Goal: Communication & Community: Answer question/provide support

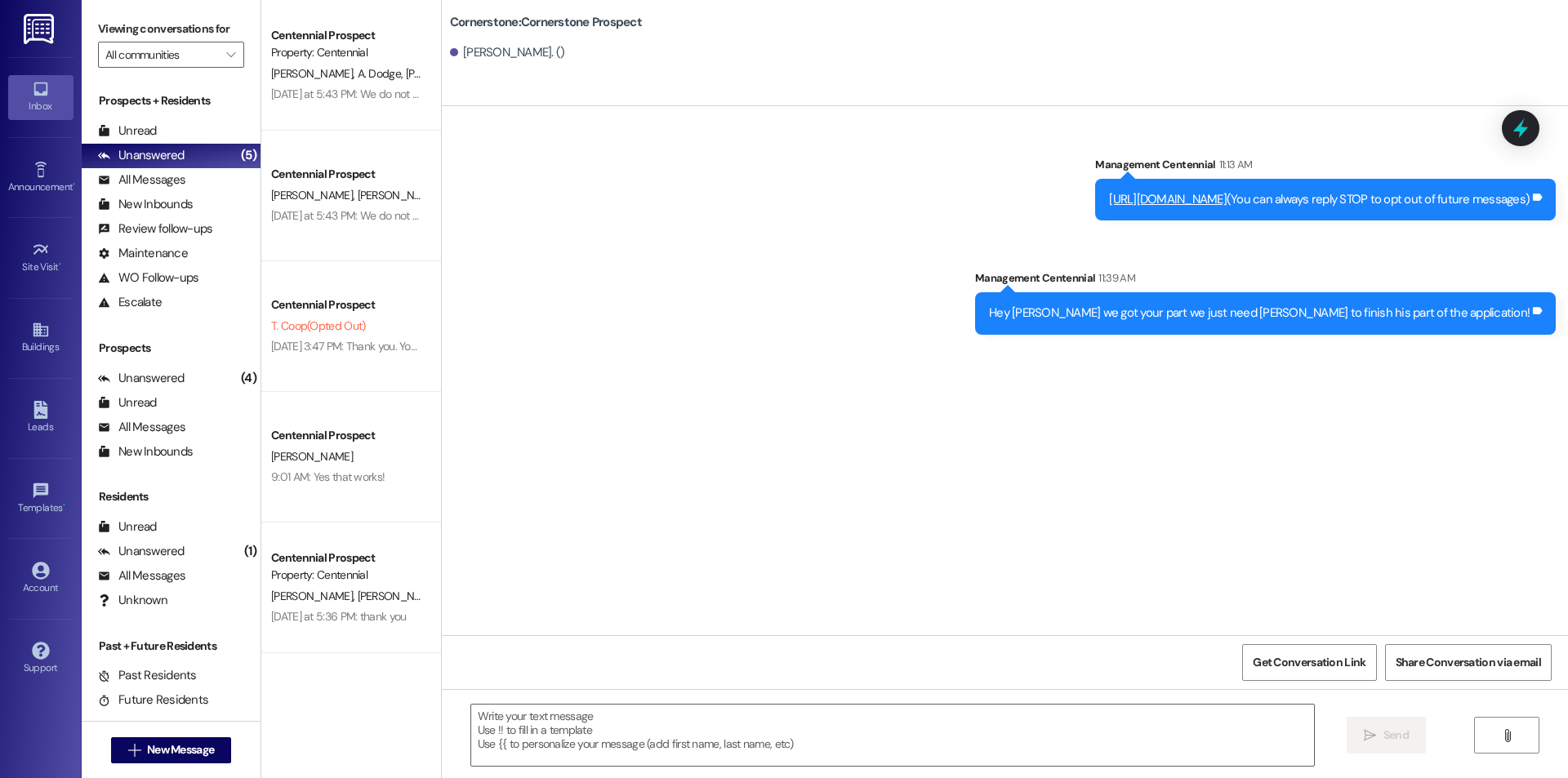
click at [618, 265] on div "Sent via SMS Management Centennial 11:13 AM [URL][DOMAIN_NAME] (You can always …" at bounding box center [1005, 232] width 1126 height 228
click at [176, 130] on div "Unread (0)" at bounding box center [171, 131] width 179 height 24
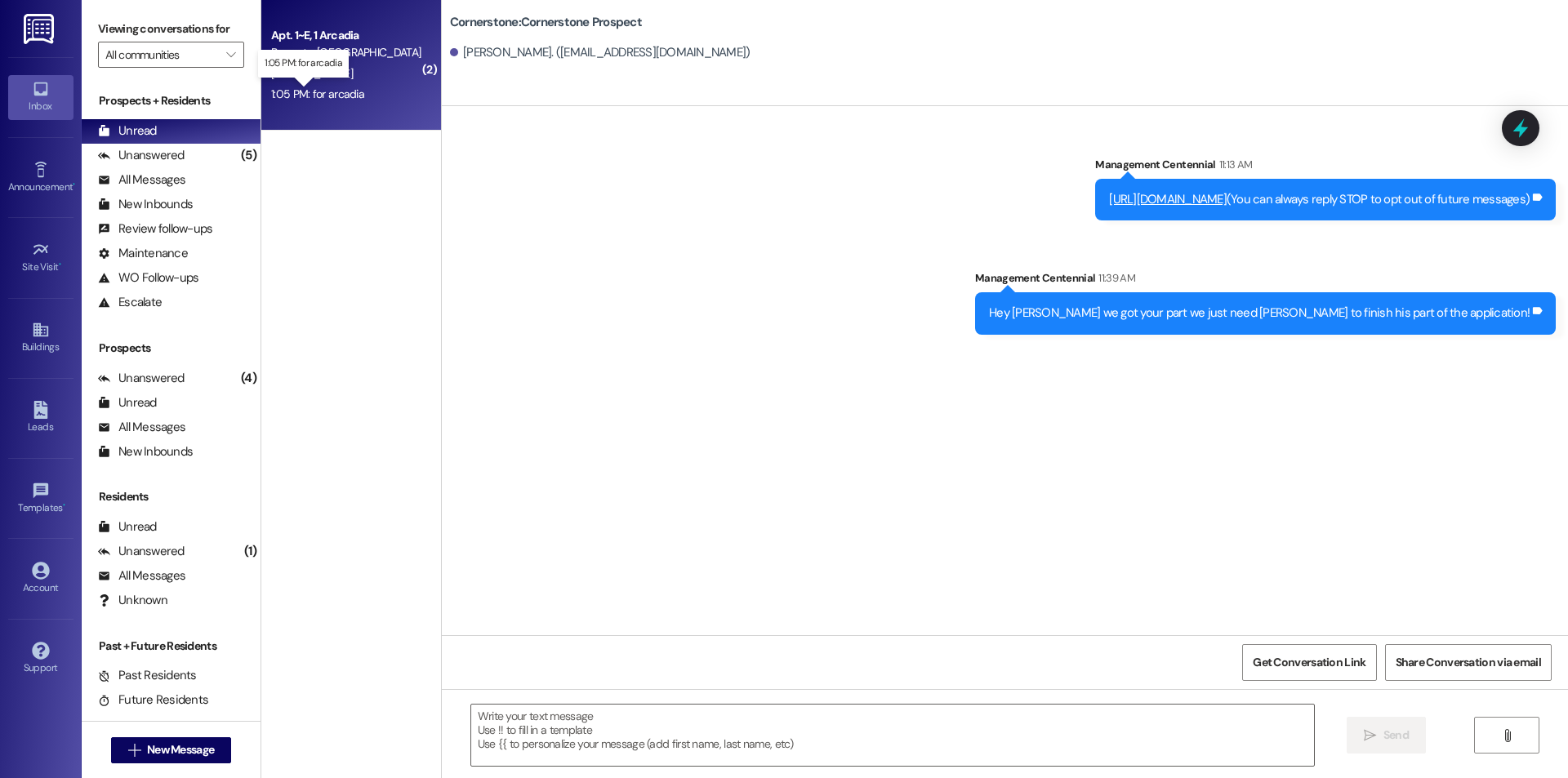
click at [349, 89] on div "1:05 PM: for arcadia 1:05 PM: for [GEOGRAPHIC_DATA]" at bounding box center [318, 94] width 93 height 15
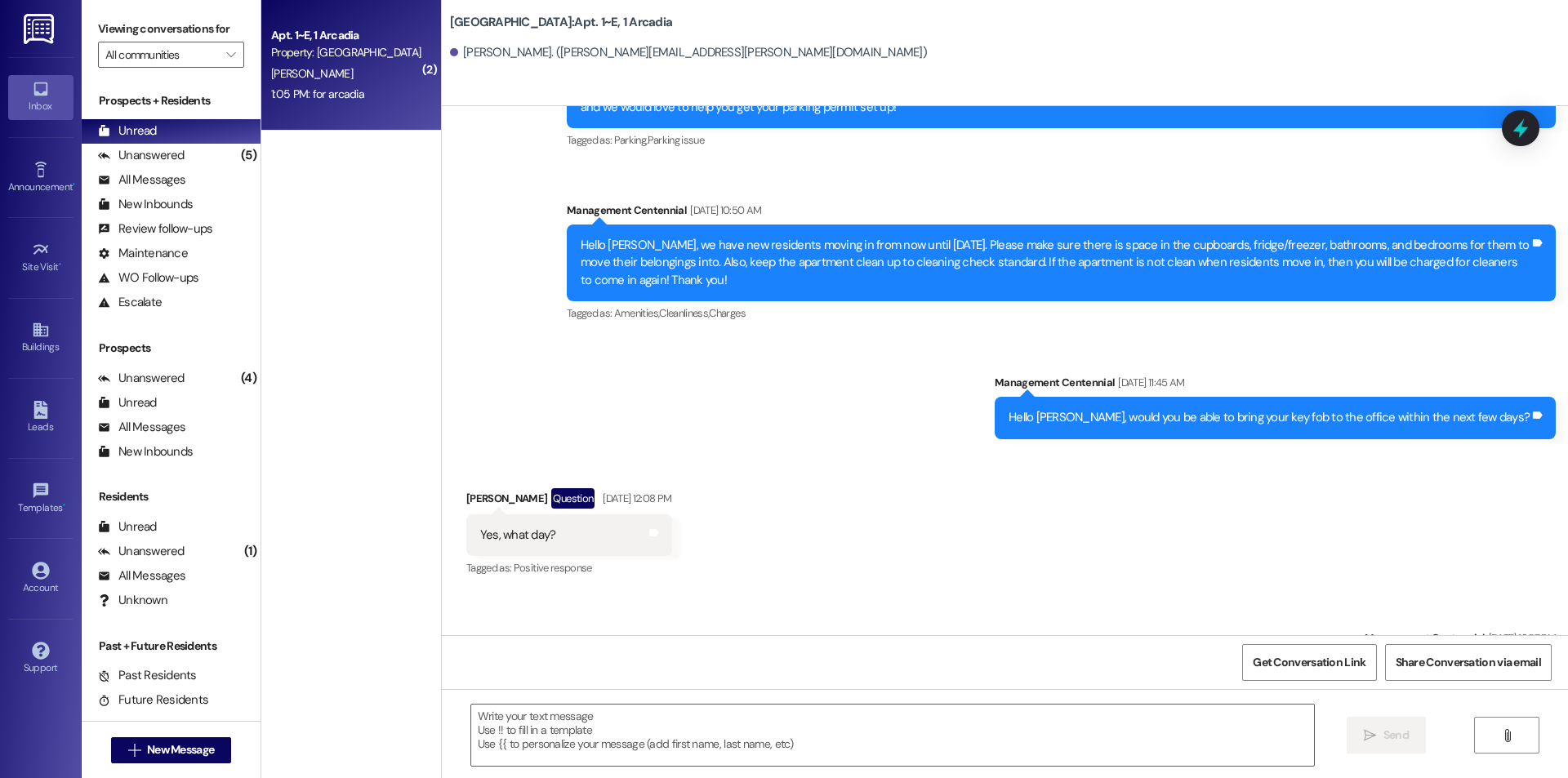
scroll to position [32294, 0]
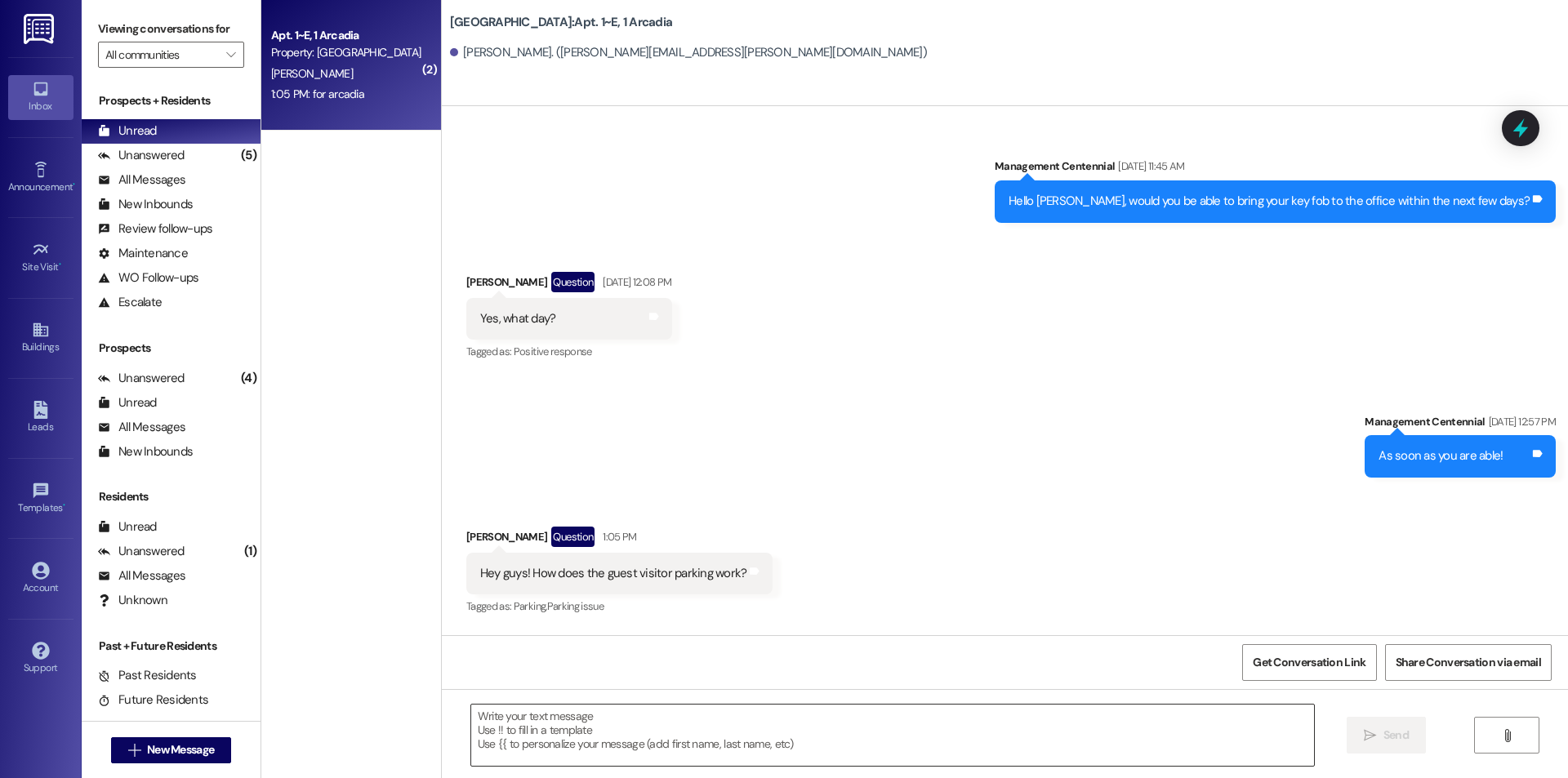
click at [924, 751] on textarea at bounding box center [892, 734] width 843 height 61
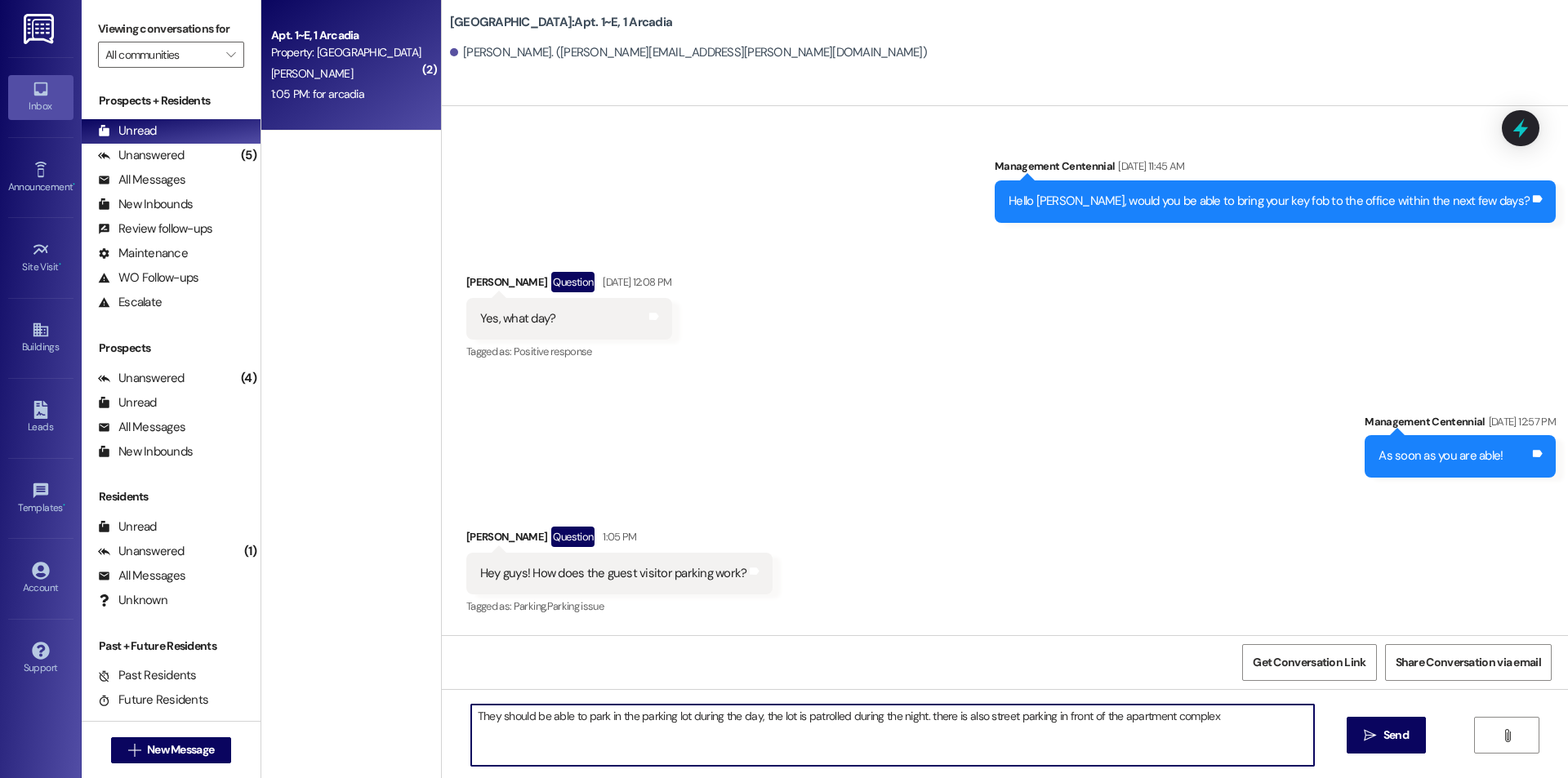
click at [921, 716] on textarea "They should be able to park in the parking lot during the day, the lot is patro…" at bounding box center [892, 734] width 843 height 61
drag, startPoint x: 913, startPoint y: 723, endPoint x: 750, endPoint y: 735, distance: 163.4
click at [750, 735] on textarea "They should be able to park in the parking lot during the day, the lot is patro…" at bounding box center [892, 734] width 843 height 61
type textarea "They should be able to park in the parking lot during the day, for overnight pa…"
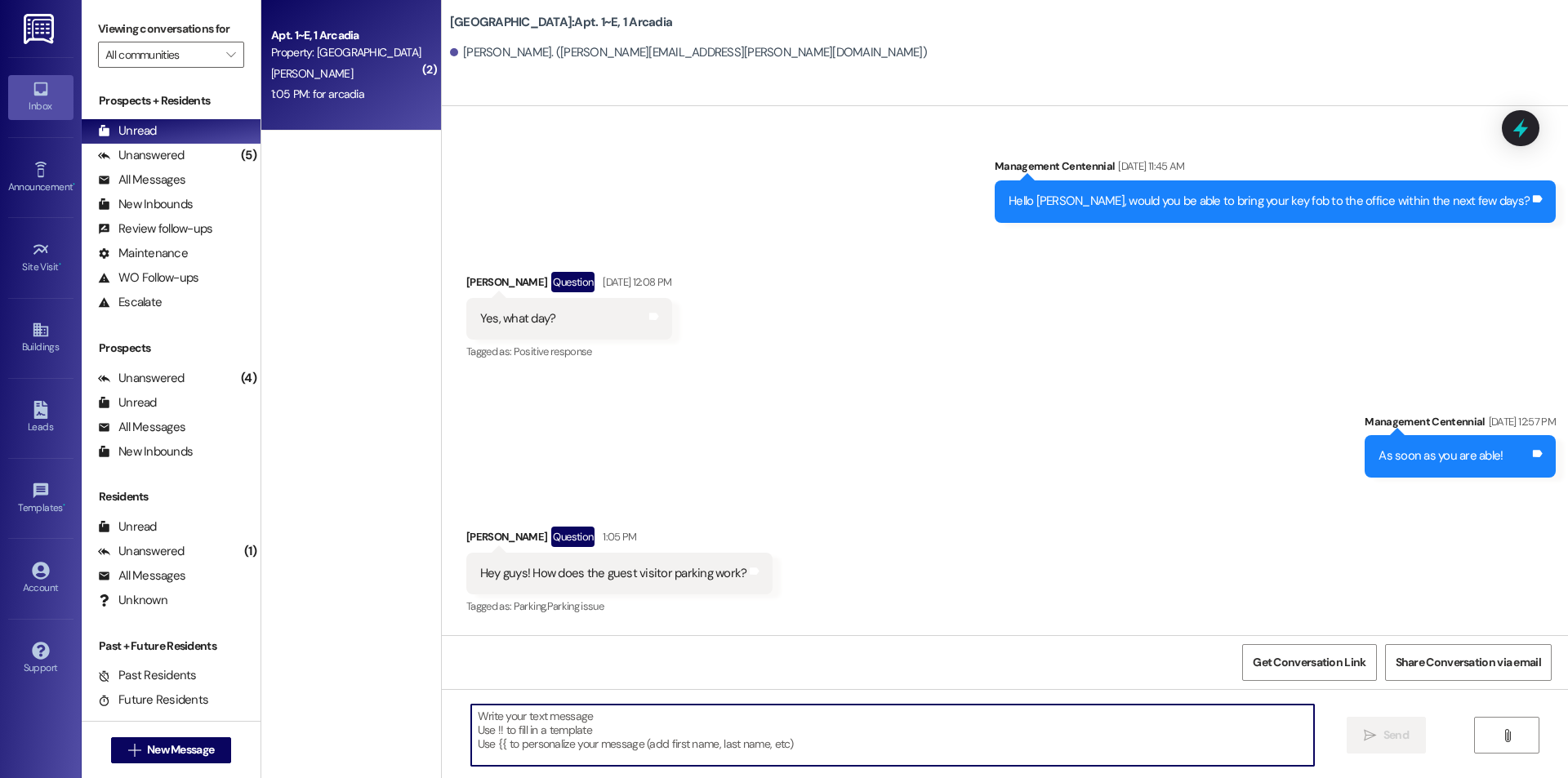
scroll to position [32407, 0]
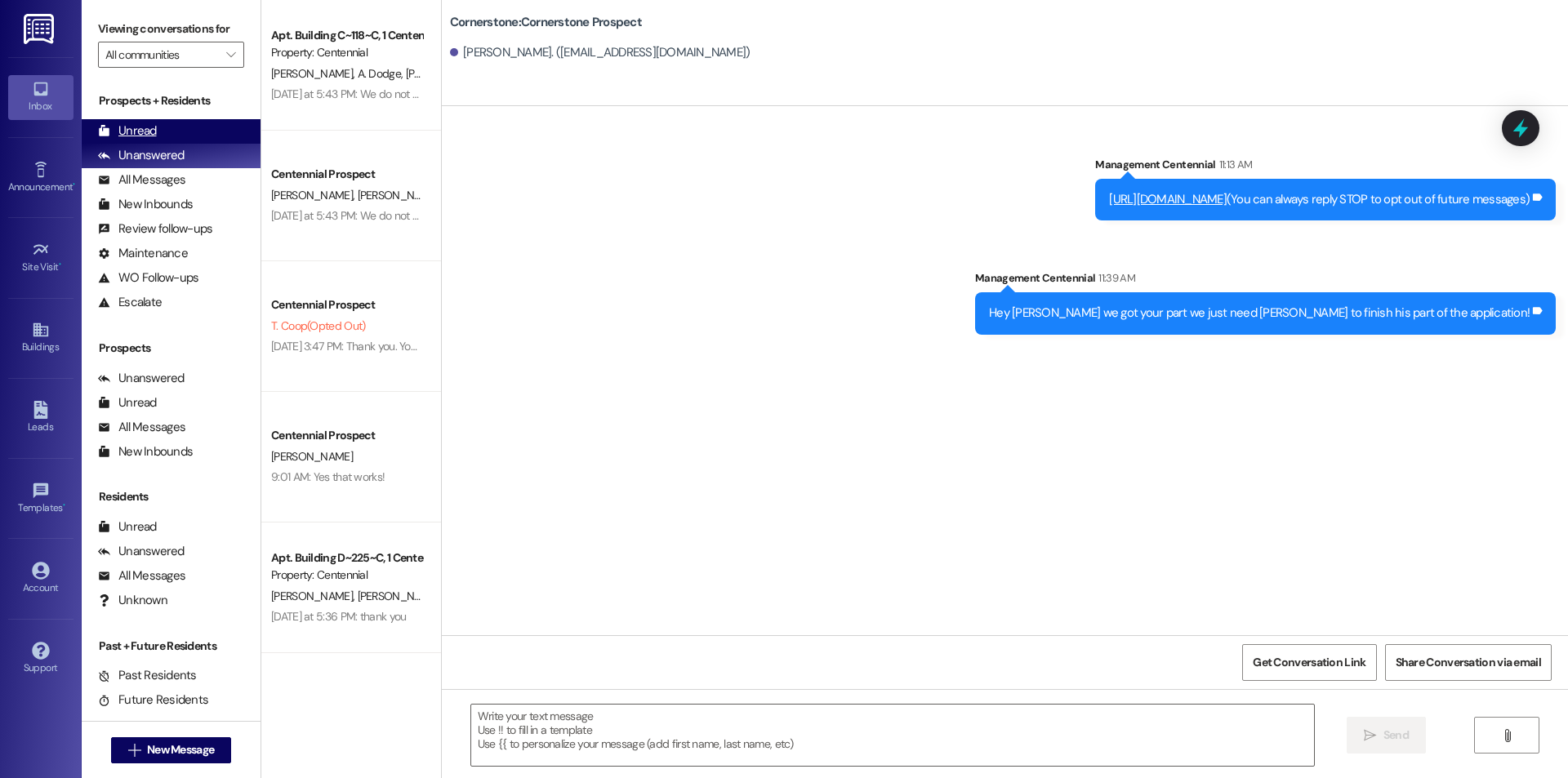
click at [192, 126] on div "Unread (0)" at bounding box center [171, 131] width 179 height 24
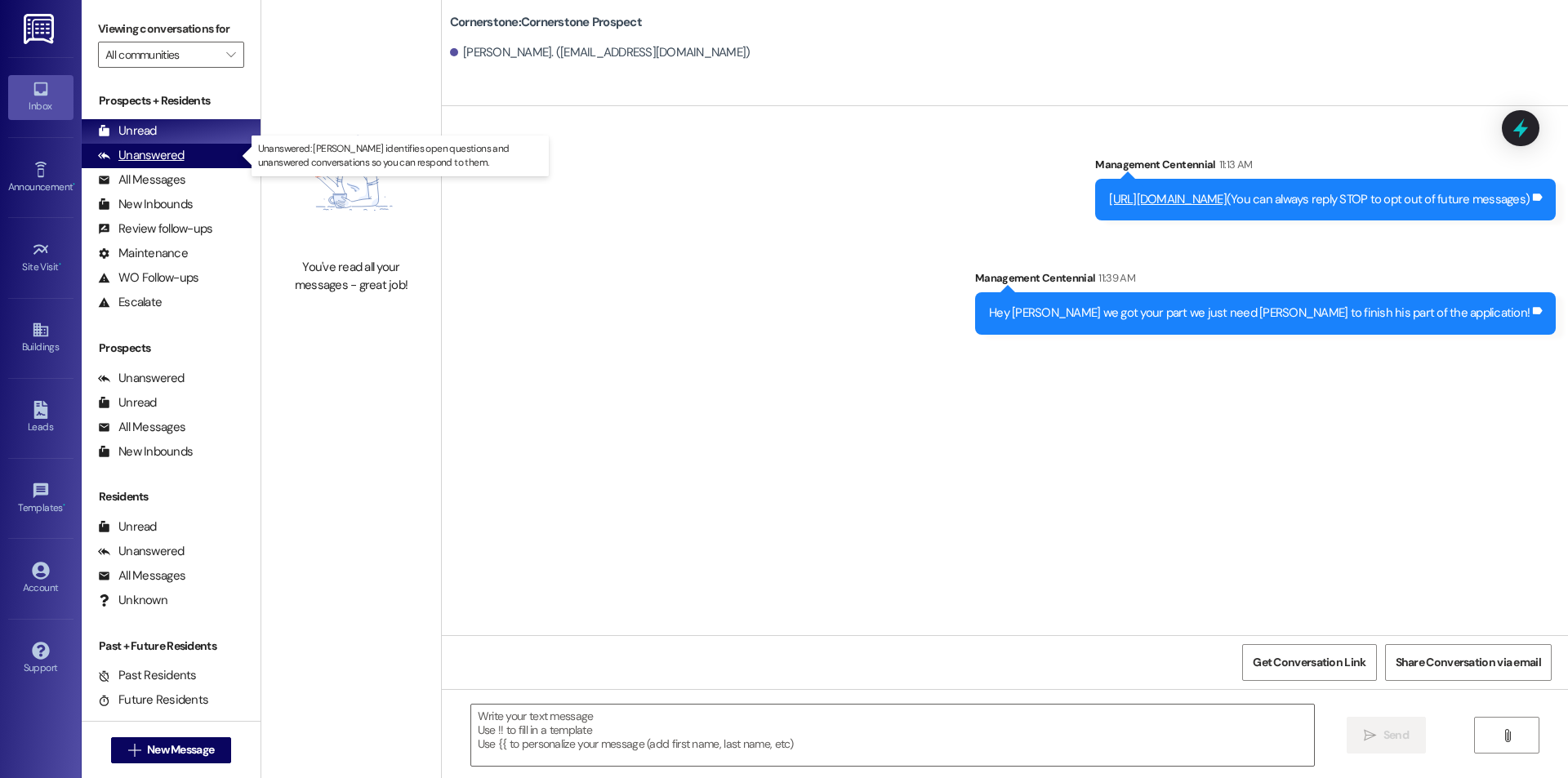
click at [180, 151] on div "Unanswered" at bounding box center [141, 156] width 87 height 17
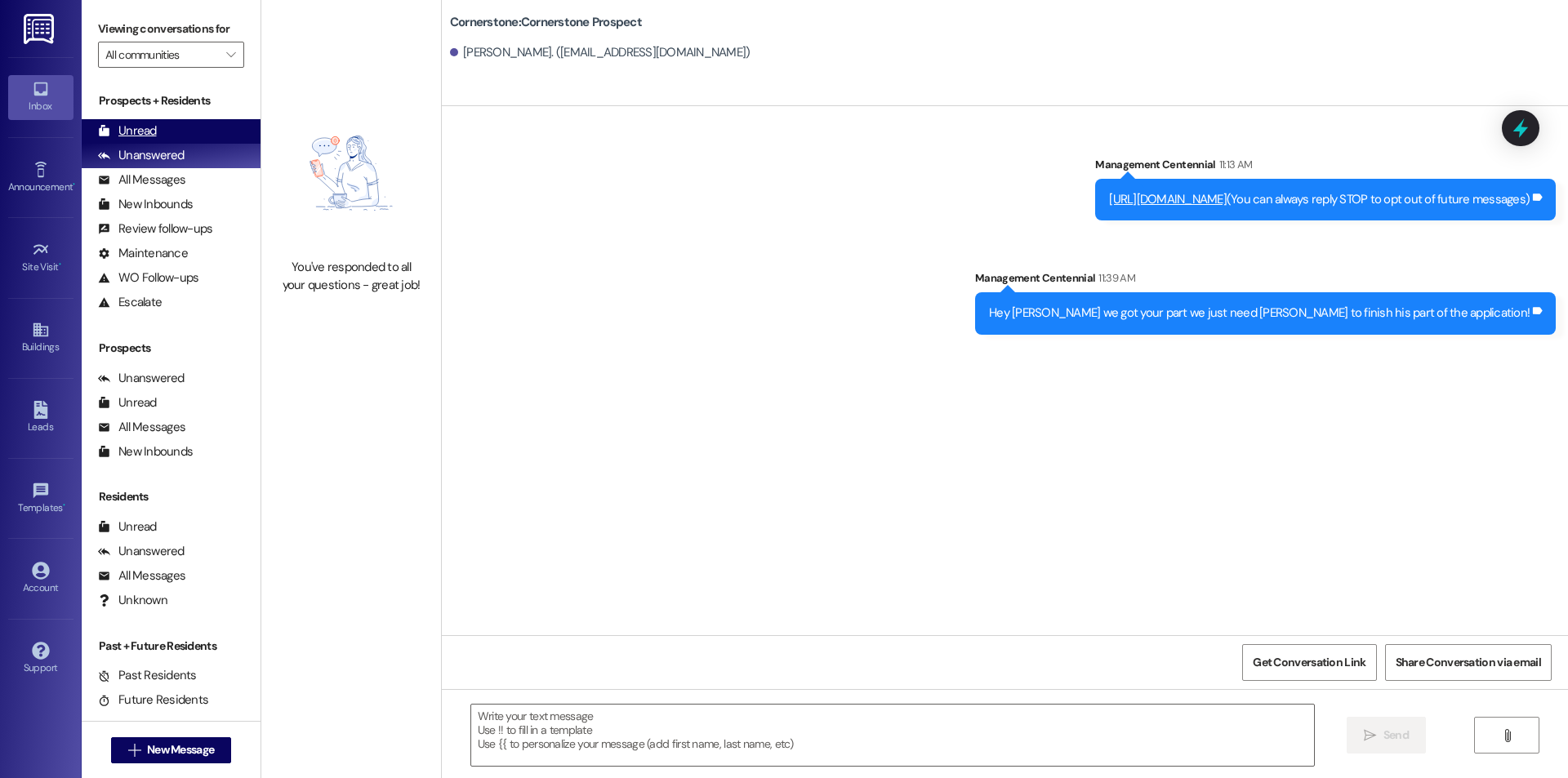
click at [180, 126] on div "Unread (0)" at bounding box center [171, 131] width 179 height 24
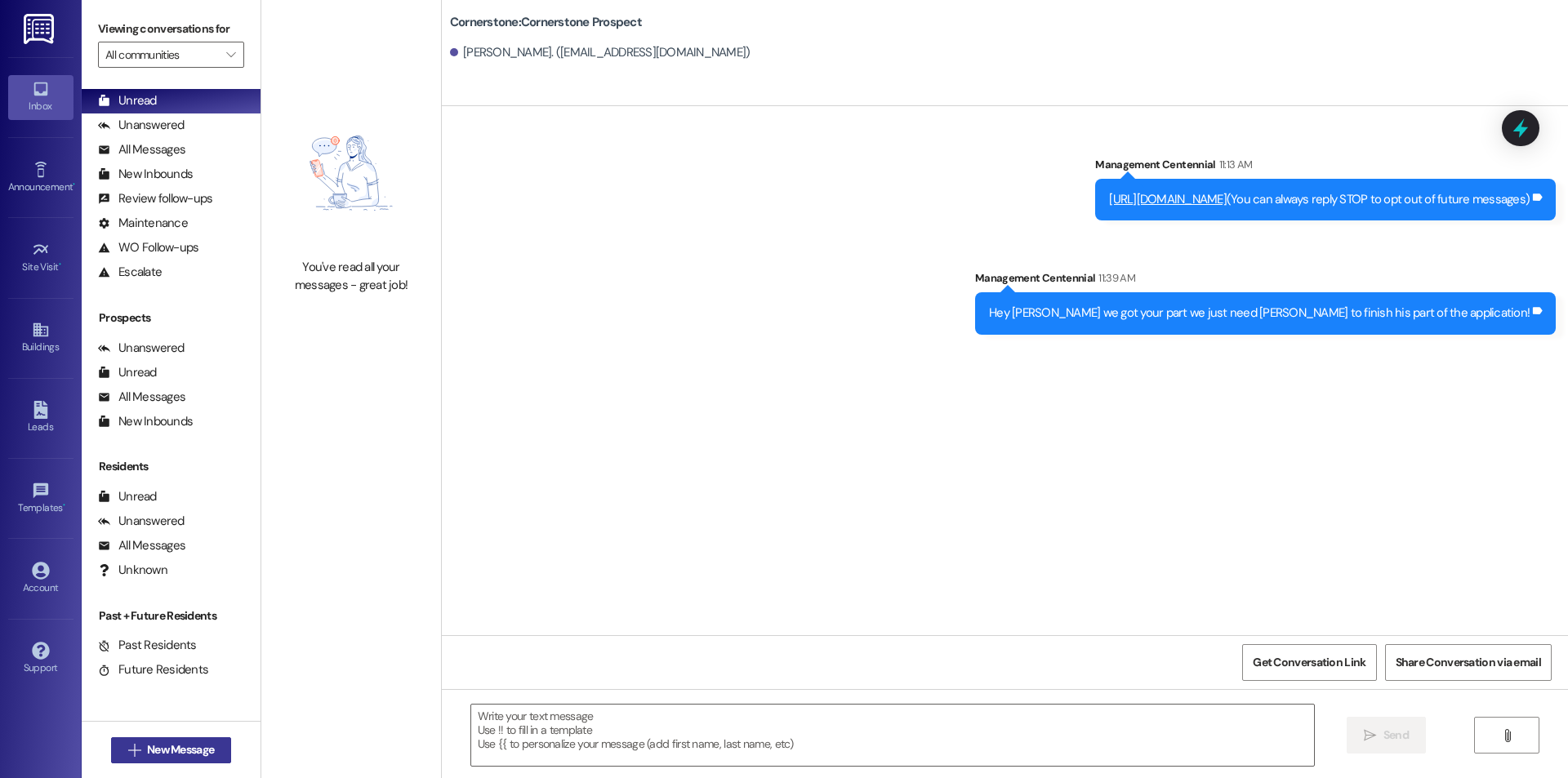
click at [163, 750] on span "New Message" at bounding box center [181, 750] width 67 height 17
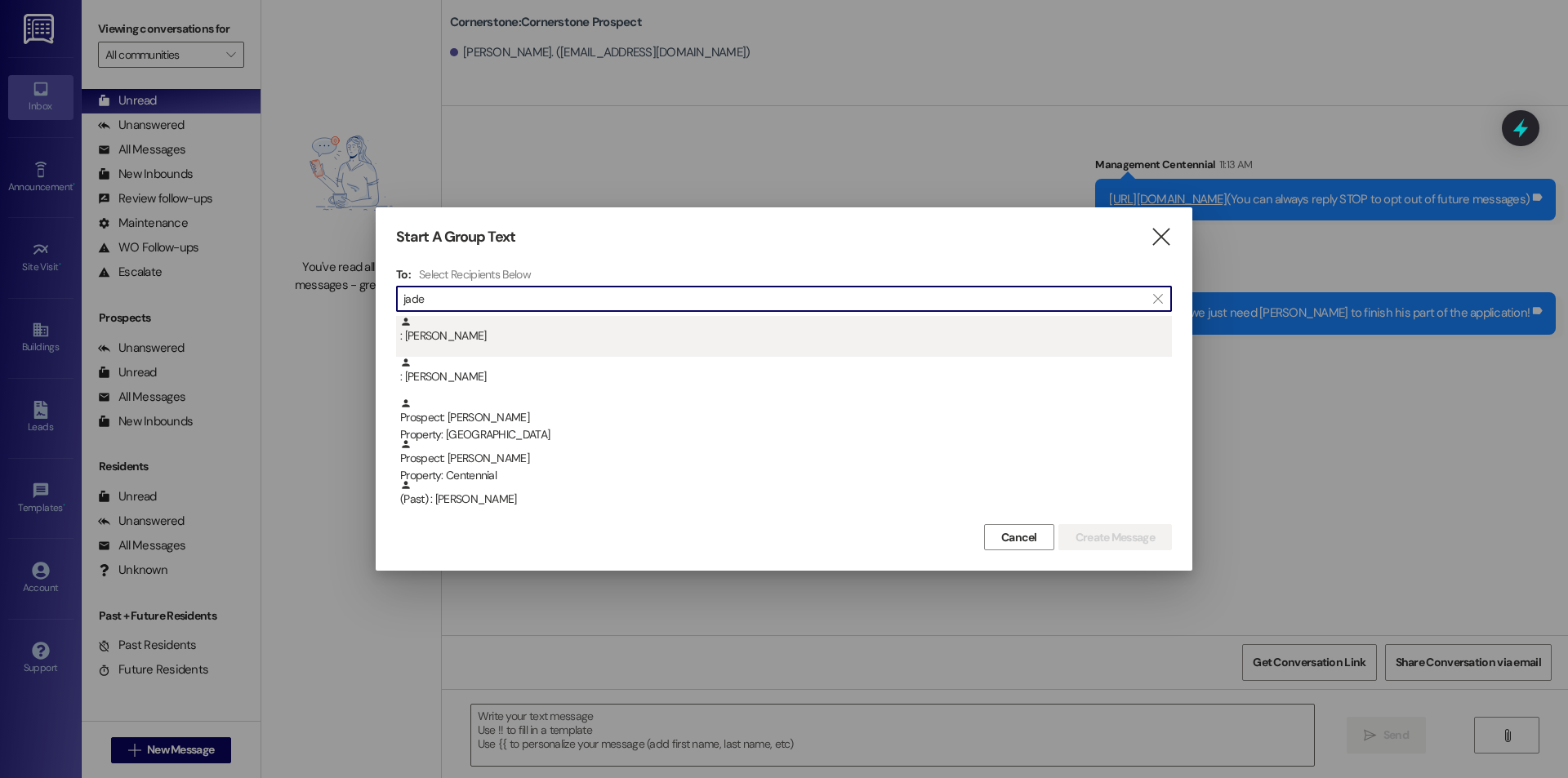
type input "jade"
click at [478, 334] on div ": [PERSON_NAME]" at bounding box center [786, 330] width 772 height 28
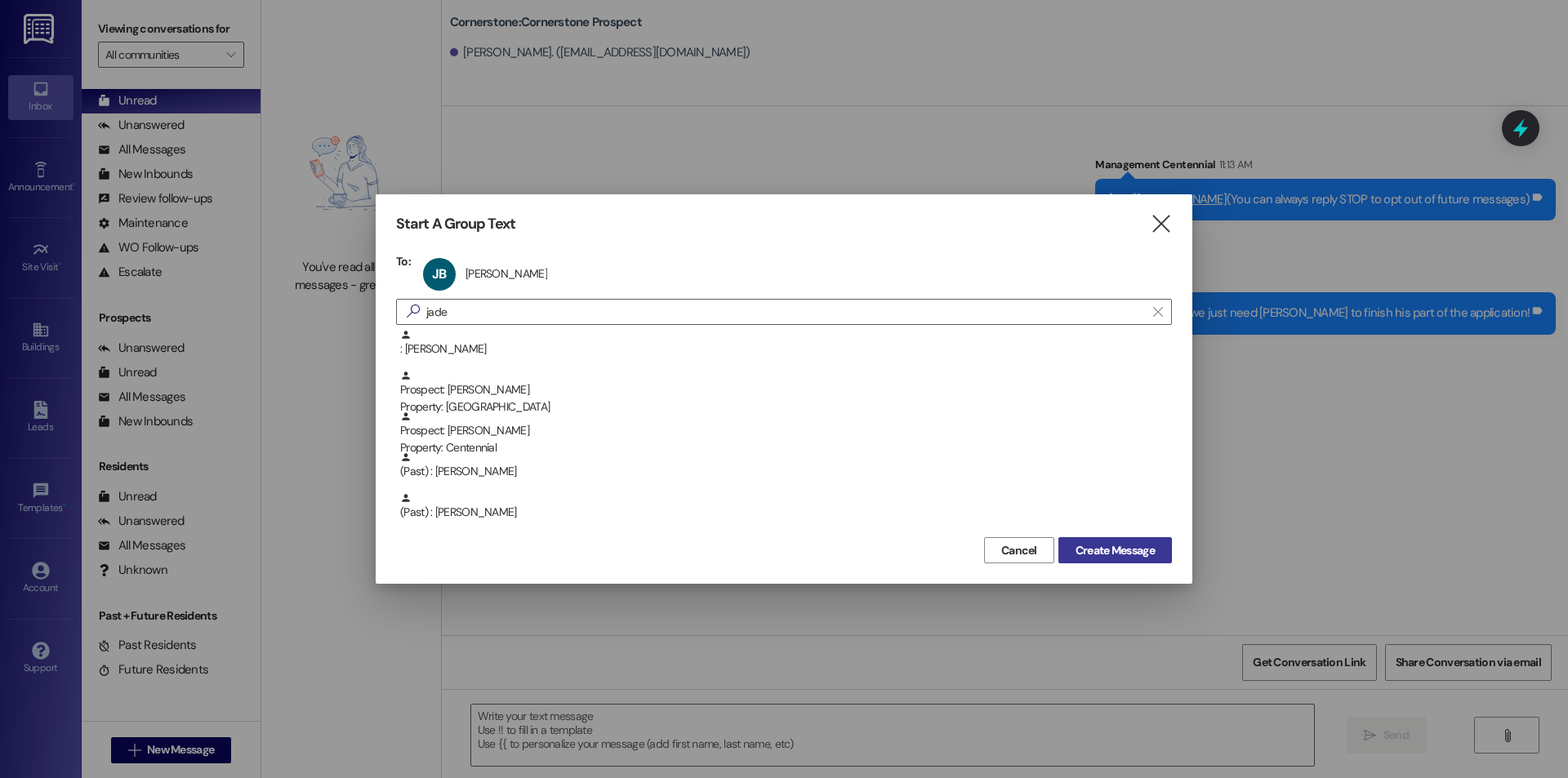
click at [1092, 550] on span "Create Message" at bounding box center [1115, 551] width 79 height 17
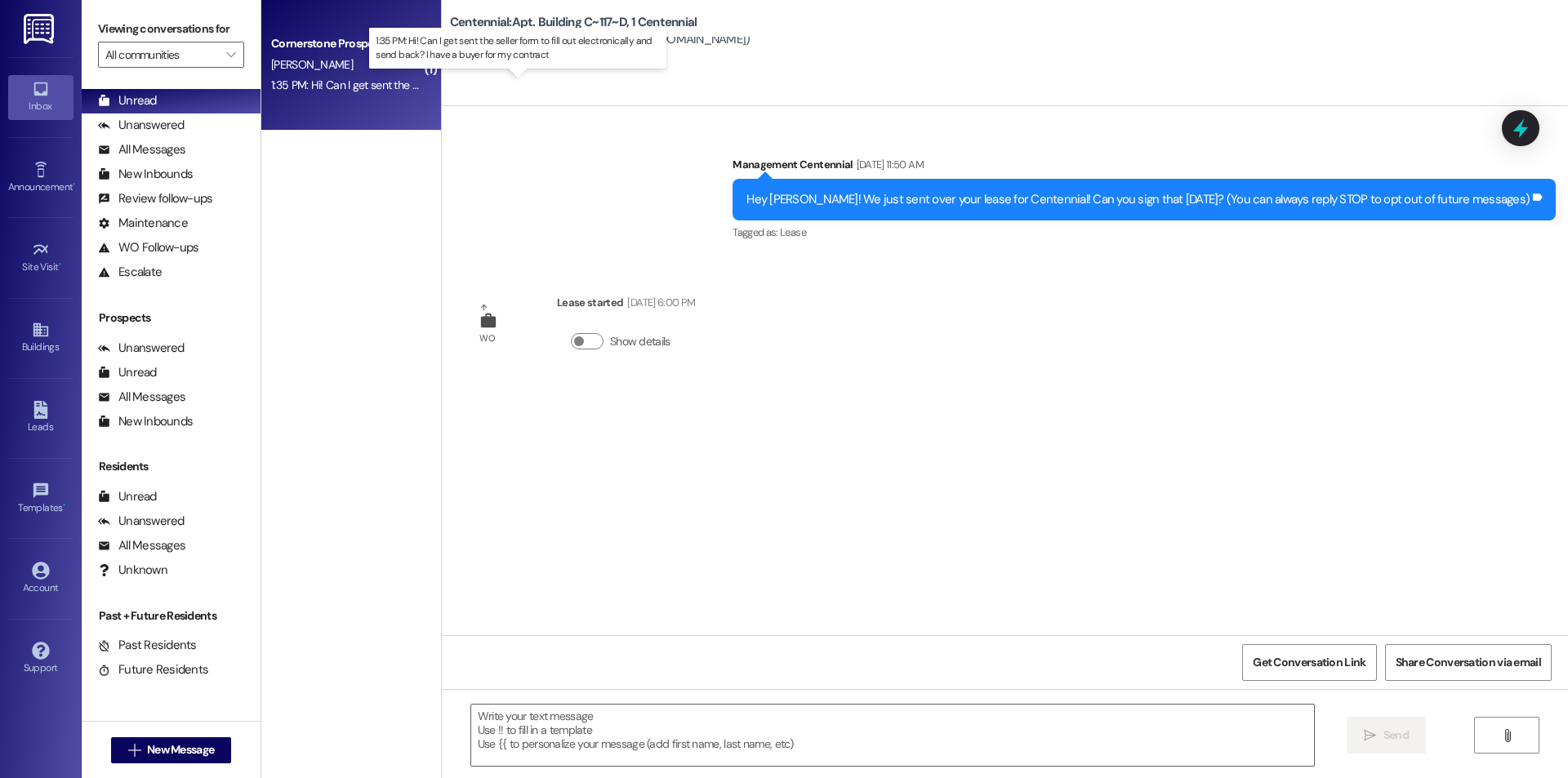
click at [371, 90] on div "1:35 PM: Hi! Can I get sent the seller form to fill out electronically and send…" at bounding box center [532, 84] width 523 height 15
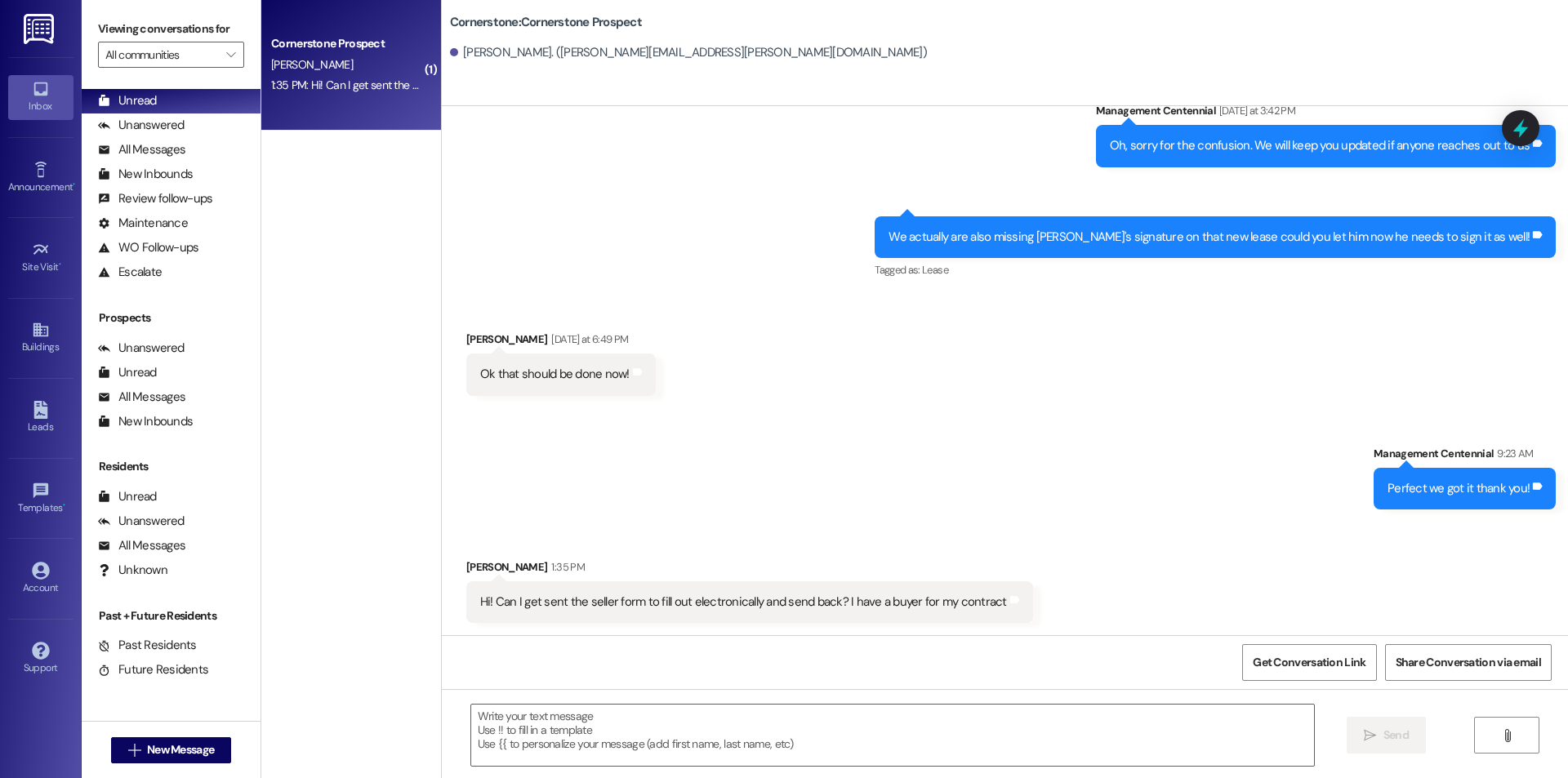
scroll to position [2160, 0]
click at [600, 715] on textarea at bounding box center [892, 734] width 843 height 61
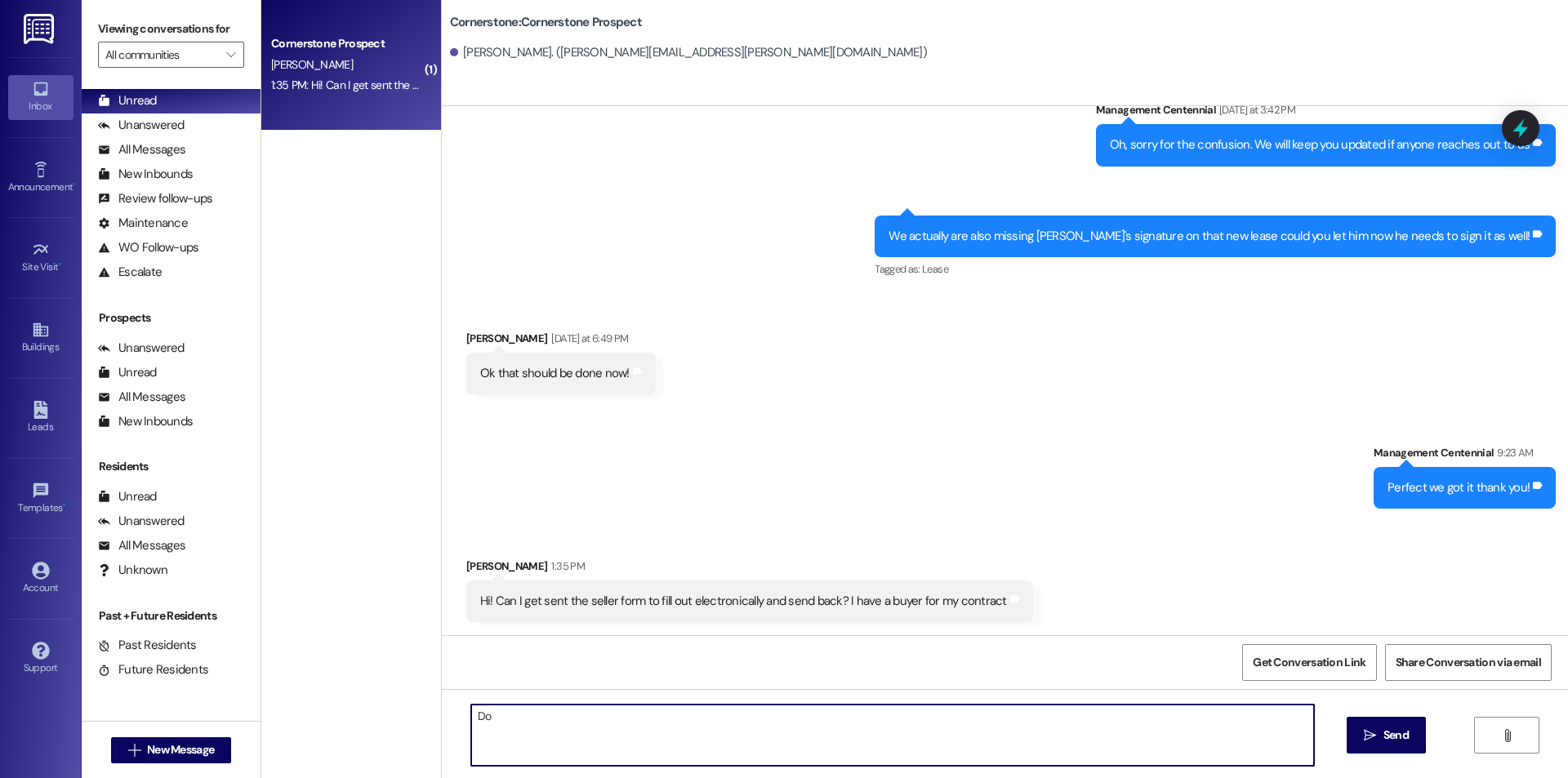
type textarea "D"
click at [677, 719] on textarea "Can you send us the name of the buyer and i can also work on sending you that f…" at bounding box center [892, 734] width 843 height 61
type textarea "Can you send us the name of the buyer and we can also work on sending you that …"
click at [979, 712] on textarea "Can you send us the name of the buyer and we can also work on sending you that …" at bounding box center [892, 734] width 843 height 61
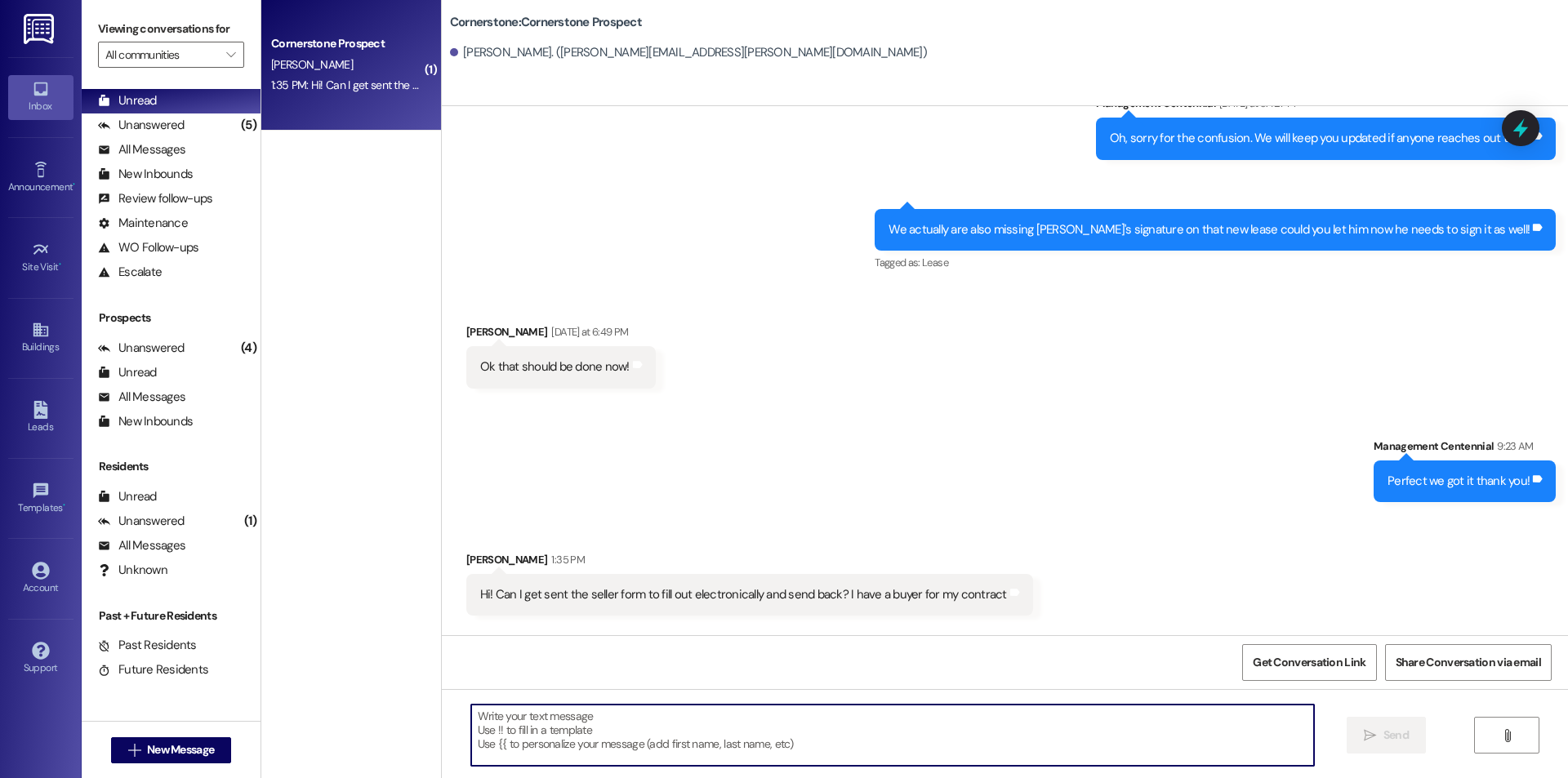
scroll to position [2275, 0]
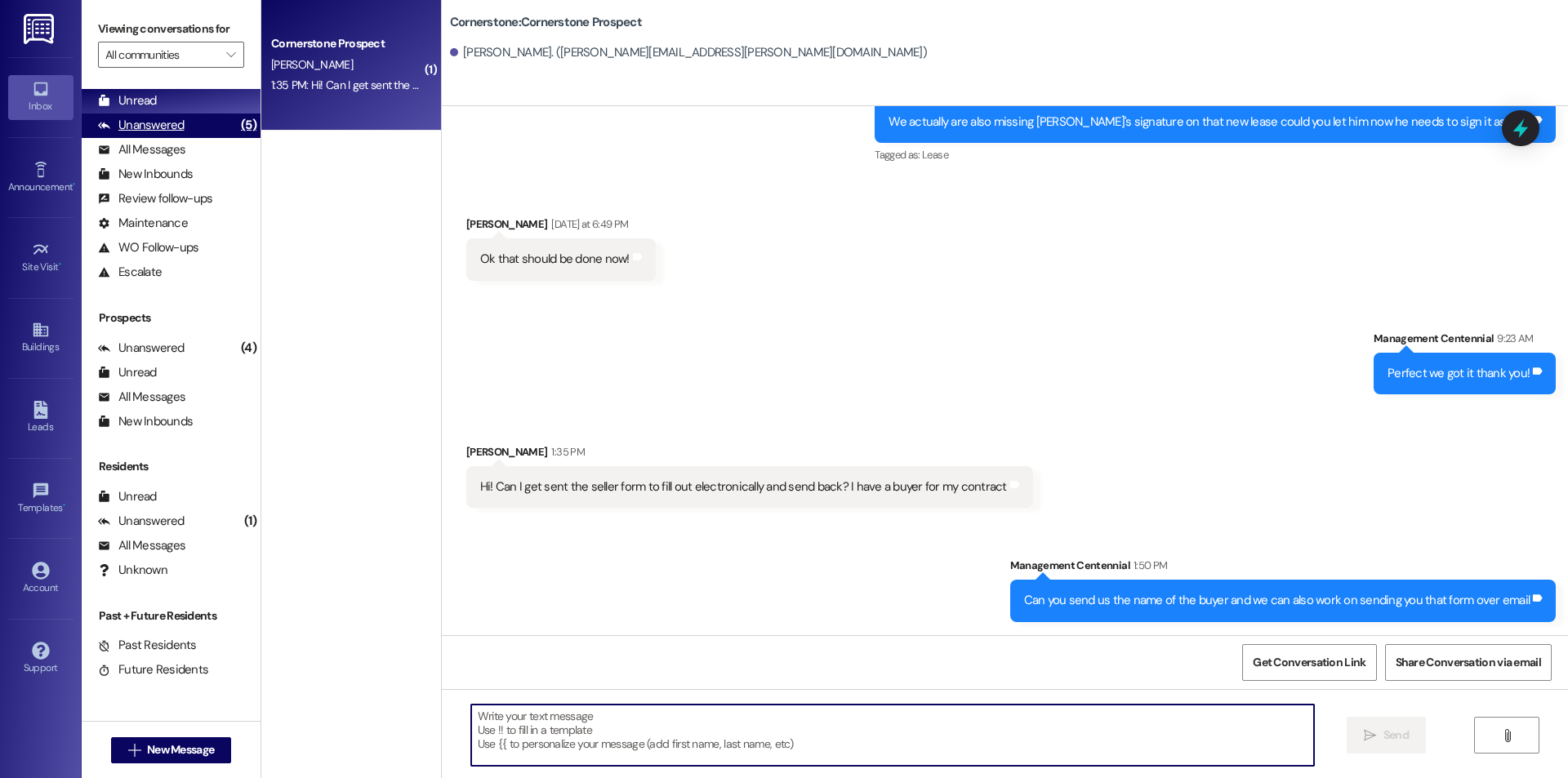
drag, startPoint x: 145, startPoint y: 127, endPoint x: 146, endPoint y: 114, distance: 13.0
click at [145, 127] on div "Unanswered" at bounding box center [141, 126] width 87 height 17
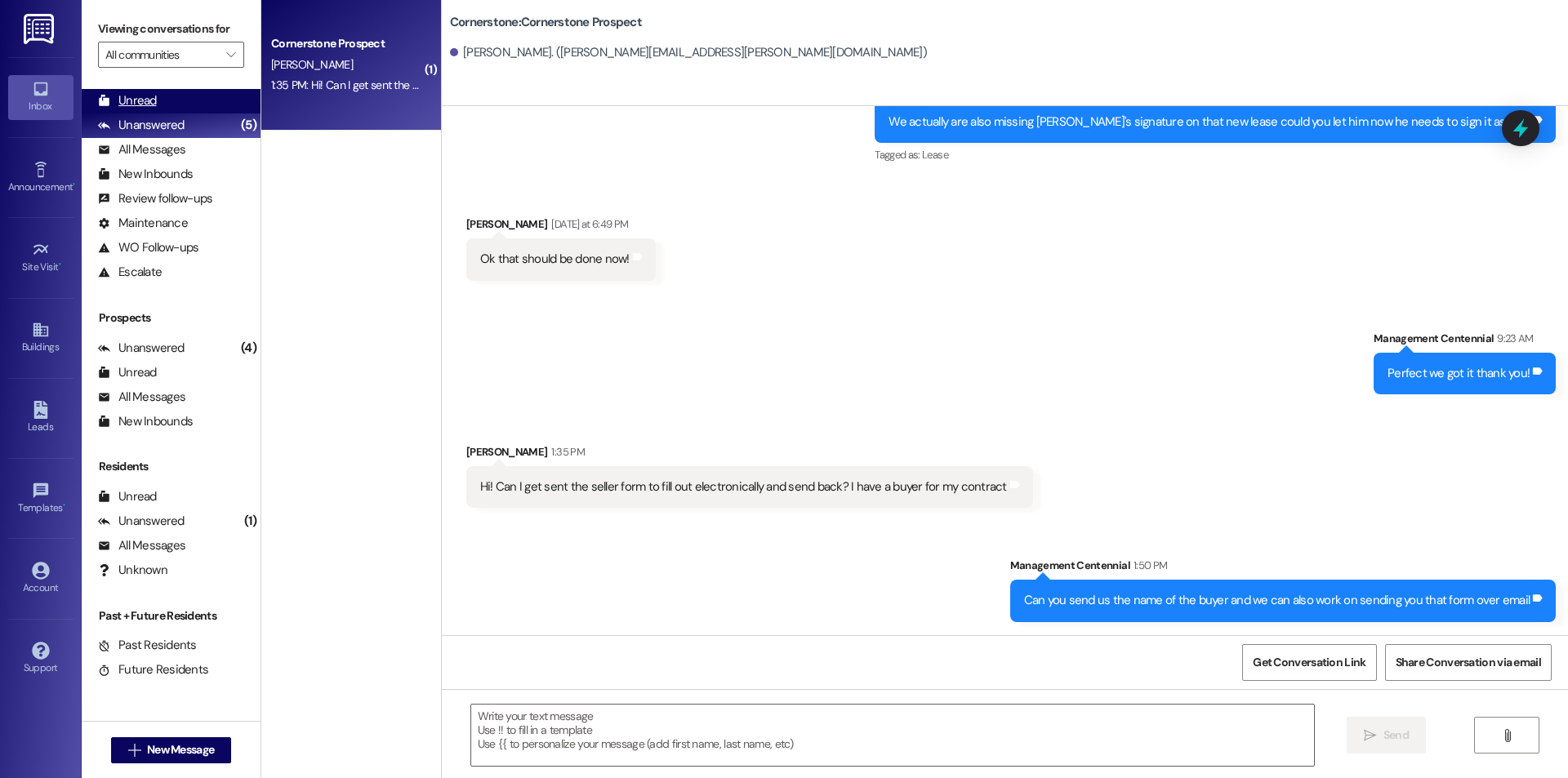
click at [148, 105] on div "Unread" at bounding box center [127, 101] width 59 height 17
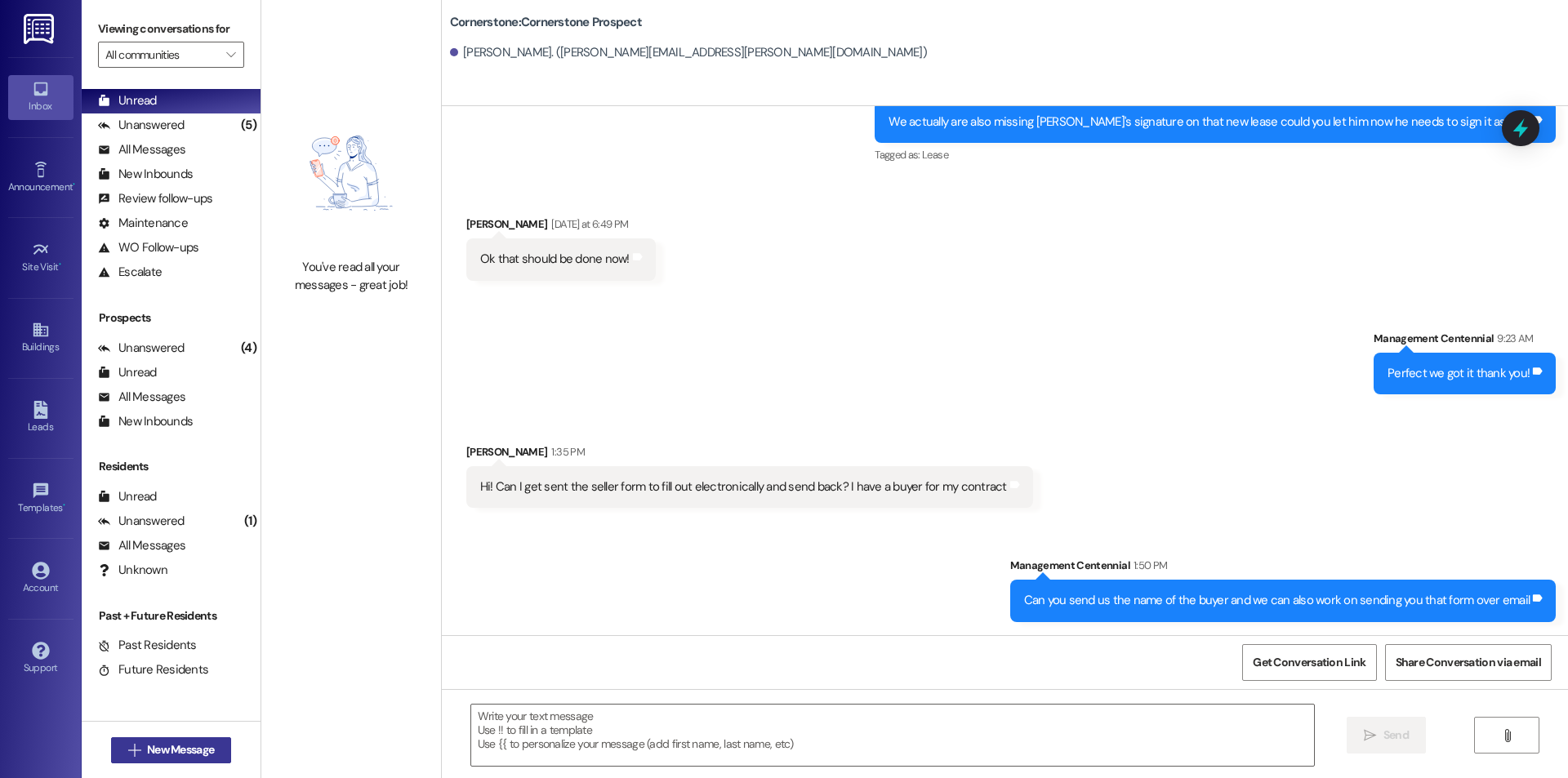
click at [182, 738] on button " New Message" at bounding box center [171, 750] width 121 height 26
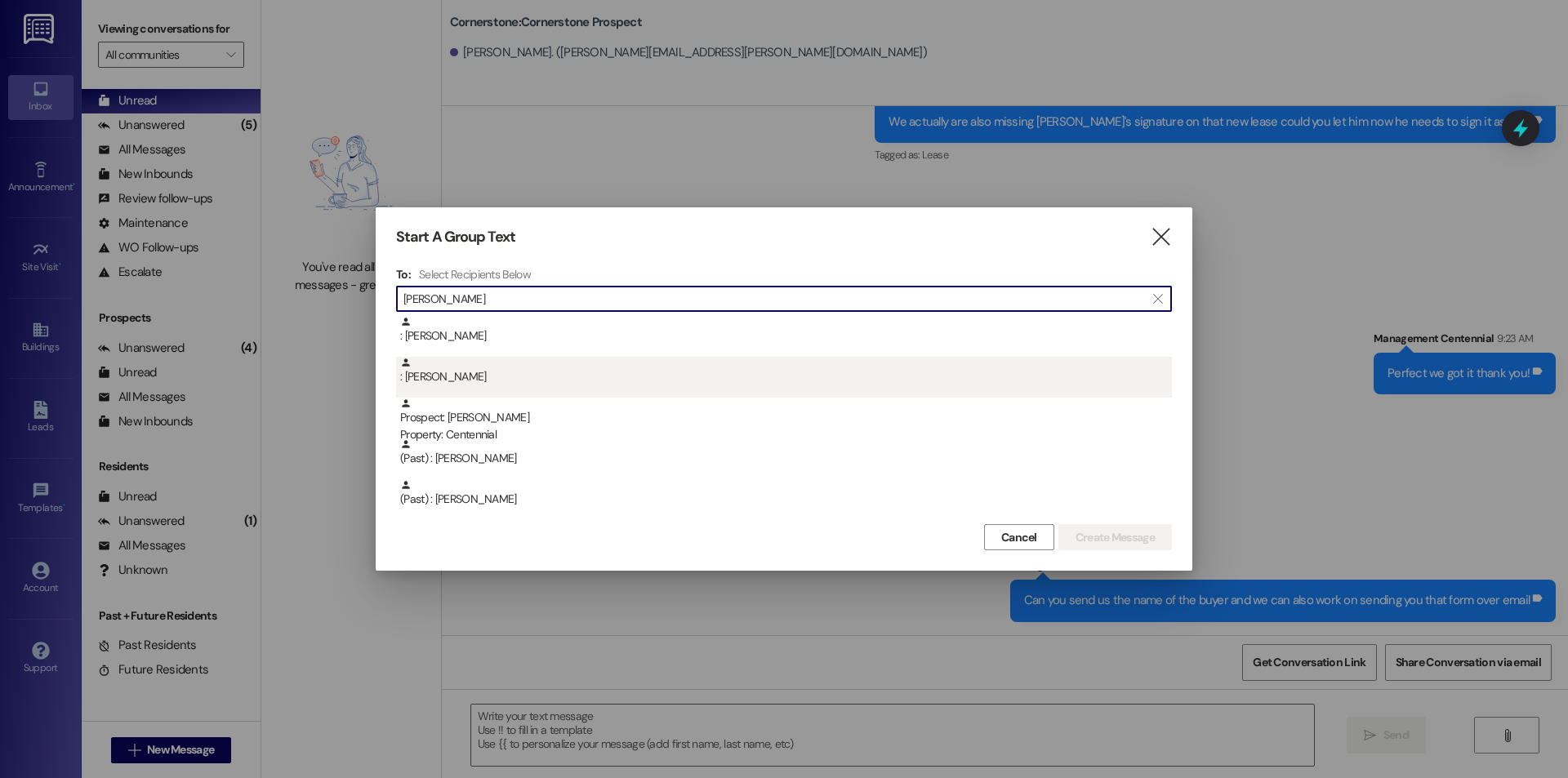
type input "[PERSON_NAME]"
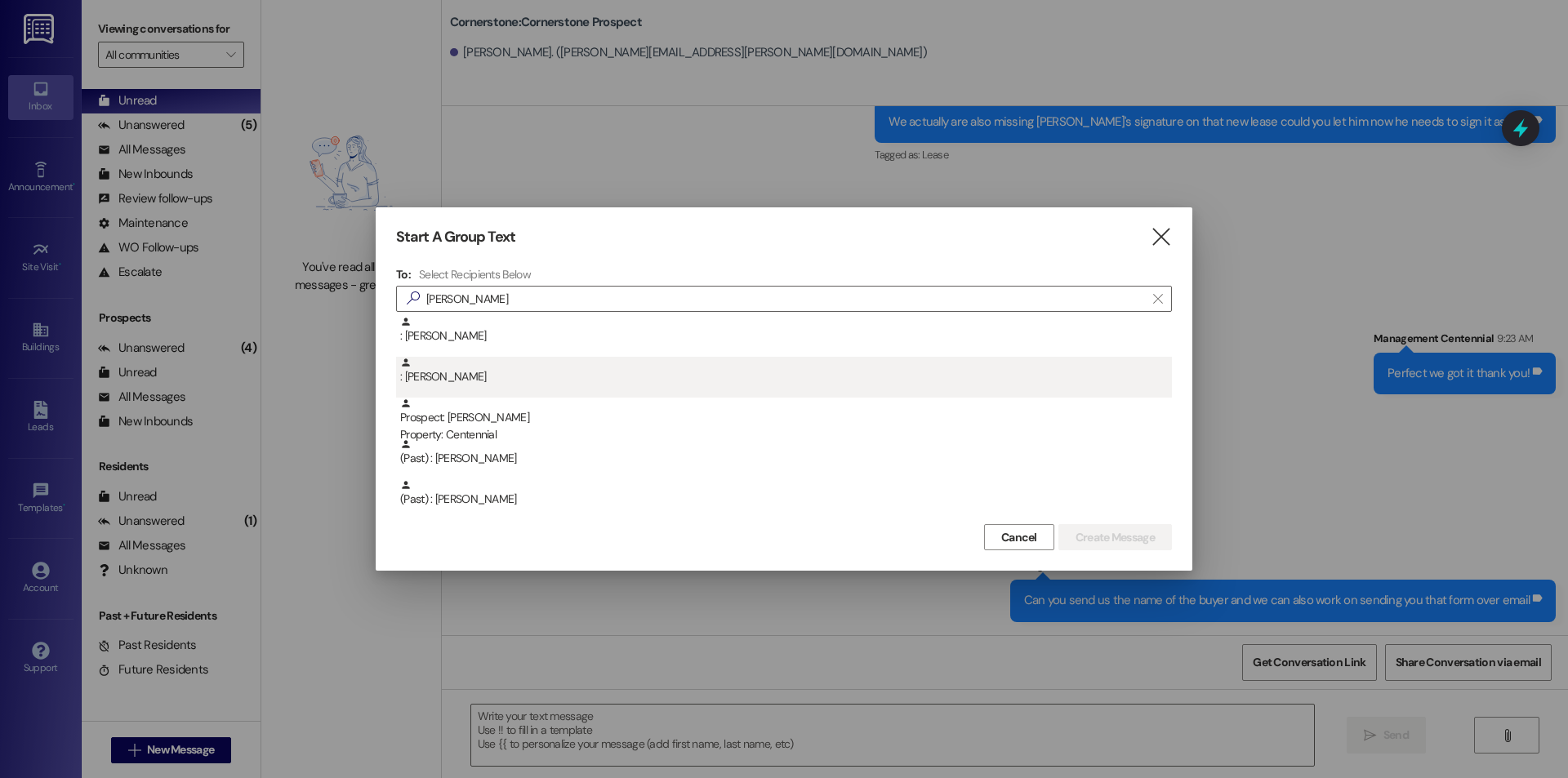
click at [462, 378] on div ": [PERSON_NAME]" at bounding box center [786, 370] width 772 height 28
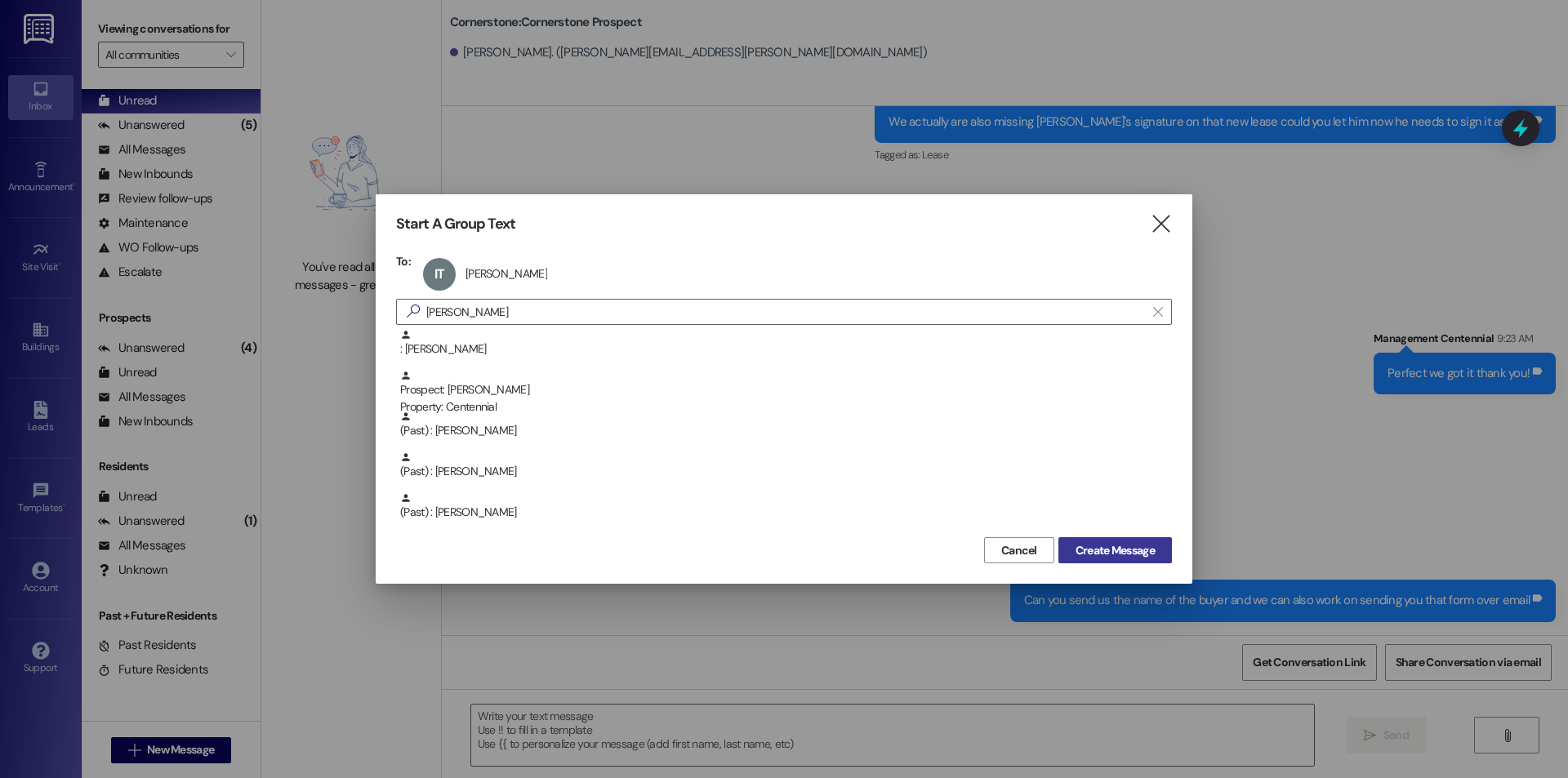
click at [1110, 551] on span "Create Message" at bounding box center [1115, 551] width 79 height 17
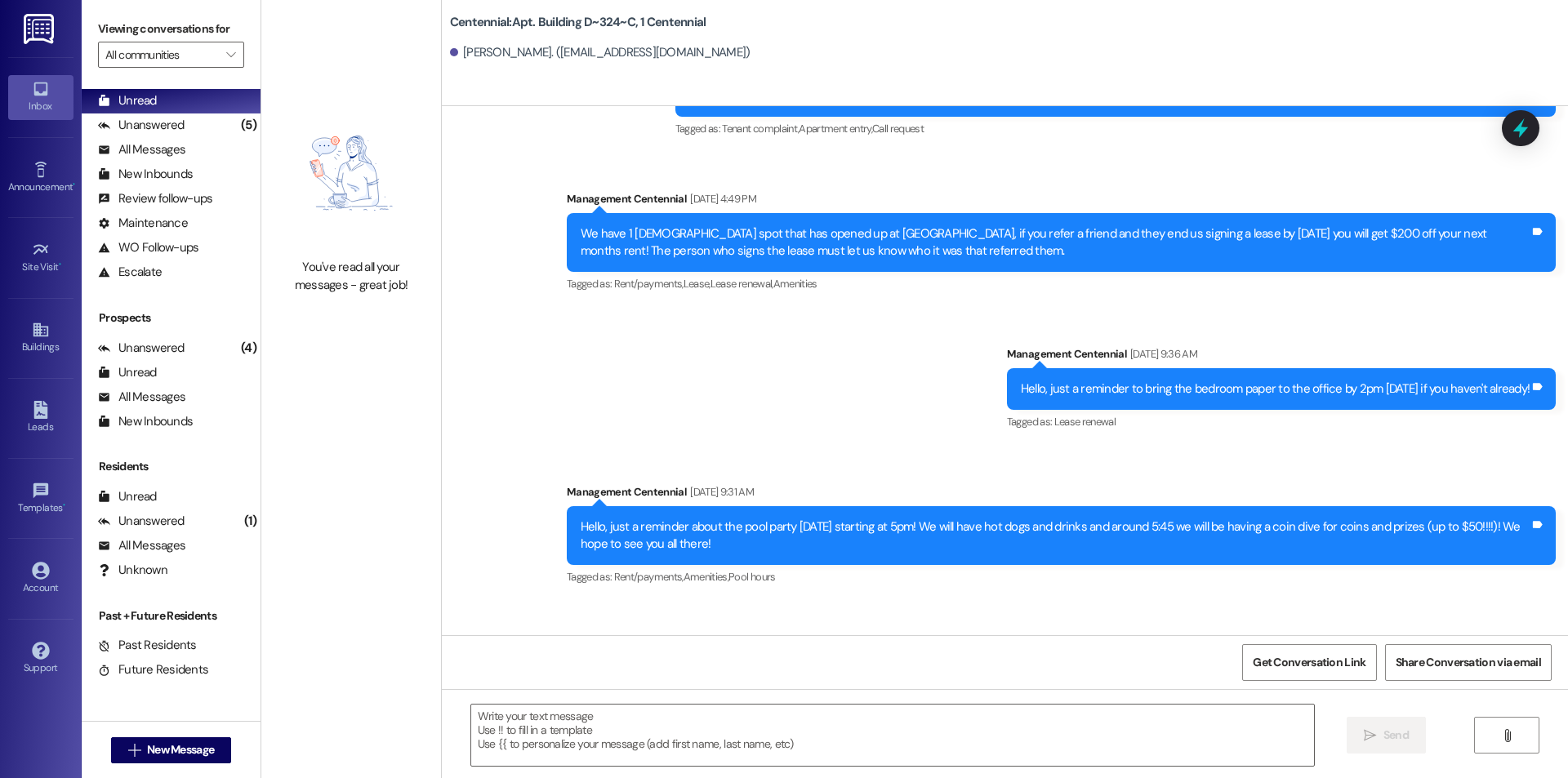
scroll to position [17039, 0]
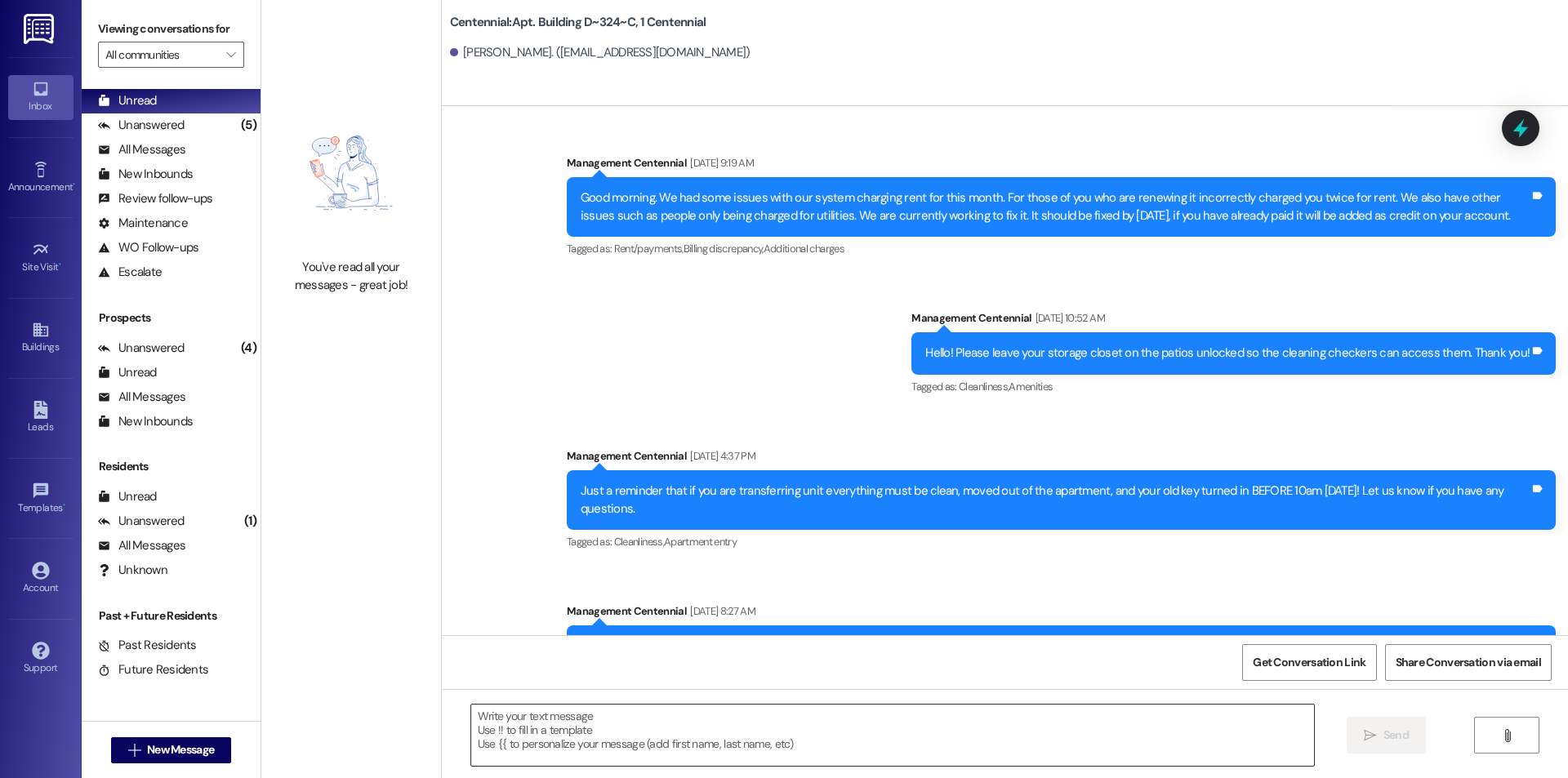
click at [755, 722] on textarea at bounding box center [892, 734] width 843 height 61
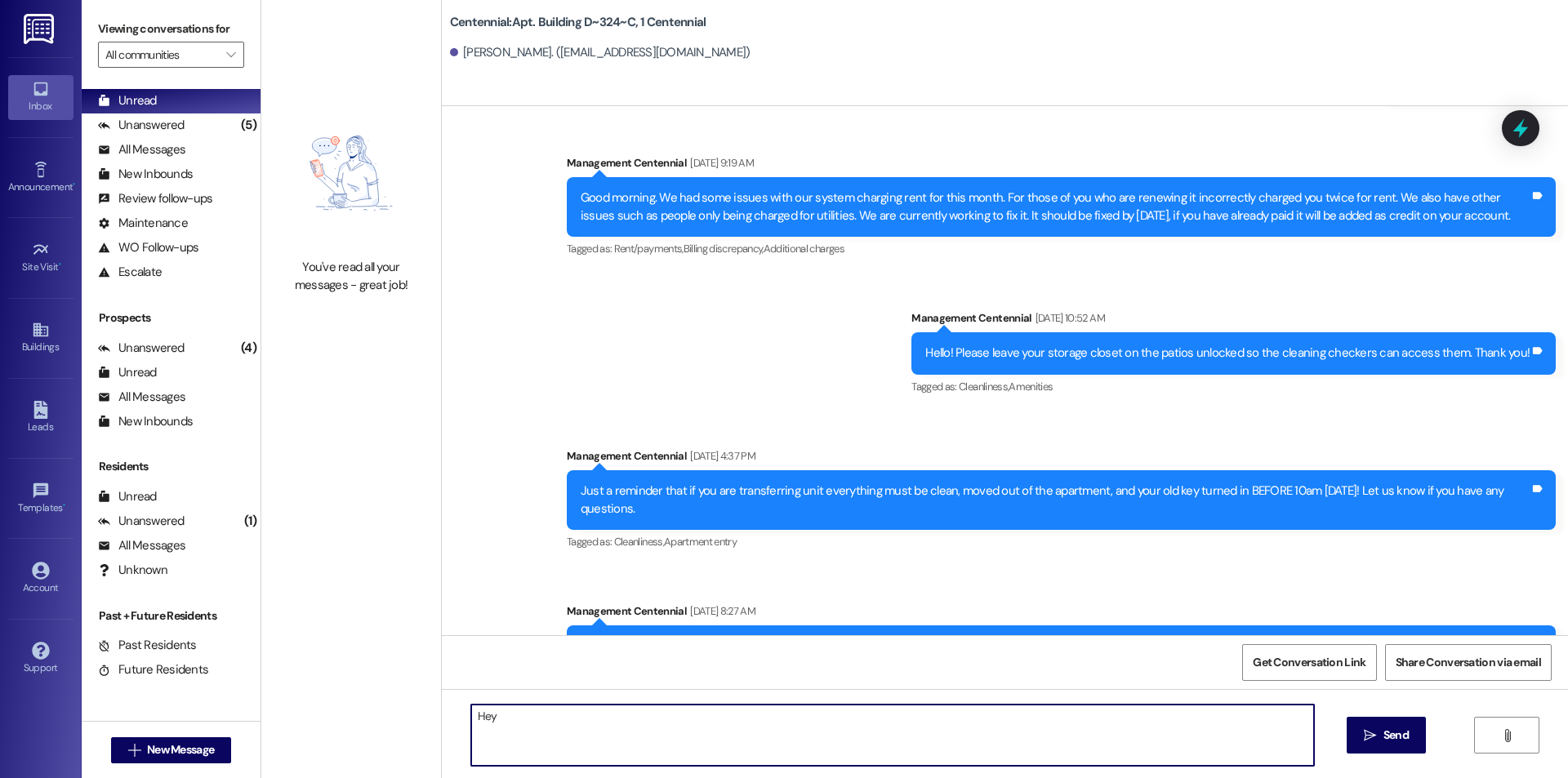
drag, startPoint x: 536, startPoint y: 709, endPoint x: 355, endPoint y: 708, distance: 181.0
click at [356, 708] on div "You've read all your messages - great job! Centennial: Apt. Building D~324~C, 1…" at bounding box center [914, 389] width 1306 height 778
paste textarea "{{first_name}} it looks like your deposit check was unable to get delivered to …"
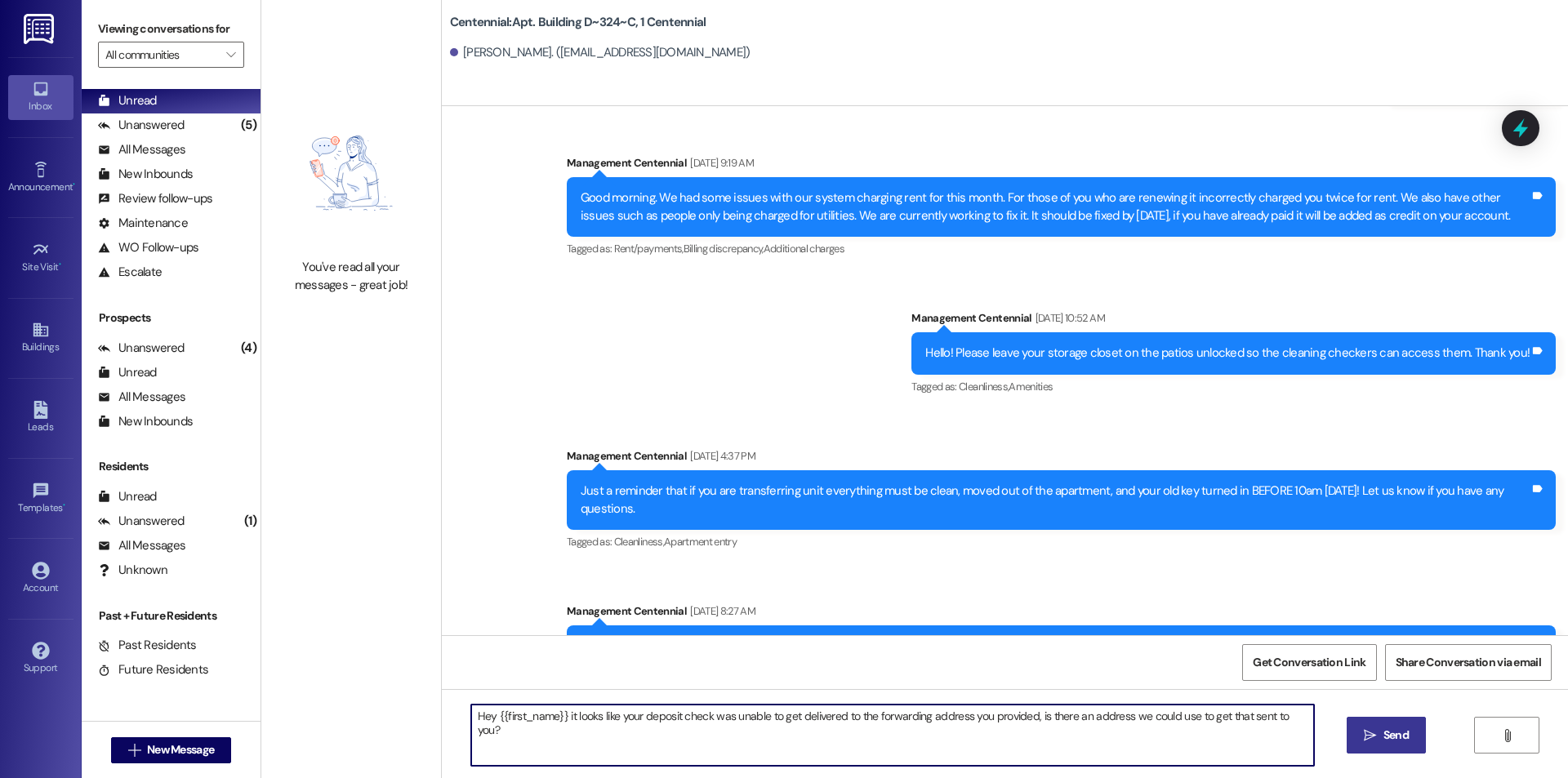
type textarea "Hey {{first_name}} it looks like your deposit check was unable to get delivered…"
click at [1378, 724] on button " Send" at bounding box center [1386, 735] width 79 height 37
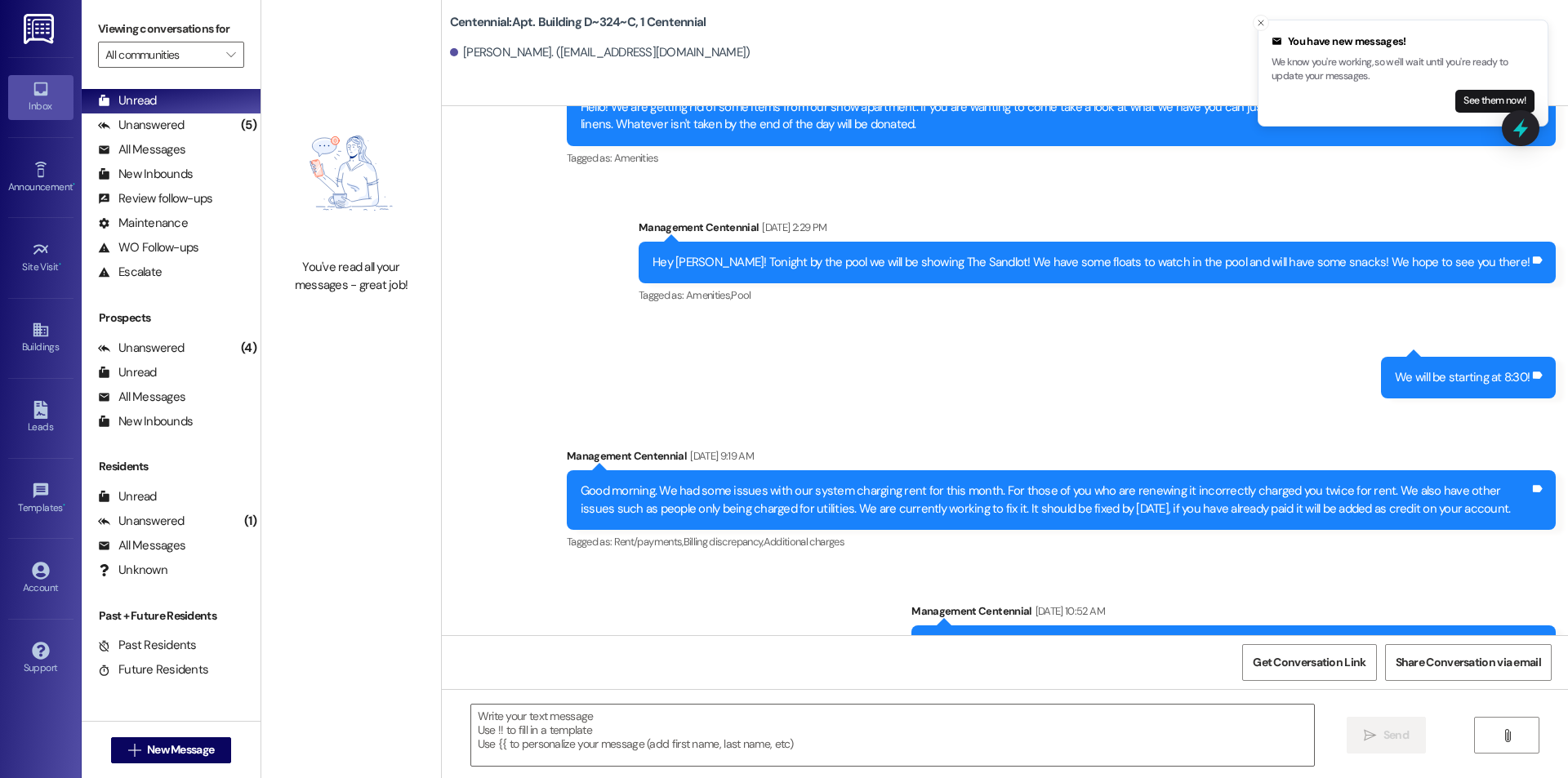
scroll to position [17153, 0]
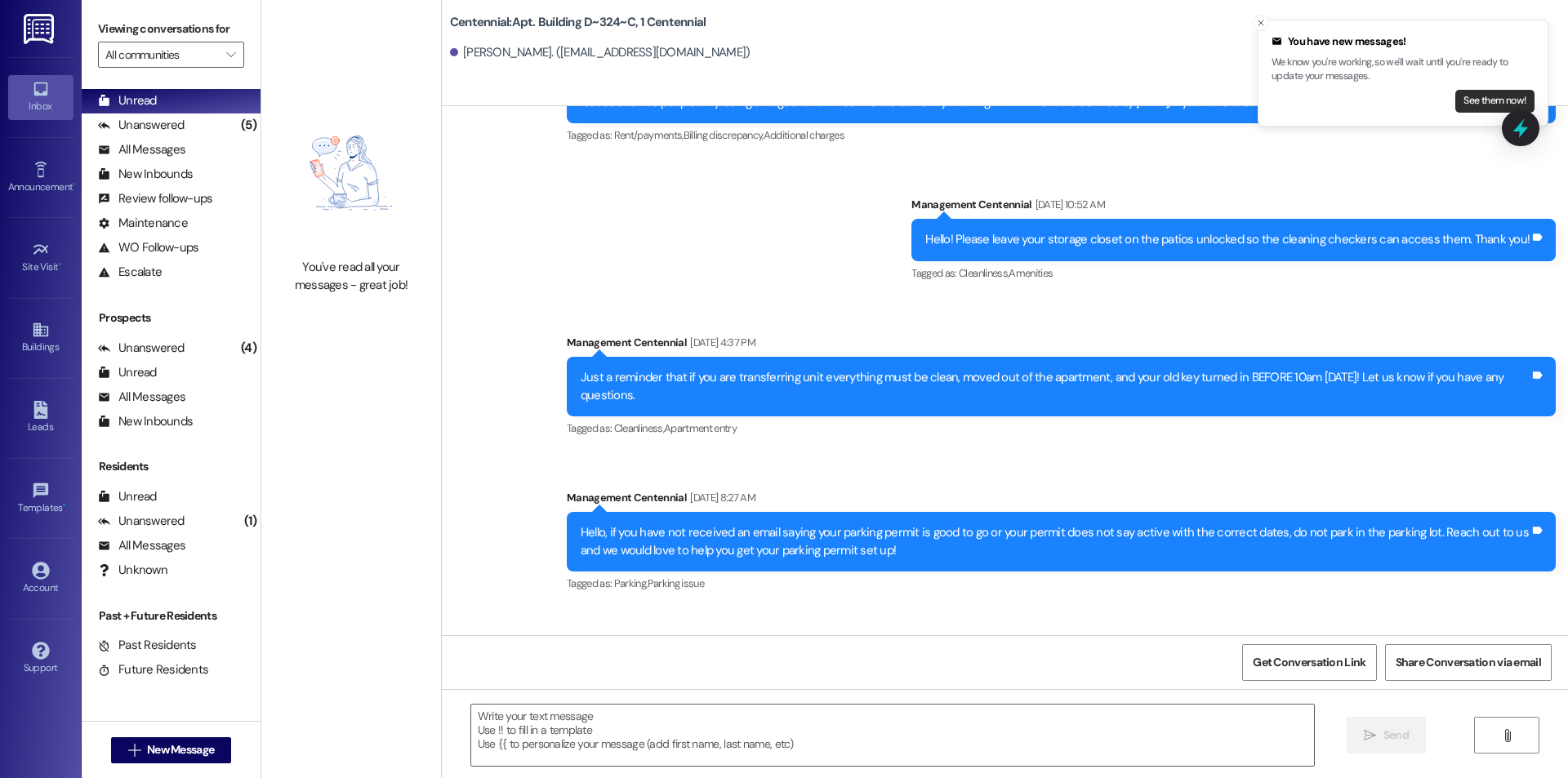
click at [1472, 98] on button "See them now!" at bounding box center [1495, 101] width 79 height 23
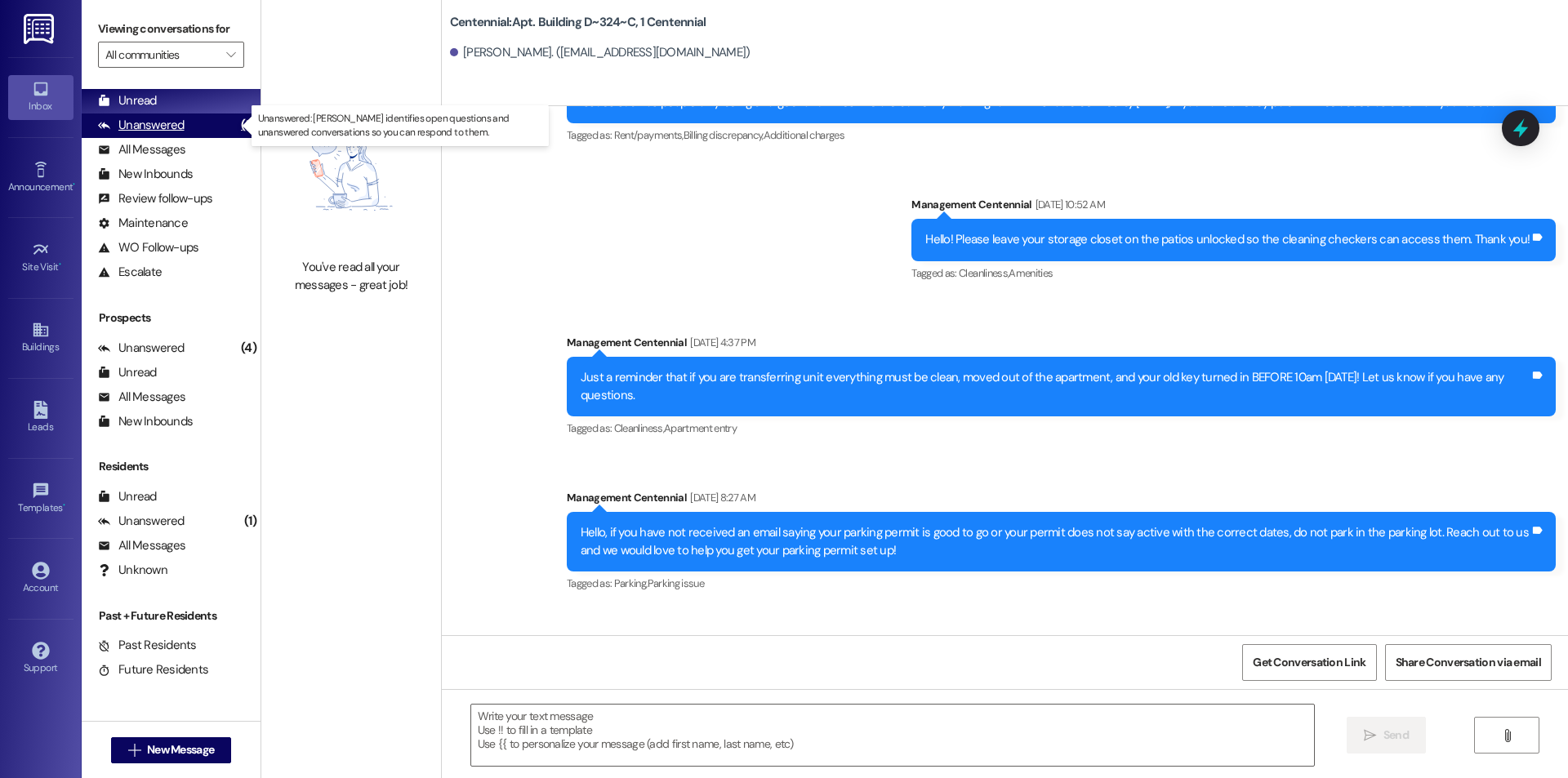
click at [154, 124] on div "Unanswered" at bounding box center [141, 126] width 87 height 17
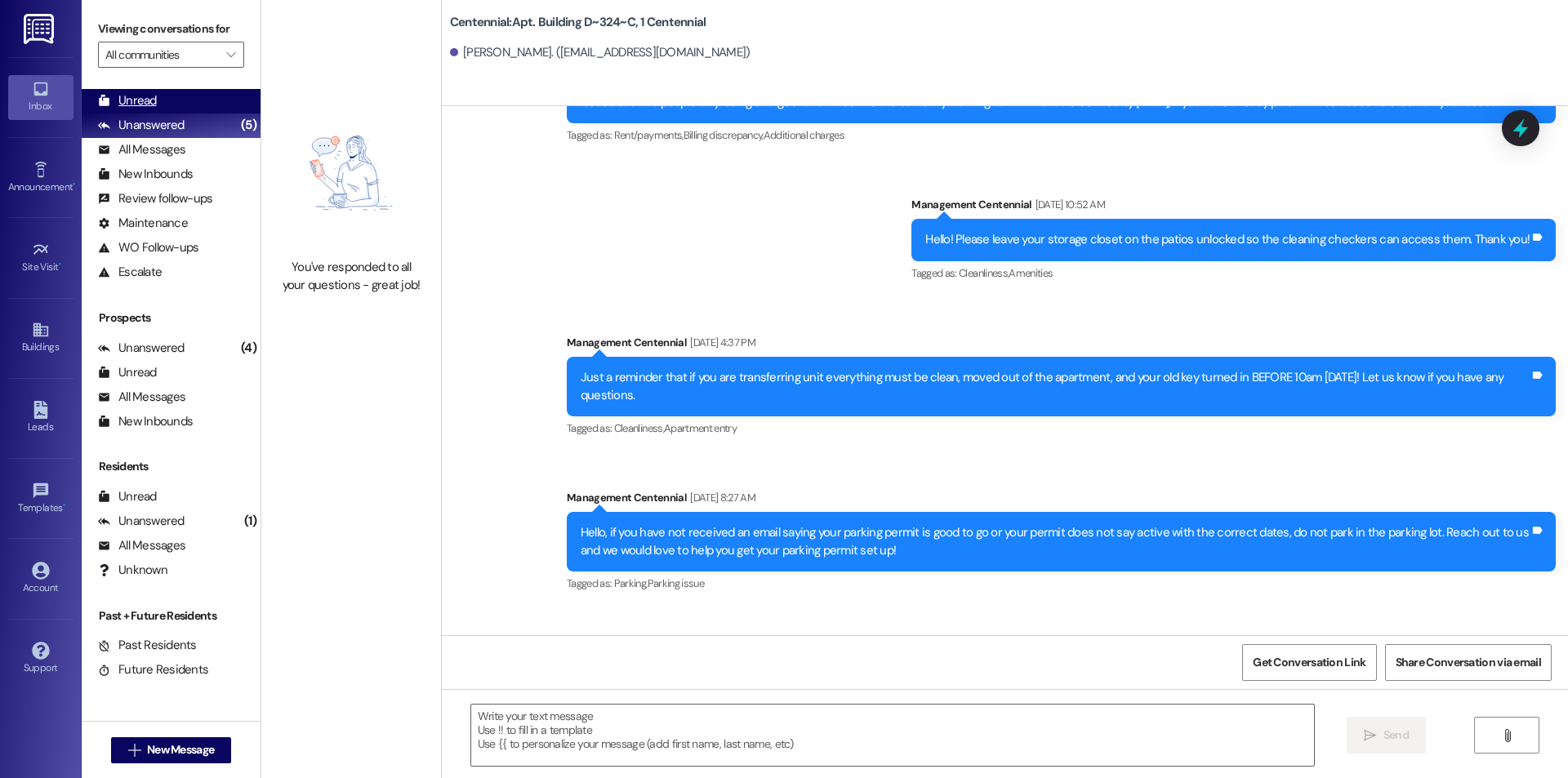
click at [157, 103] on div "Unread (0)" at bounding box center [171, 101] width 179 height 24
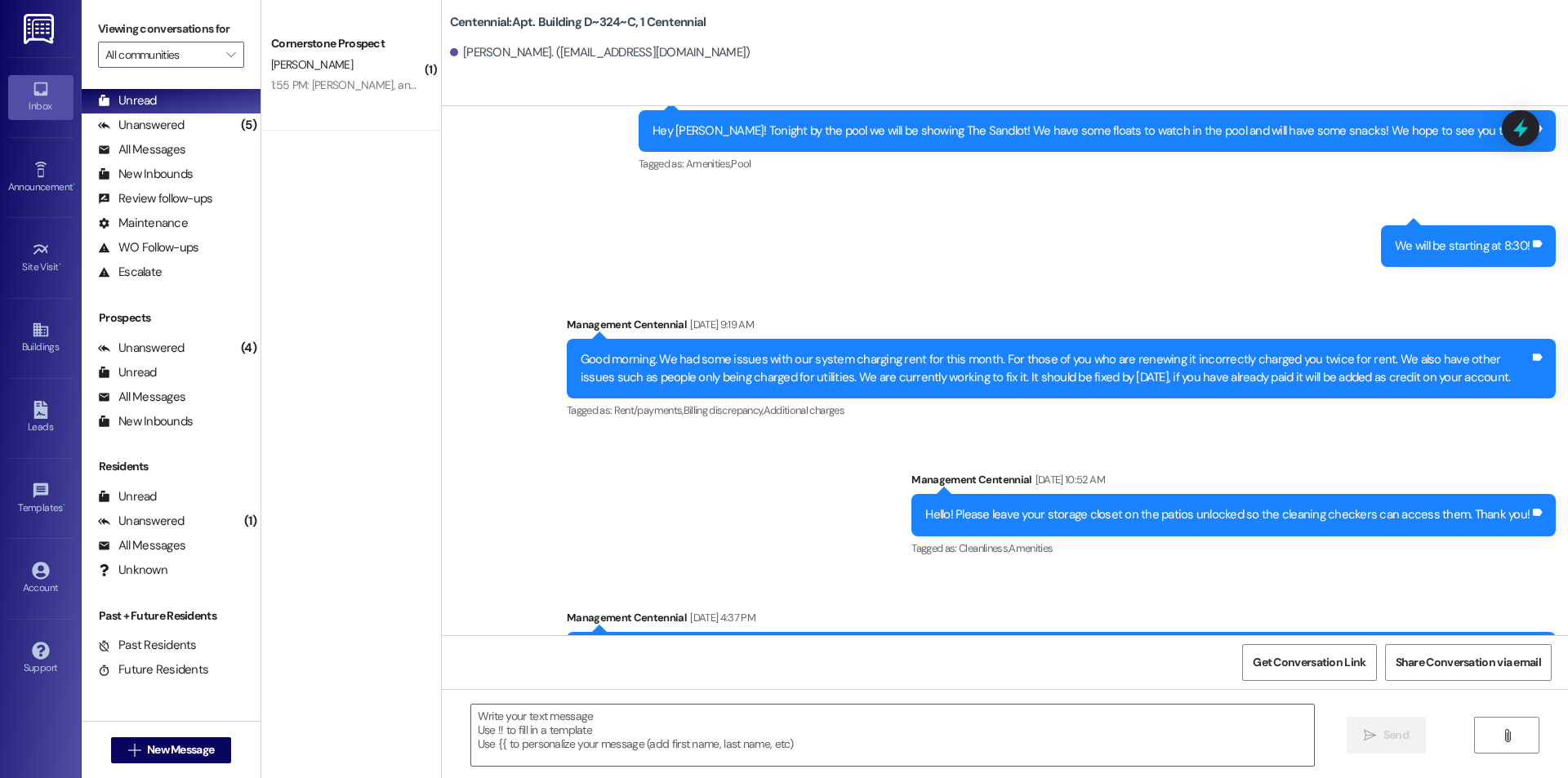
scroll to position [17176, 0]
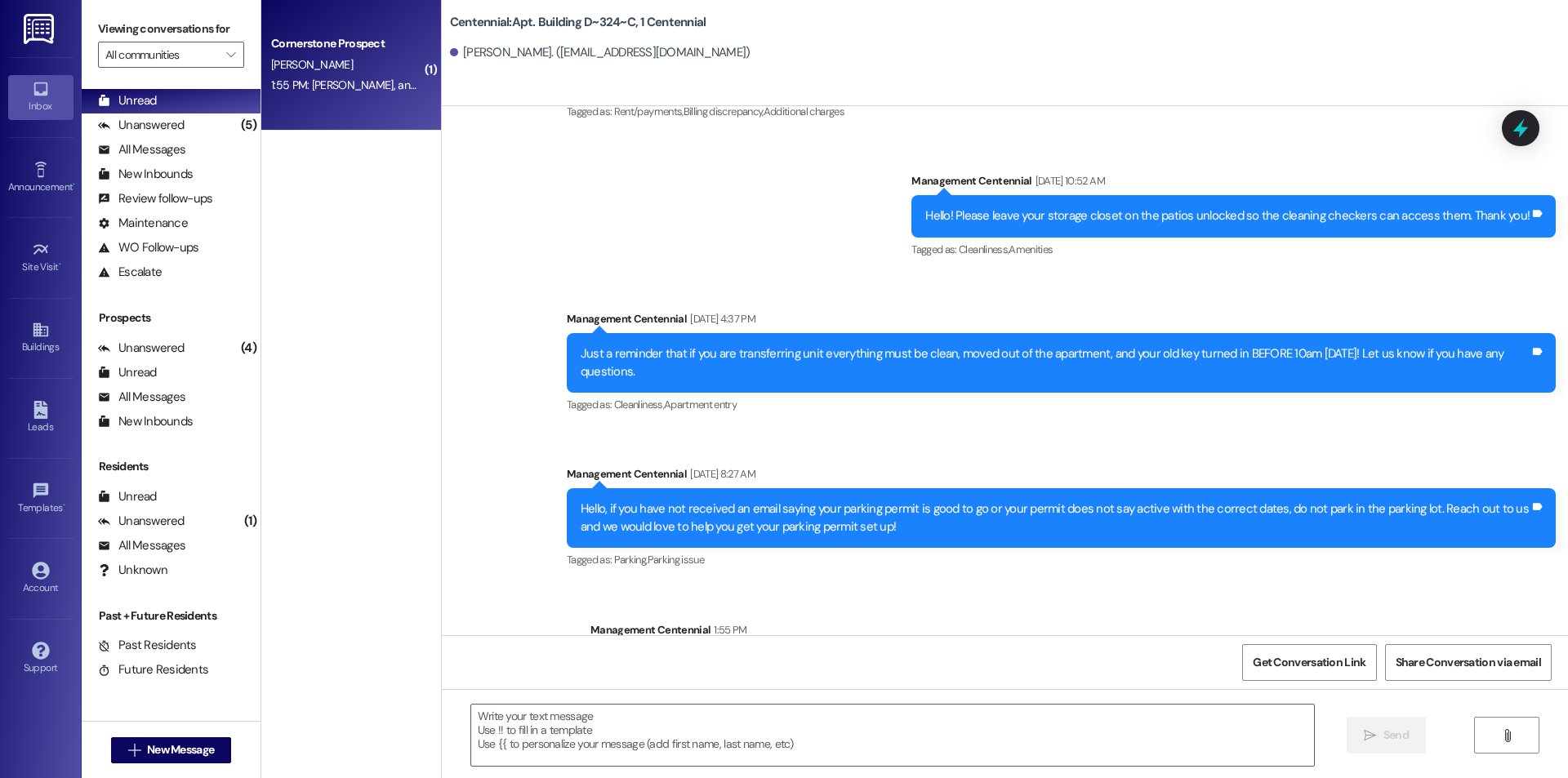
click at [317, 59] on div "[PERSON_NAME]" at bounding box center [346, 65] width 154 height 21
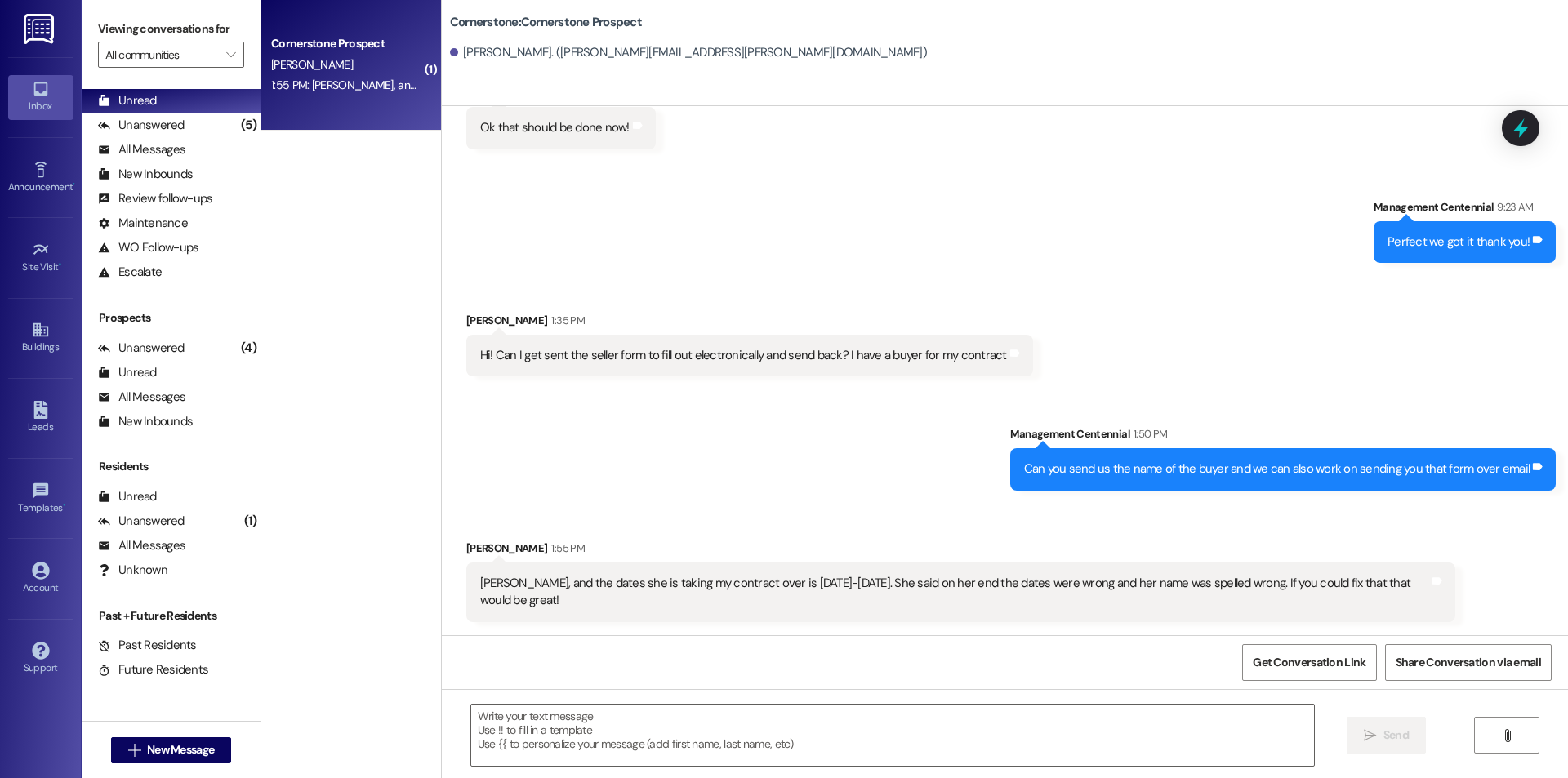
scroll to position [2406, 0]
click at [728, 737] on textarea at bounding box center [892, 734] width 843 height 61
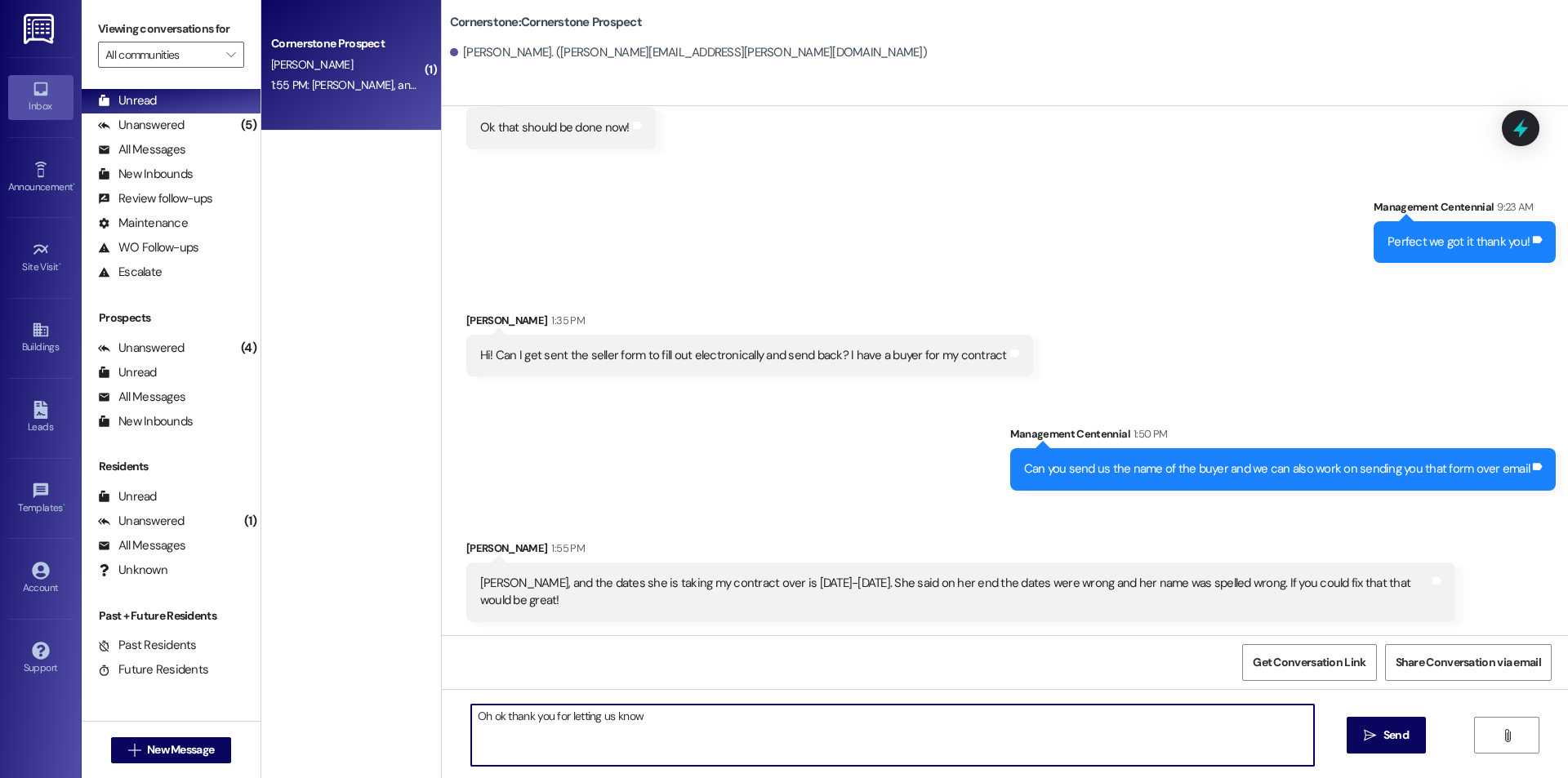
type textarea "Oh ok thank you for letting us know"
drag, startPoint x: 648, startPoint y: 719, endPoint x: 437, endPoint y: 738, distance: 211.9
click at [442, 738] on div "Oh ok thank you for letting us know  Send " at bounding box center [1005, 750] width 1126 height 122
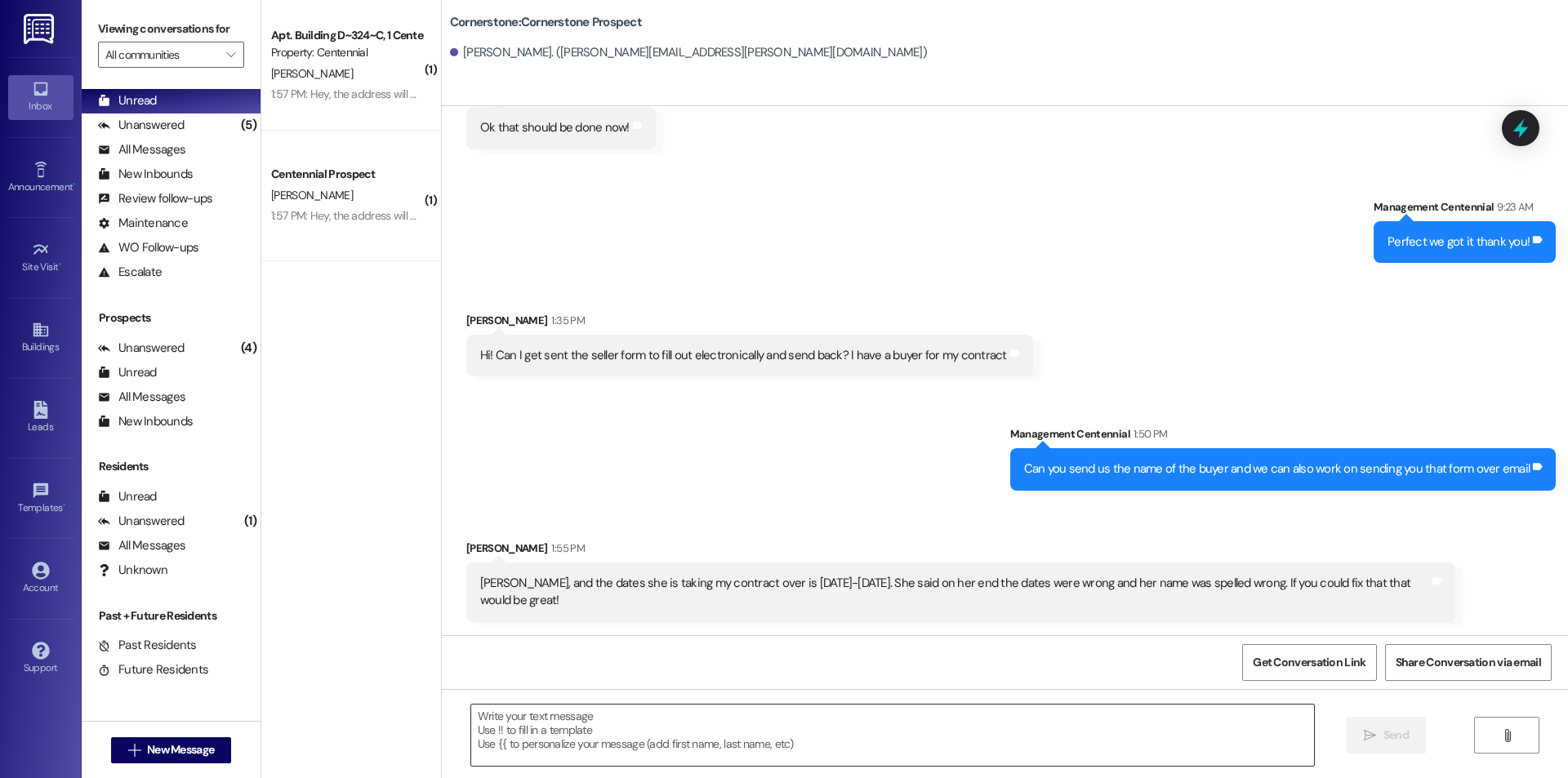
click at [657, 748] on textarea at bounding box center [892, 734] width 843 height 61
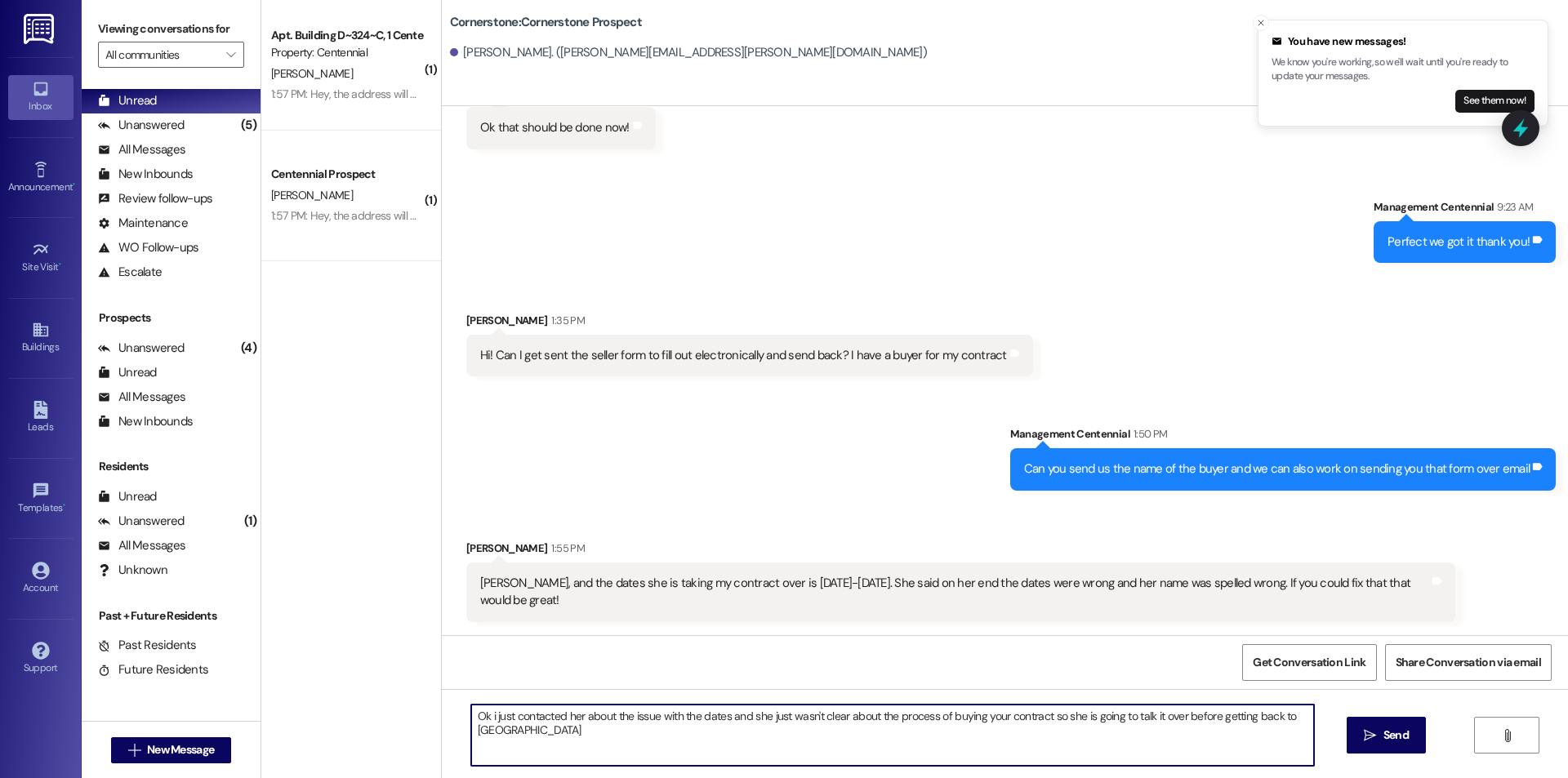
drag, startPoint x: 1298, startPoint y: 718, endPoint x: 68, endPoint y: 723, distance: 1230.0
click at [68, 722] on div "Inbox Go to Inbox Announcement • Send A Text Announcement Site Visit • Go to Si…" at bounding box center [784, 389] width 1568 height 778
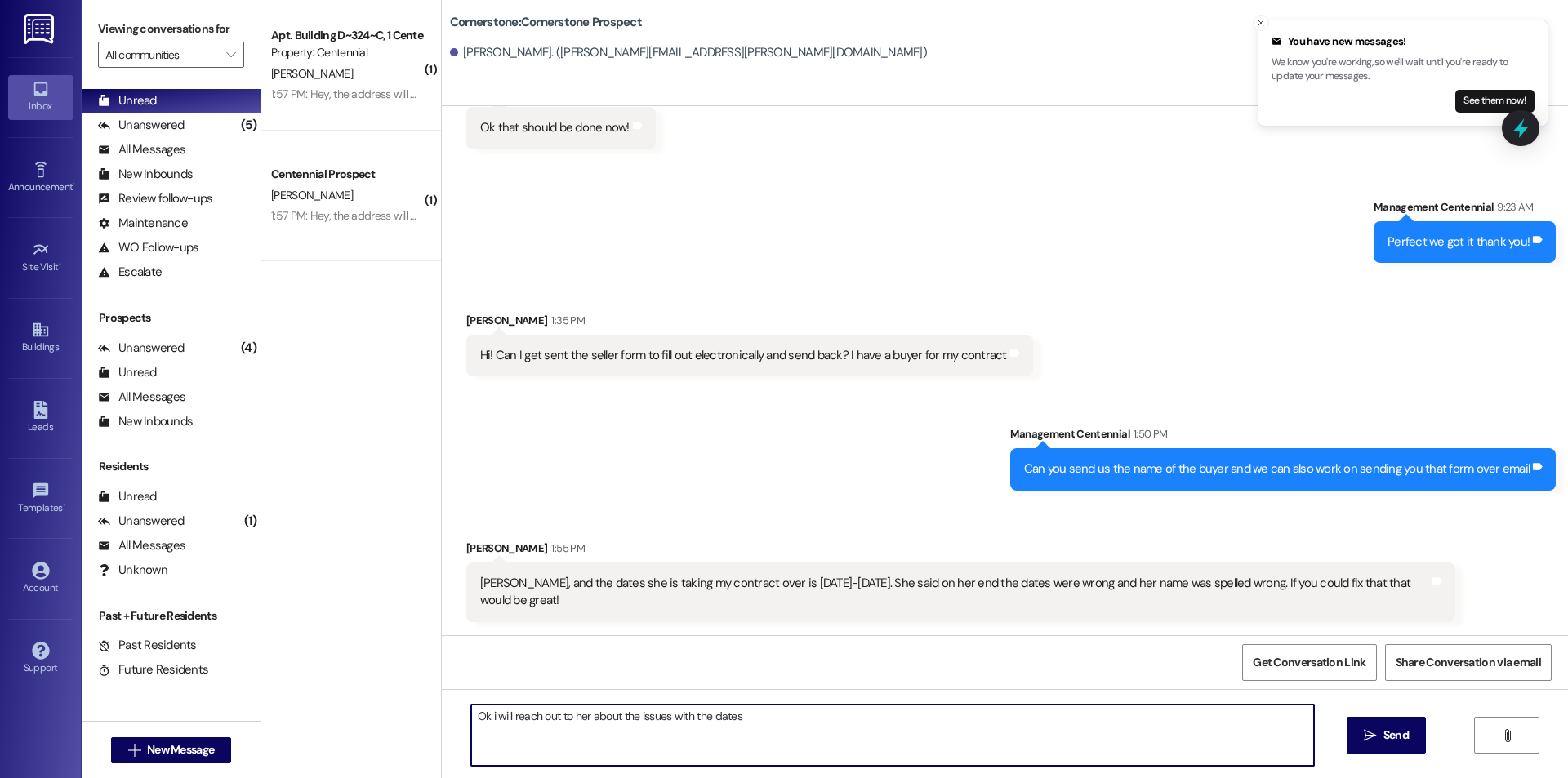
click at [487, 719] on textarea "Ok i will reach out to her about the issues with the dates" at bounding box center [892, 734] width 843 height 61
click at [743, 724] on textarea "Ok I will reach out to her about the issues with the dates" at bounding box center [892, 734] width 843 height 61
click at [1184, 719] on textarea "Ok I will reach out to her about the issues with the dates, and it looks like y…" at bounding box center [892, 734] width 843 height 61
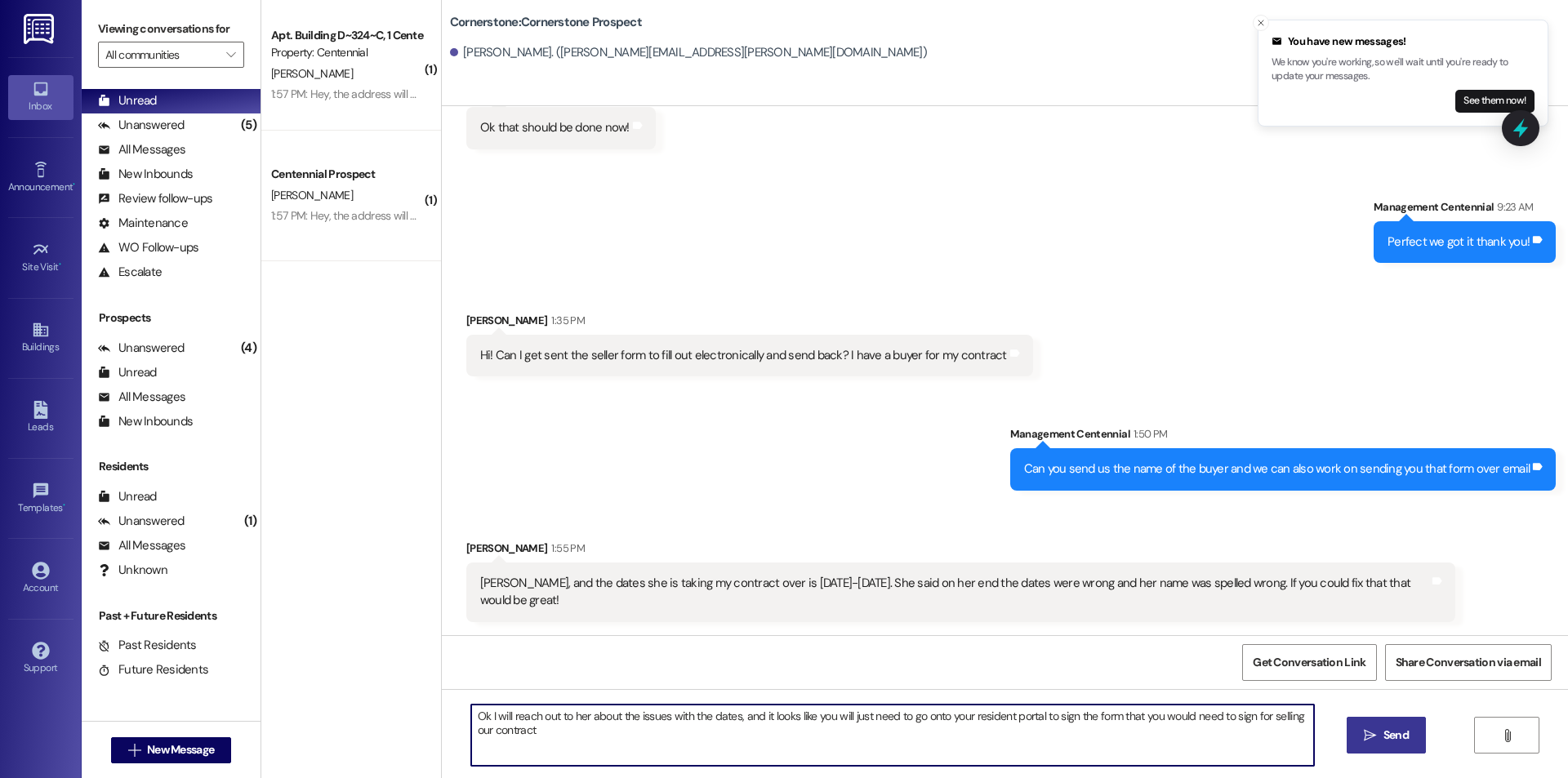
type textarea "Ok I will reach out to her about the issues with the dates, and it looks like y…"
click at [1408, 734] on span "Send" at bounding box center [1396, 735] width 32 height 17
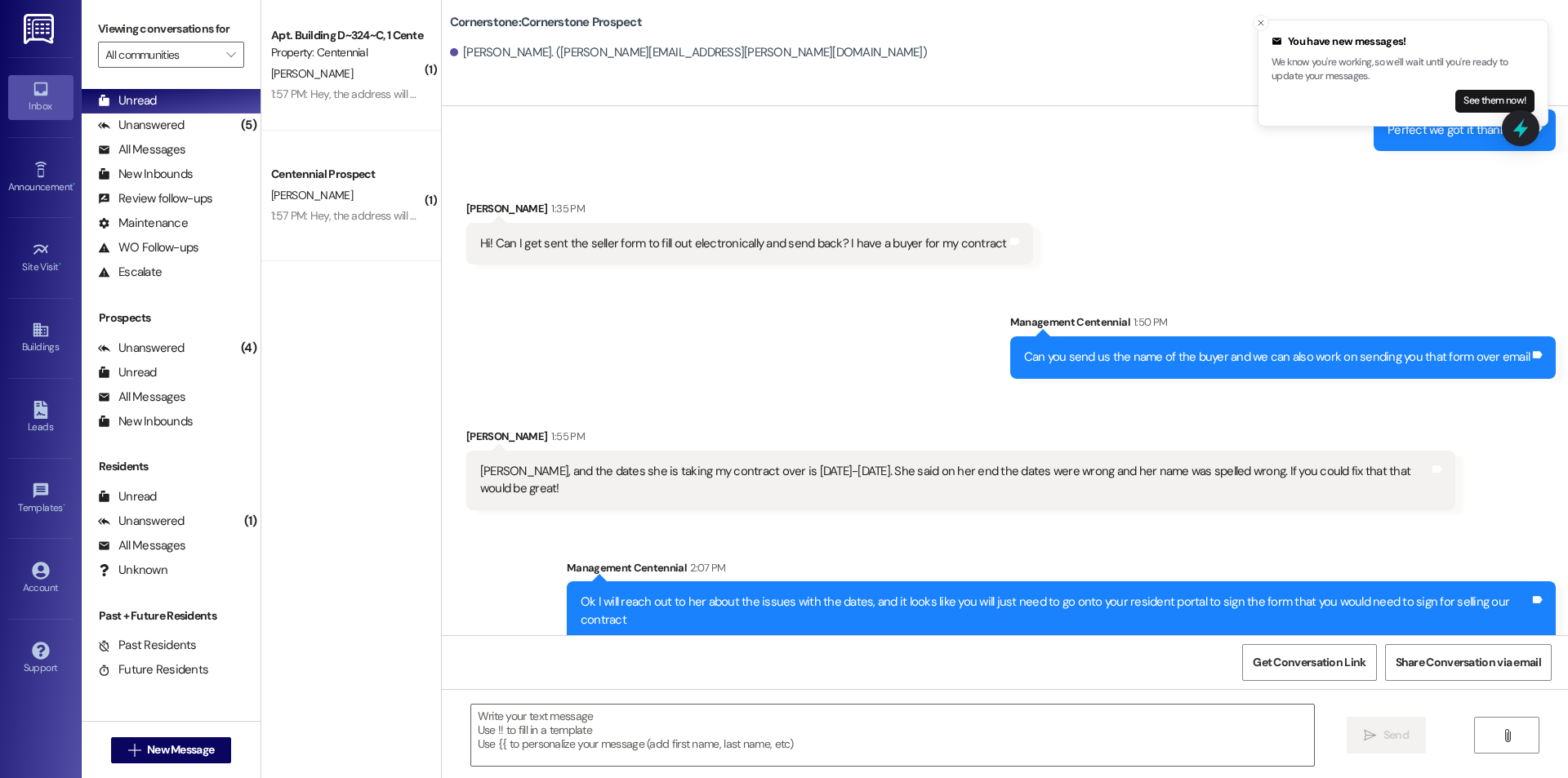
scroll to position [2519, 0]
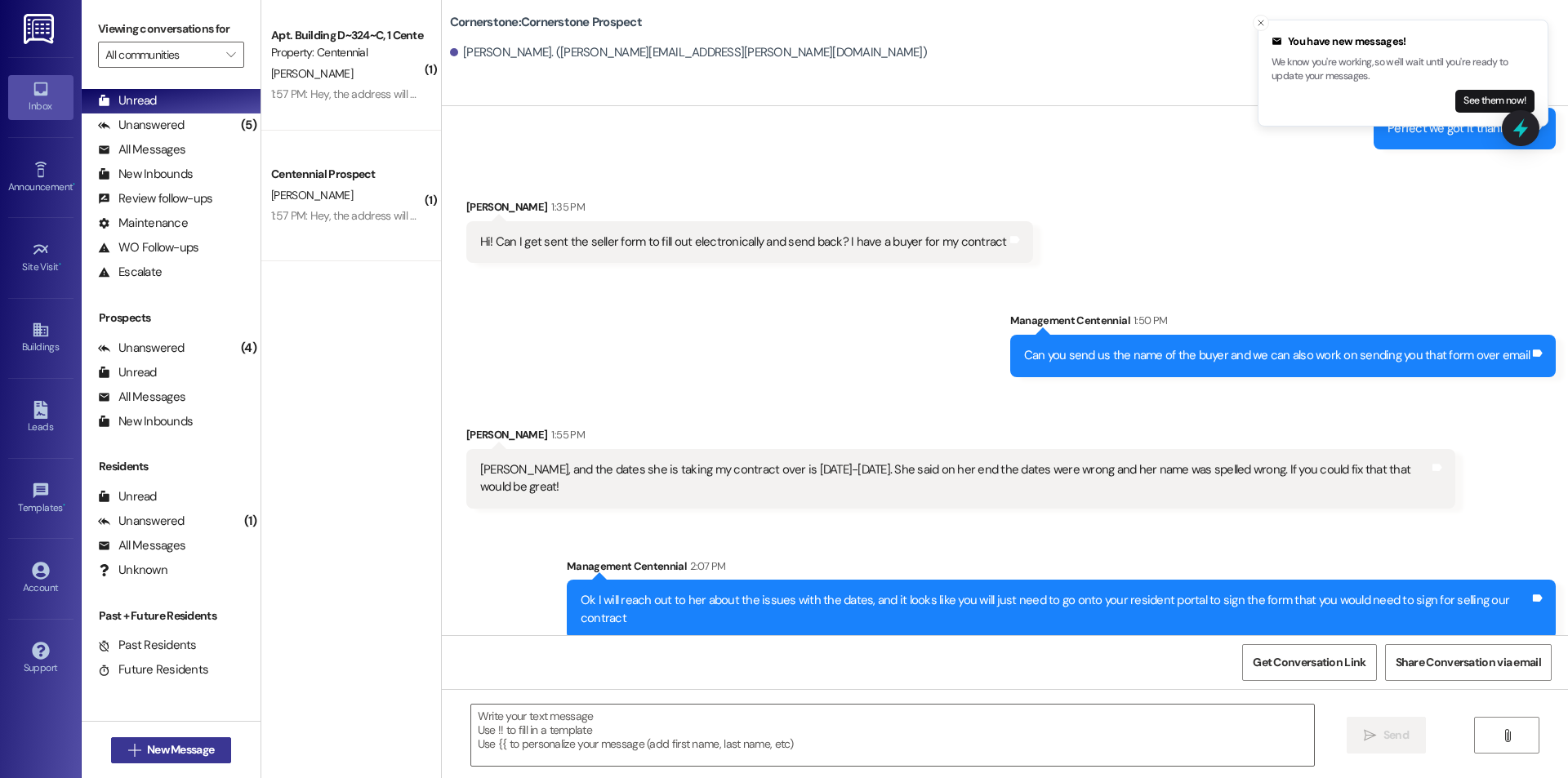
click at [147, 745] on span "New Message" at bounding box center [181, 750] width 67 height 17
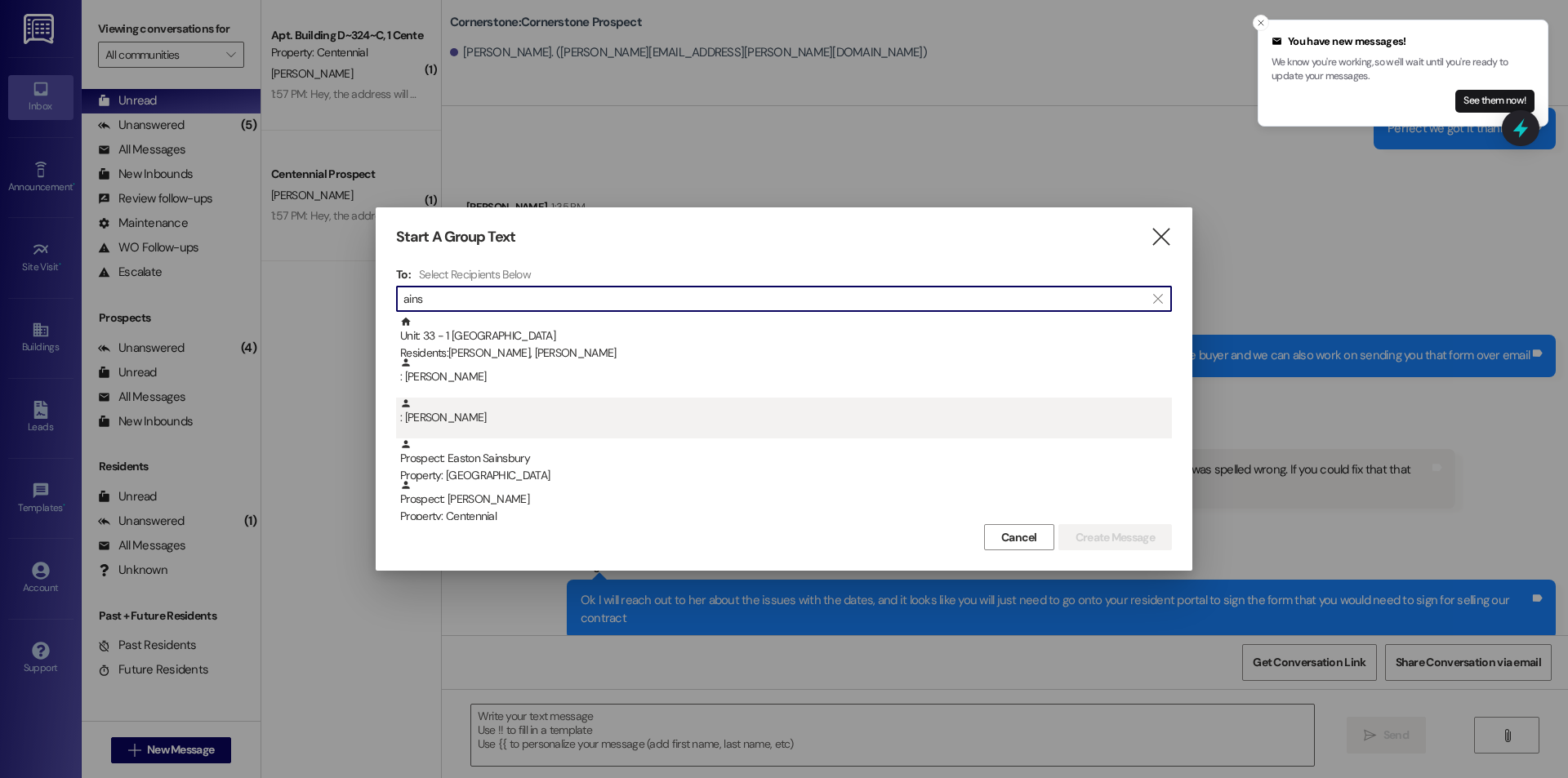
type input "ains"
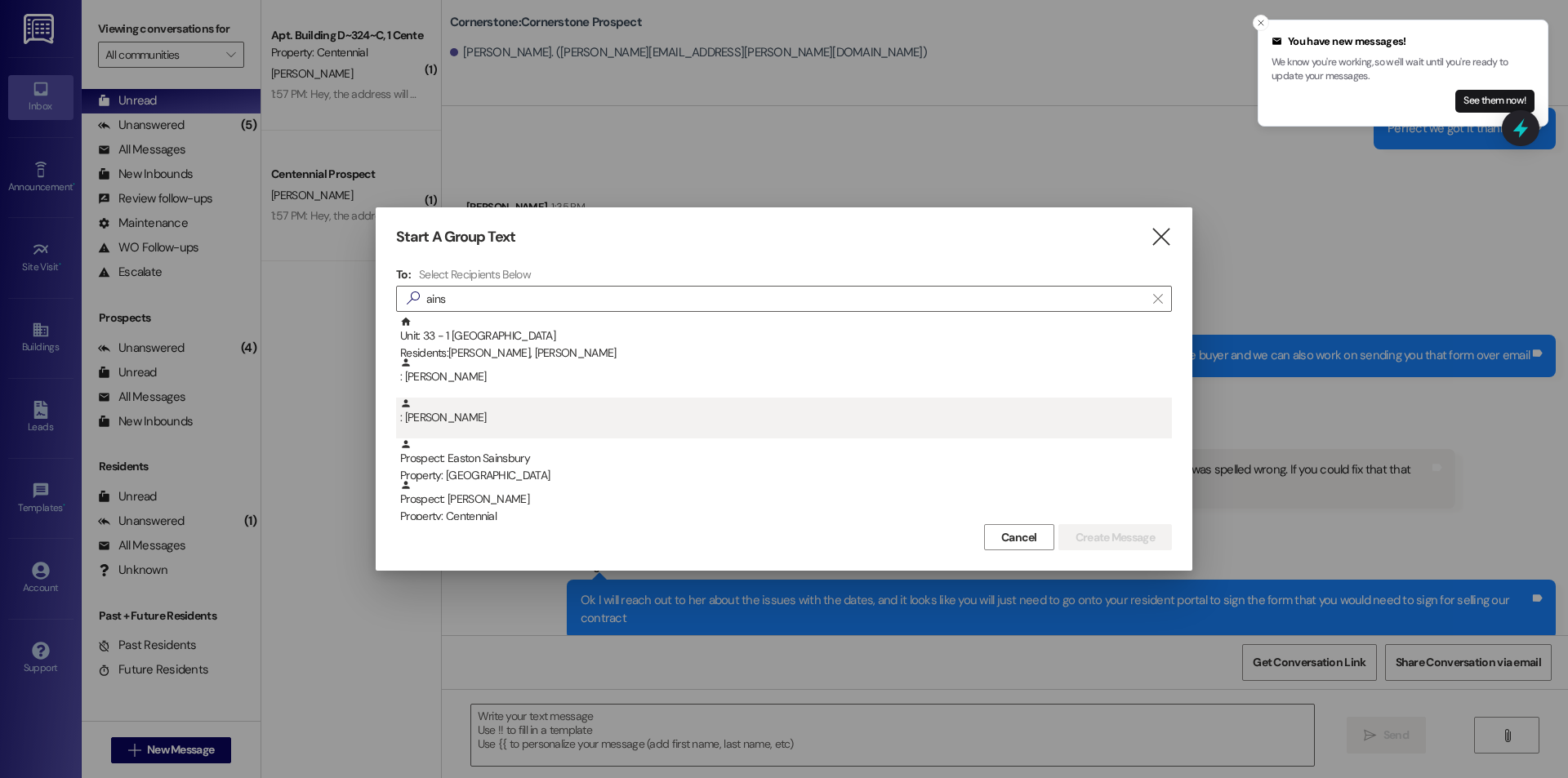
click at [537, 419] on div ": [PERSON_NAME]" at bounding box center [786, 411] width 772 height 28
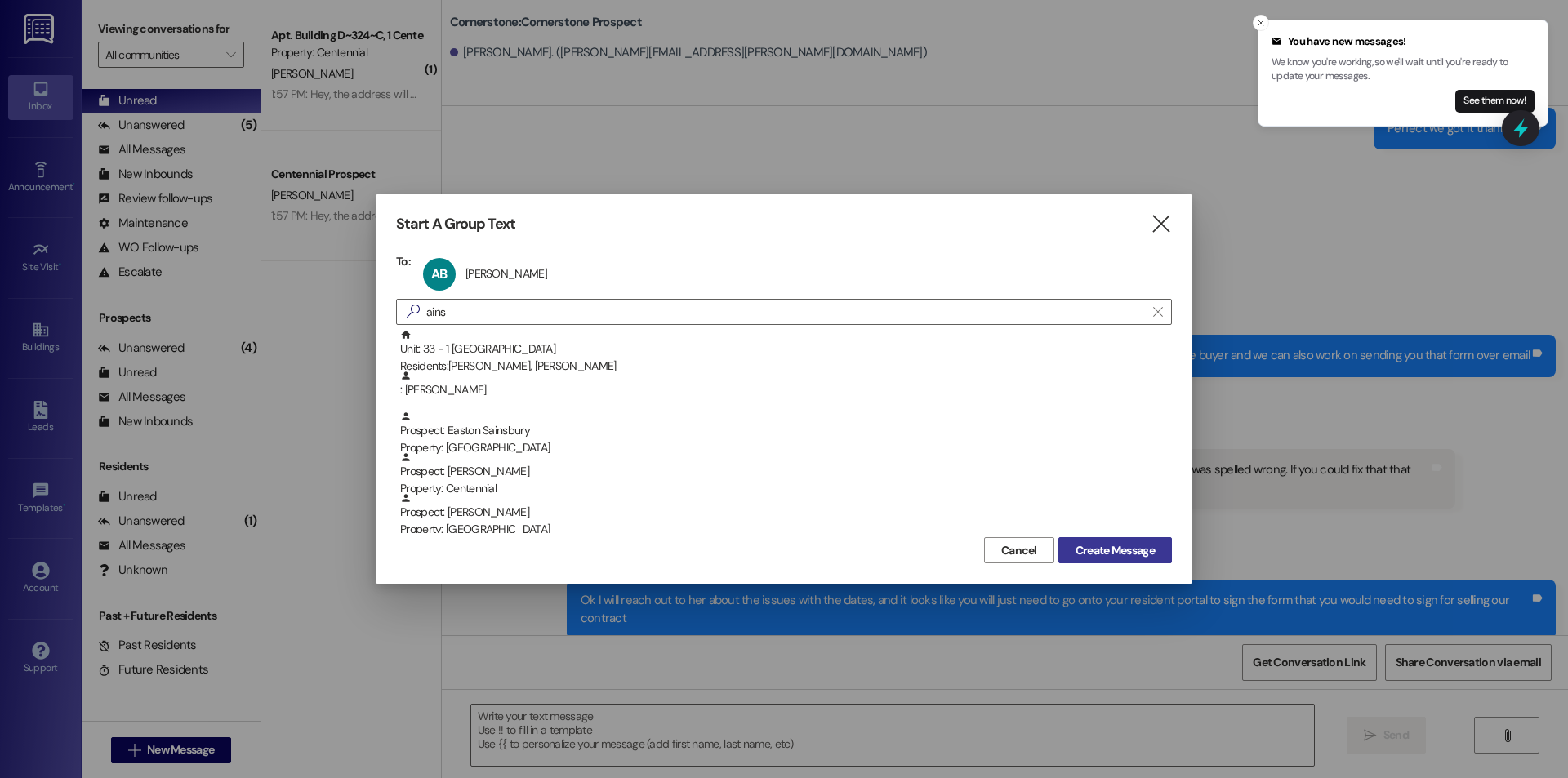
click at [1125, 557] on span "Create Message" at bounding box center [1115, 551] width 79 height 17
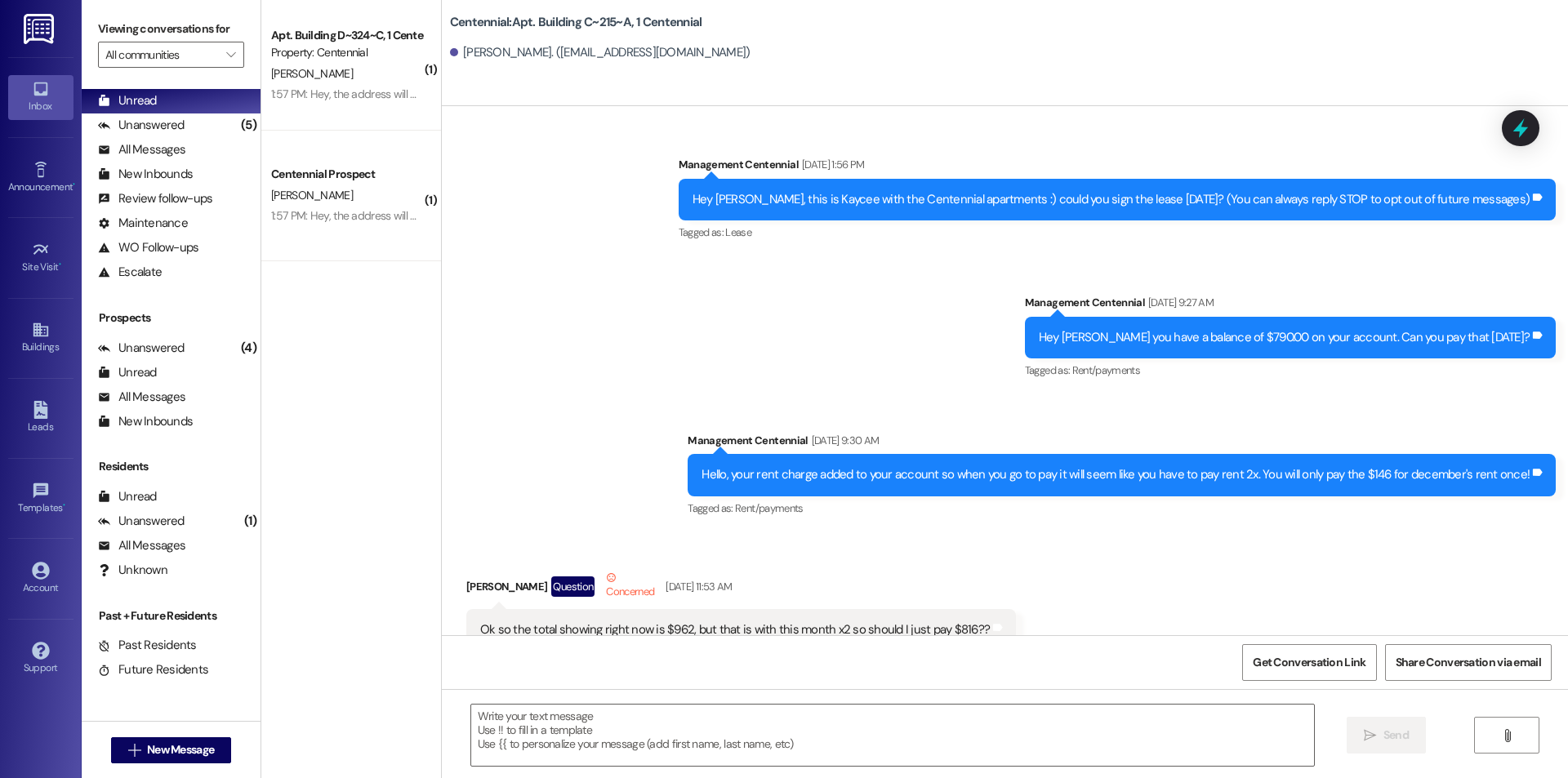
scroll to position [25969, 0]
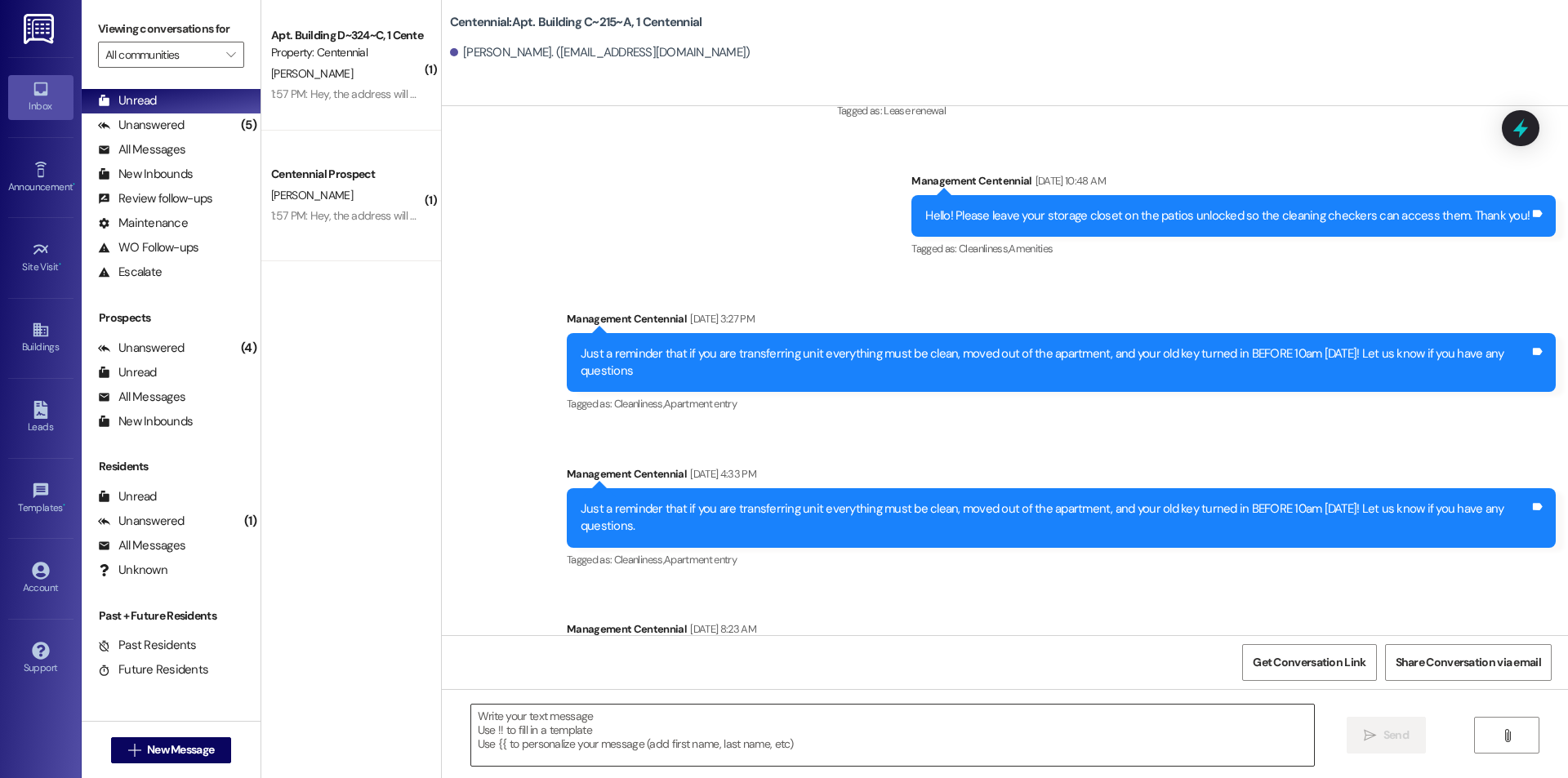
click at [741, 744] on textarea at bounding box center [892, 734] width 843 height 61
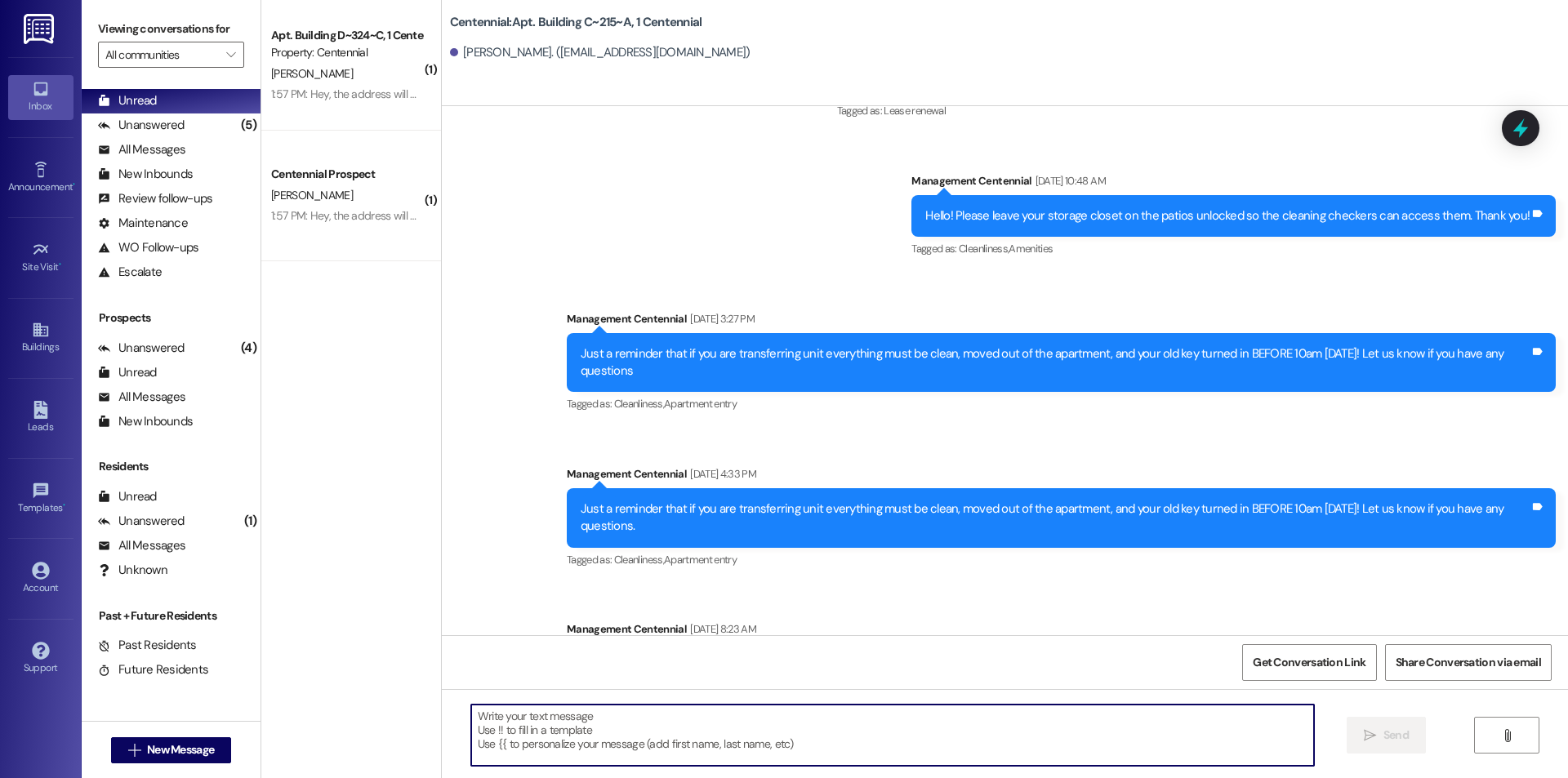
paste textarea "Hey {{first_name}} it looks like your deposit check was unable to get delivered…"
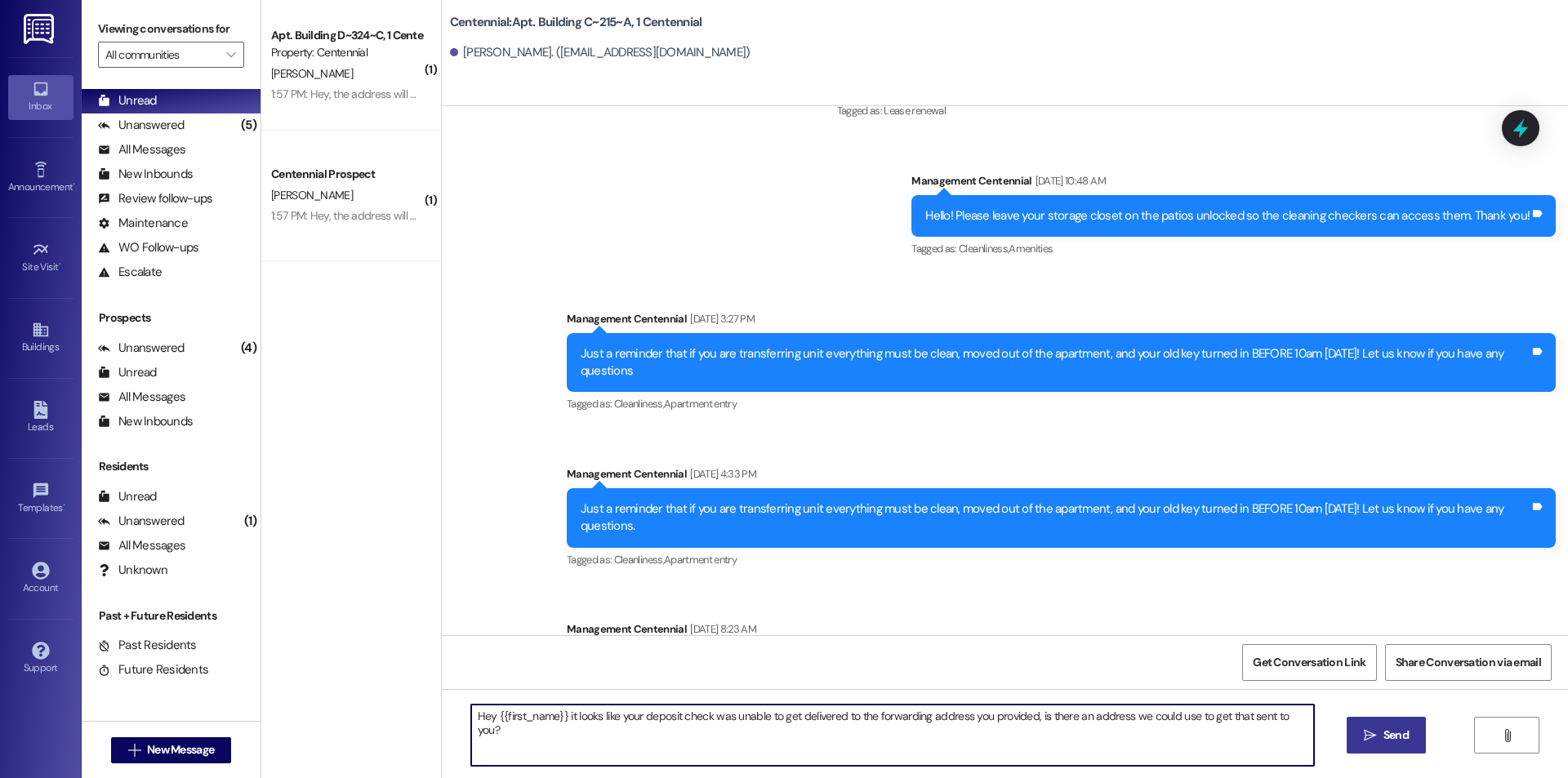
type textarea "Hey {{first_name}} it looks like your deposit check was unable to get delivered…"
click at [1358, 736] on button " Send" at bounding box center [1386, 735] width 79 height 37
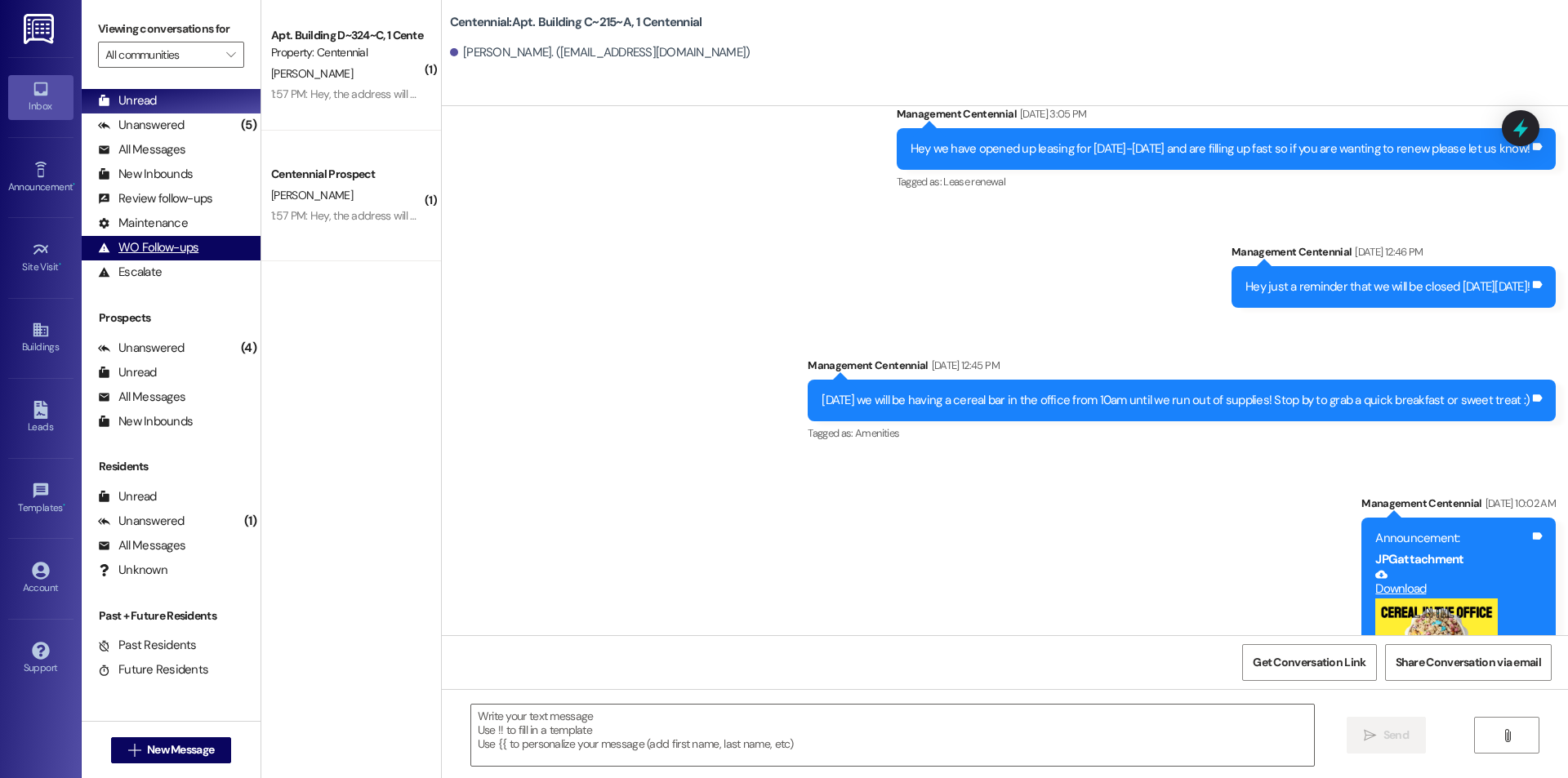
scroll to position [18014, 0]
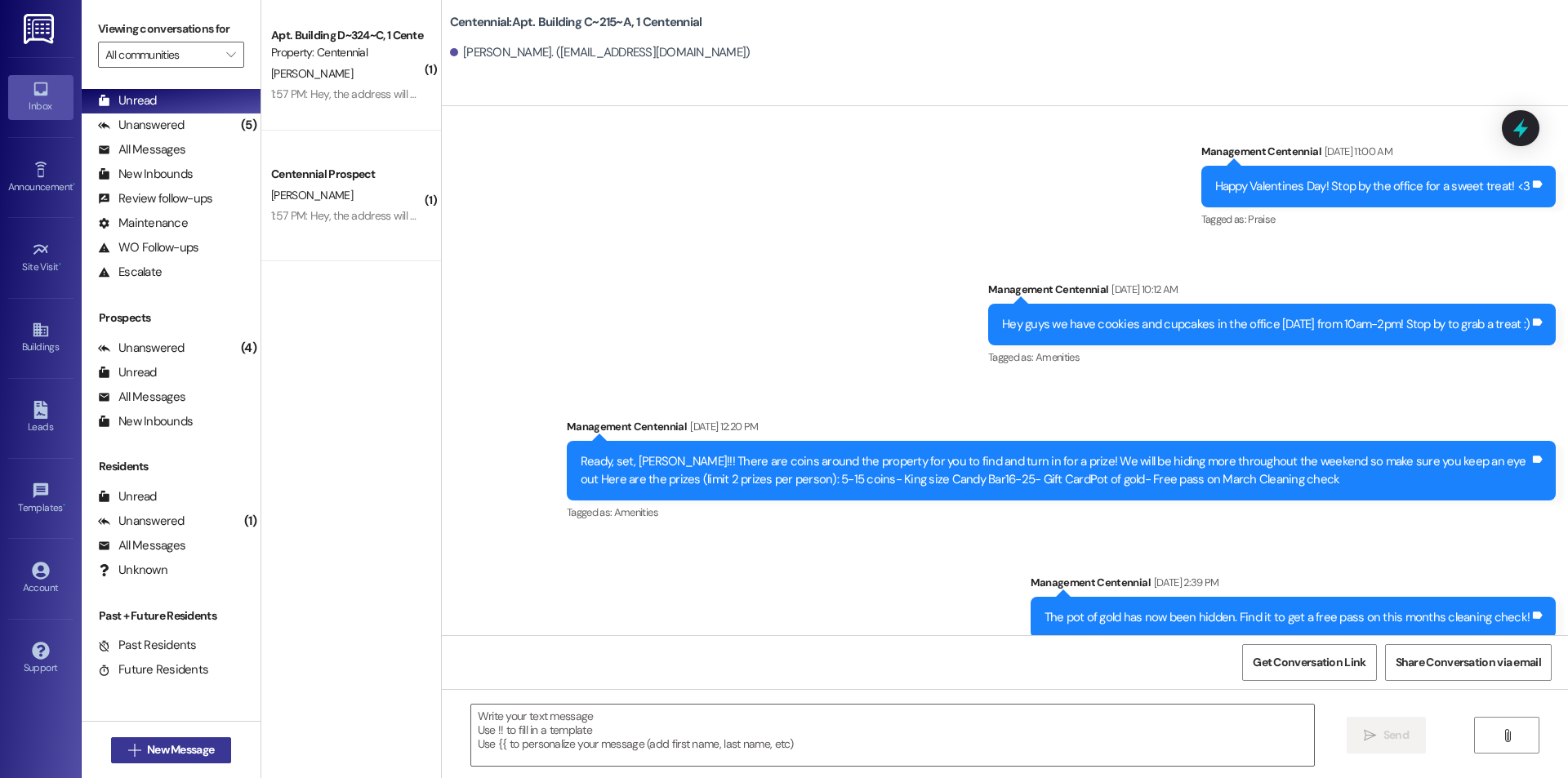
click at [217, 745] on button " New Message" at bounding box center [171, 750] width 121 height 26
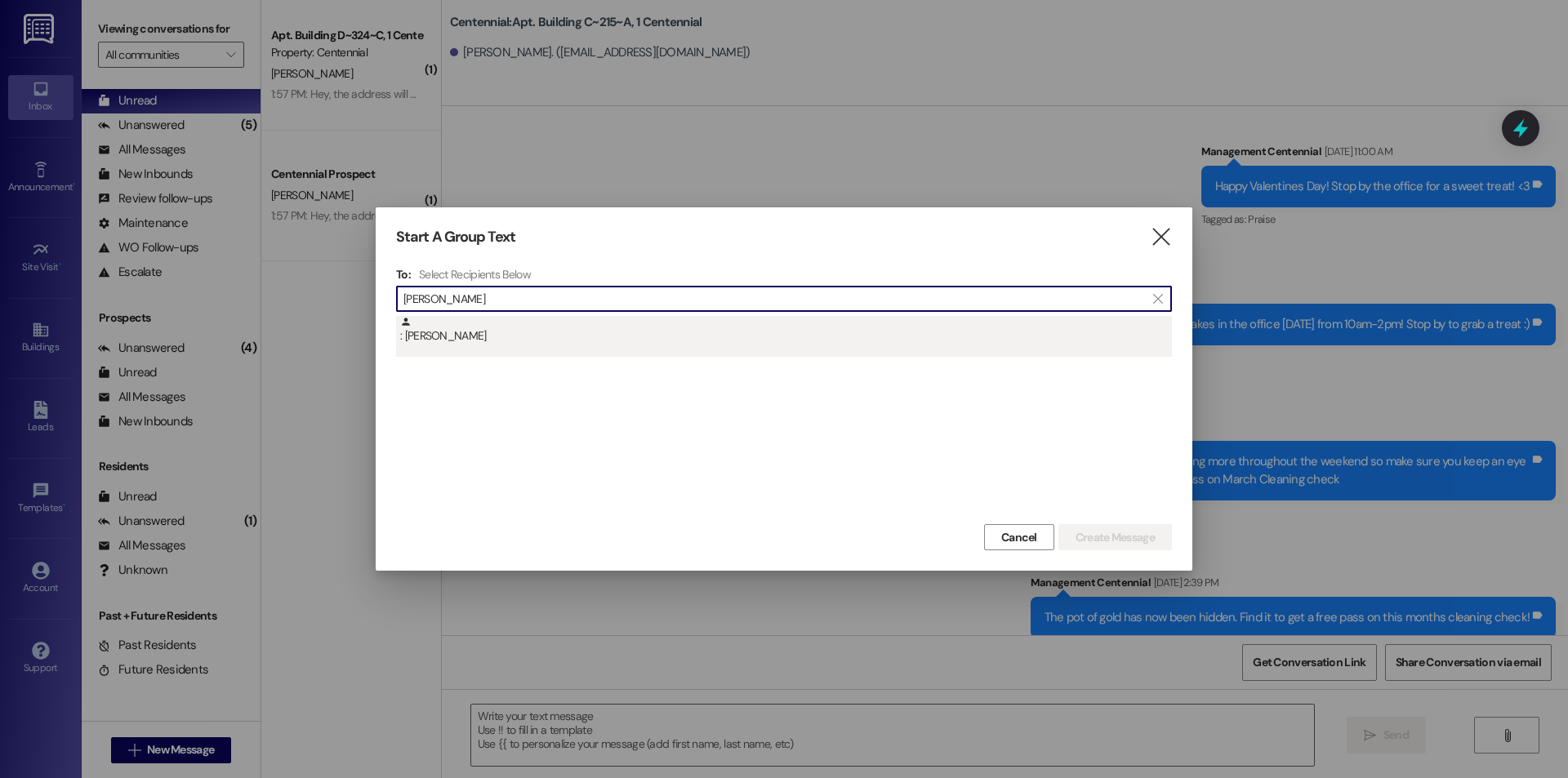
type input "[PERSON_NAME]"
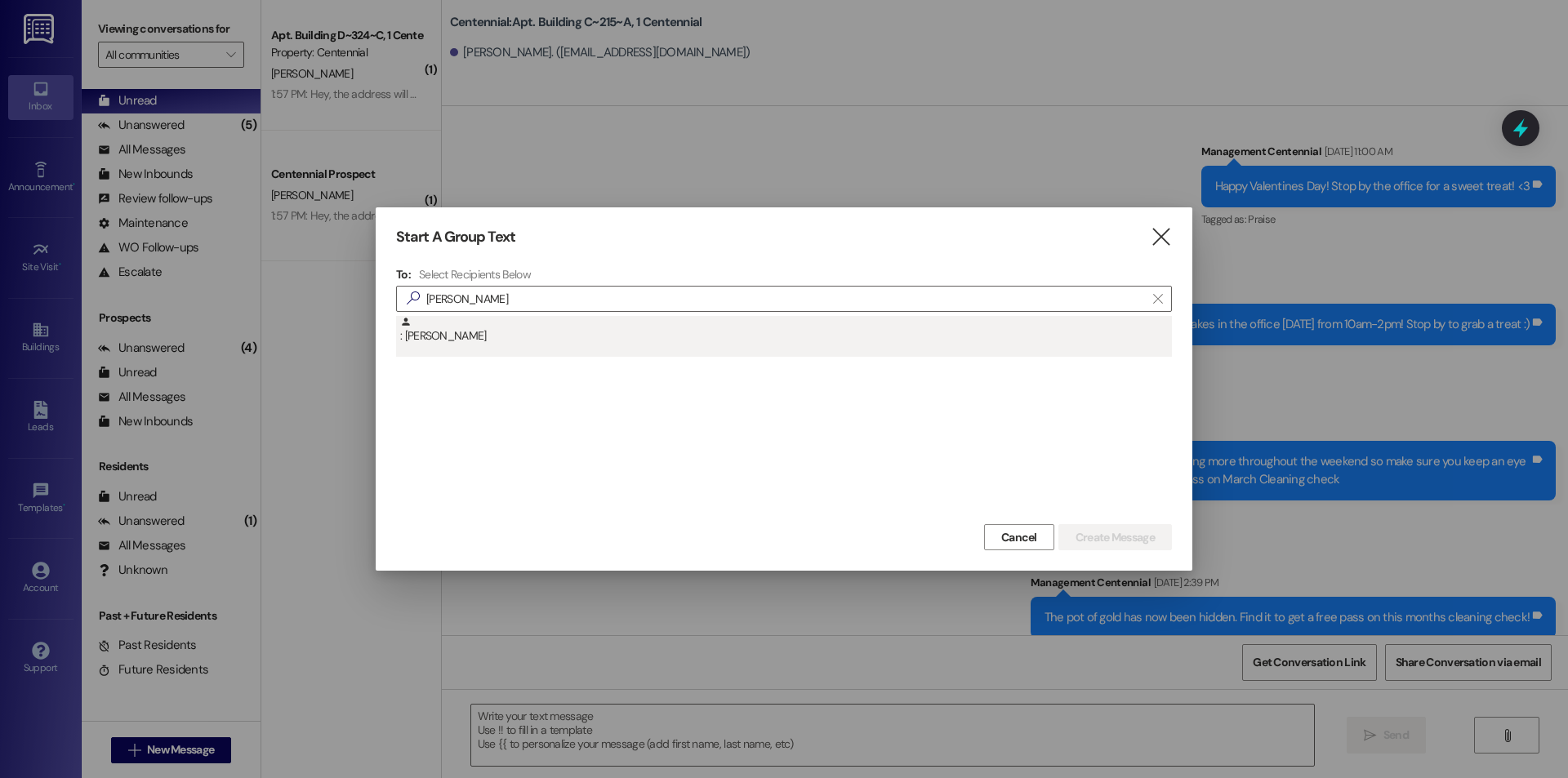
click at [494, 341] on div ": [PERSON_NAME]" at bounding box center [786, 330] width 772 height 28
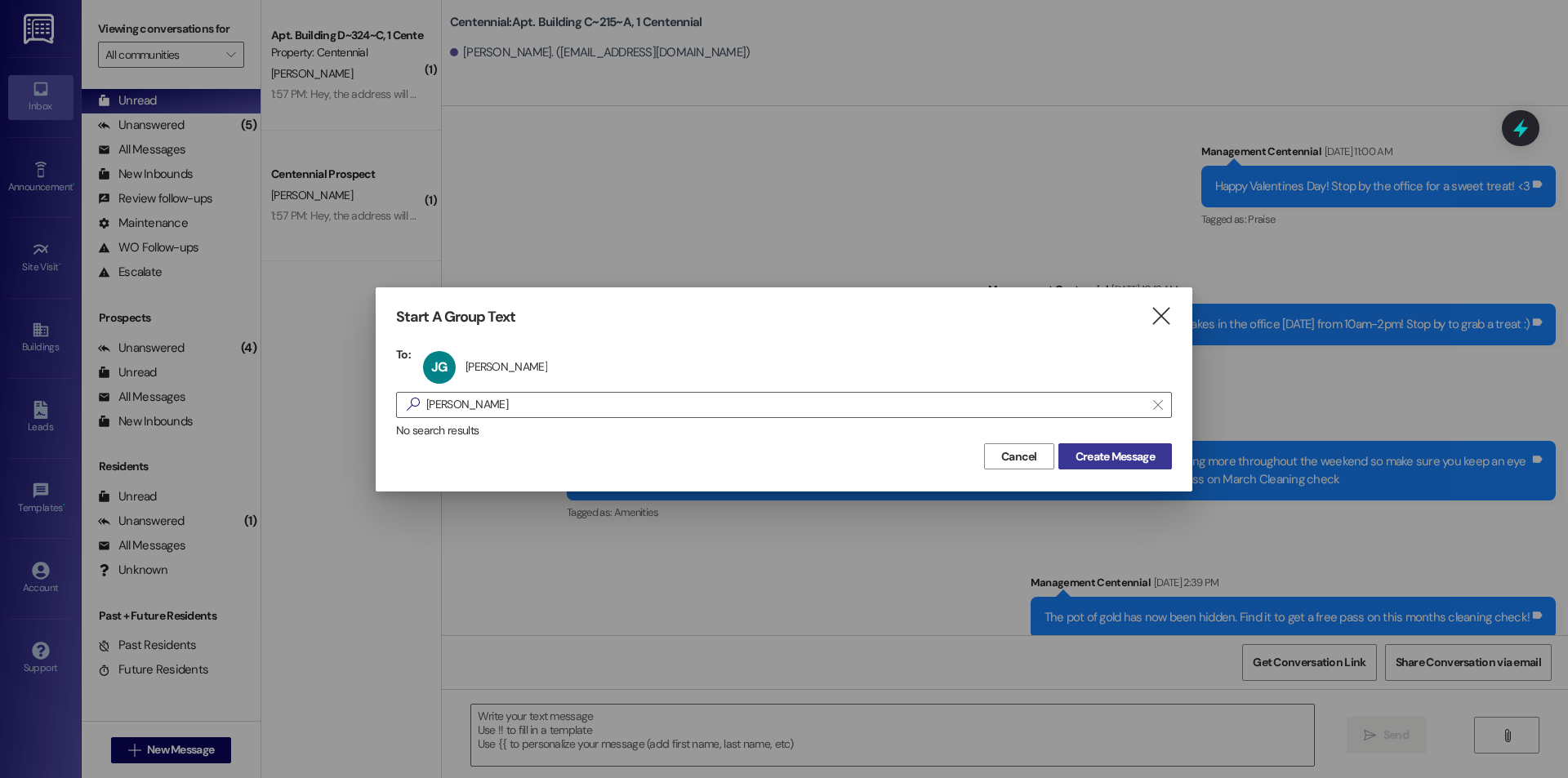
click at [1127, 457] on span "Create Message" at bounding box center [1115, 457] width 79 height 17
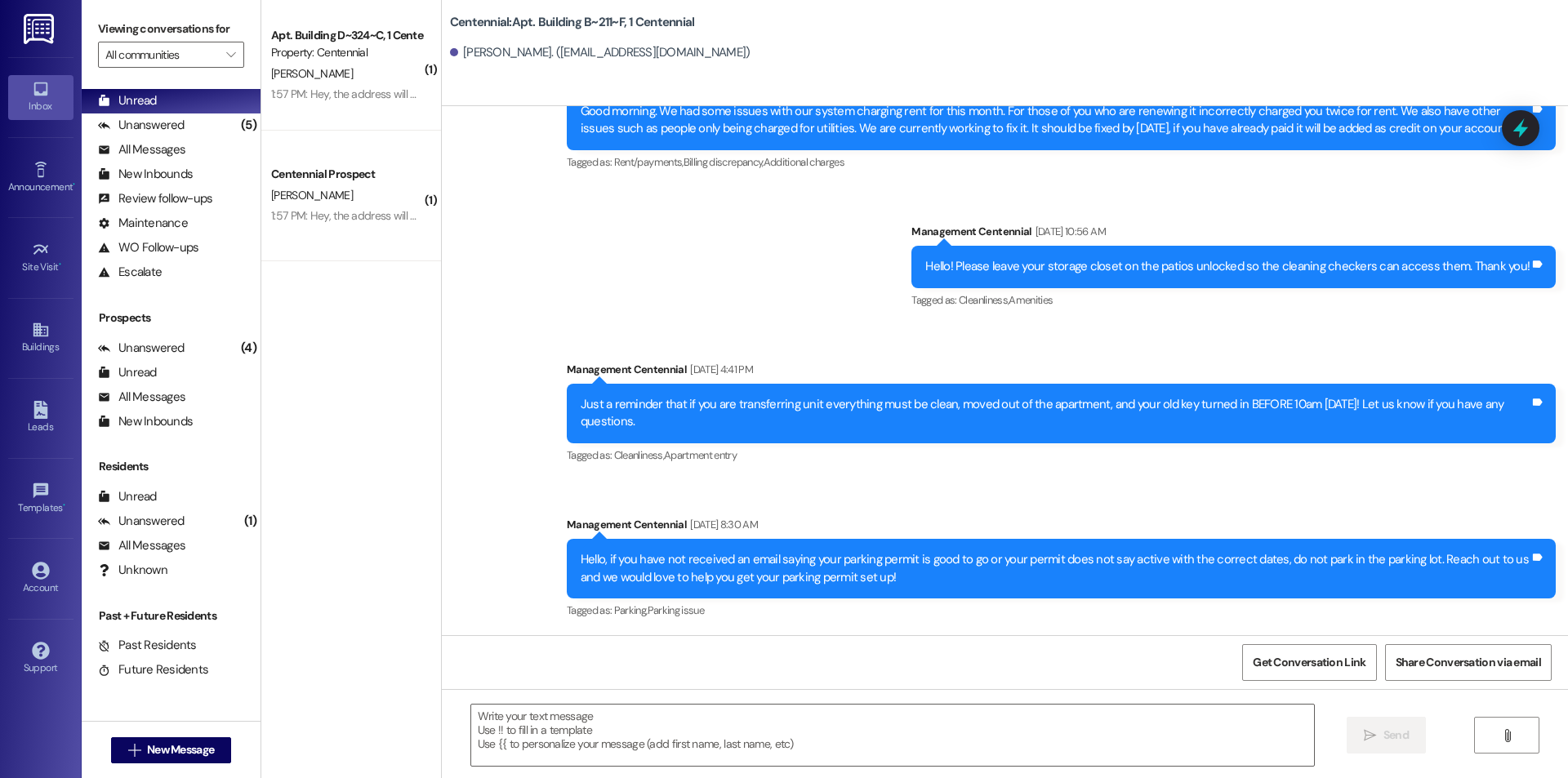
scroll to position [13999, 0]
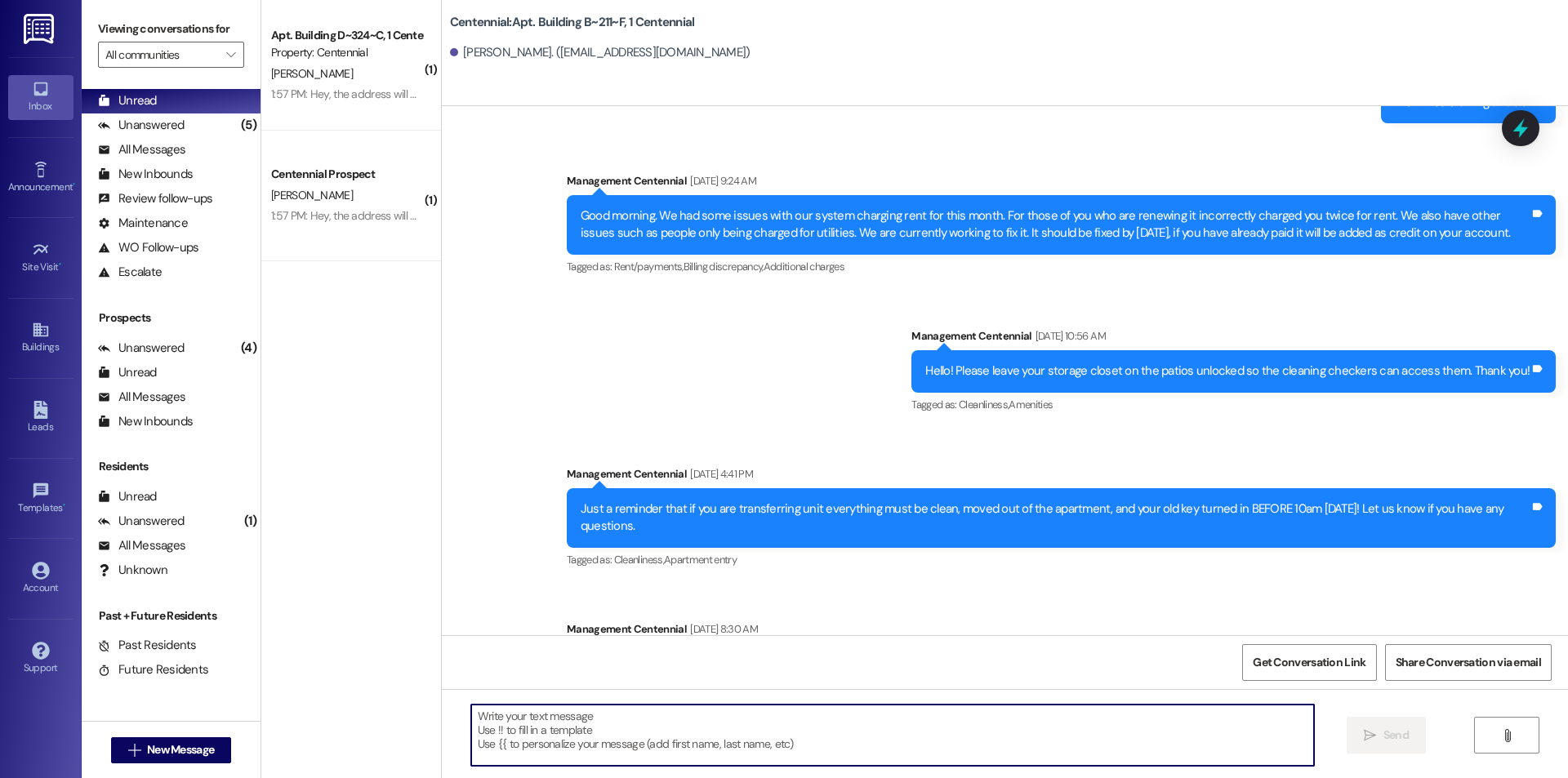
click at [703, 708] on textarea at bounding box center [892, 734] width 843 height 61
paste textarea "Hey {{first_name}} it looks like your deposit check was unable to get delivered…"
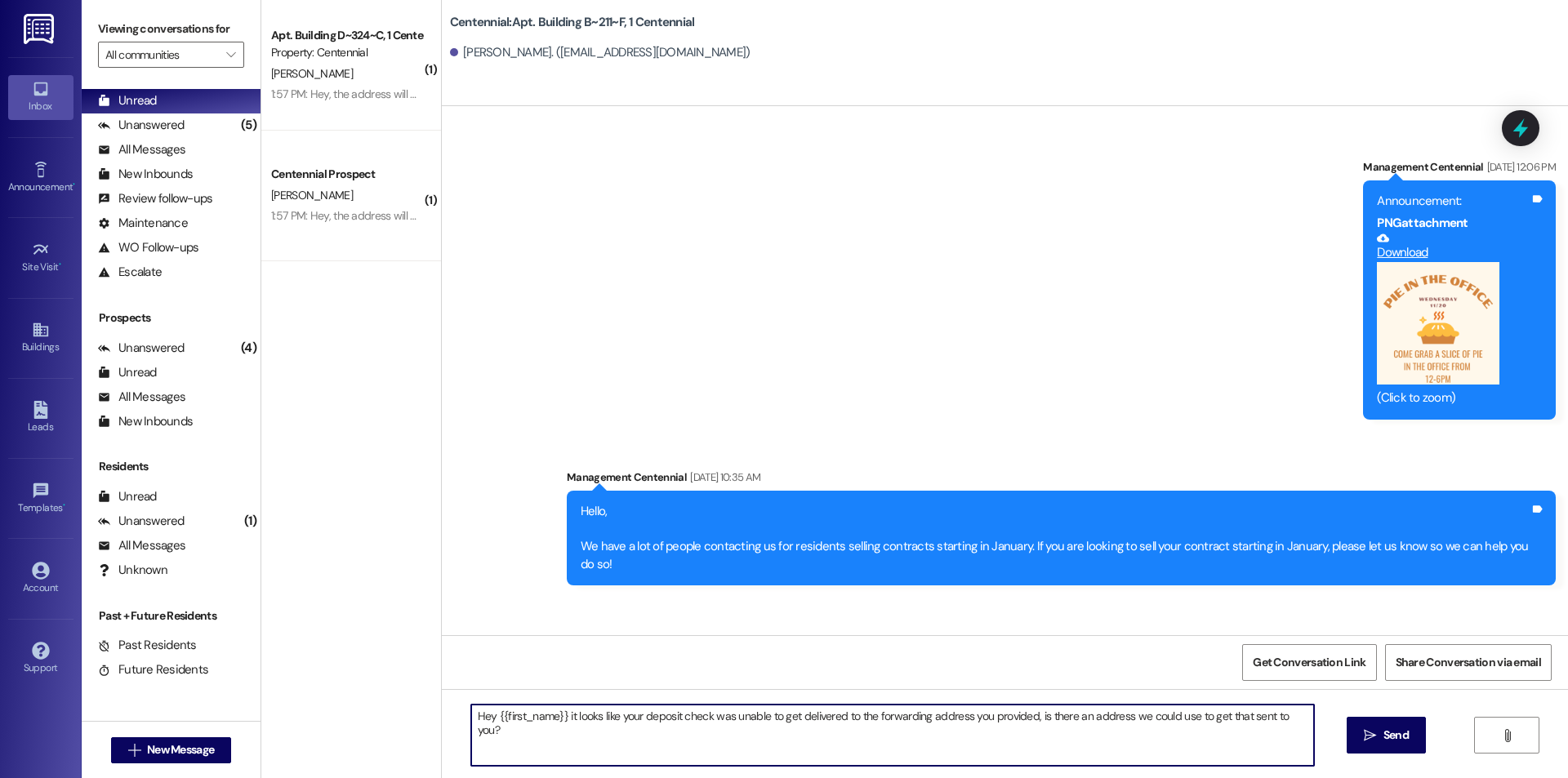
scroll to position [3118, 0]
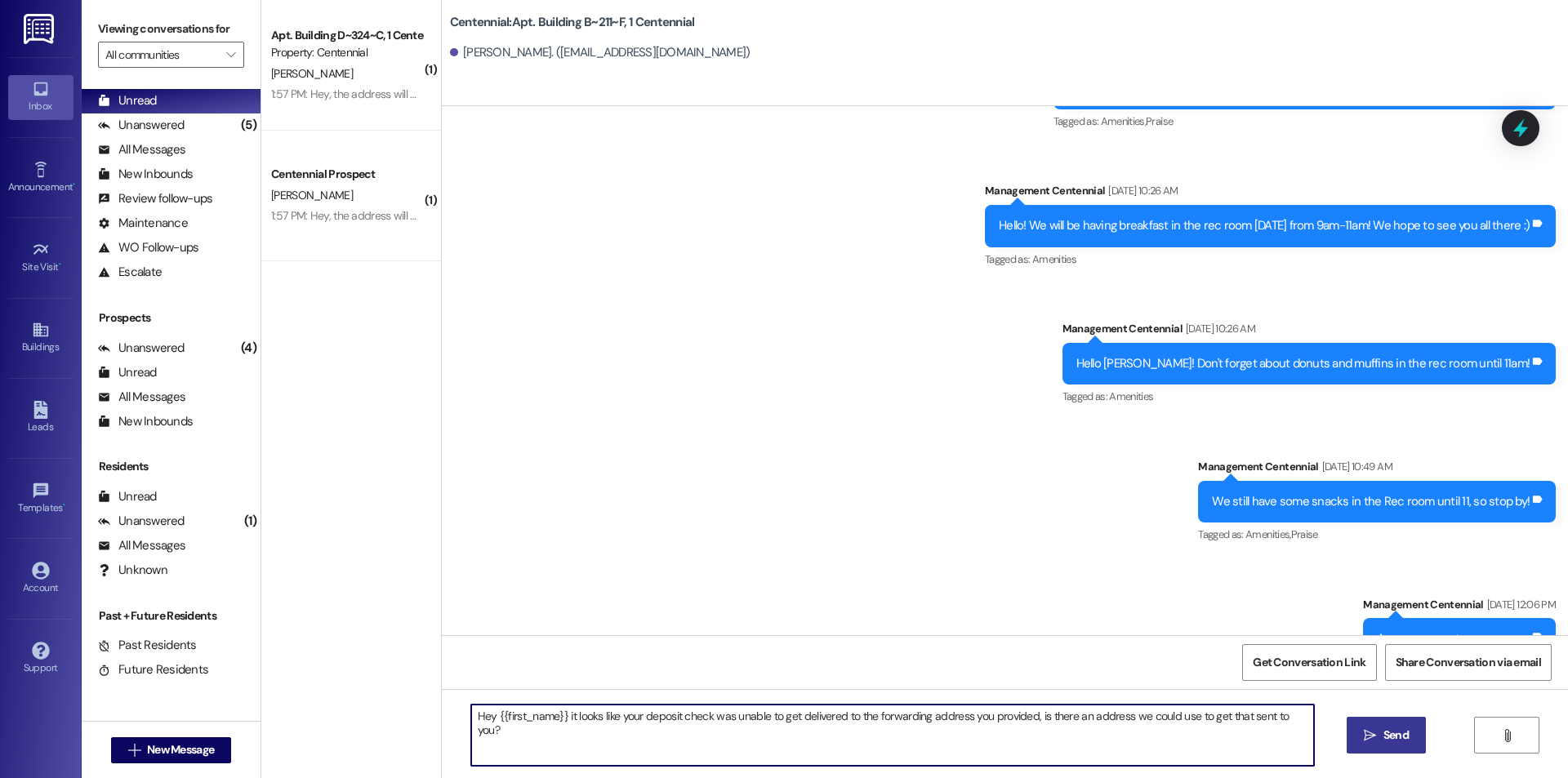
type textarea "Hey {{first_name}} it looks like your deposit check was unable to get delivered…"
click at [1420, 734] on button " Send" at bounding box center [1386, 735] width 79 height 37
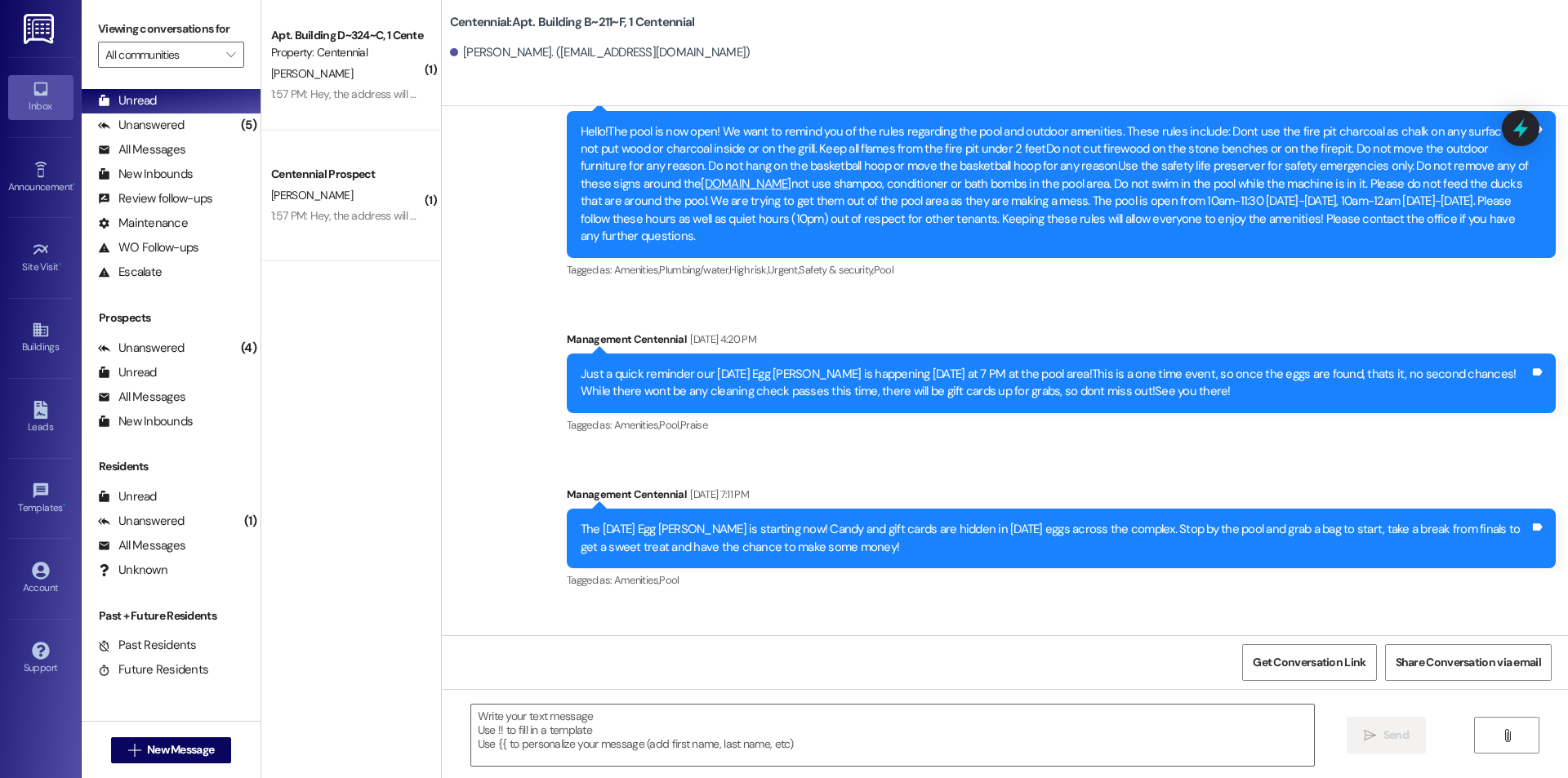
scroll to position [9864, 0]
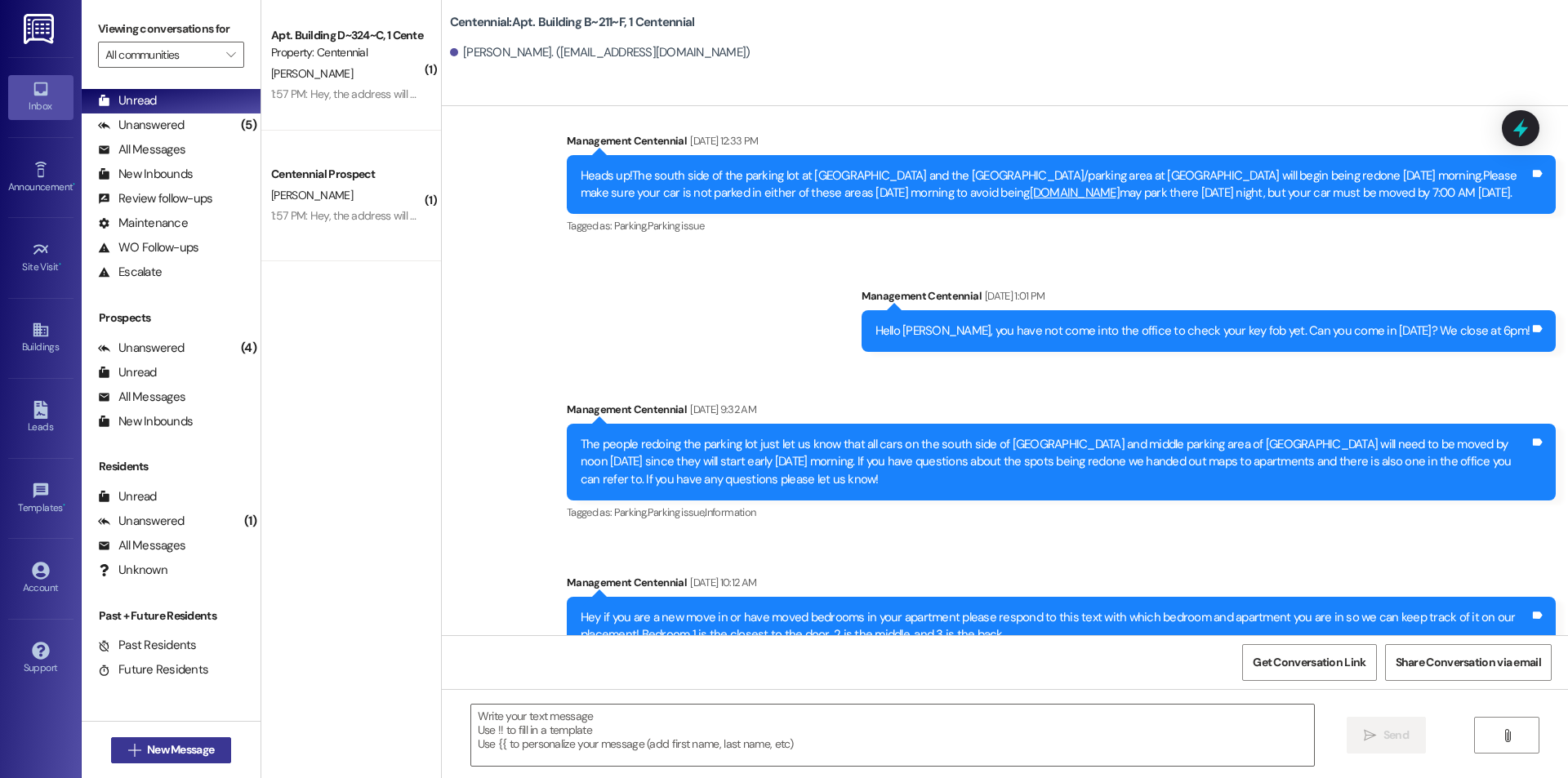
click at [178, 744] on span "New Message" at bounding box center [181, 750] width 67 height 17
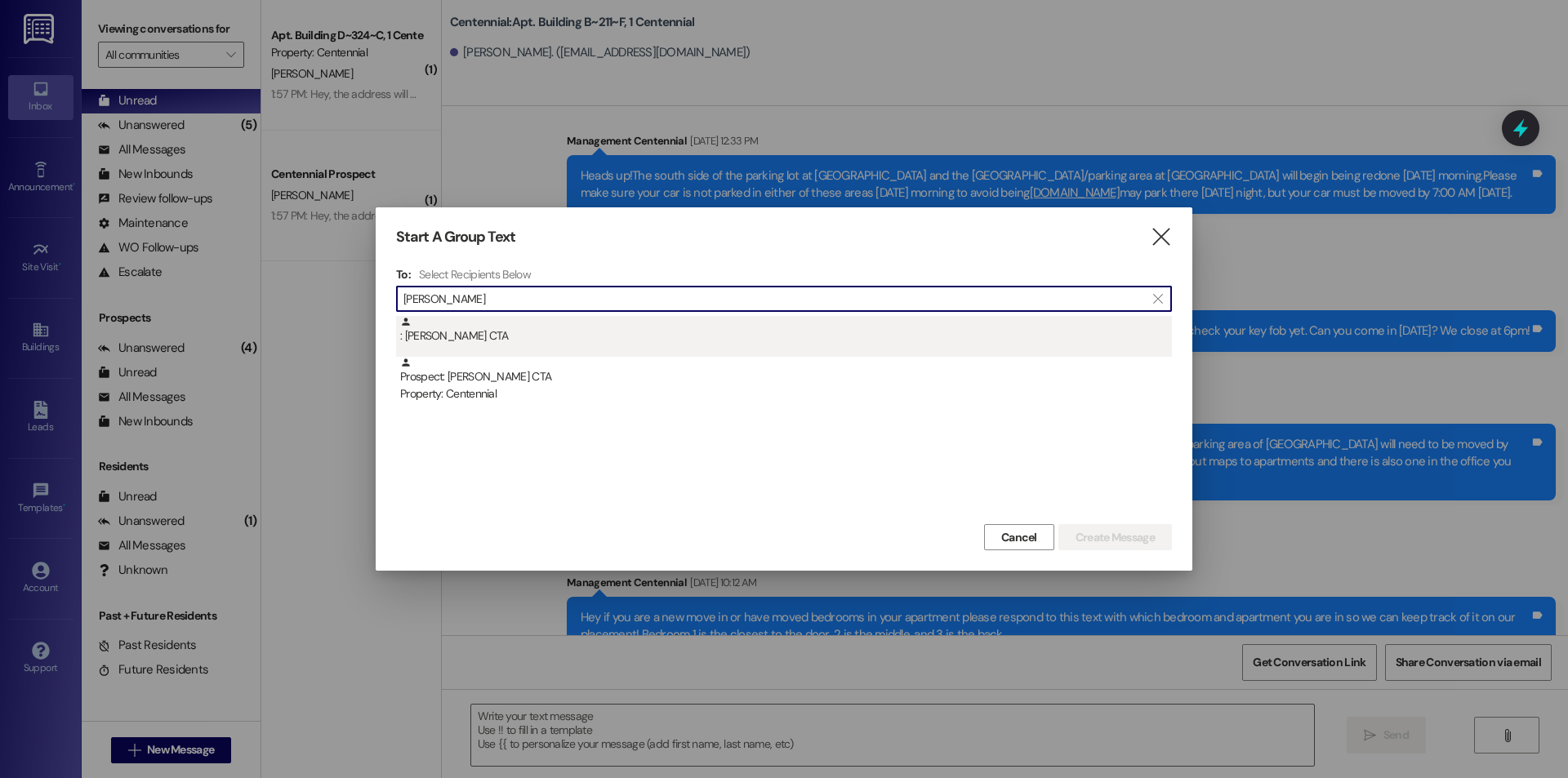
type input "[PERSON_NAME]"
click at [483, 327] on div ": [PERSON_NAME] CTA" at bounding box center [786, 330] width 772 height 28
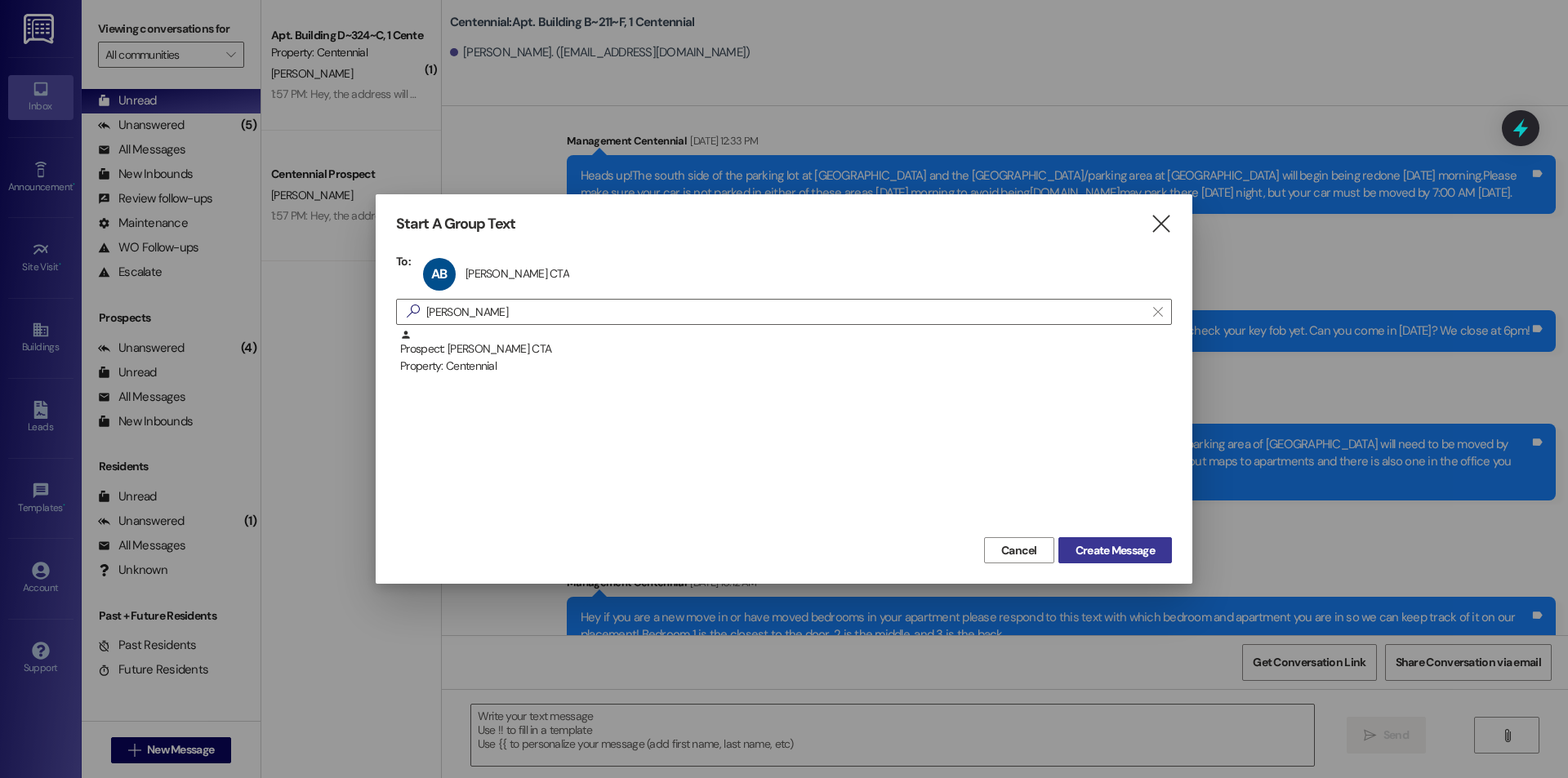
click at [1103, 556] on span "Create Message" at bounding box center [1115, 551] width 79 height 17
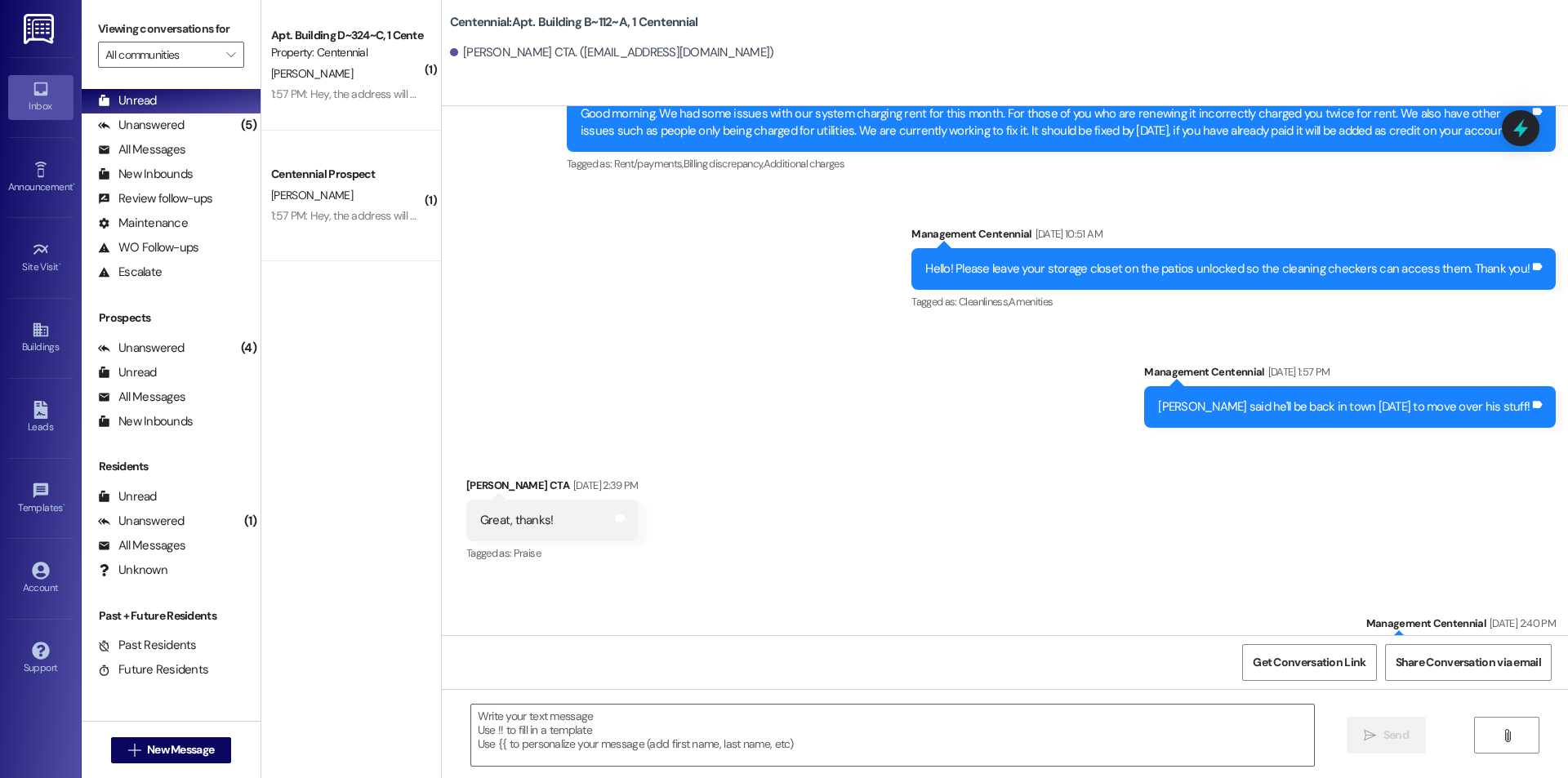
scroll to position [2571, 0]
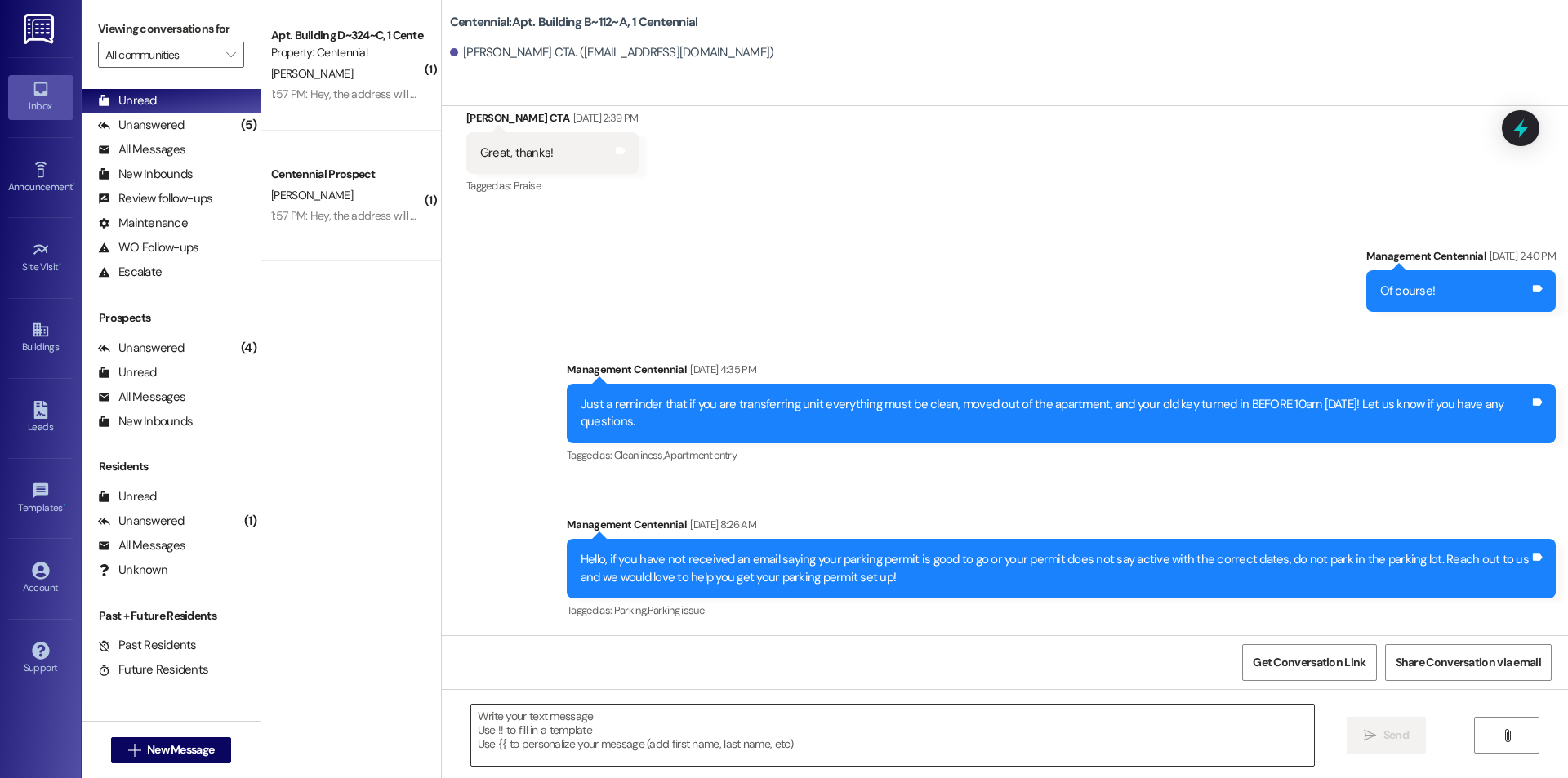
click at [600, 713] on textarea at bounding box center [892, 734] width 843 height 61
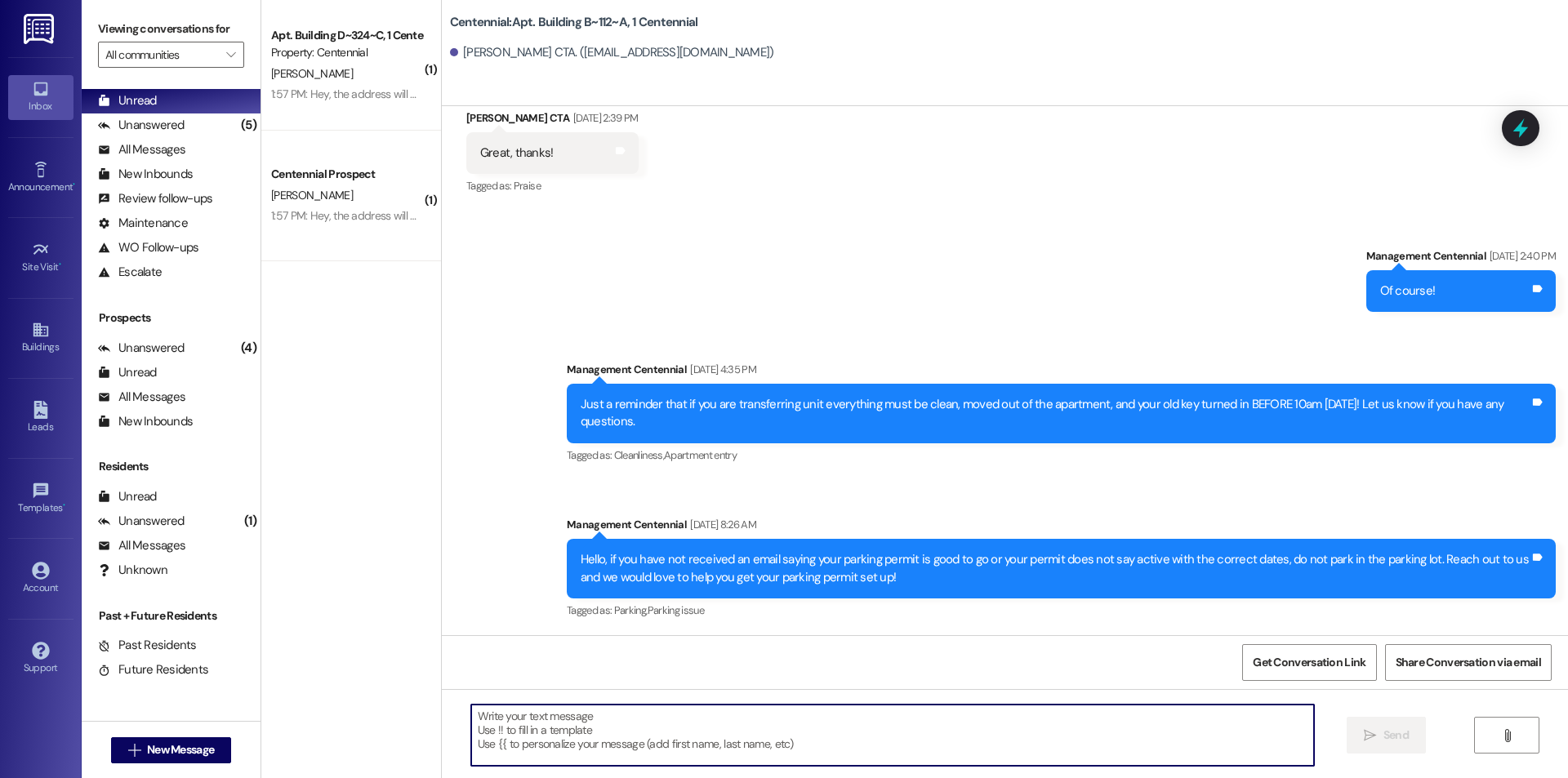
paste textarea "Hey {{first_name}} it looks like your deposit check was unable to get delivered…"
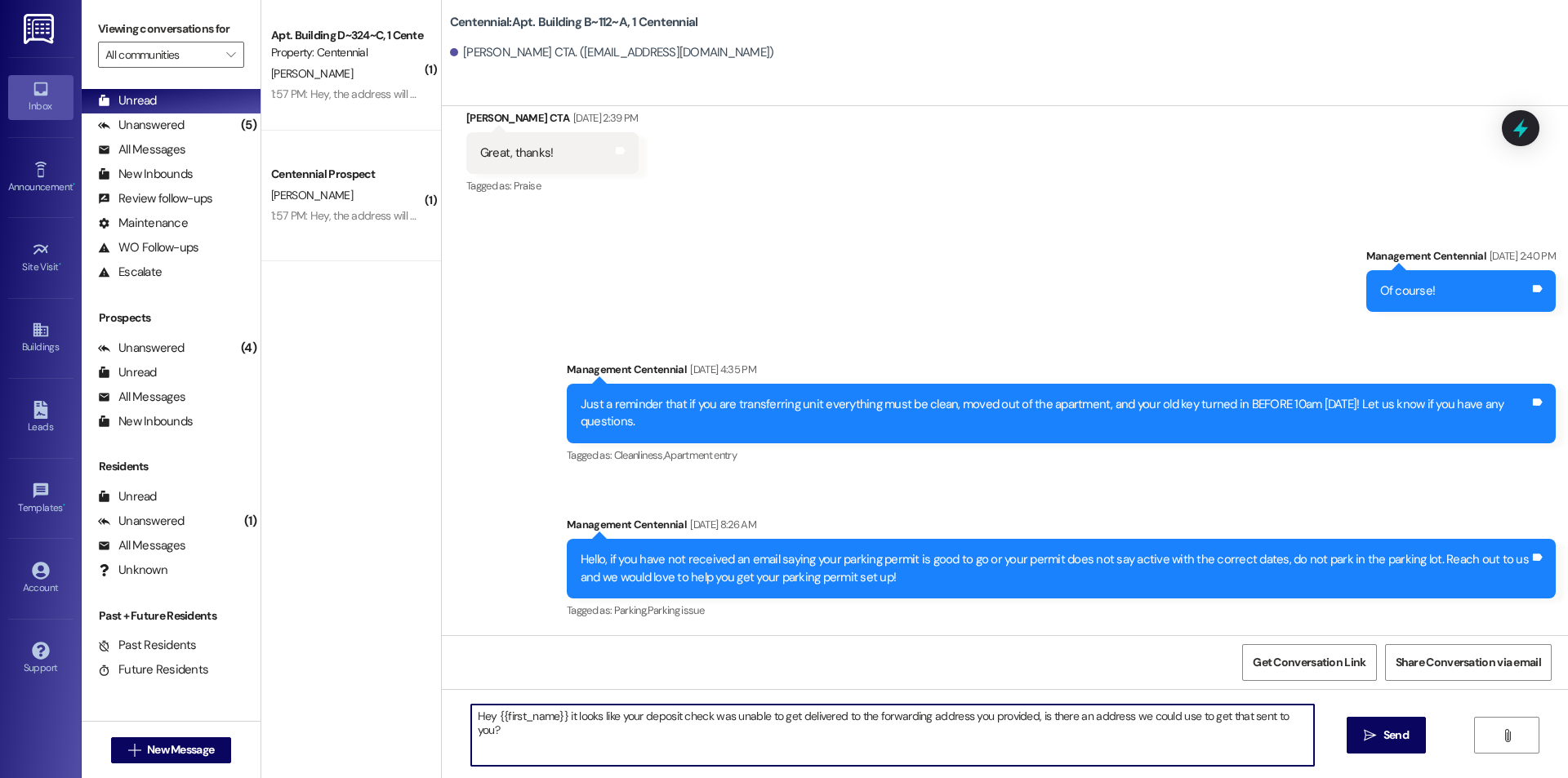
type textarea "Hey {{first_name}} it looks like your deposit check was unable to get delivered…"
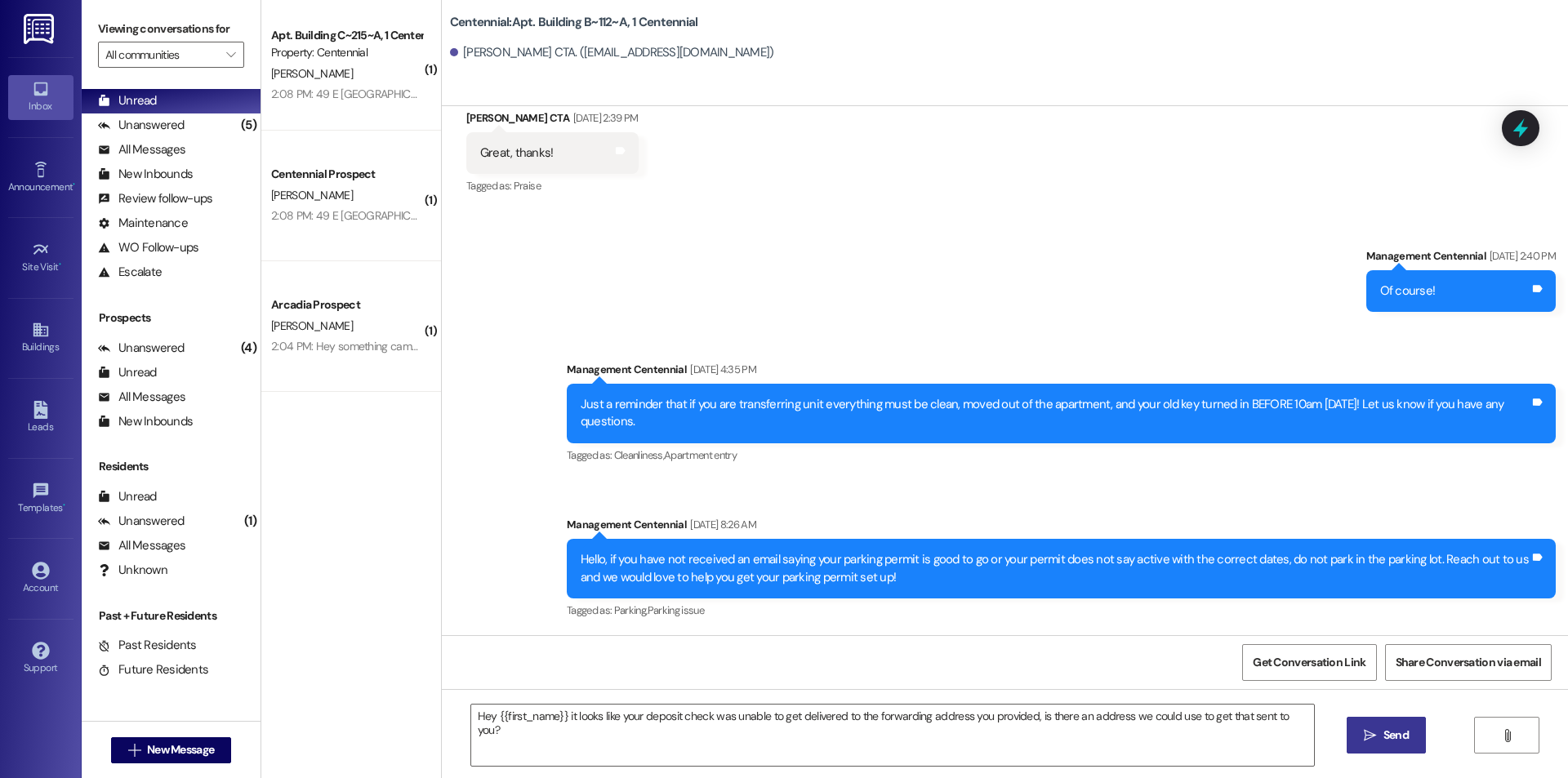
click at [1353, 729] on button " Send" at bounding box center [1386, 735] width 79 height 37
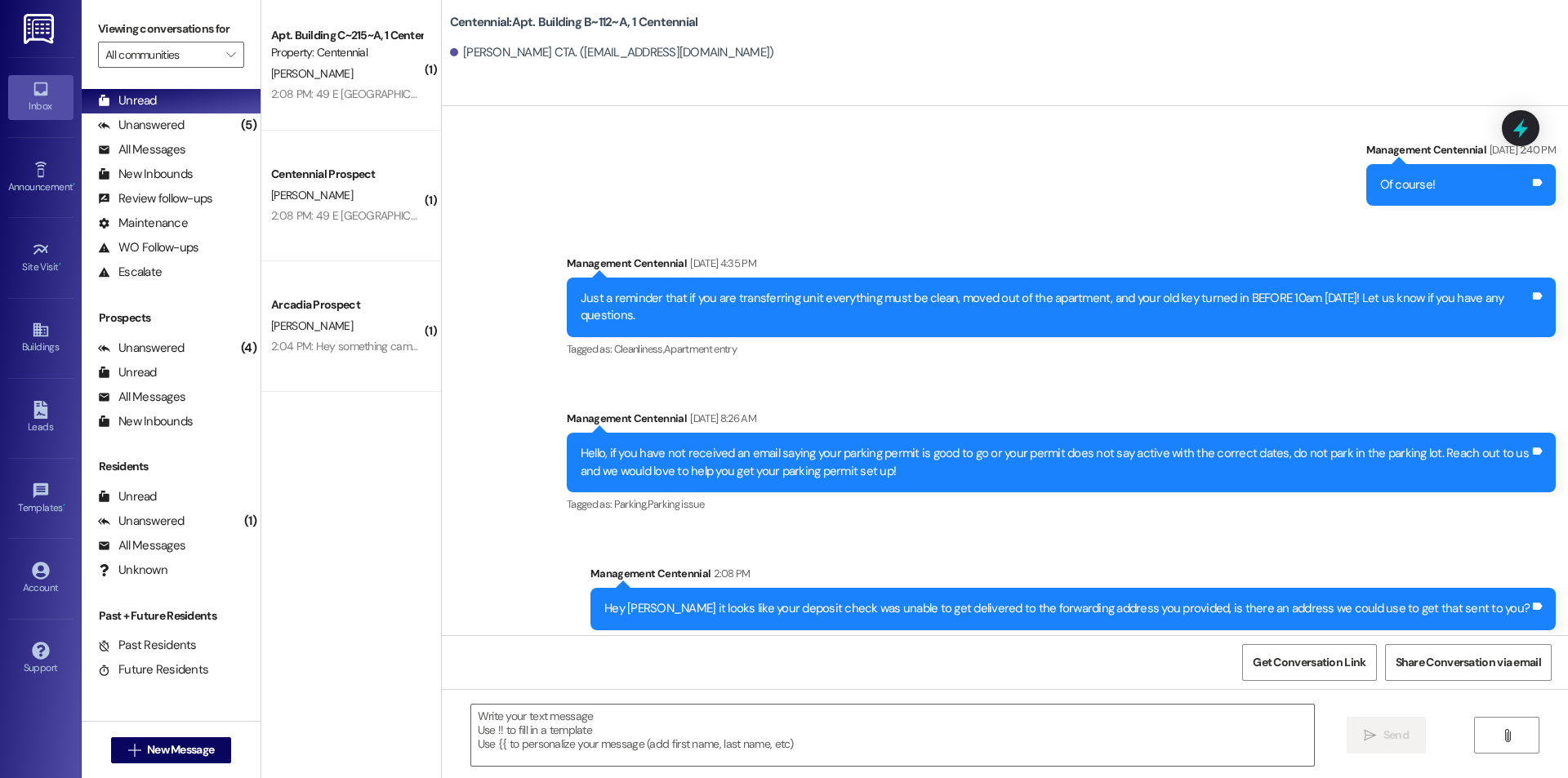
scroll to position [2685, 0]
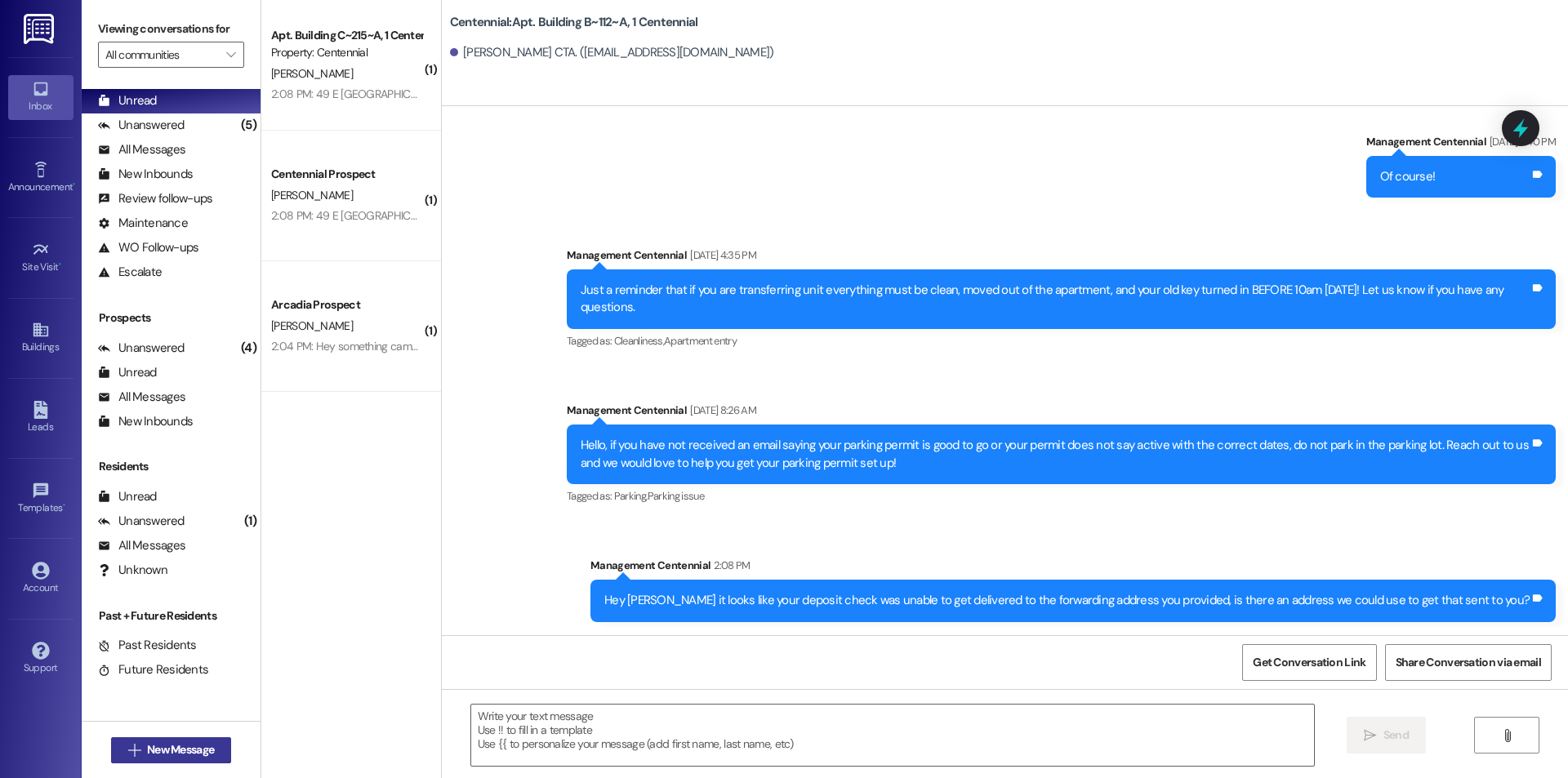
click at [194, 738] on button " New Message" at bounding box center [171, 750] width 121 height 26
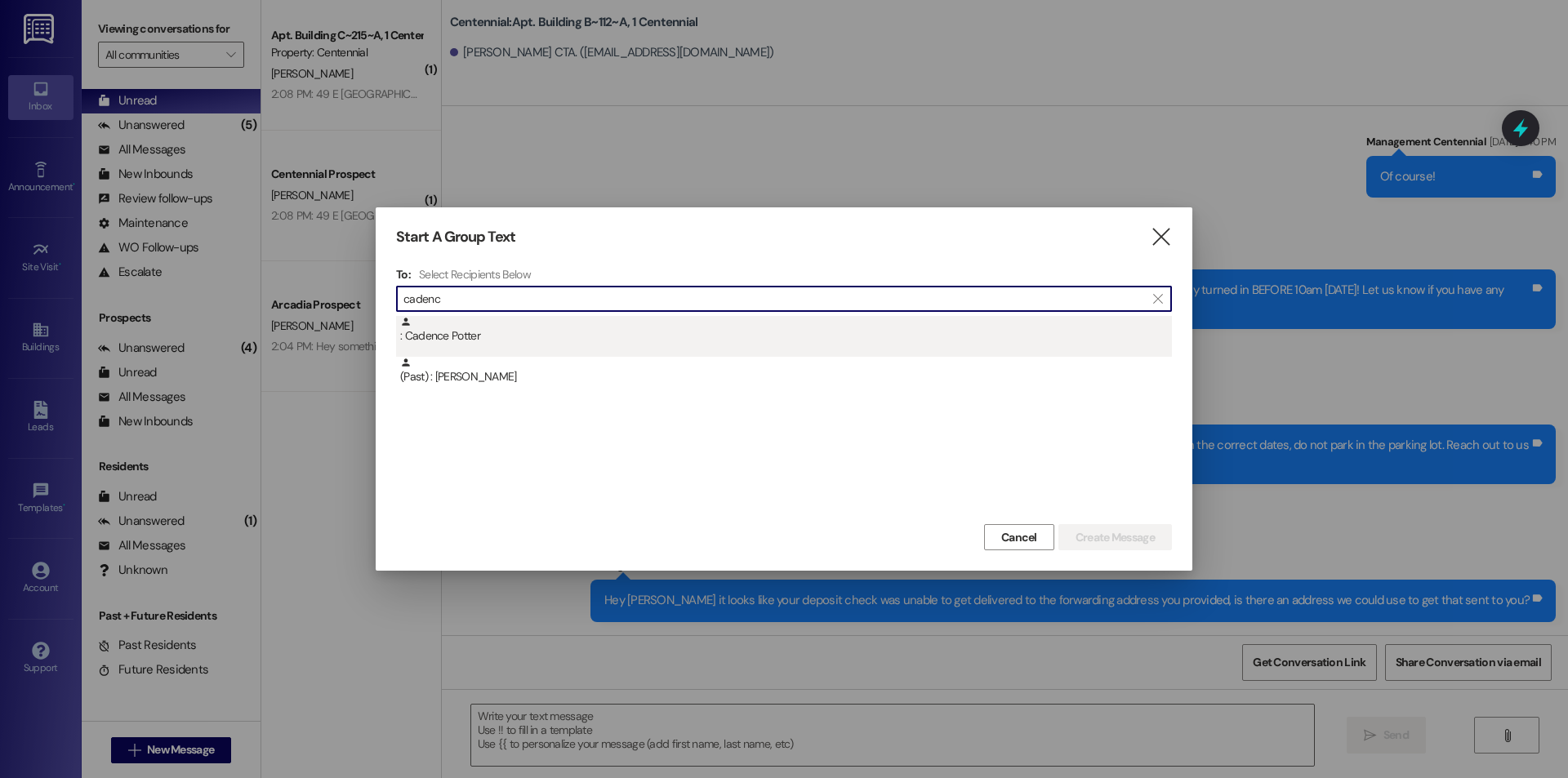
type input "cadenc"
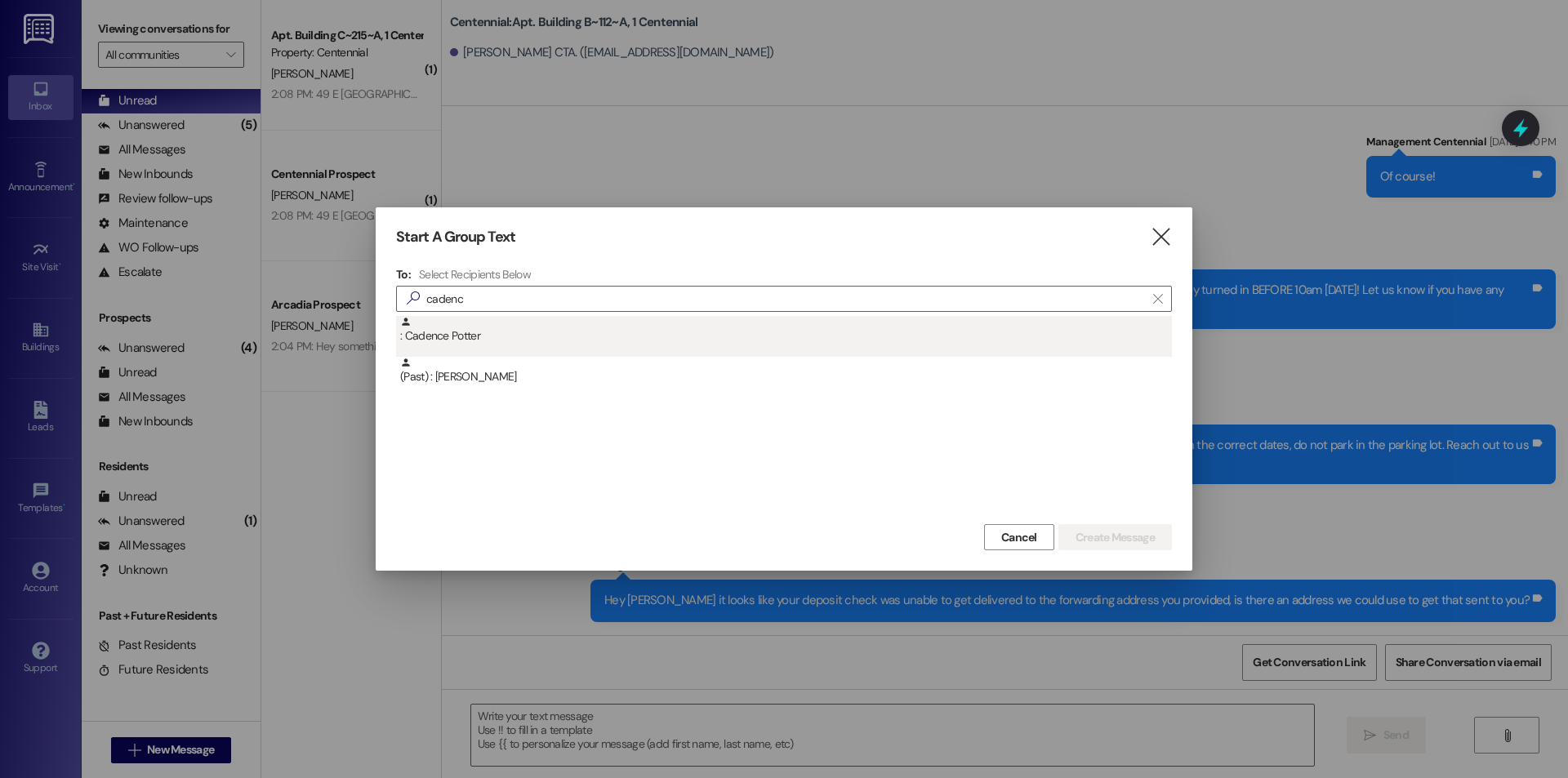
click at [474, 346] on div ": Cadence Potter" at bounding box center [784, 336] width 776 height 40
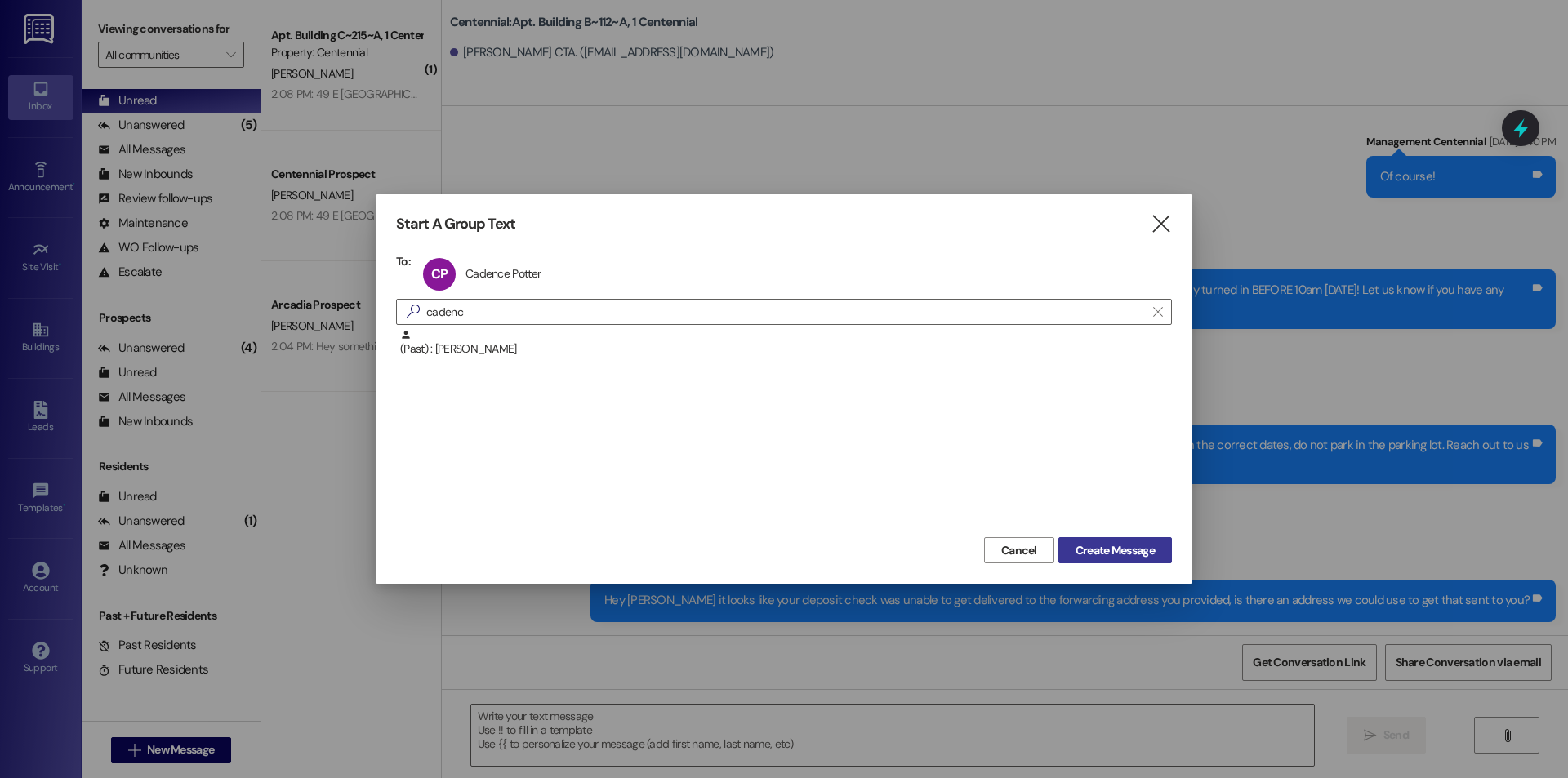
click at [1115, 548] on span "Create Message" at bounding box center [1115, 551] width 79 height 17
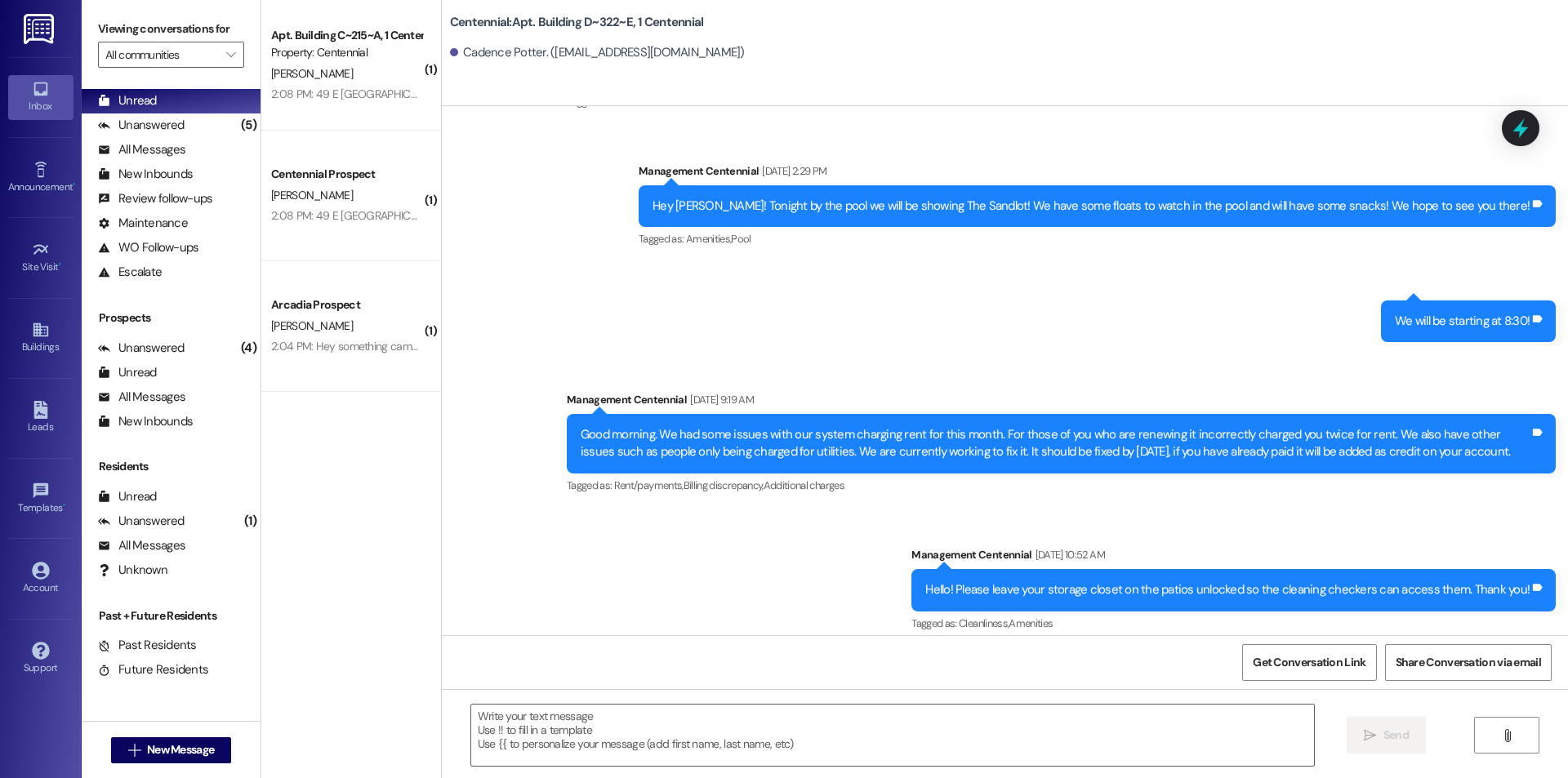
scroll to position [16427, 0]
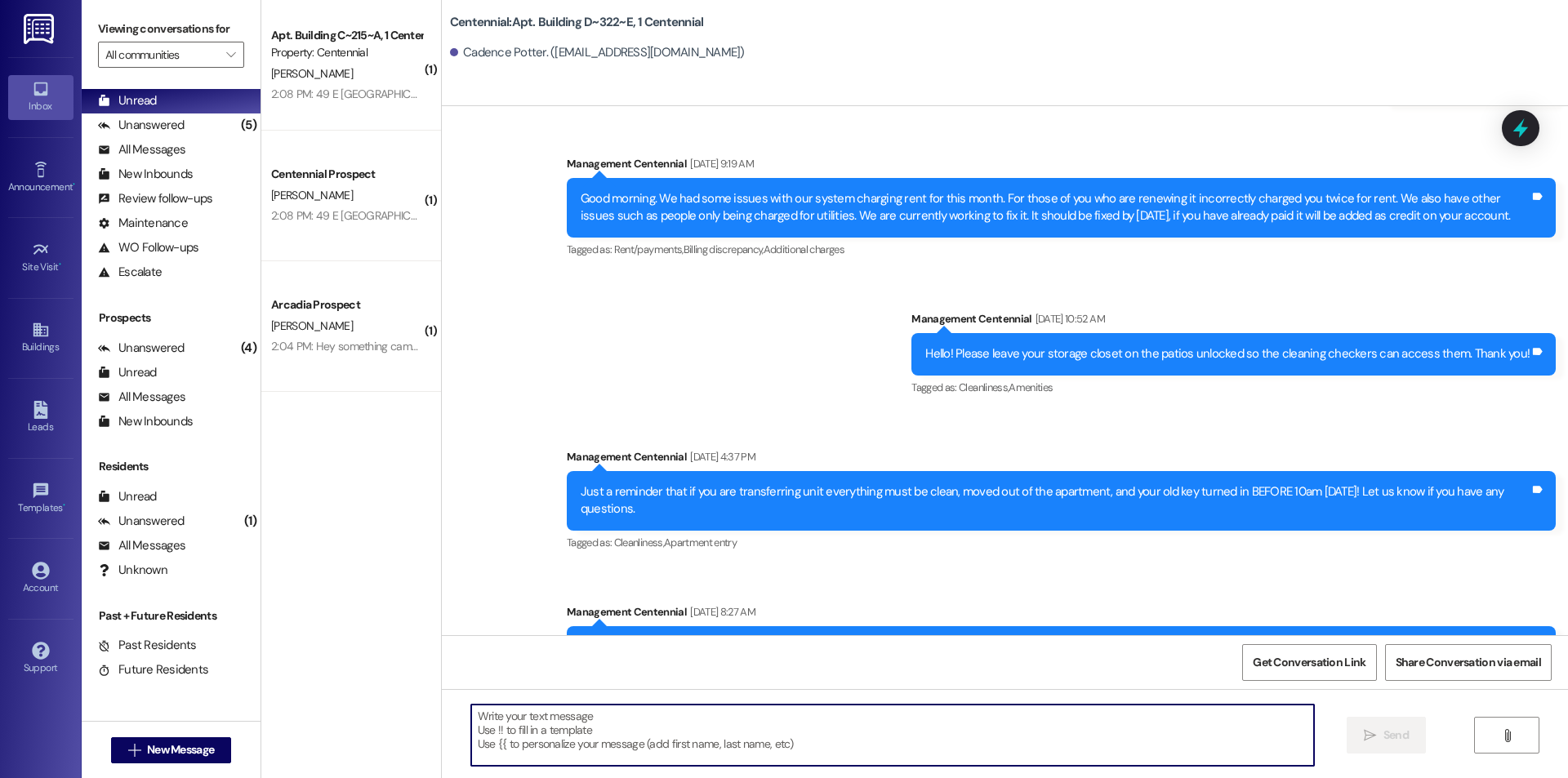
click at [677, 750] on textarea at bounding box center [892, 734] width 843 height 61
paste textarea "Hey {{first_name}} it looks like your deposit check was unable to get delivered…"
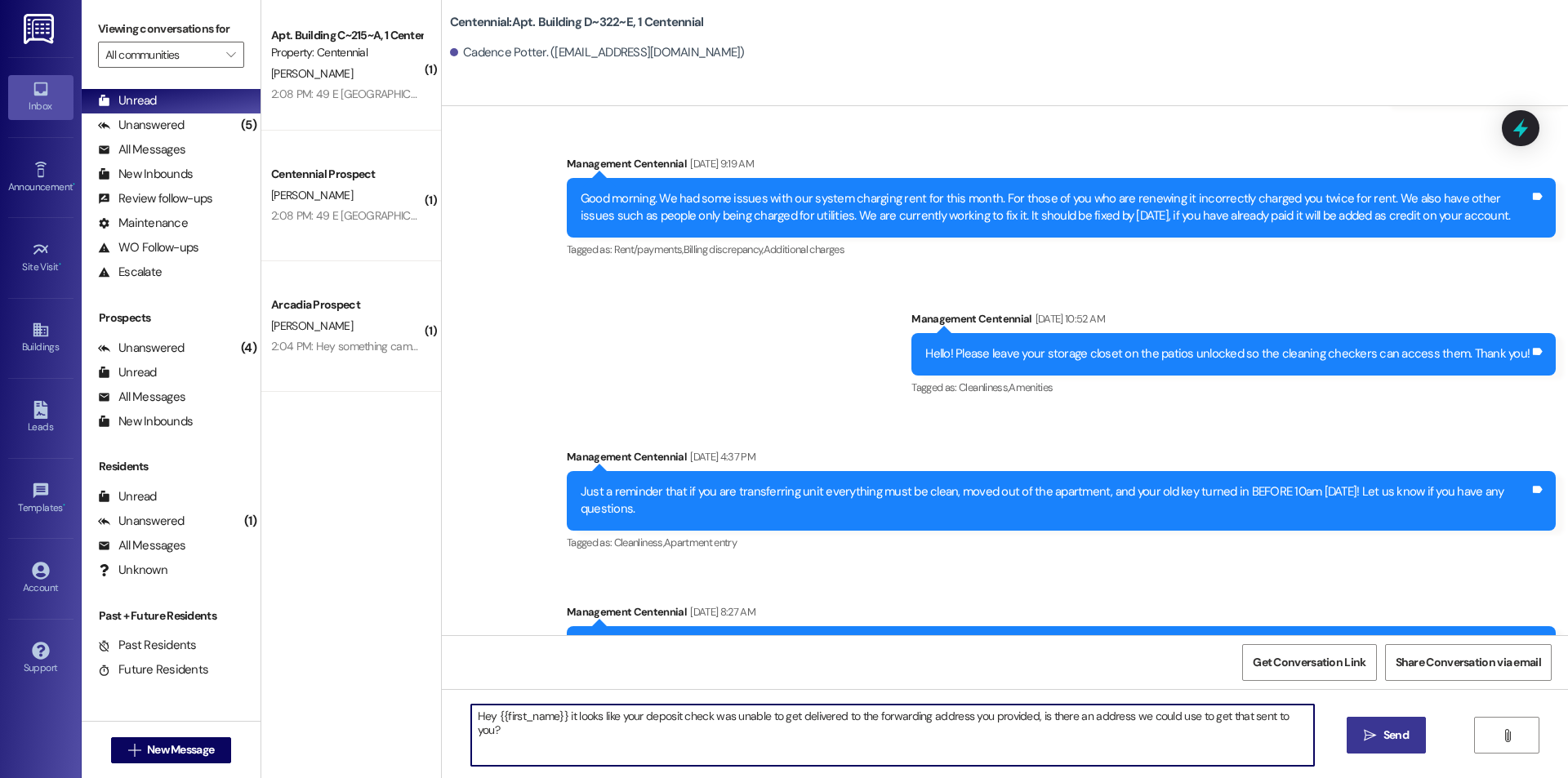
type textarea "Hey {{first_name}} it looks like your deposit check was unable to get delivered…"
click at [1387, 737] on span "Send" at bounding box center [1395, 735] width 25 height 17
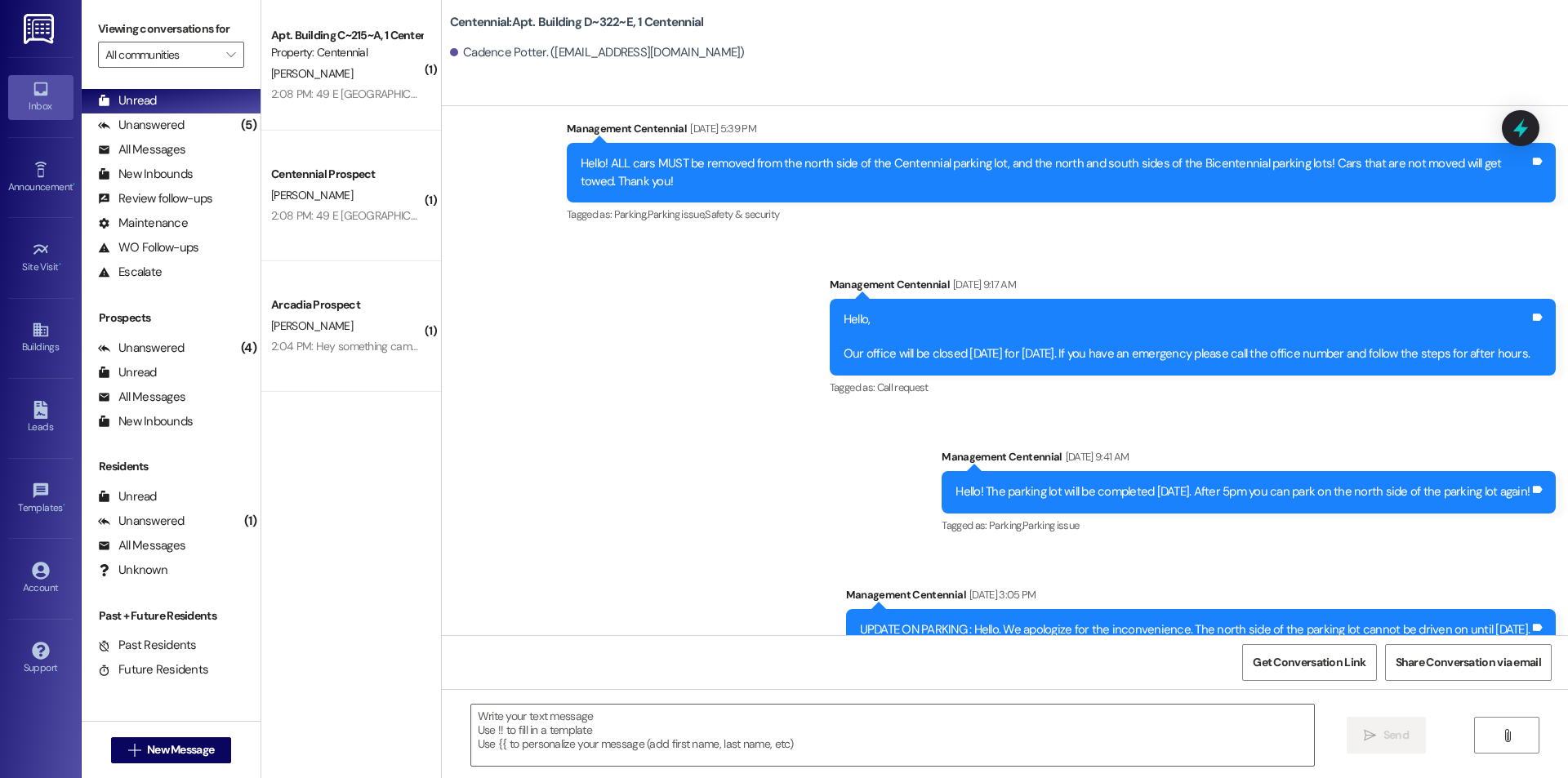
scroll to position [16540, 0]
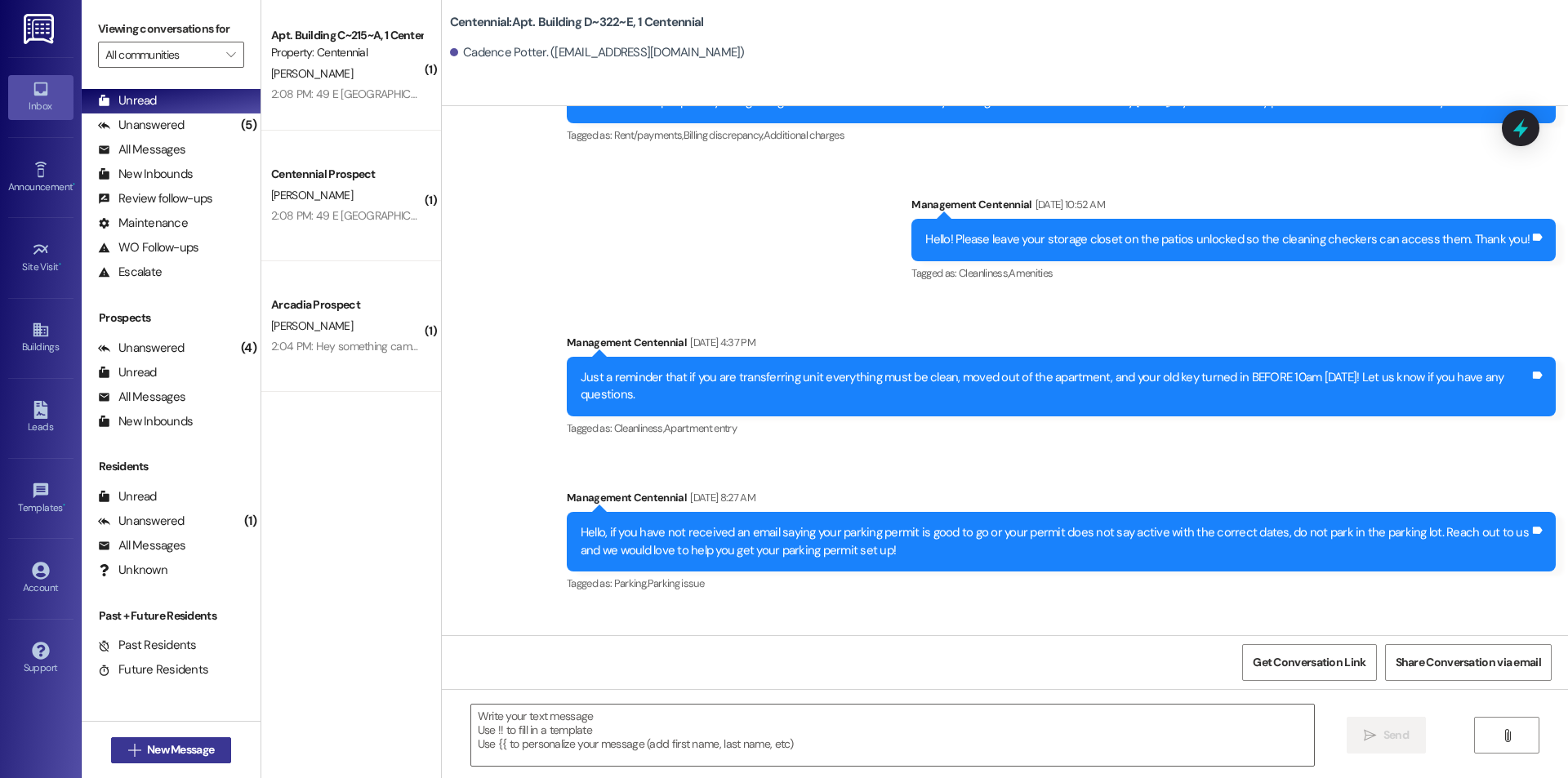
click at [160, 745] on span "New Message" at bounding box center [181, 750] width 67 height 17
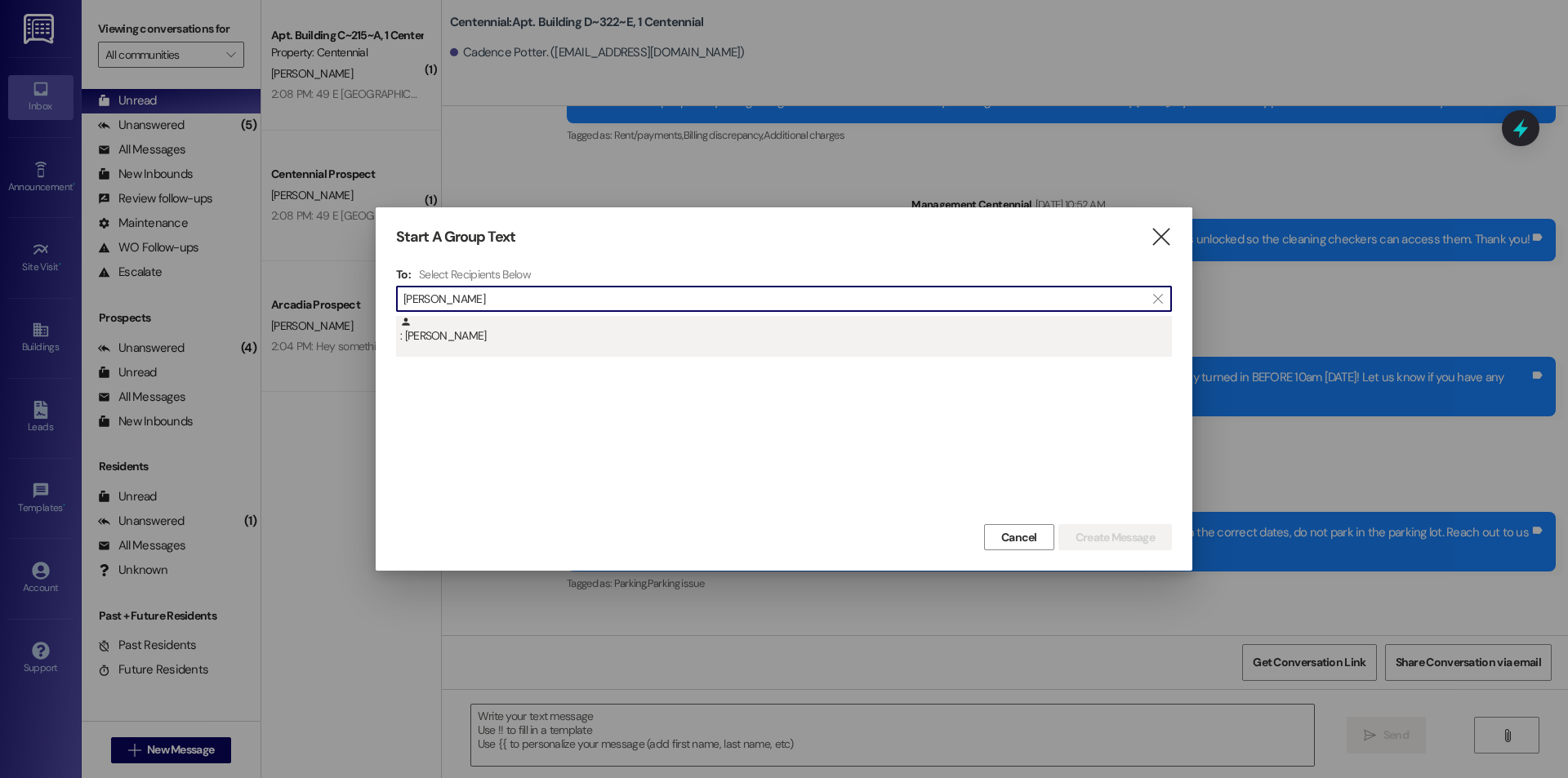
type input "[PERSON_NAME]"
click at [445, 343] on div ": [PERSON_NAME]" at bounding box center [786, 330] width 772 height 28
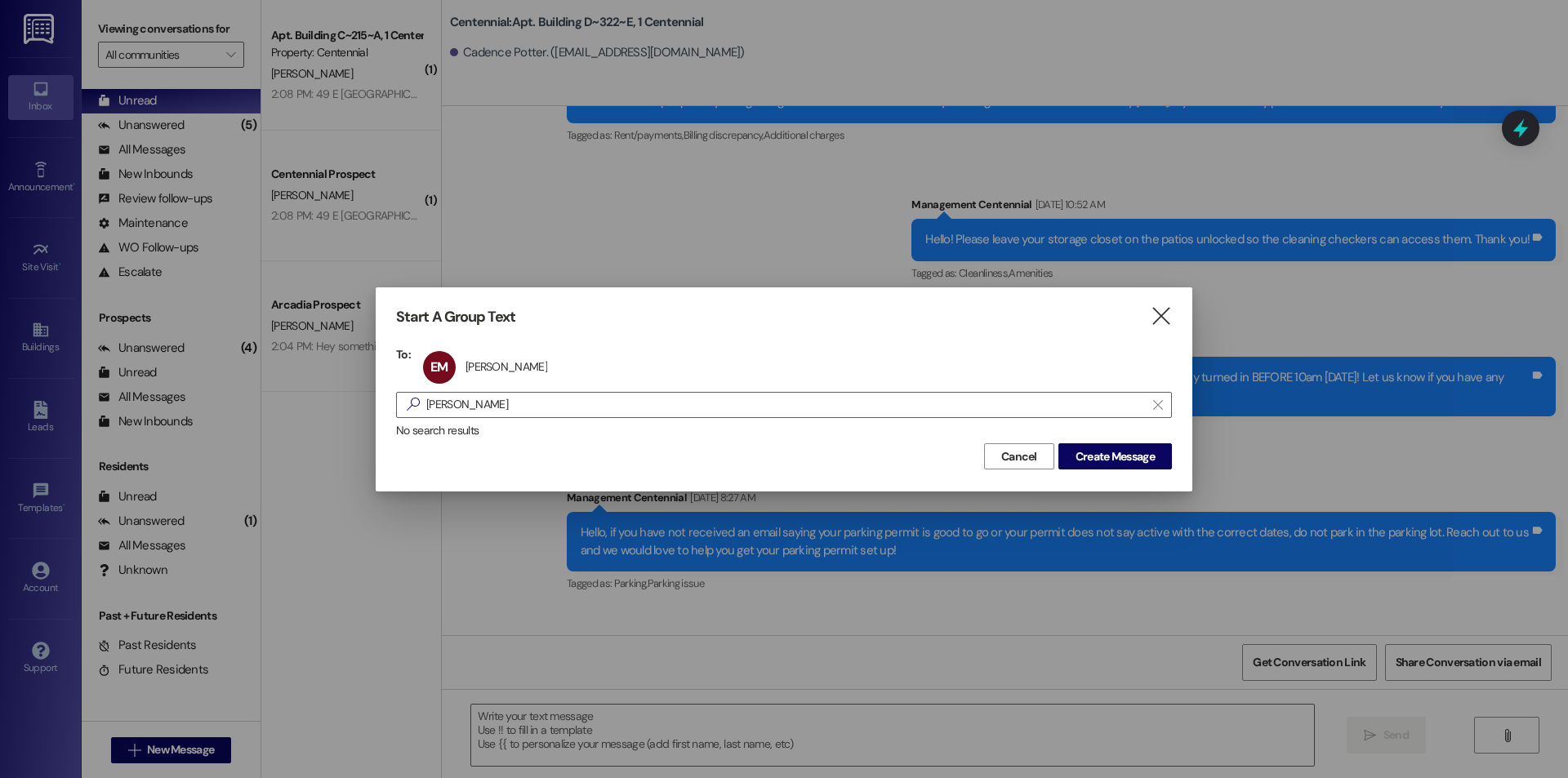
drag, startPoint x: 1082, startPoint y: 450, endPoint x: 1080, endPoint y: 470, distance: 20.1
click at [1082, 450] on span "Create Message" at bounding box center [1115, 457] width 79 height 17
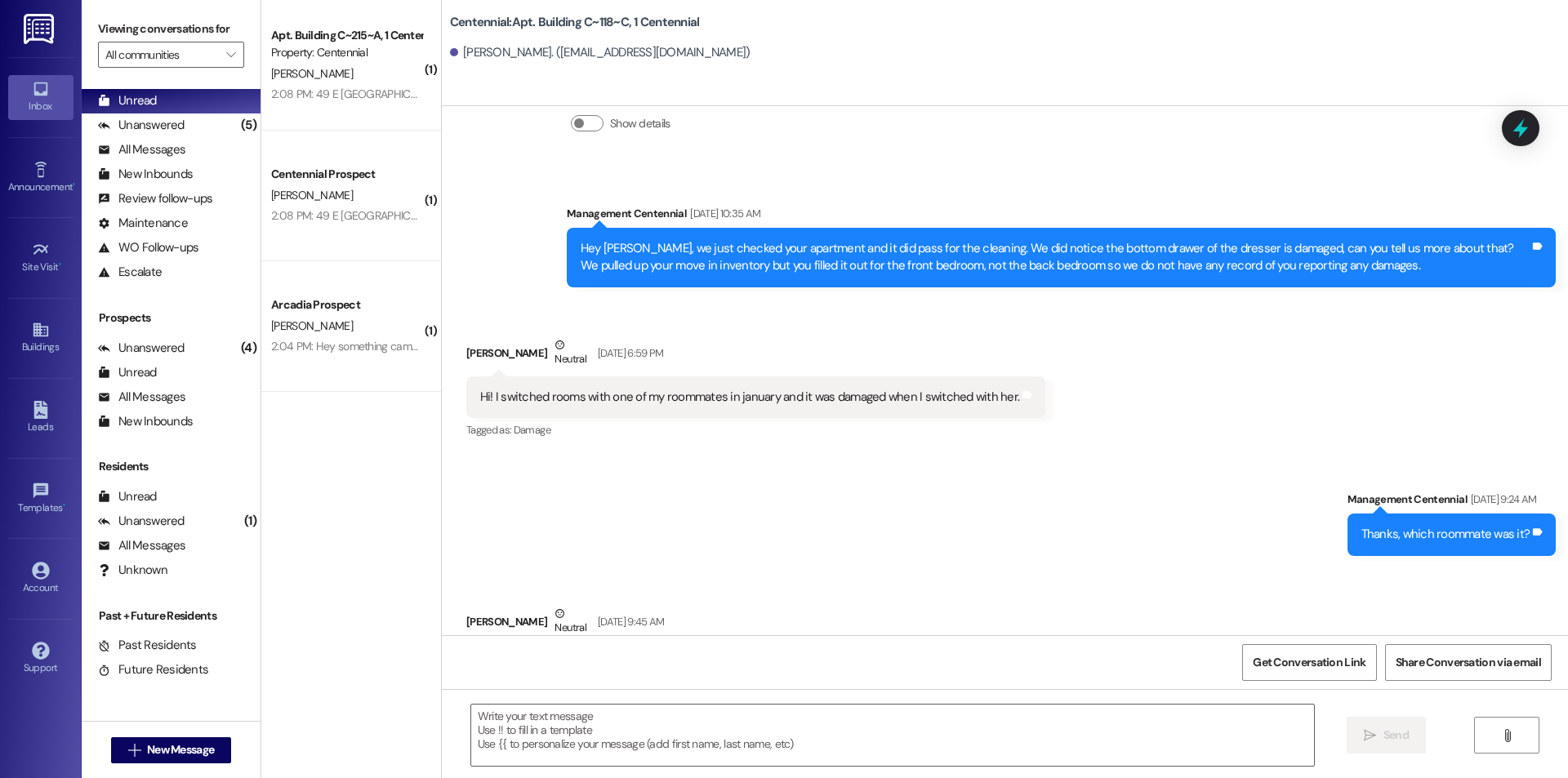
scroll to position [19159, 0]
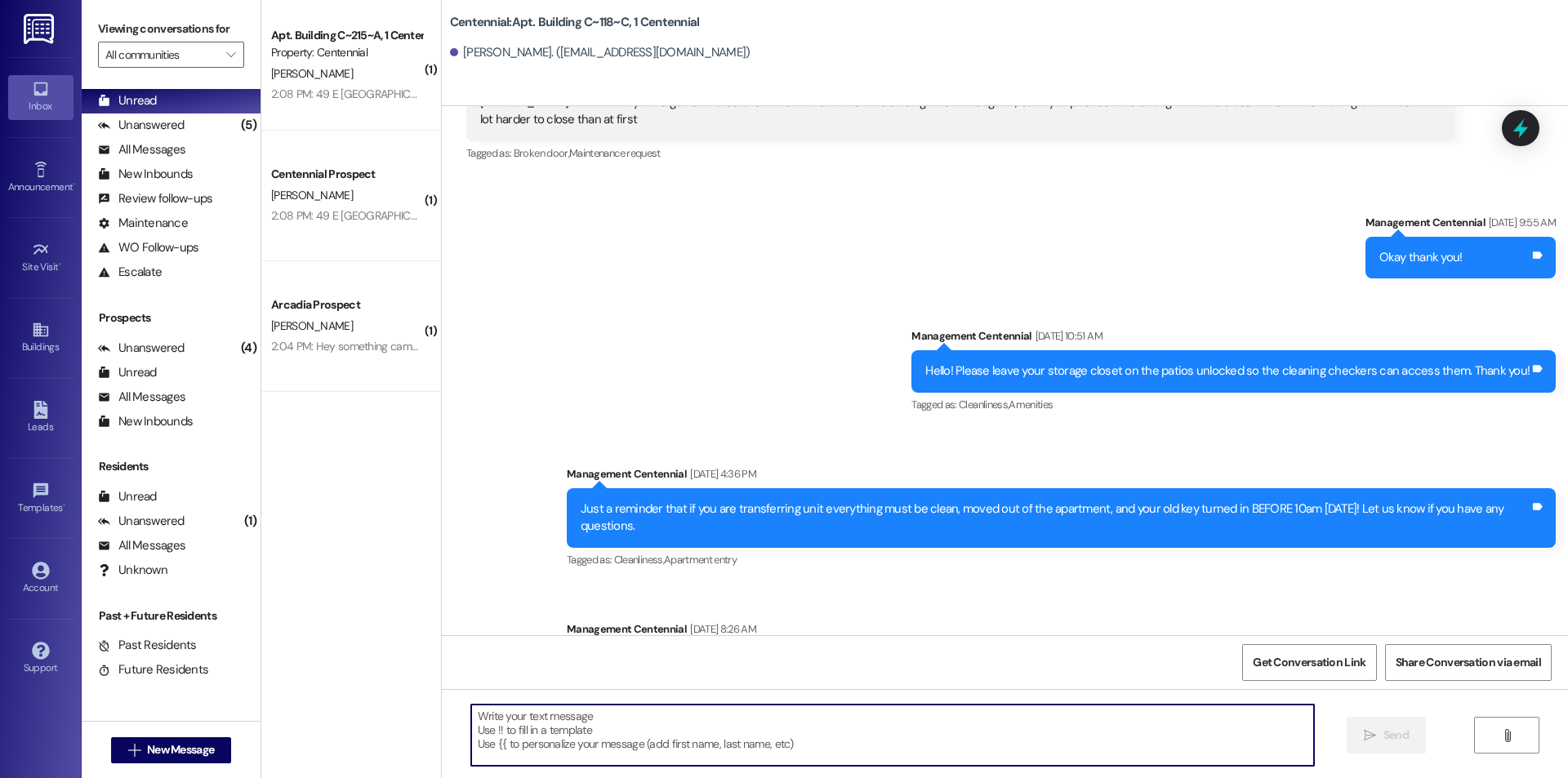
click at [711, 751] on textarea at bounding box center [892, 734] width 843 height 61
paste textarea "Hey {{first_name}} it looks like your deposit check was unable to get delivered…"
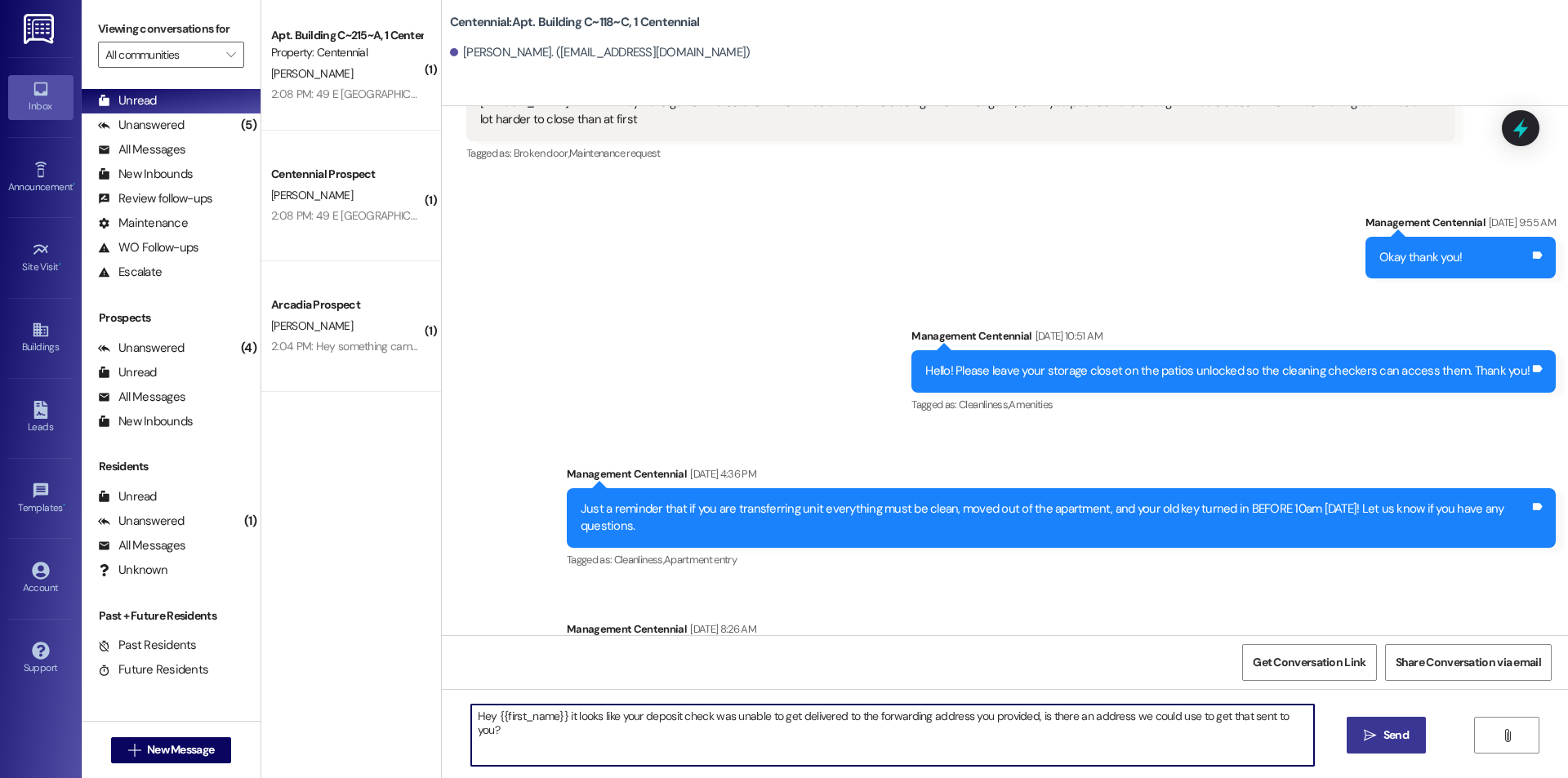
type textarea "Hey {{first_name}} it looks like your deposit check was unable to get delivered…"
click at [1366, 741] on span " Send" at bounding box center [1386, 735] width 52 height 17
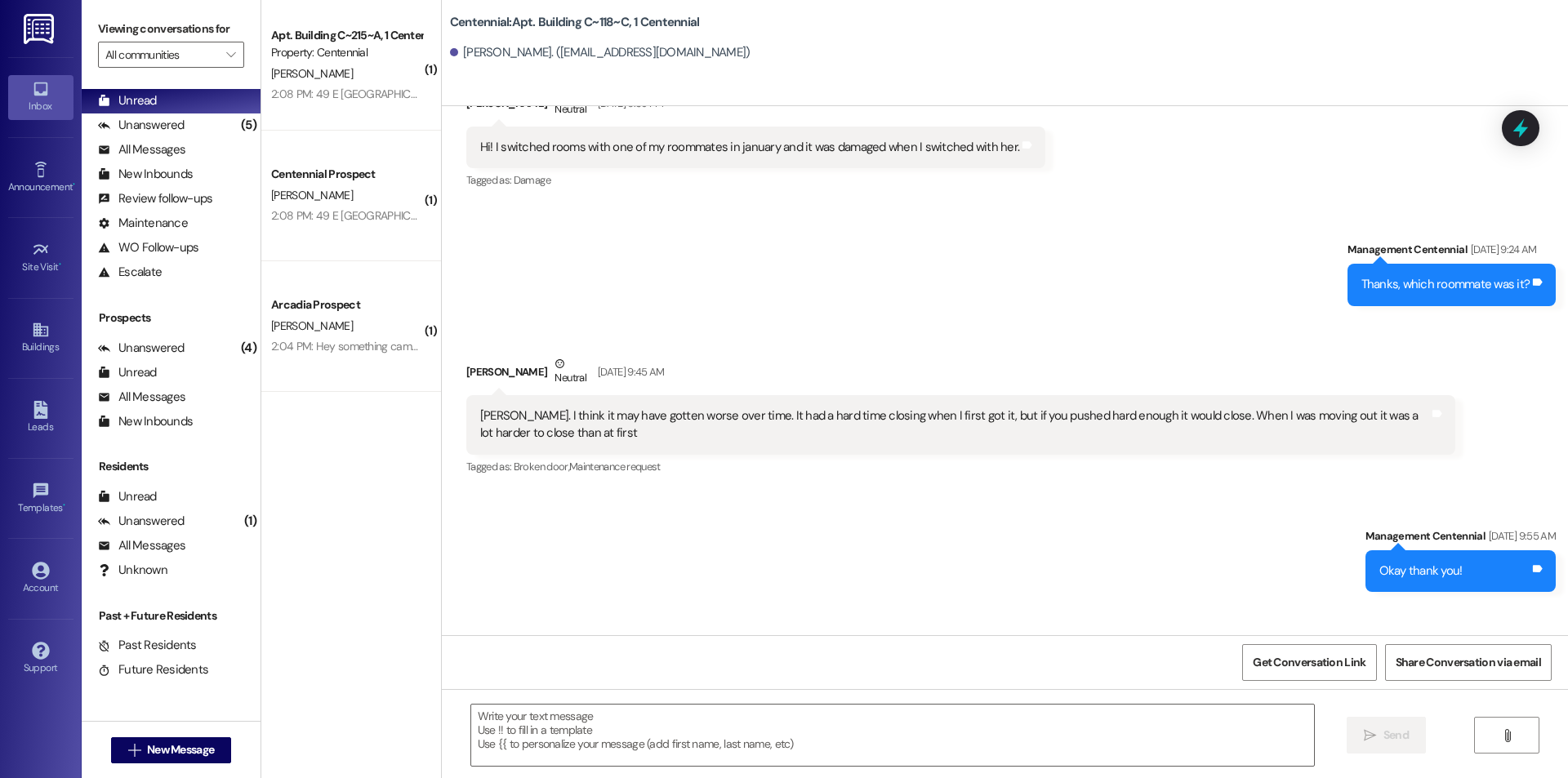
scroll to position [18596, 0]
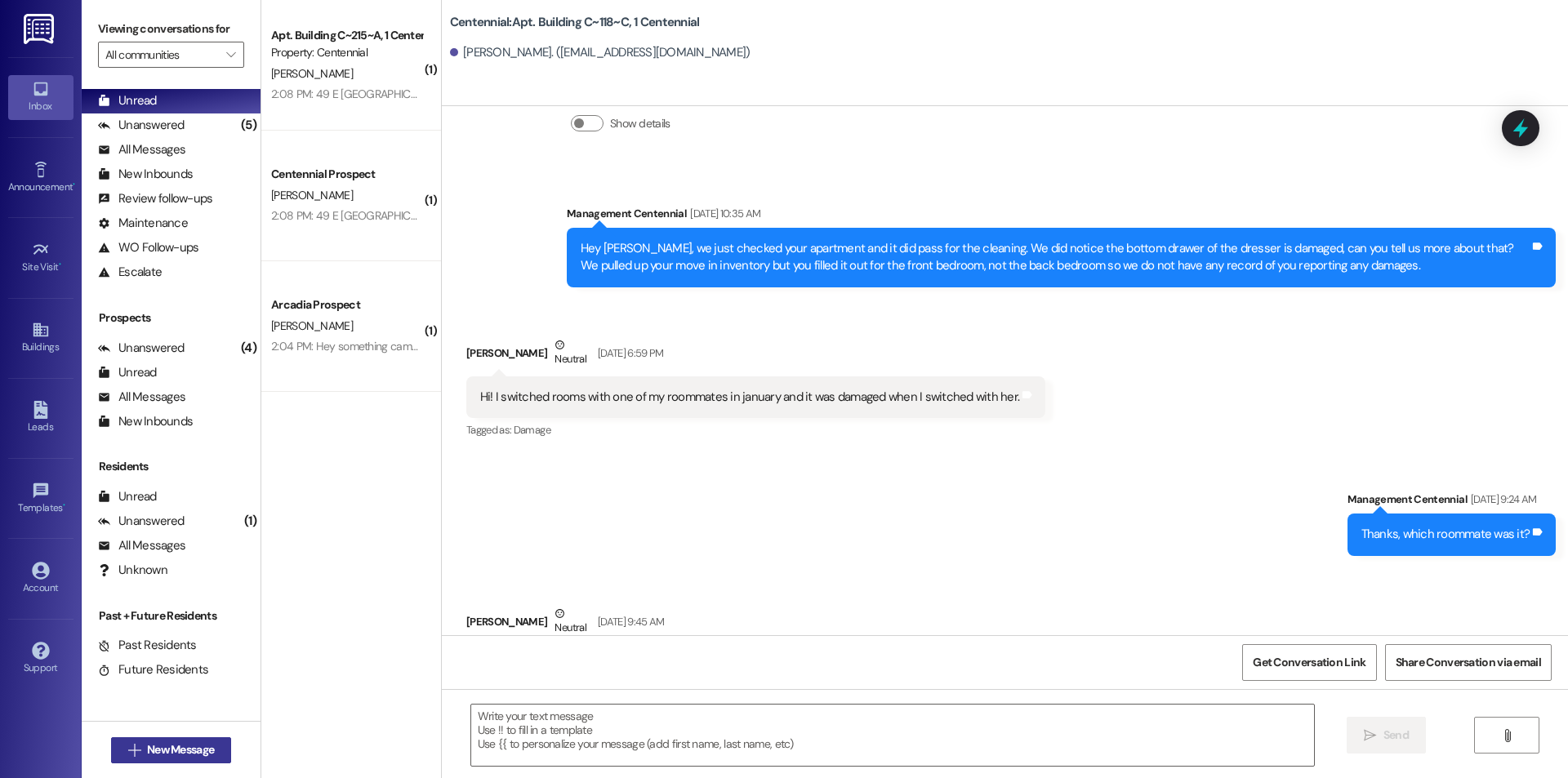
click at [183, 750] on span "New Message" at bounding box center [181, 750] width 67 height 17
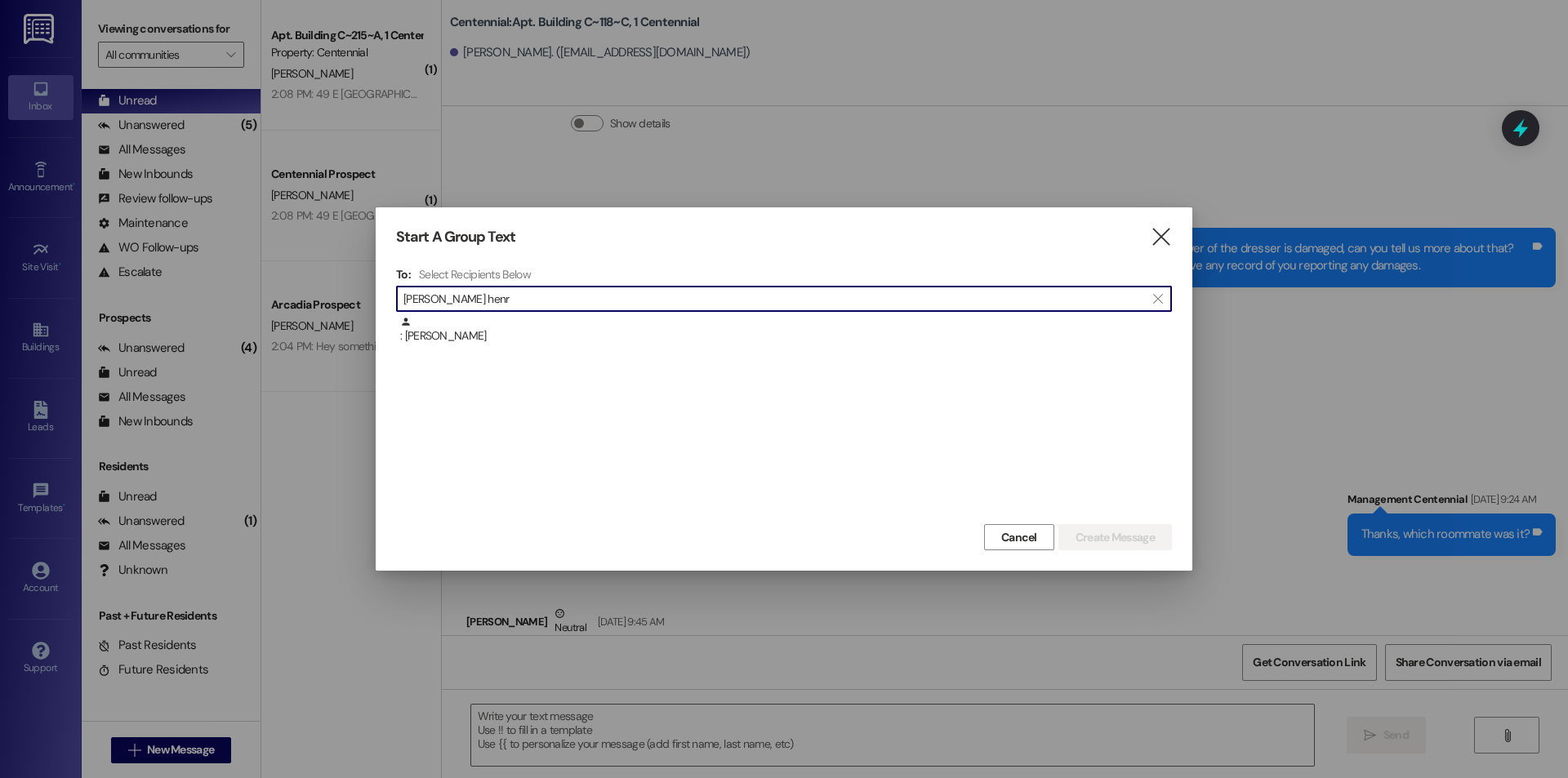
type input "[PERSON_NAME] henr"
click at [490, 359] on div ": [PERSON_NAME]" at bounding box center [784, 417] width 776 height 204
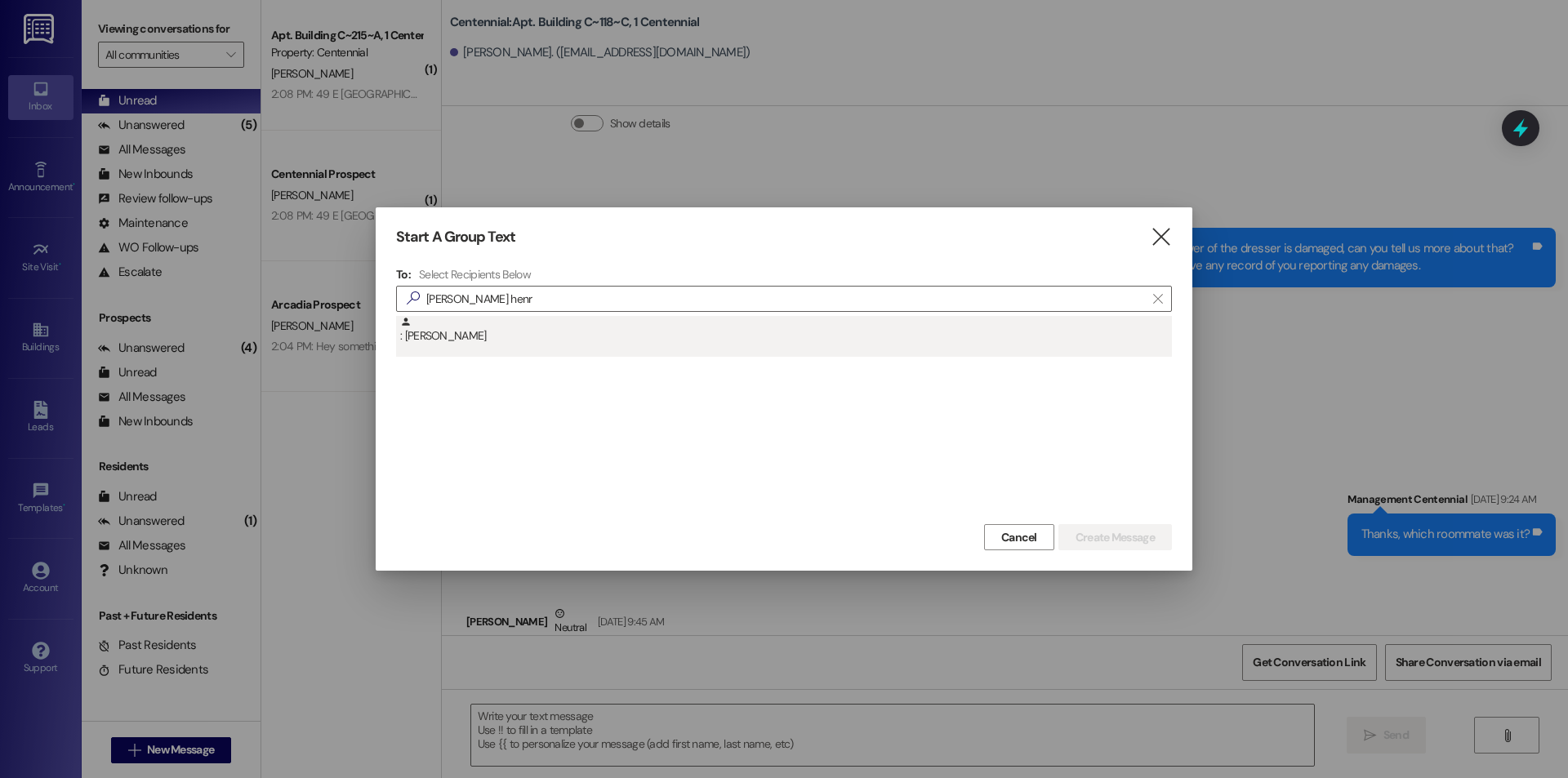
click at [496, 350] on div ": [PERSON_NAME]" at bounding box center [784, 336] width 776 height 40
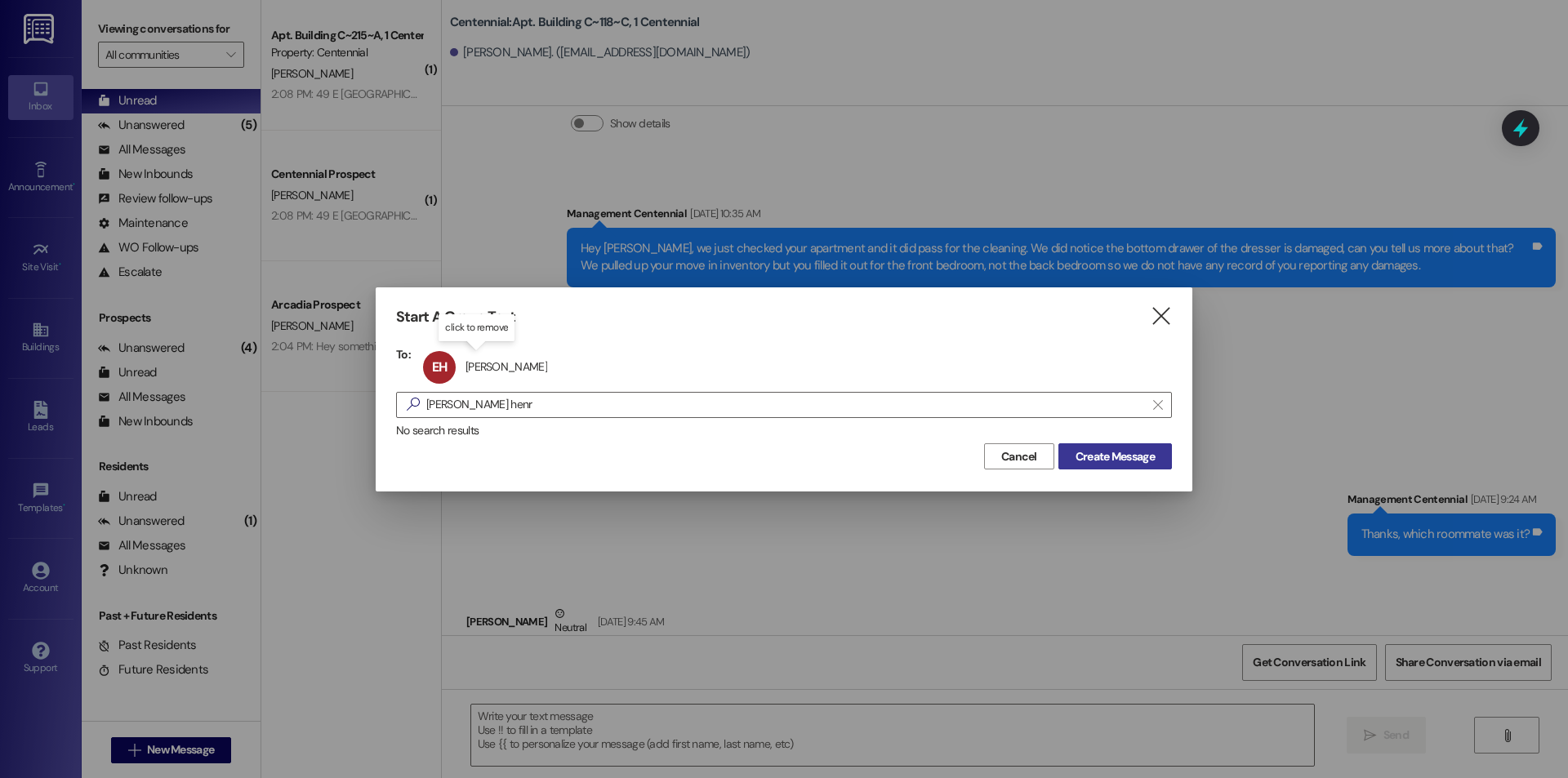
click at [1138, 454] on span "Create Message" at bounding box center [1115, 457] width 79 height 17
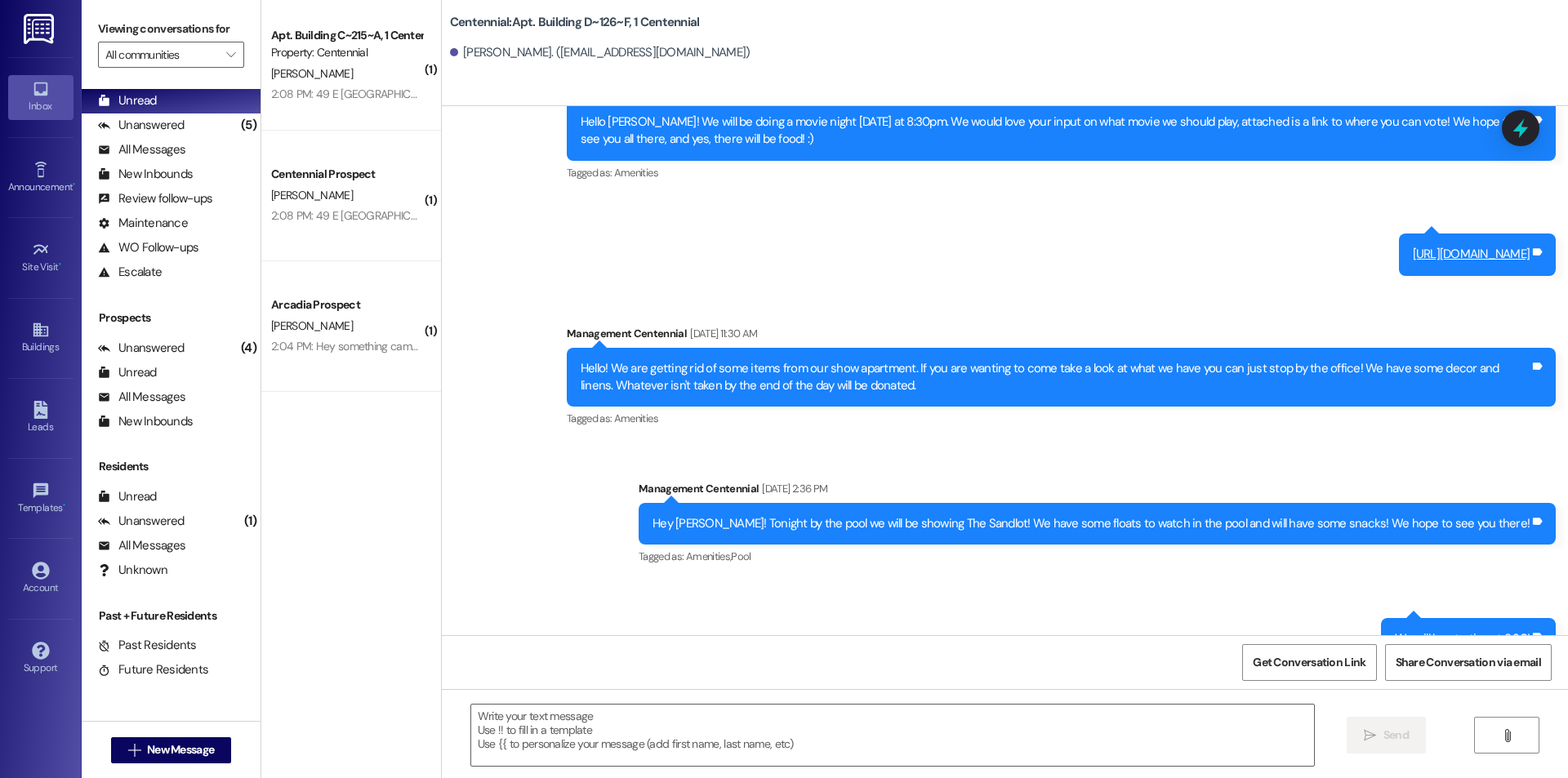
scroll to position [18840, 0]
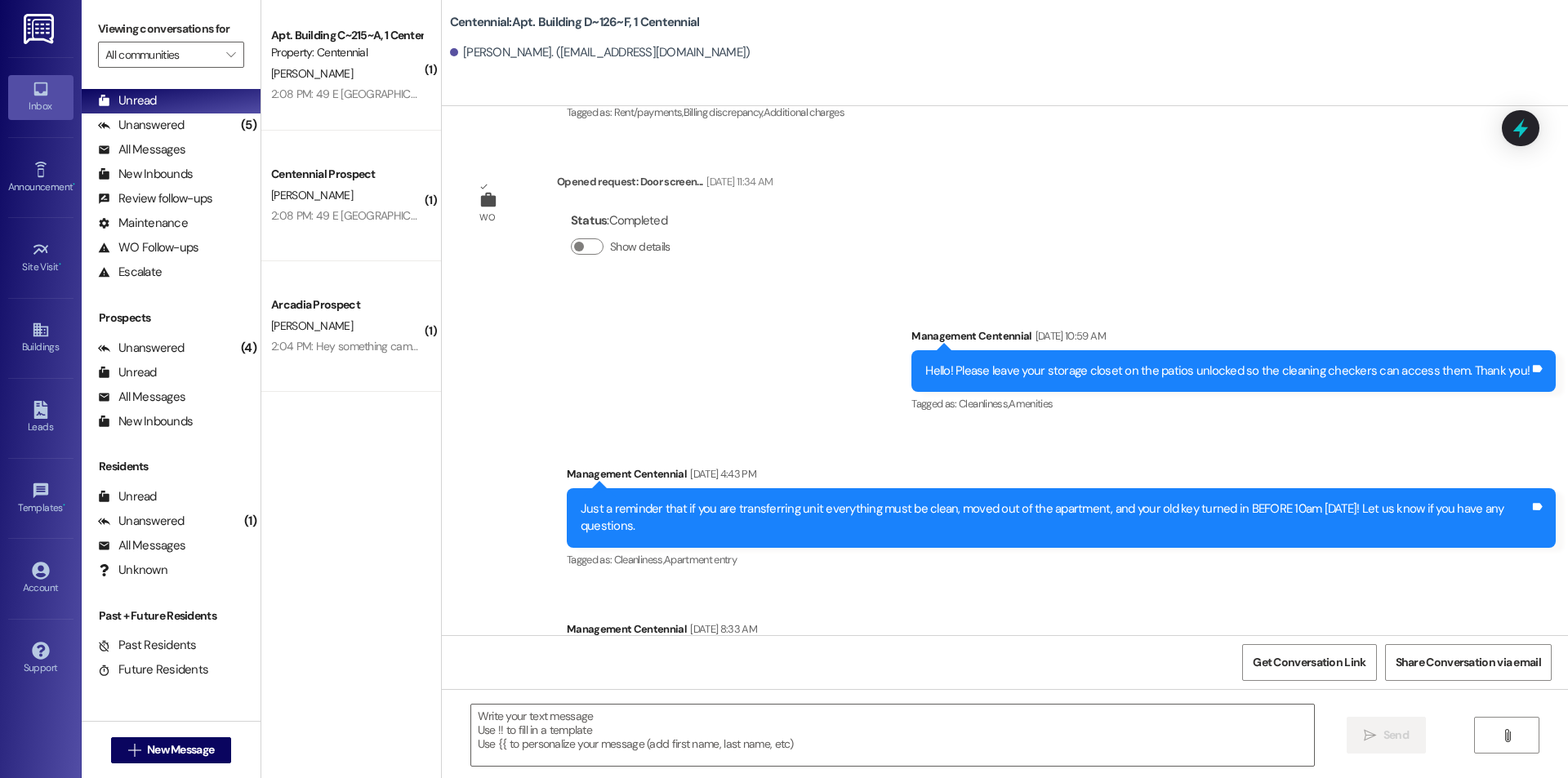
click at [624, 768] on div " Send " at bounding box center [1005, 750] width 1126 height 122
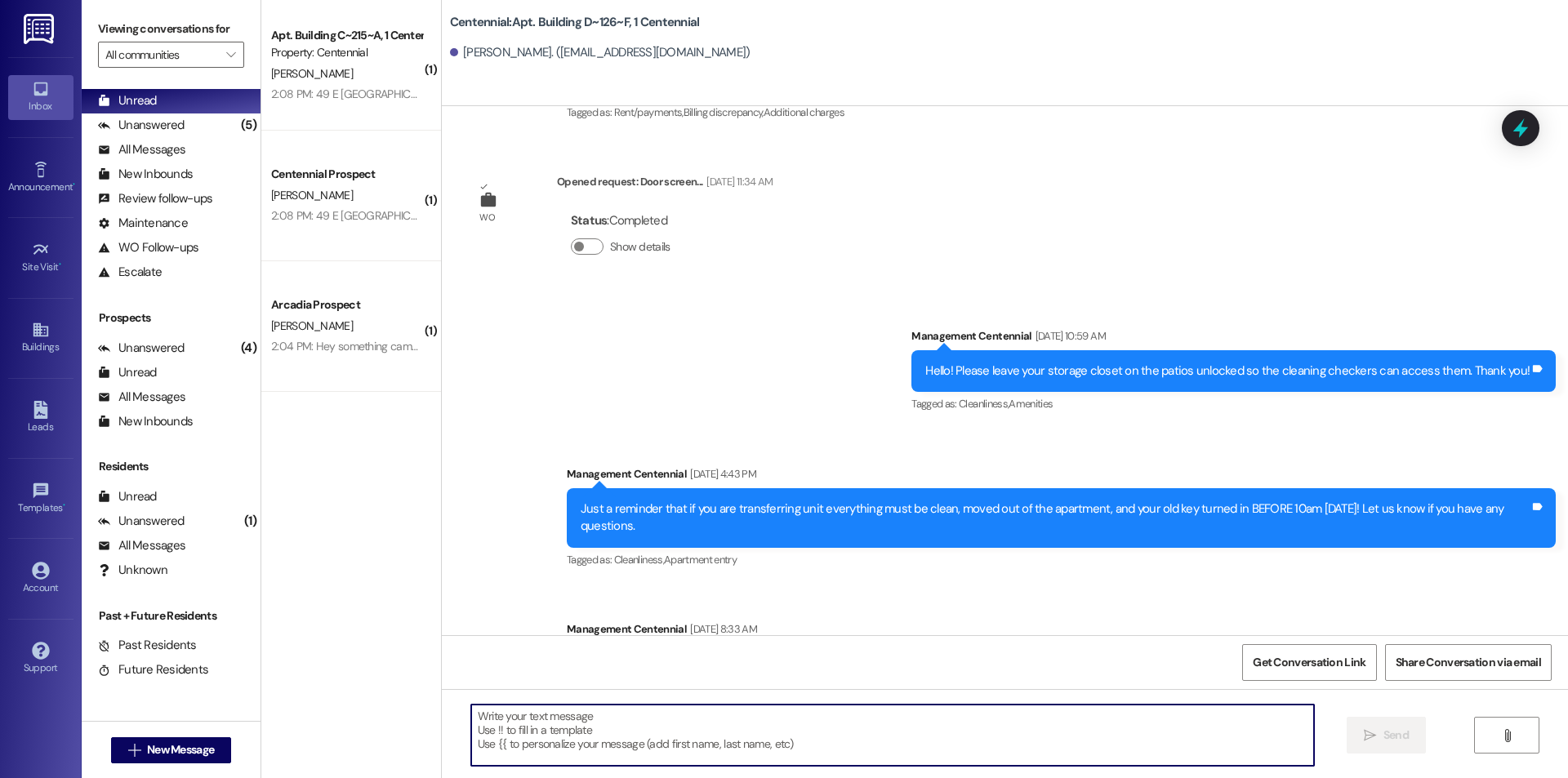
click at [640, 742] on textarea at bounding box center [892, 734] width 843 height 61
paste textarea "Hey {{first_name}} it looks like your deposit check was unable to get delivered…"
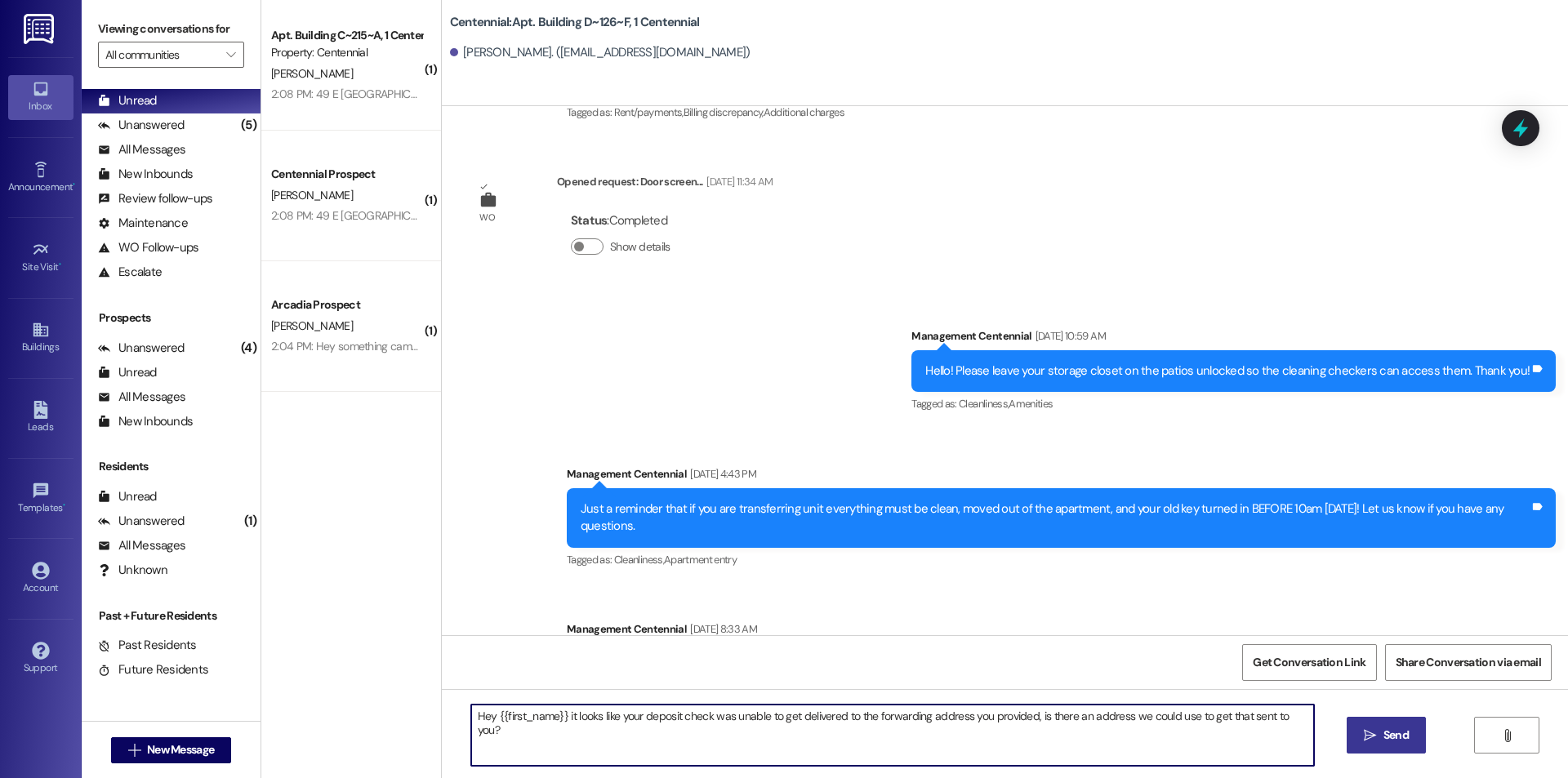
type textarea "Hey {{first_name}} it looks like your deposit check was unable to get delivered…"
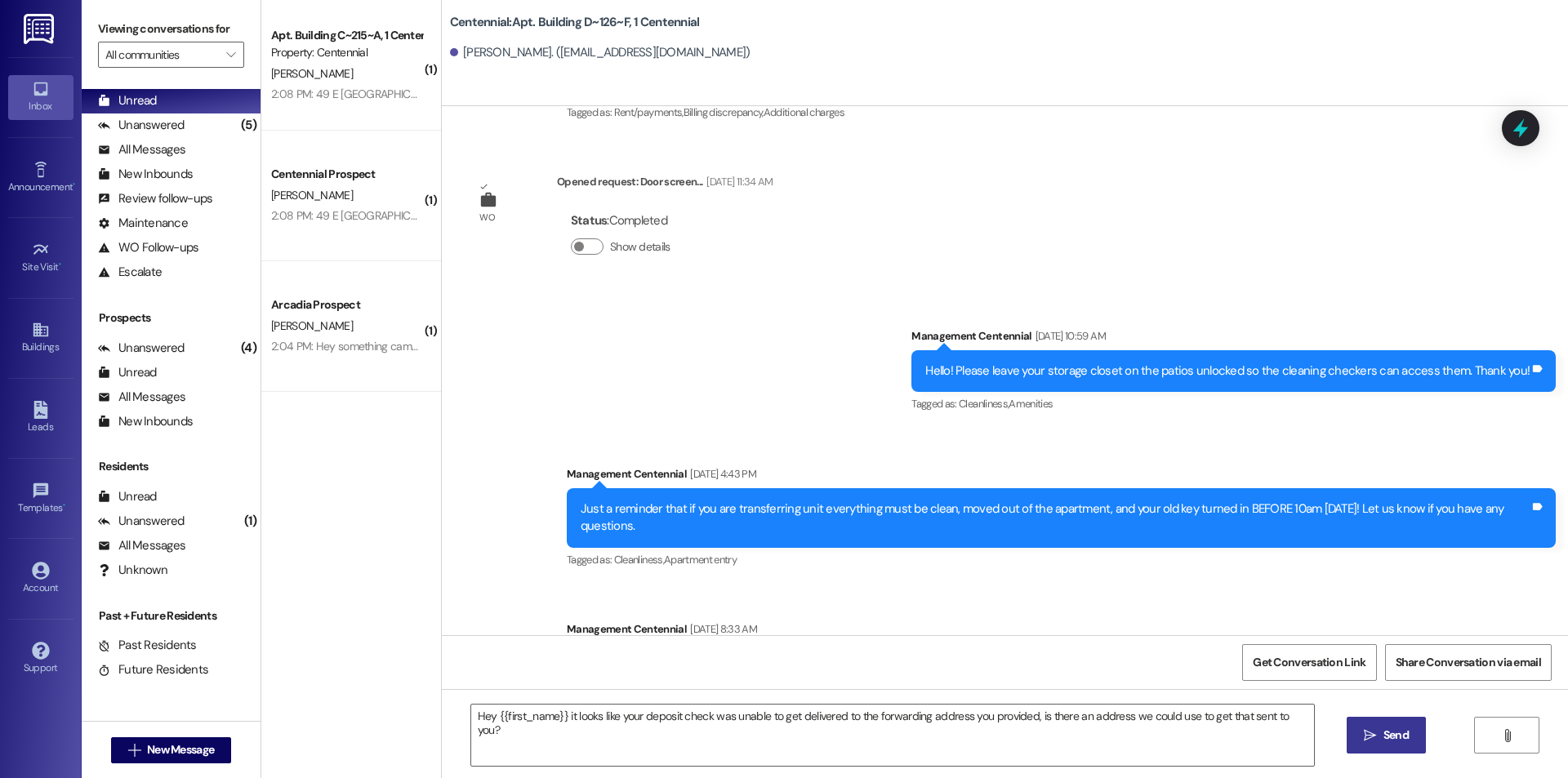
click at [1409, 737] on span "Send" at bounding box center [1396, 735] width 32 height 17
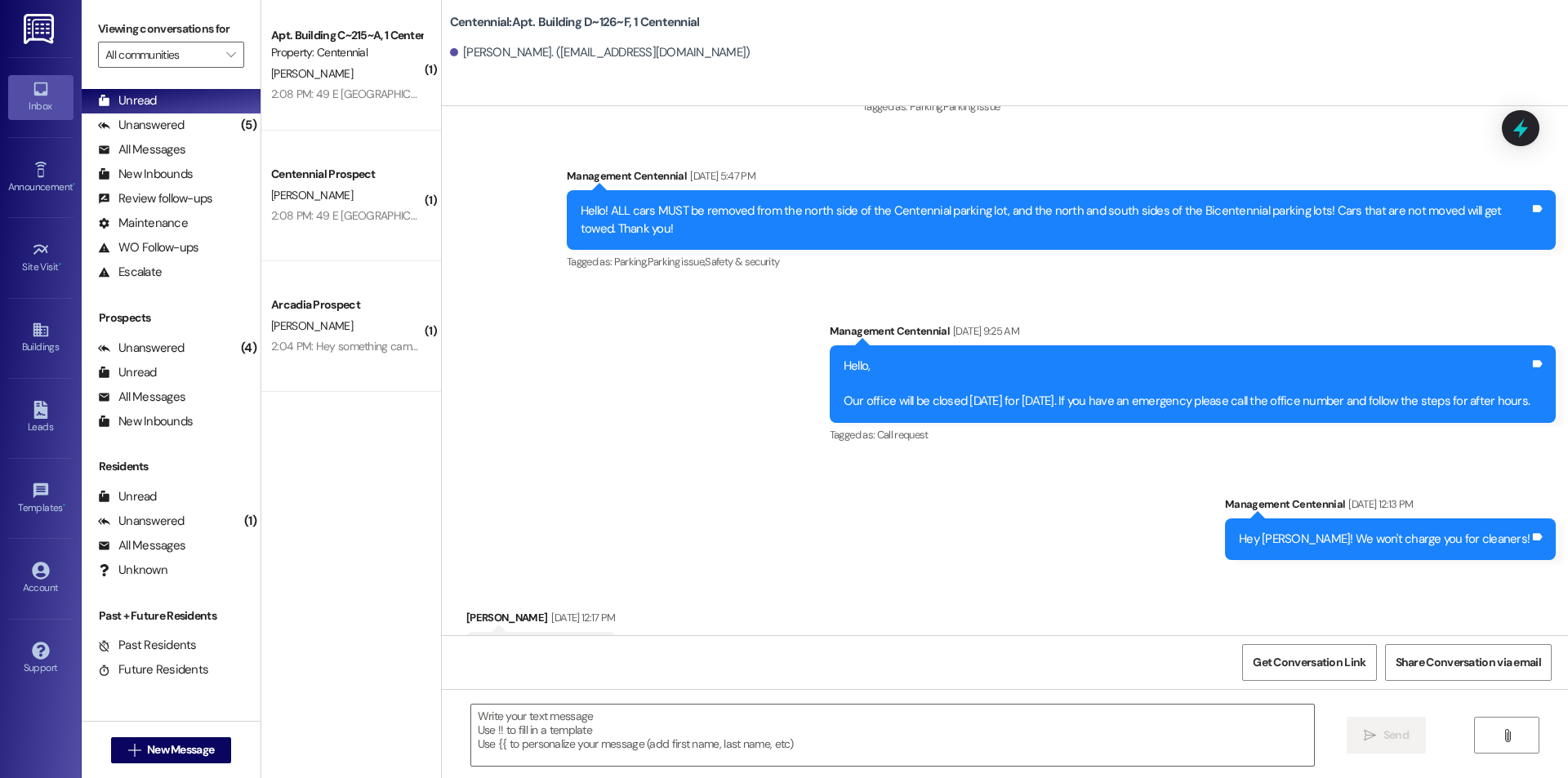
scroll to position [15908, 0]
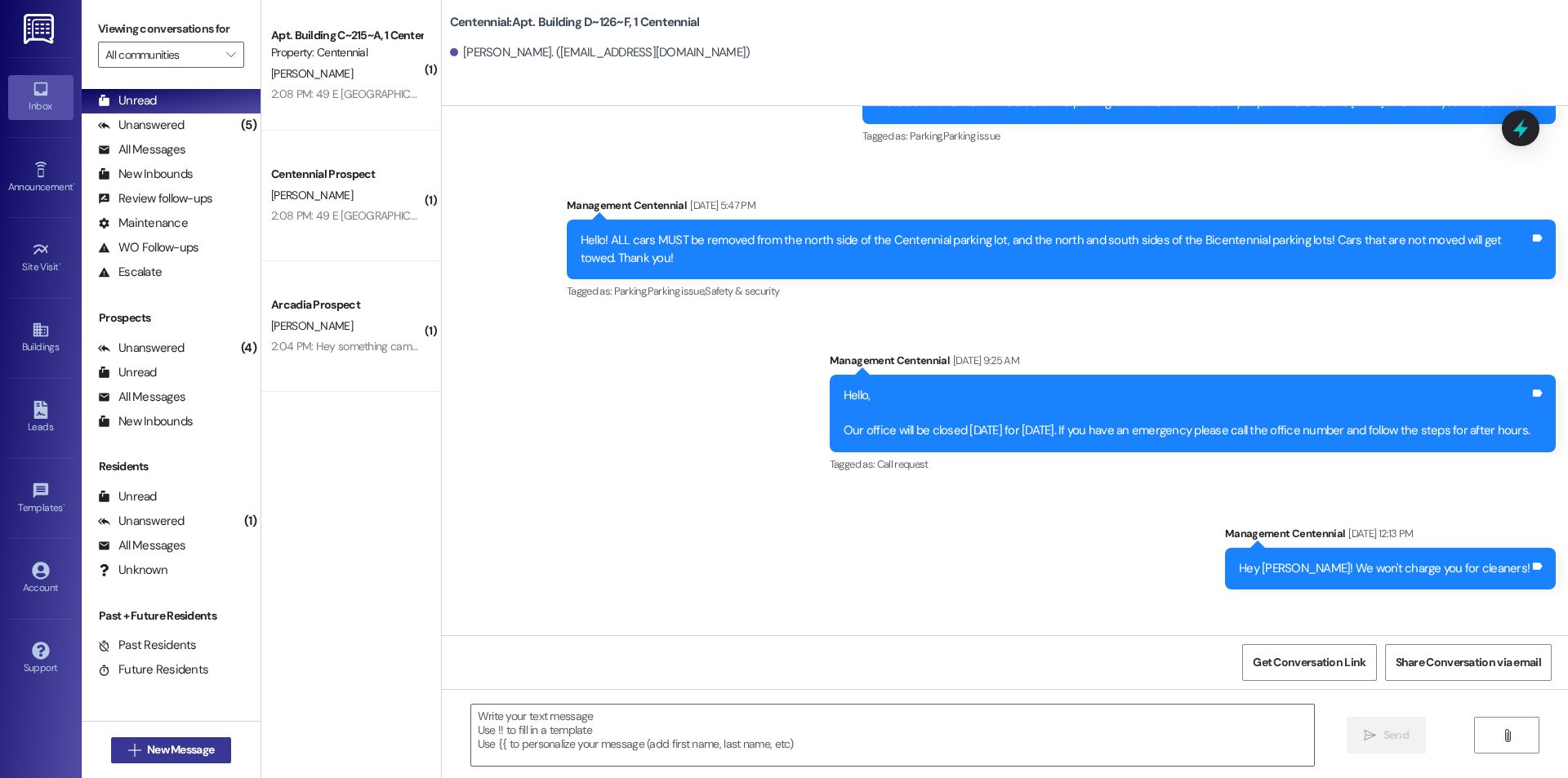
click at [133, 756] on span " New Message" at bounding box center [171, 750] width 93 height 17
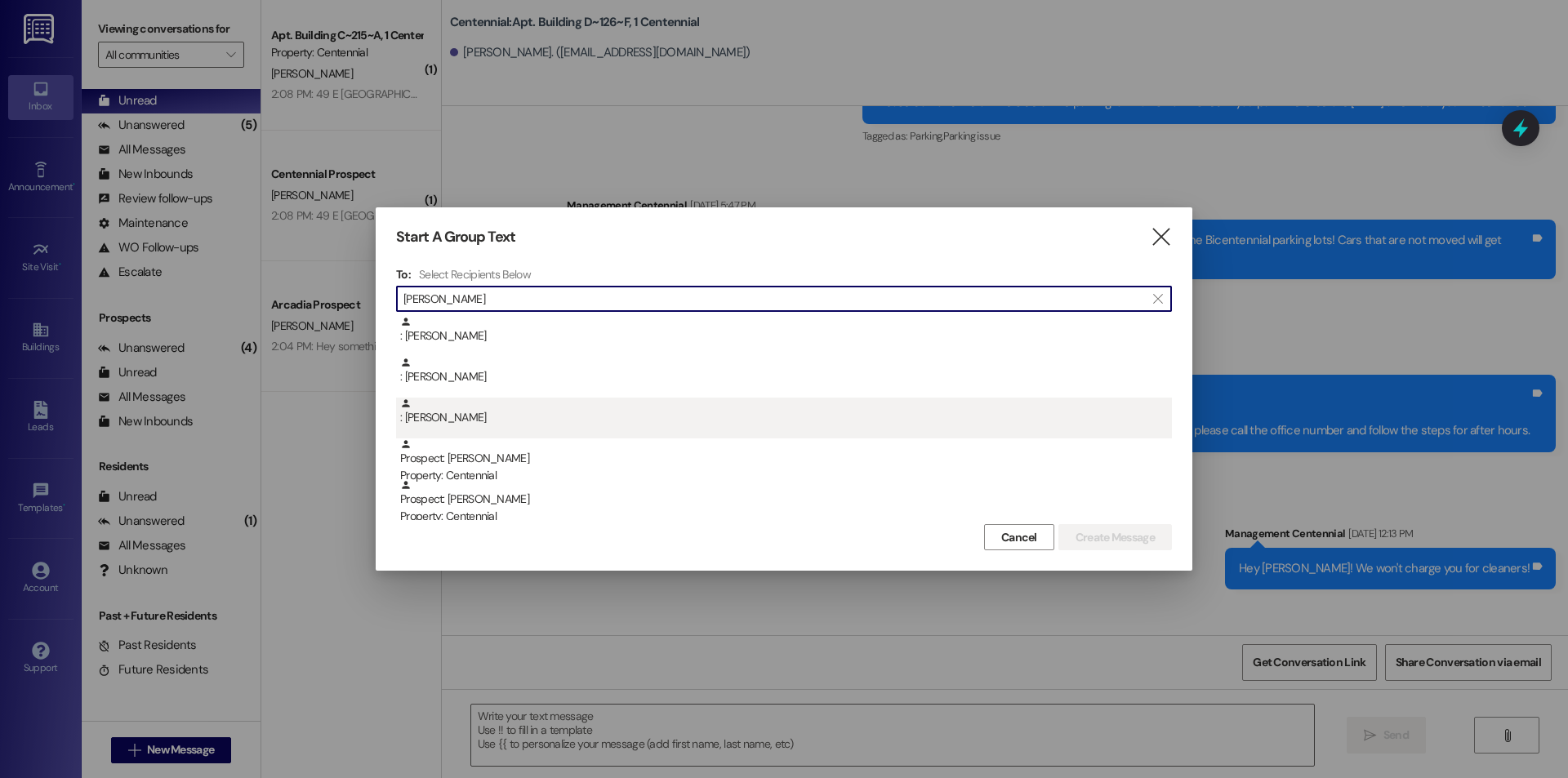
type input "[PERSON_NAME]"
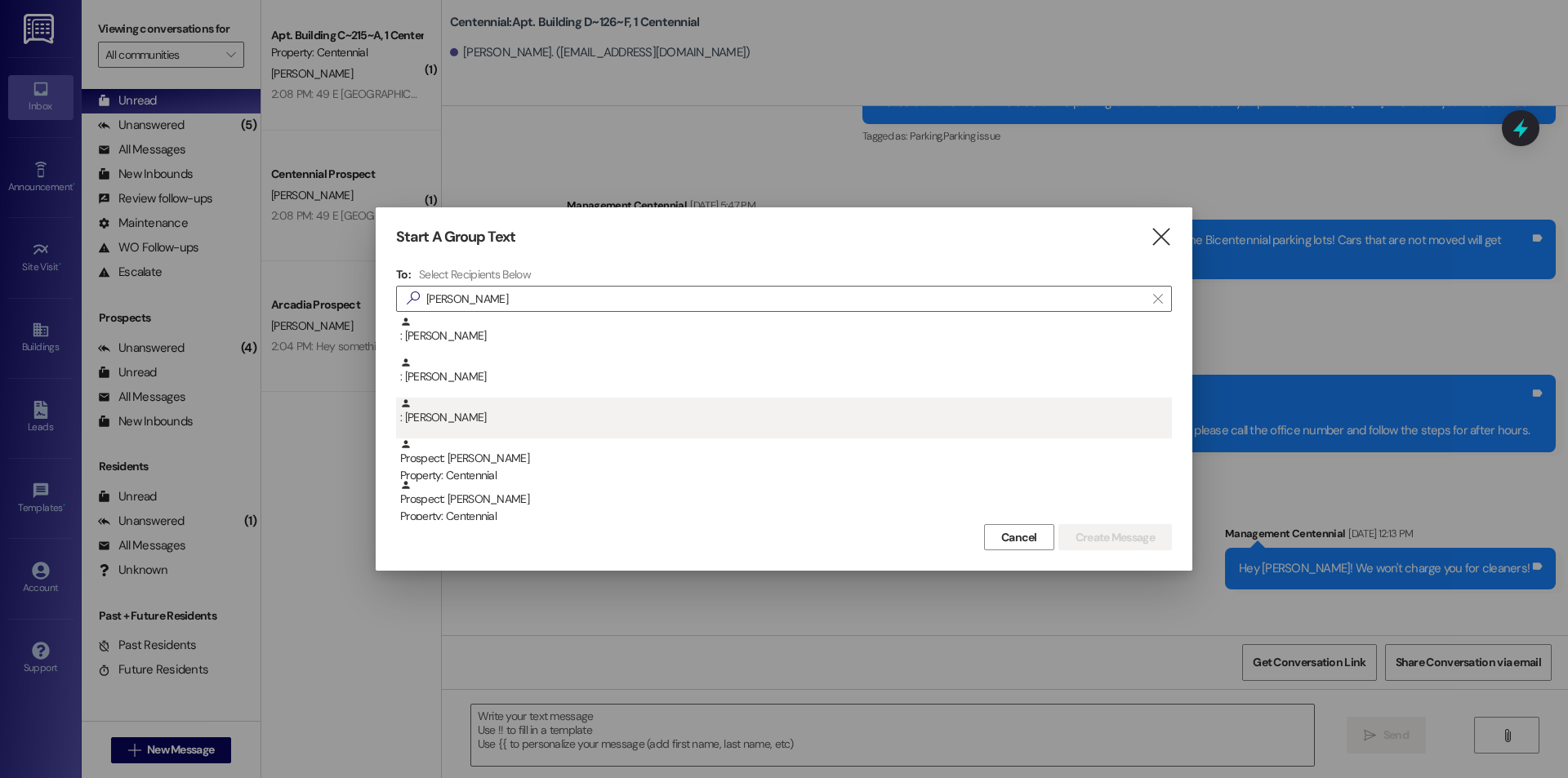
click at [498, 423] on div ": [PERSON_NAME]" at bounding box center [786, 411] width 772 height 28
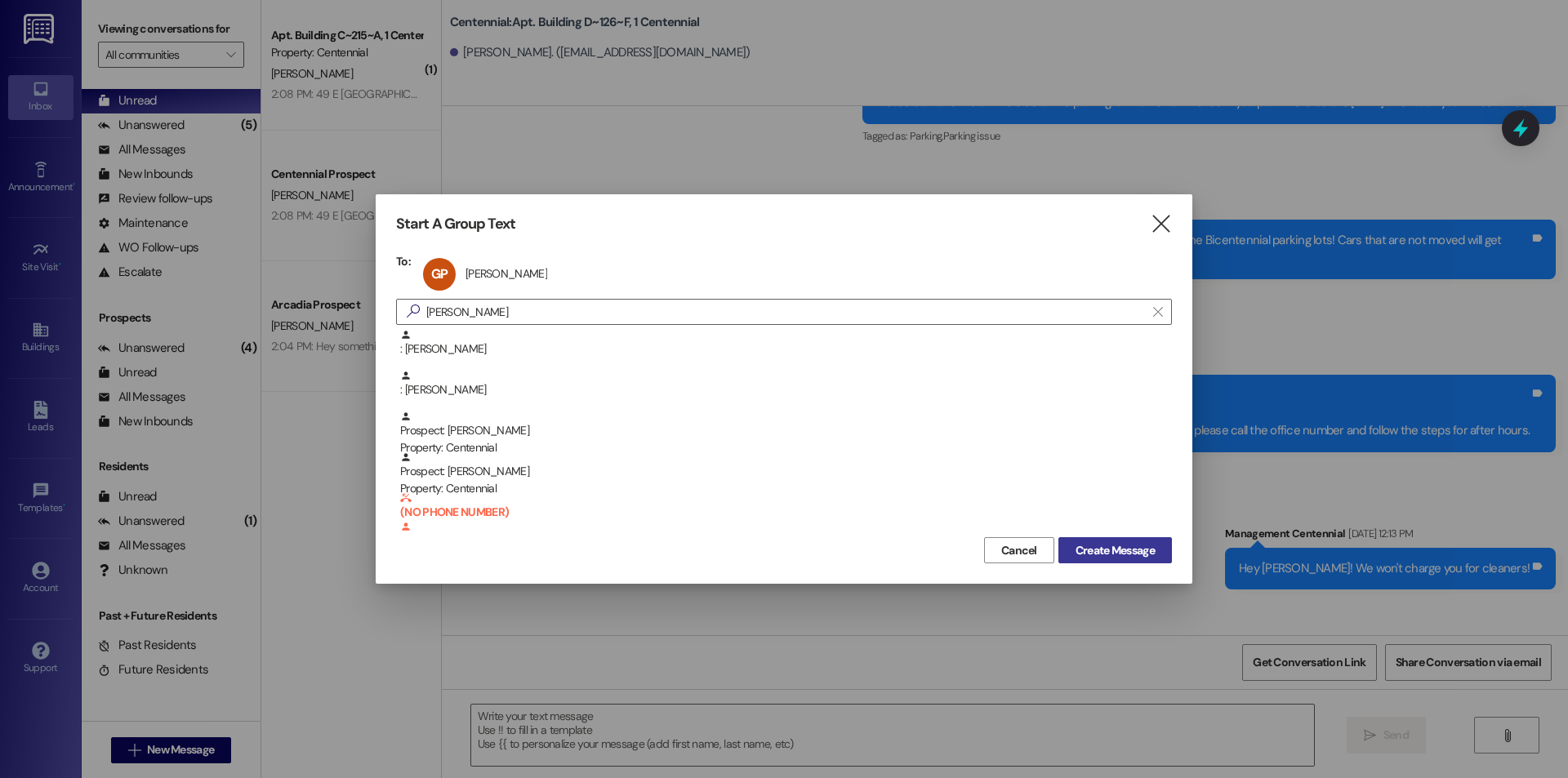
click at [1088, 552] on span "Create Message" at bounding box center [1115, 551] width 79 height 17
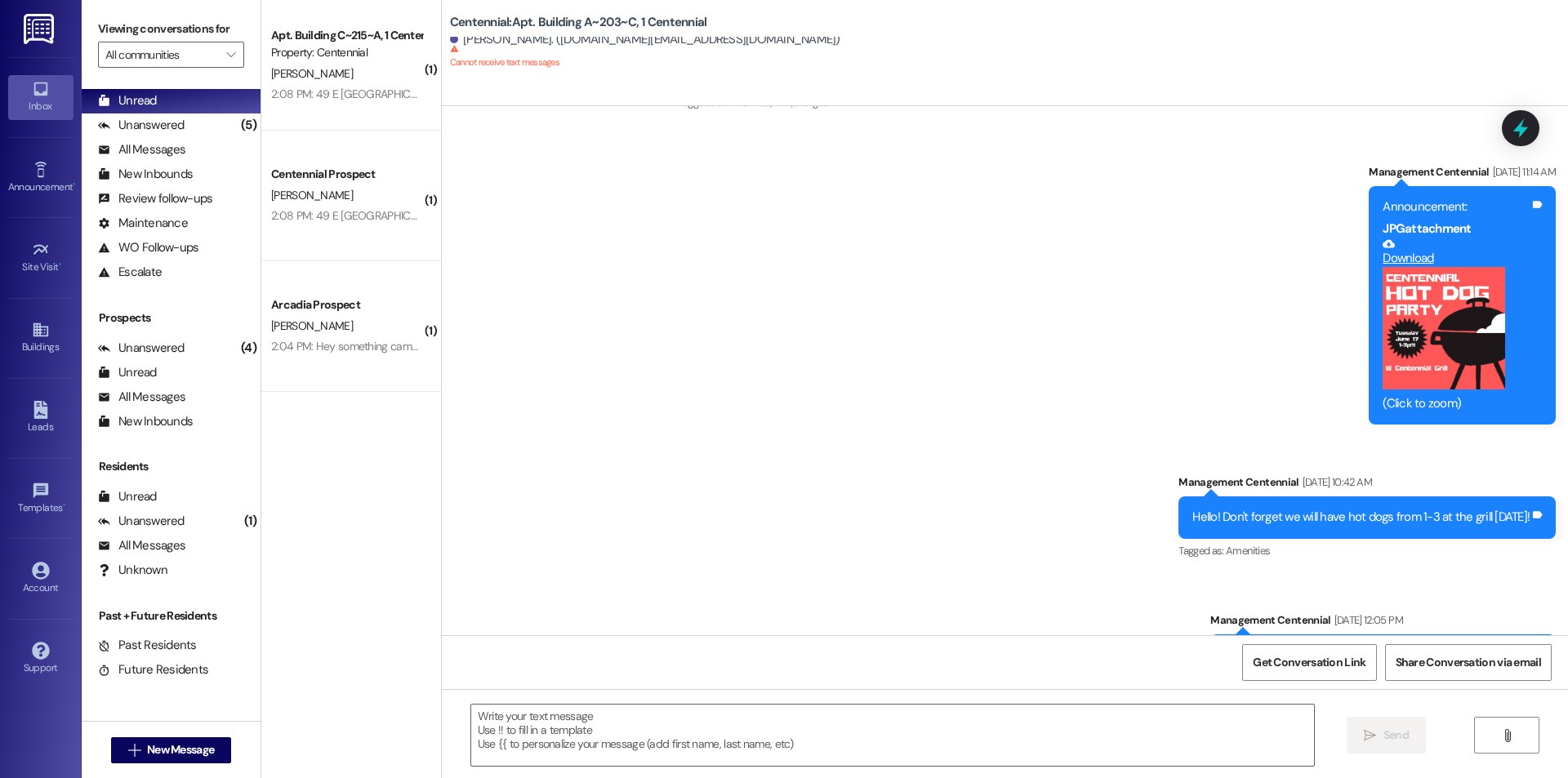
scroll to position [14217, 0]
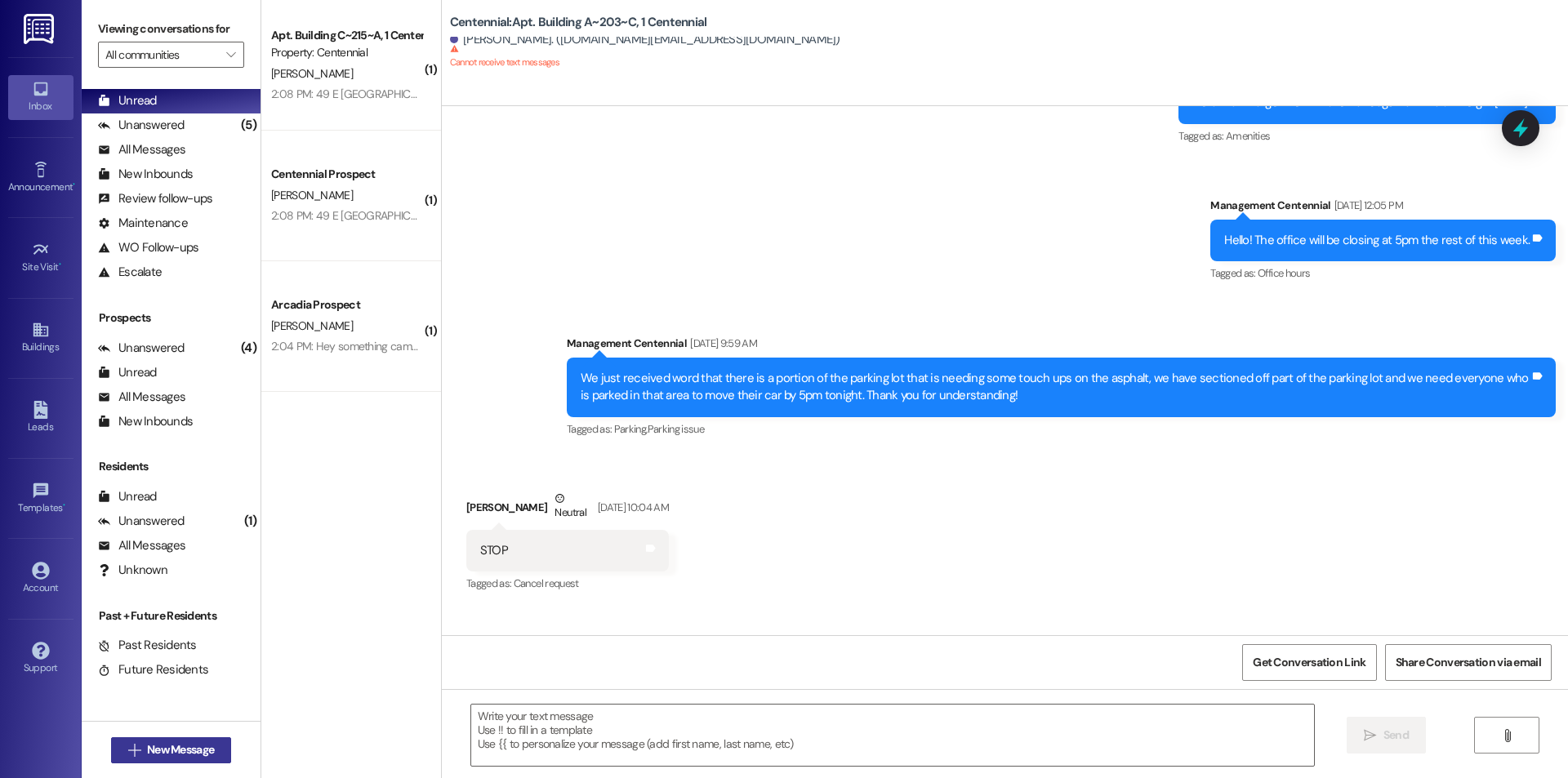
click at [147, 747] on span "New Message" at bounding box center [181, 750] width 67 height 17
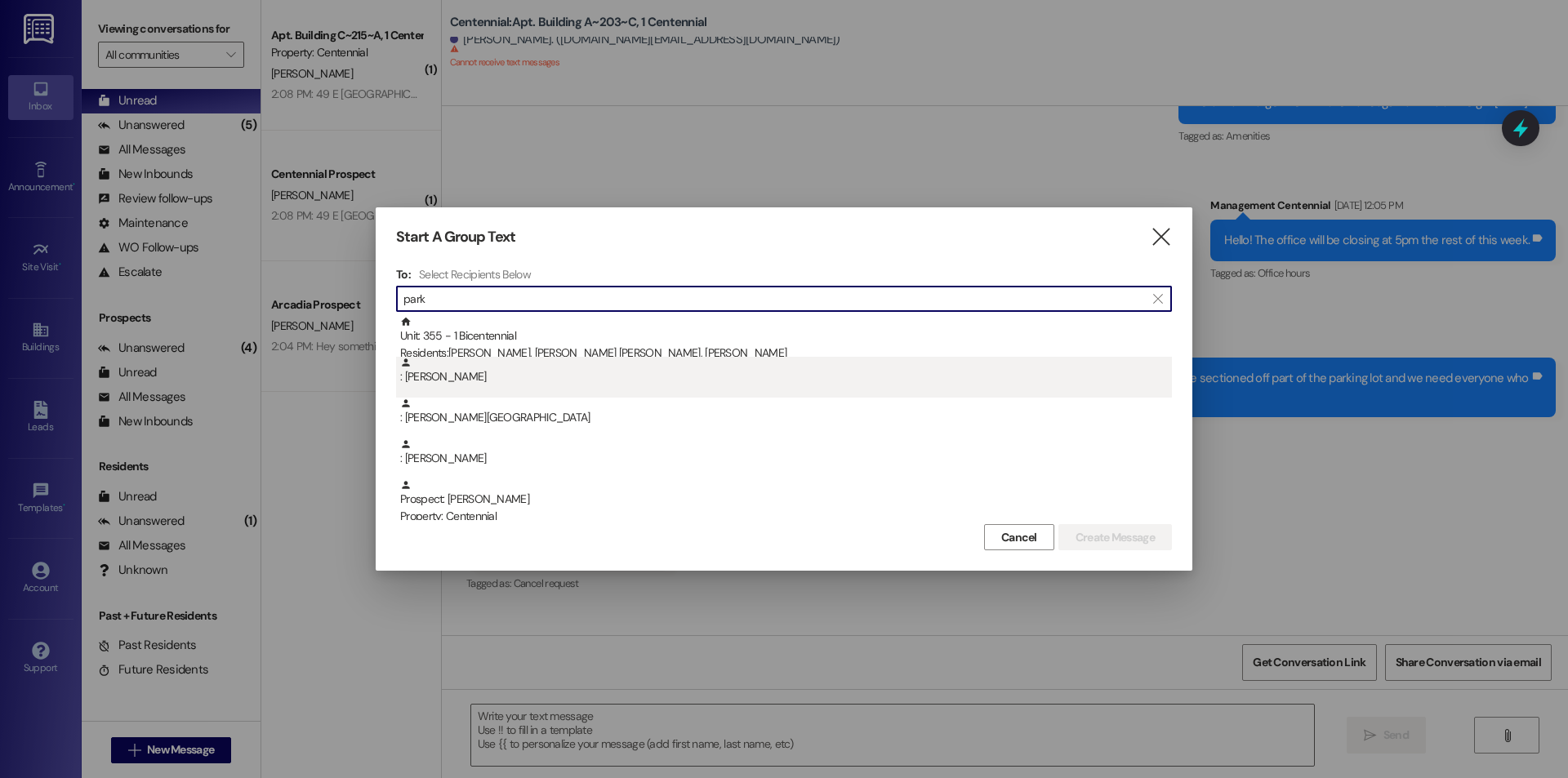
type input "park"
click at [418, 388] on div ": [PERSON_NAME]" at bounding box center [784, 376] width 776 height 40
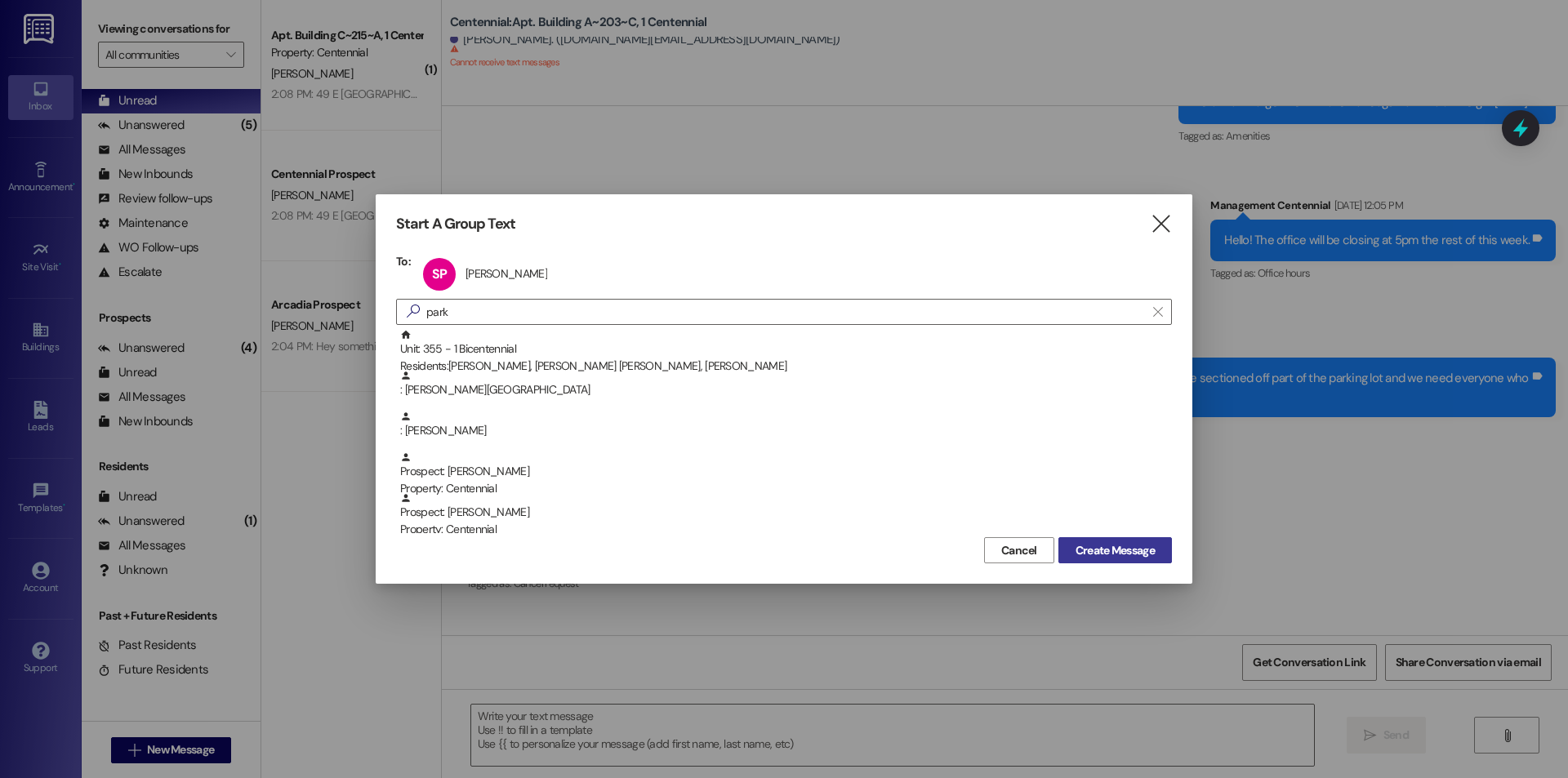
click at [1093, 546] on span "Create Message" at bounding box center [1115, 551] width 79 height 17
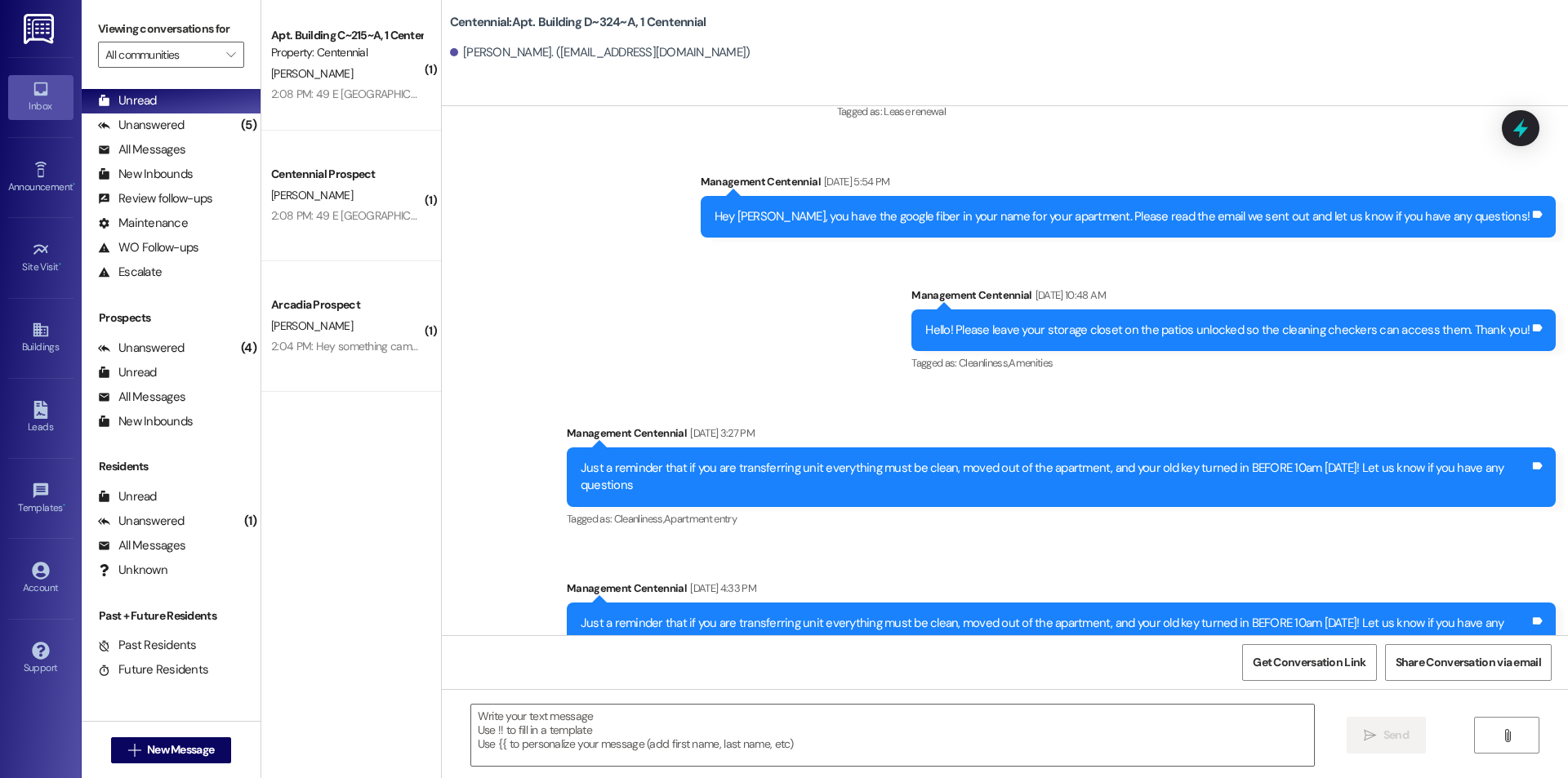
scroll to position [16279, 0]
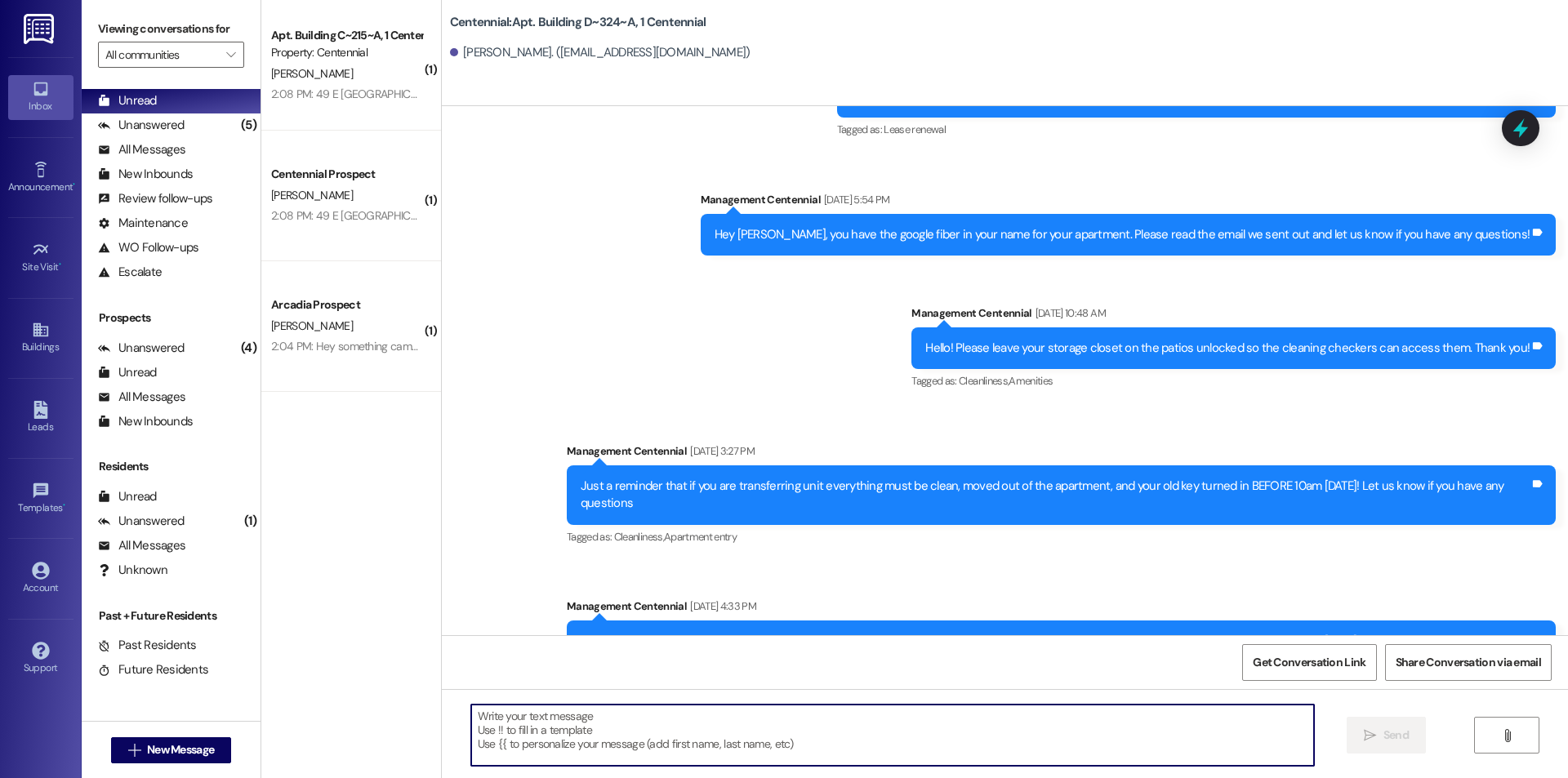
click at [623, 753] on textarea at bounding box center [892, 734] width 843 height 61
paste textarea "Hey {{first_name}} it looks like your deposit check was unable to get delivered…"
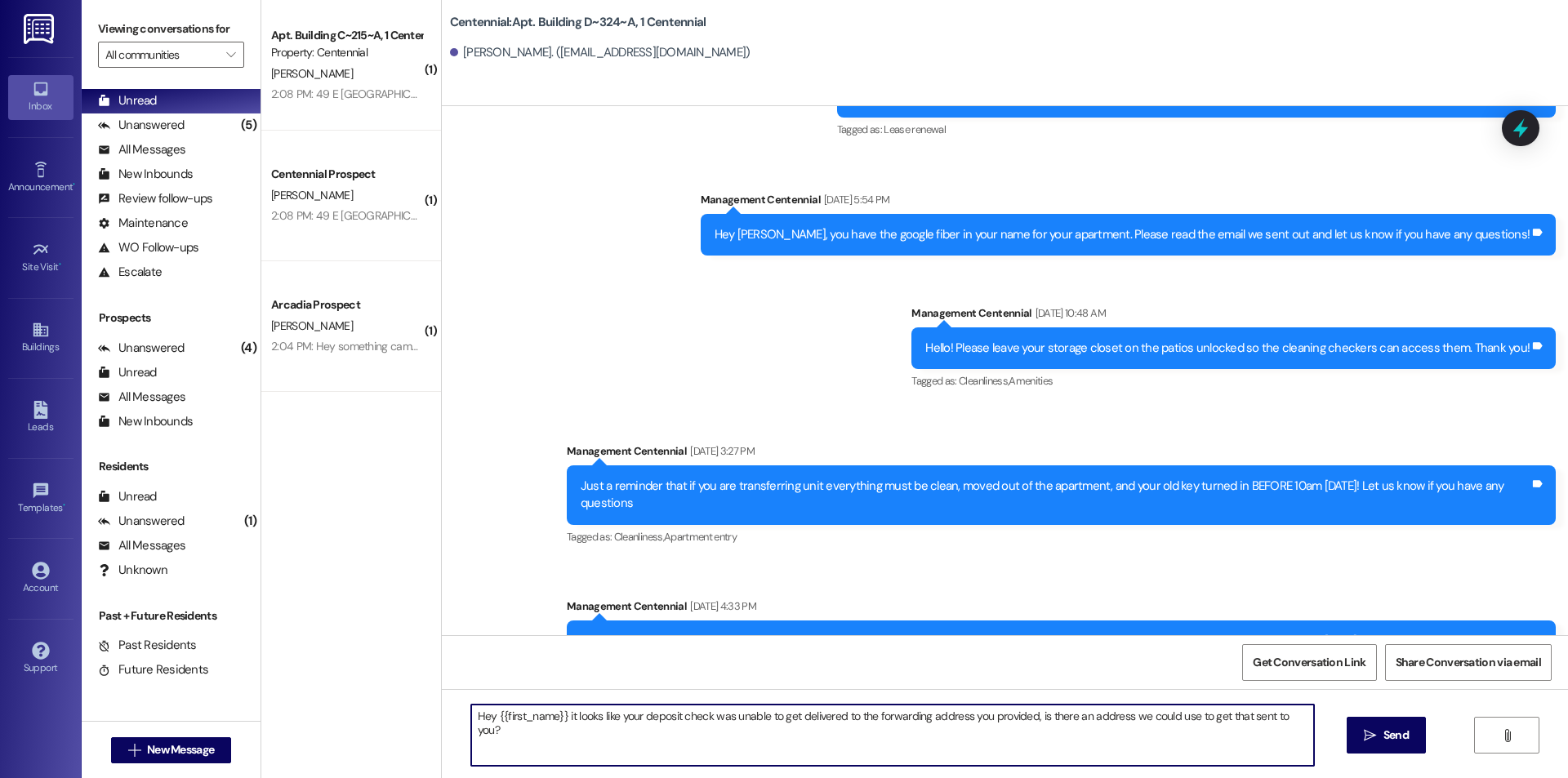
type textarea "Hey {{first_name}} it looks like your deposit check was unable to get delivered…"
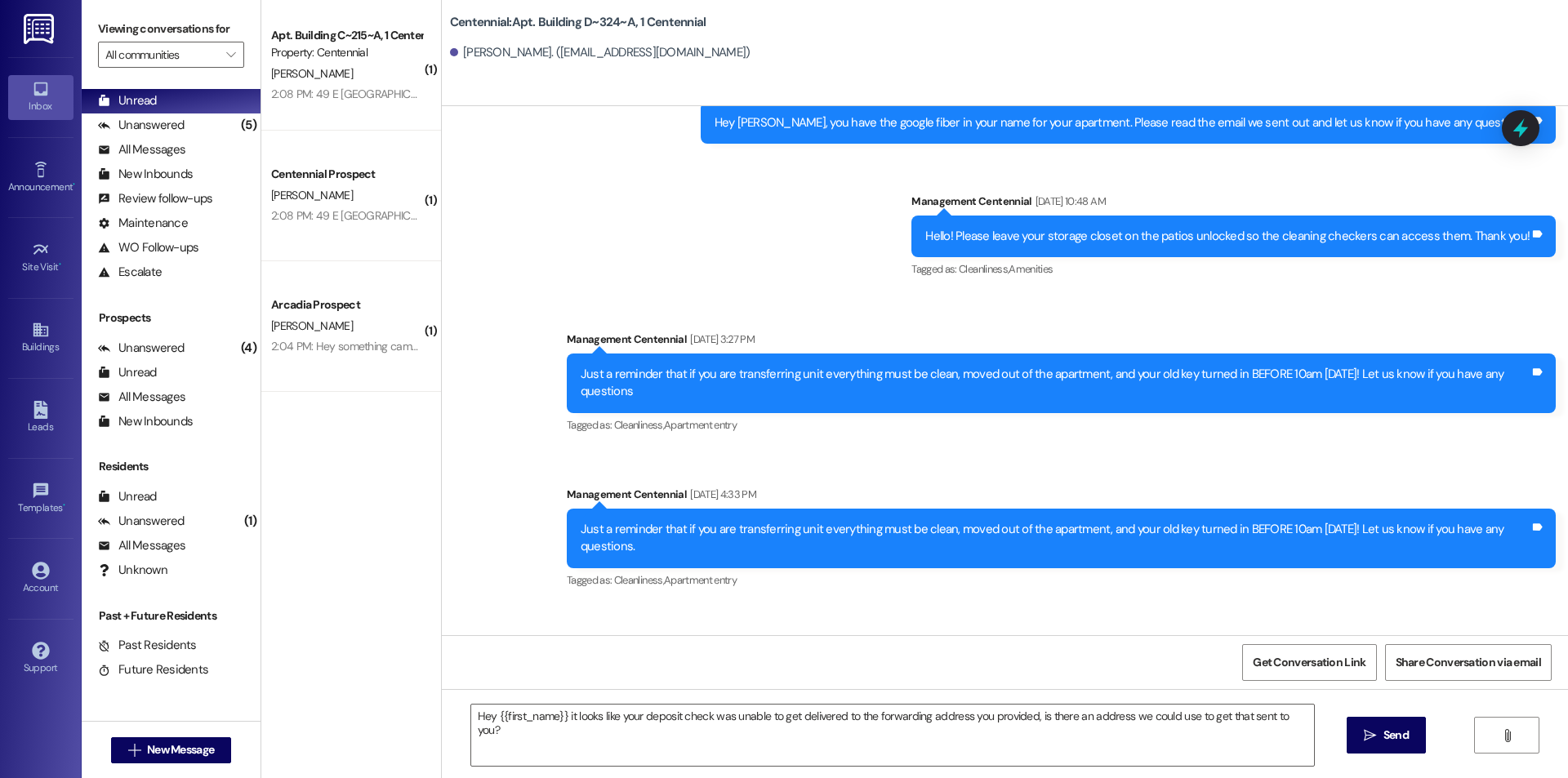
scroll to position [16411, 0]
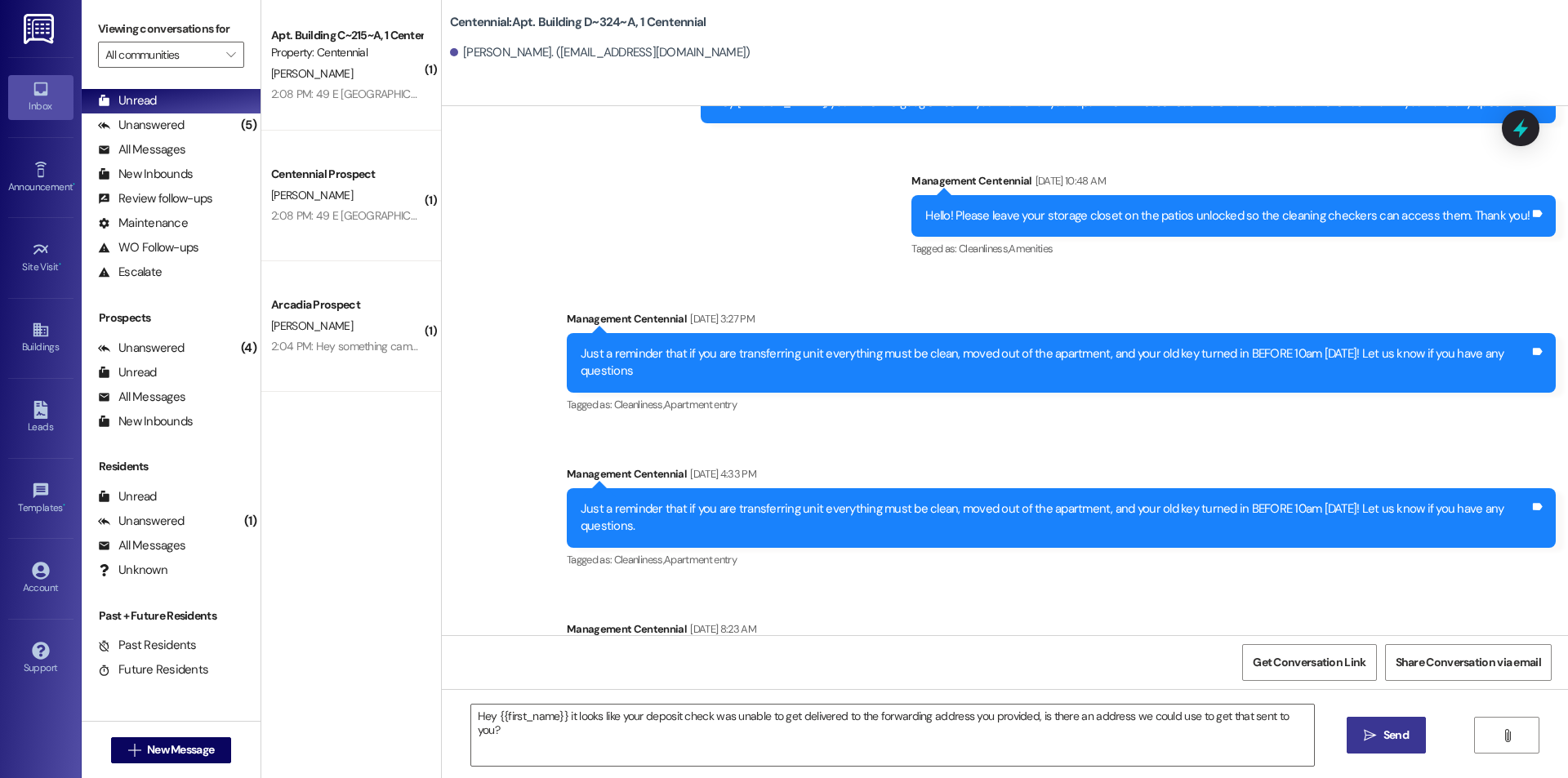
drag, startPoint x: 1373, startPoint y: 734, endPoint x: 1362, endPoint y: 721, distance: 17.0
click at [1373, 734] on icon "" at bounding box center [1370, 735] width 12 height 13
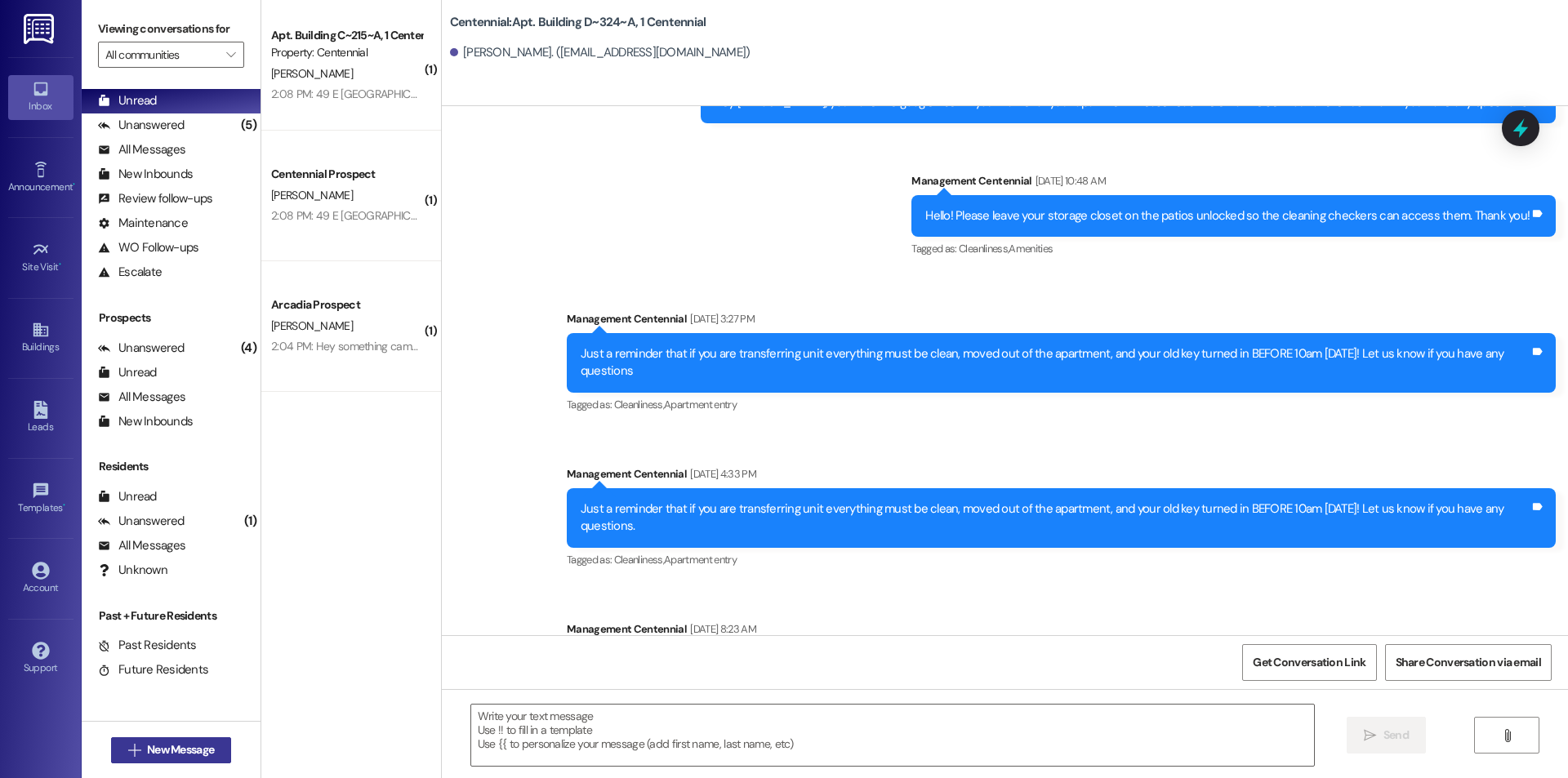
click at [177, 750] on span "New Message" at bounding box center [181, 750] width 67 height 17
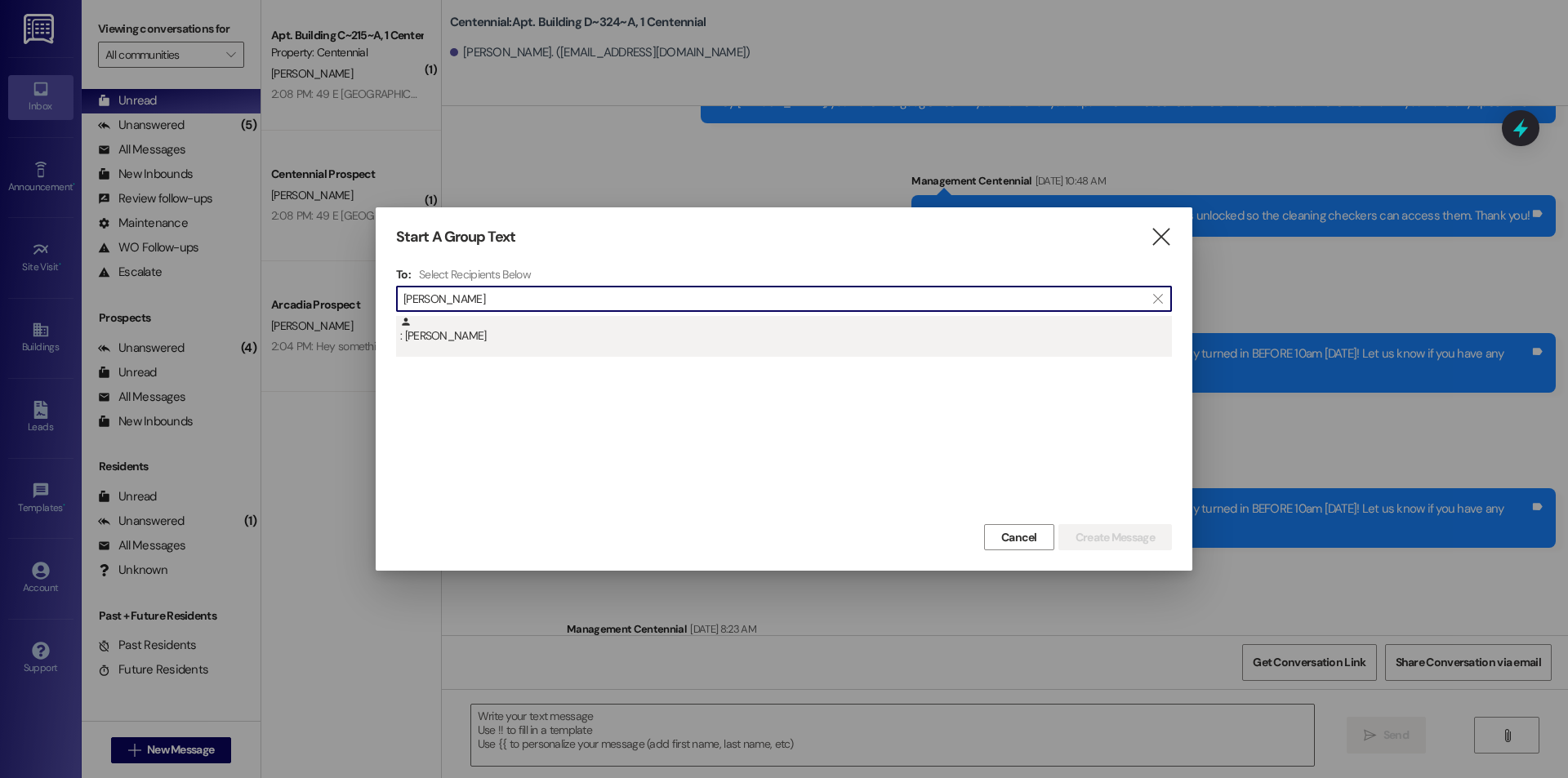
type input "[PERSON_NAME]"
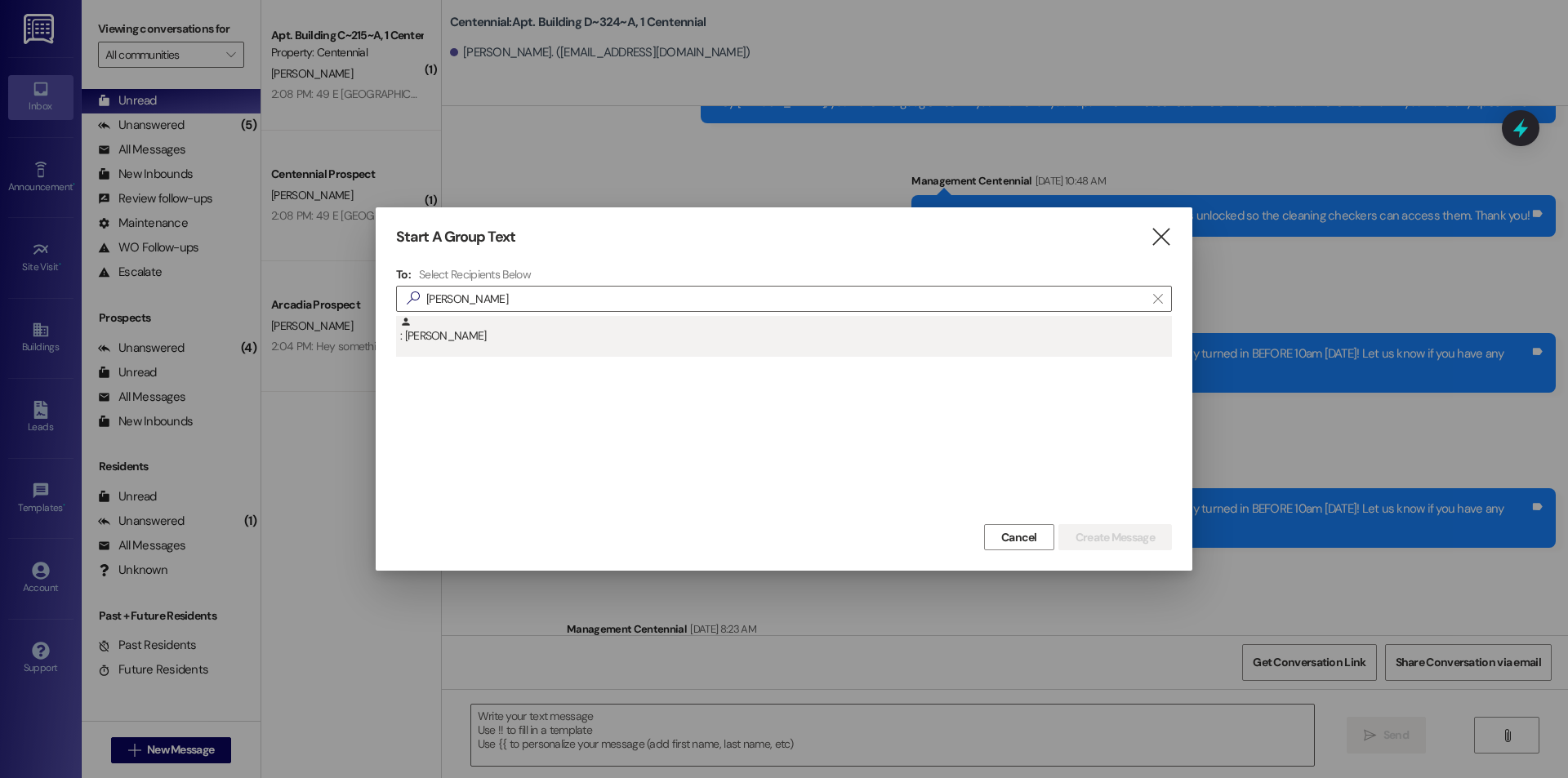
click at [458, 349] on div ": [PERSON_NAME]" at bounding box center [784, 336] width 776 height 40
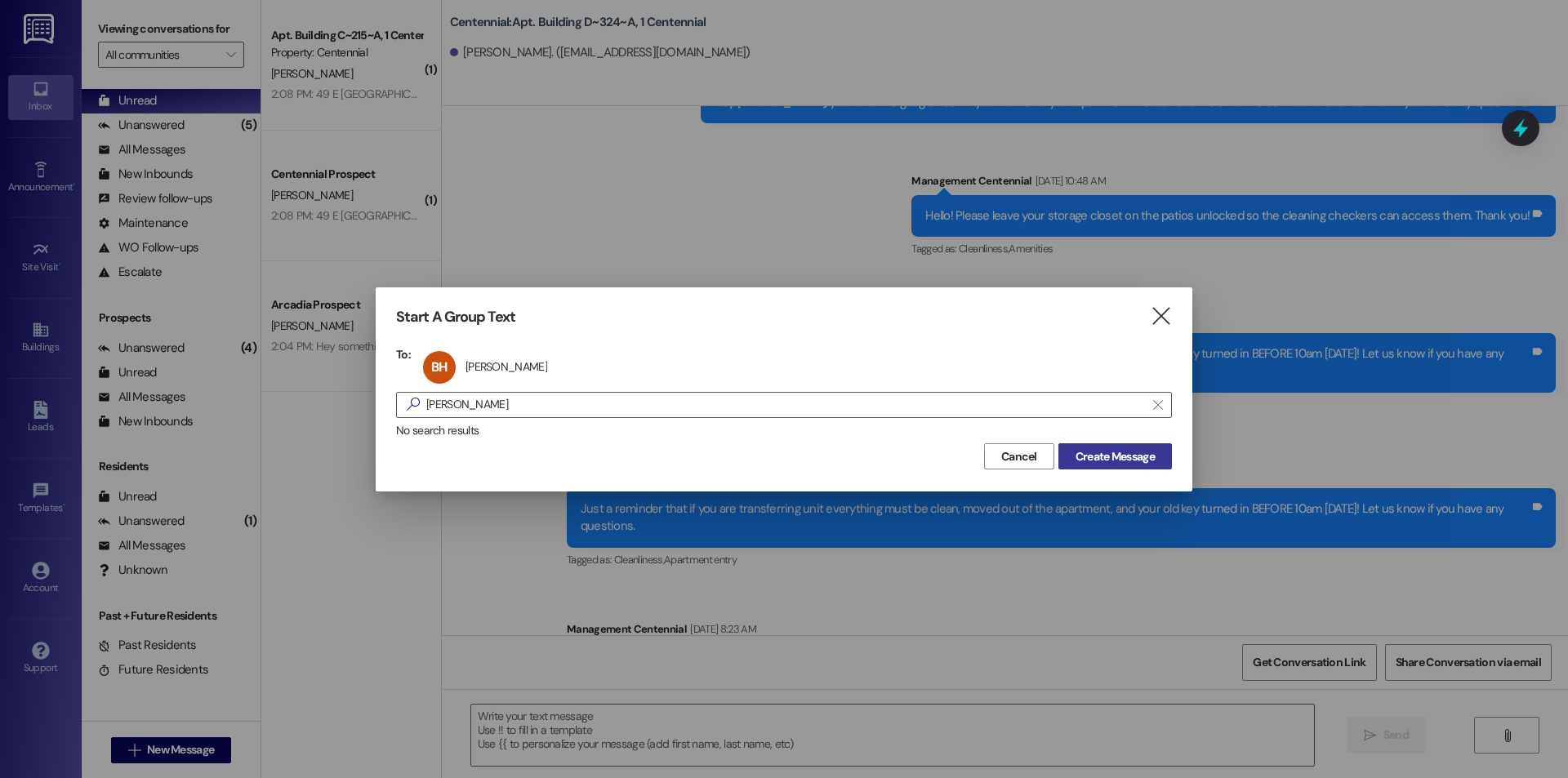
click at [1123, 453] on span "Create Message" at bounding box center [1115, 457] width 79 height 17
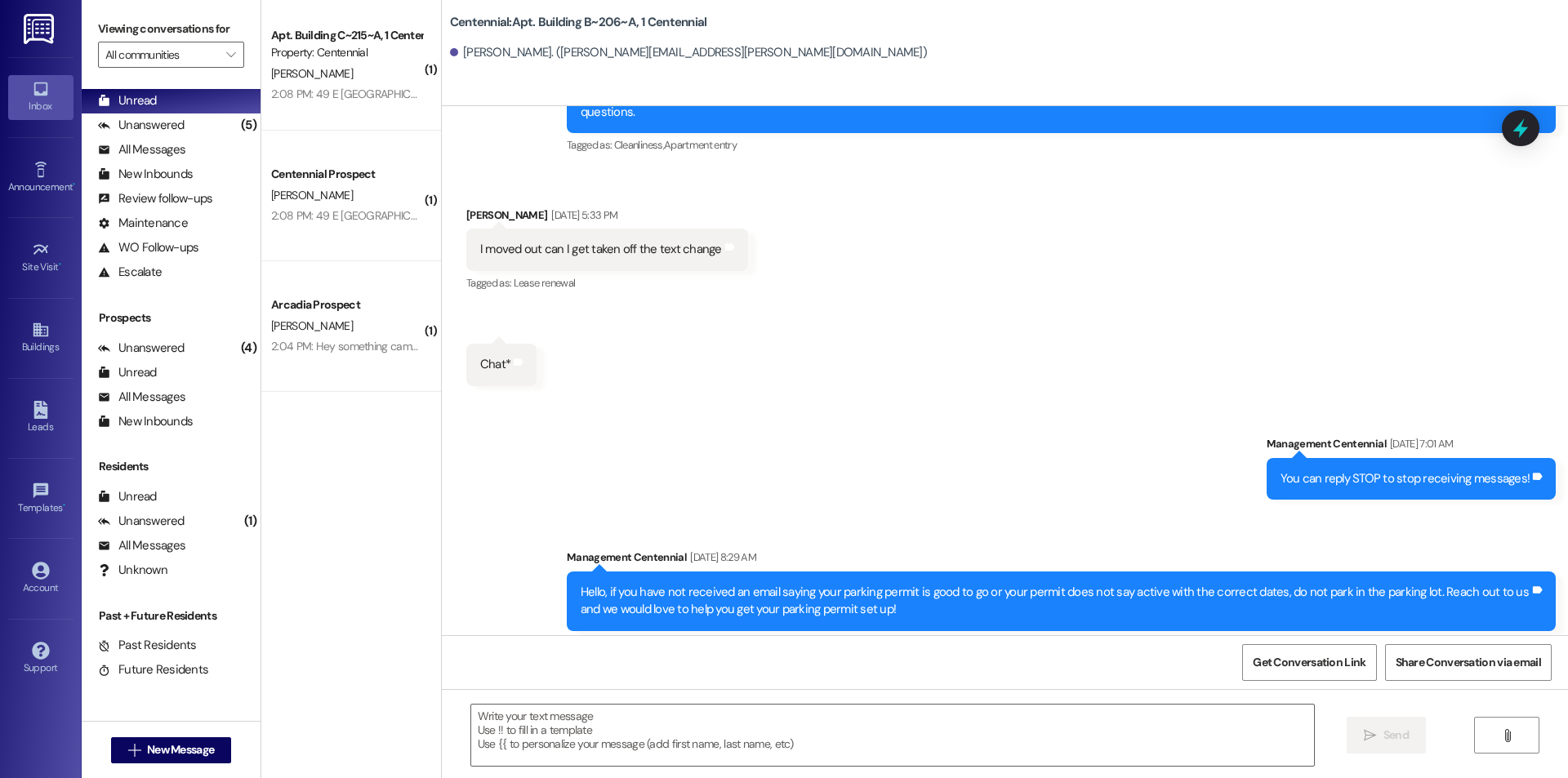
scroll to position [13032, 0]
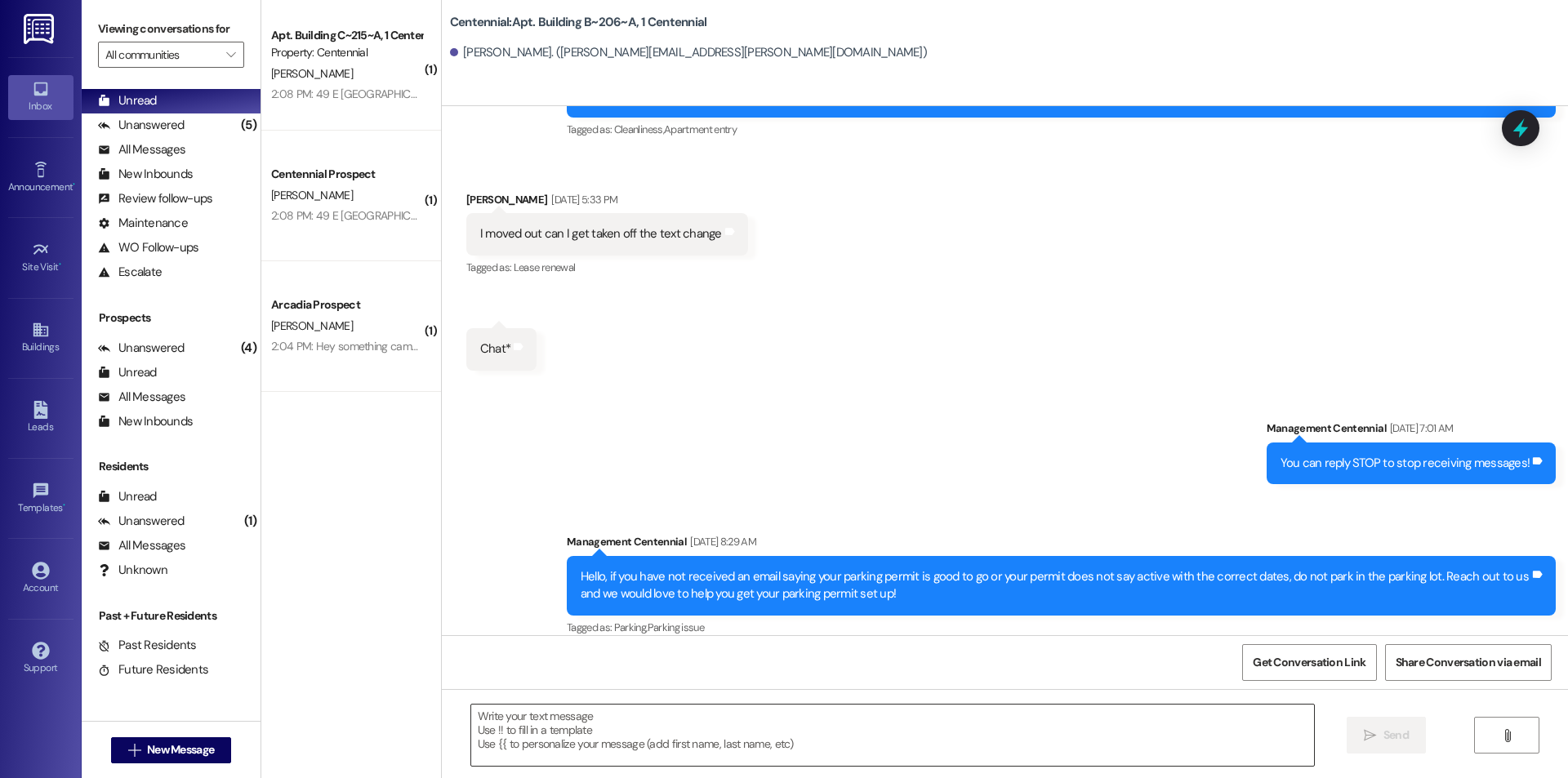
click at [670, 756] on textarea at bounding box center [892, 734] width 843 height 61
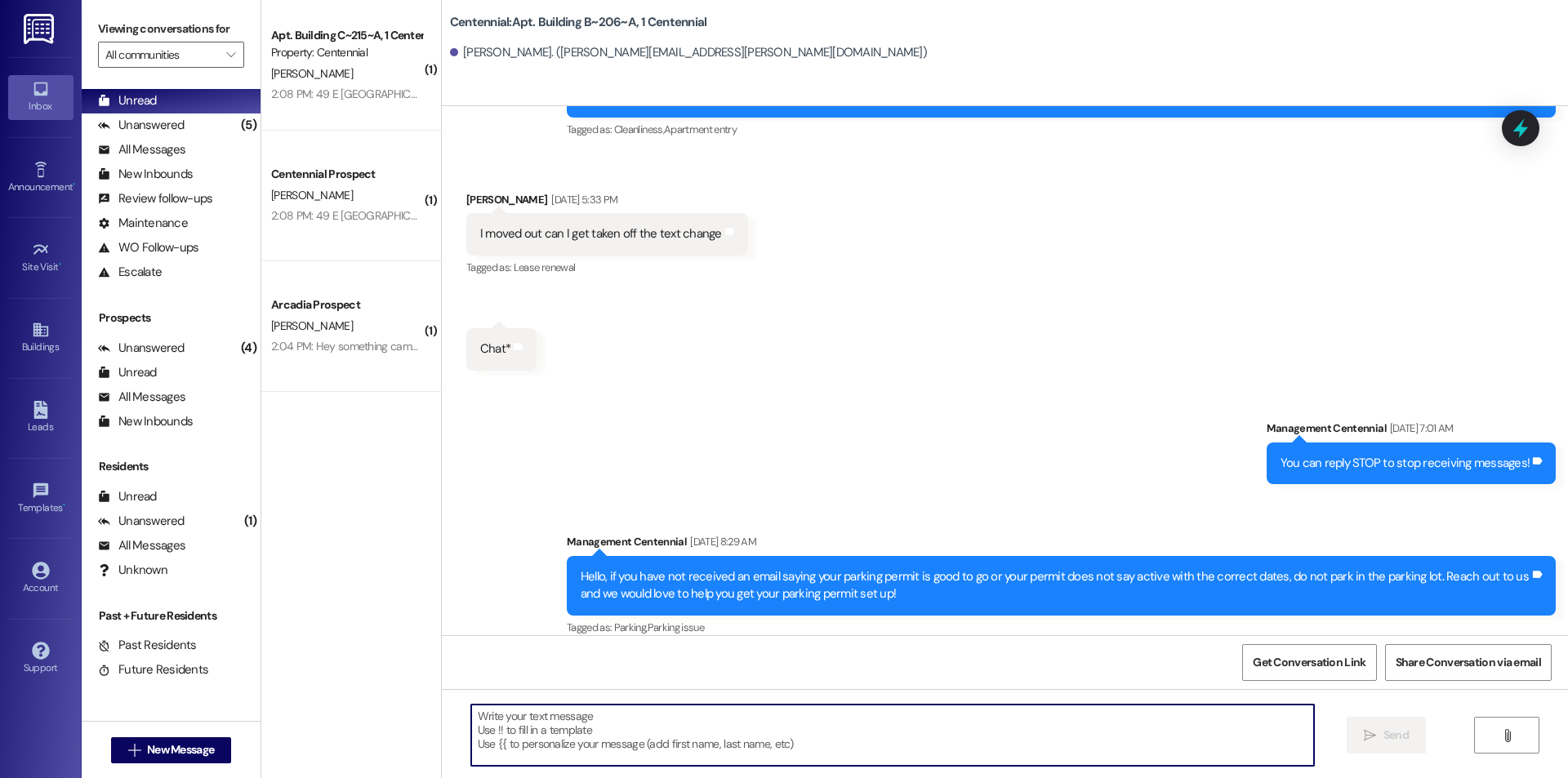
paste textarea "Hey {{first_name}} it looks like your deposit check was unable to get delivered…"
type textarea "Hey {{first_name}} it looks like your deposit check was unable to get delivered…"
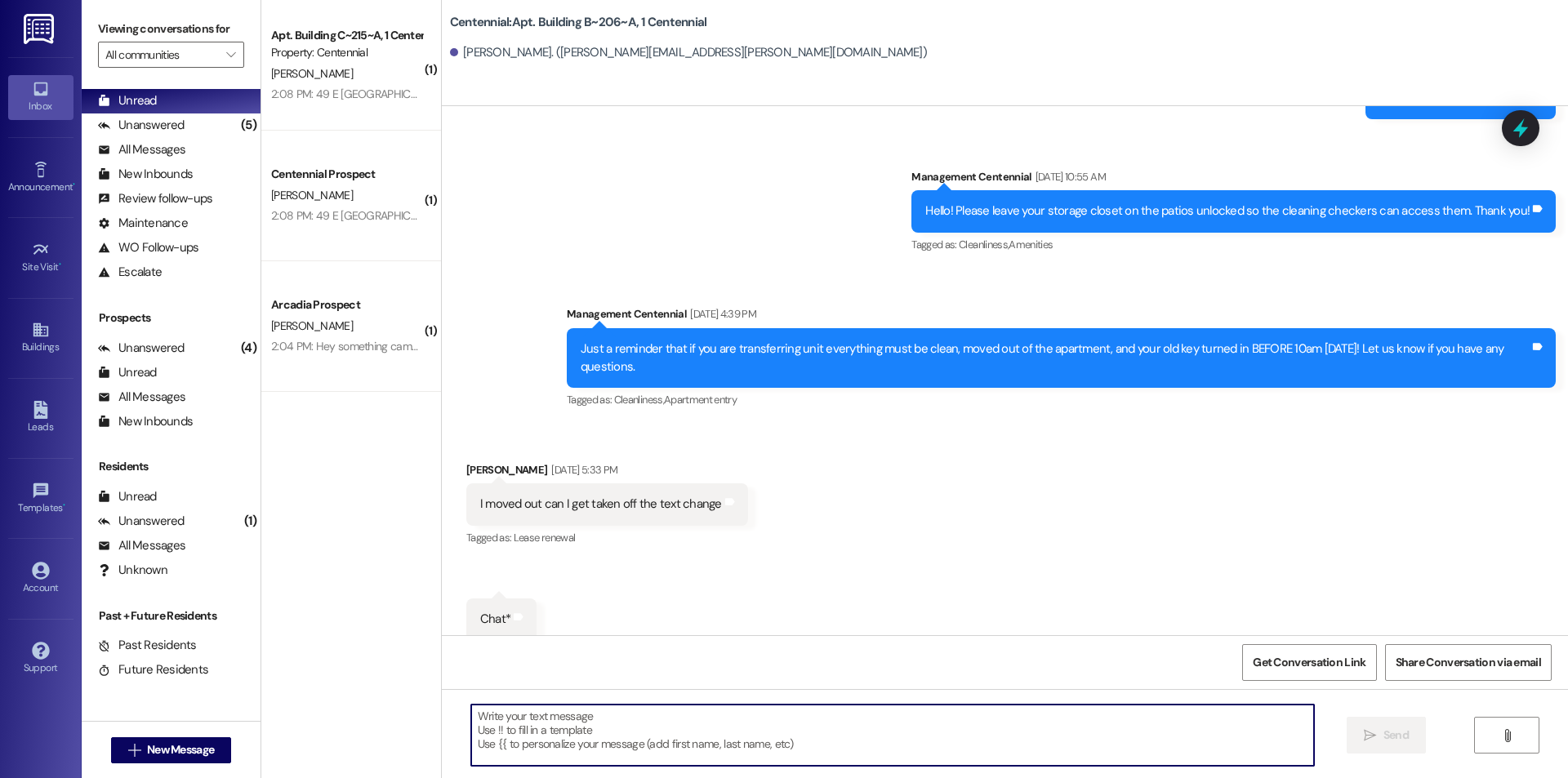
scroll to position [13145, 0]
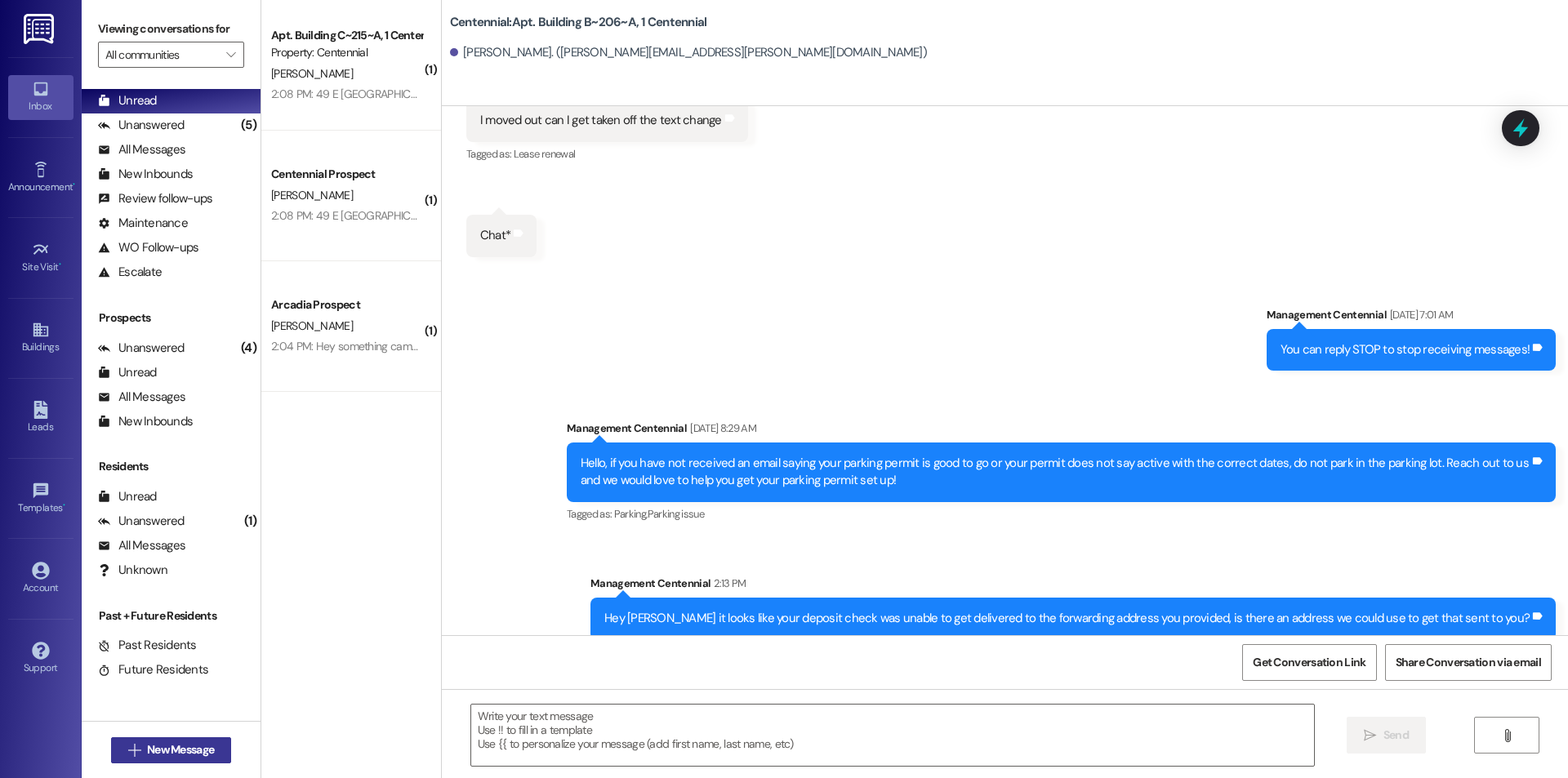
click at [195, 753] on span "New Message" at bounding box center [181, 750] width 67 height 17
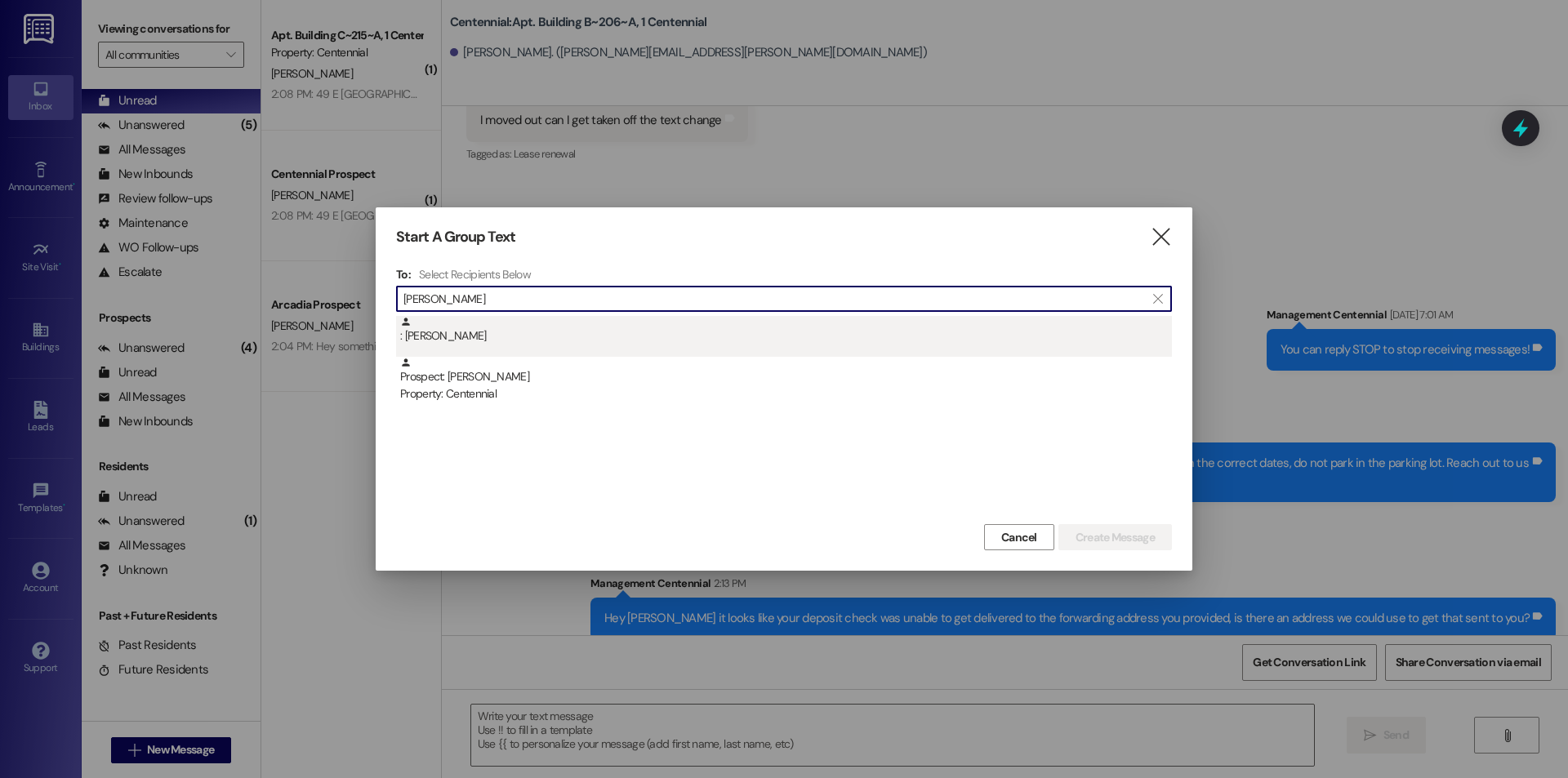
type input "[PERSON_NAME]"
click at [499, 335] on div ": [PERSON_NAME]" at bounding box center [786, 330] width 772 height 28
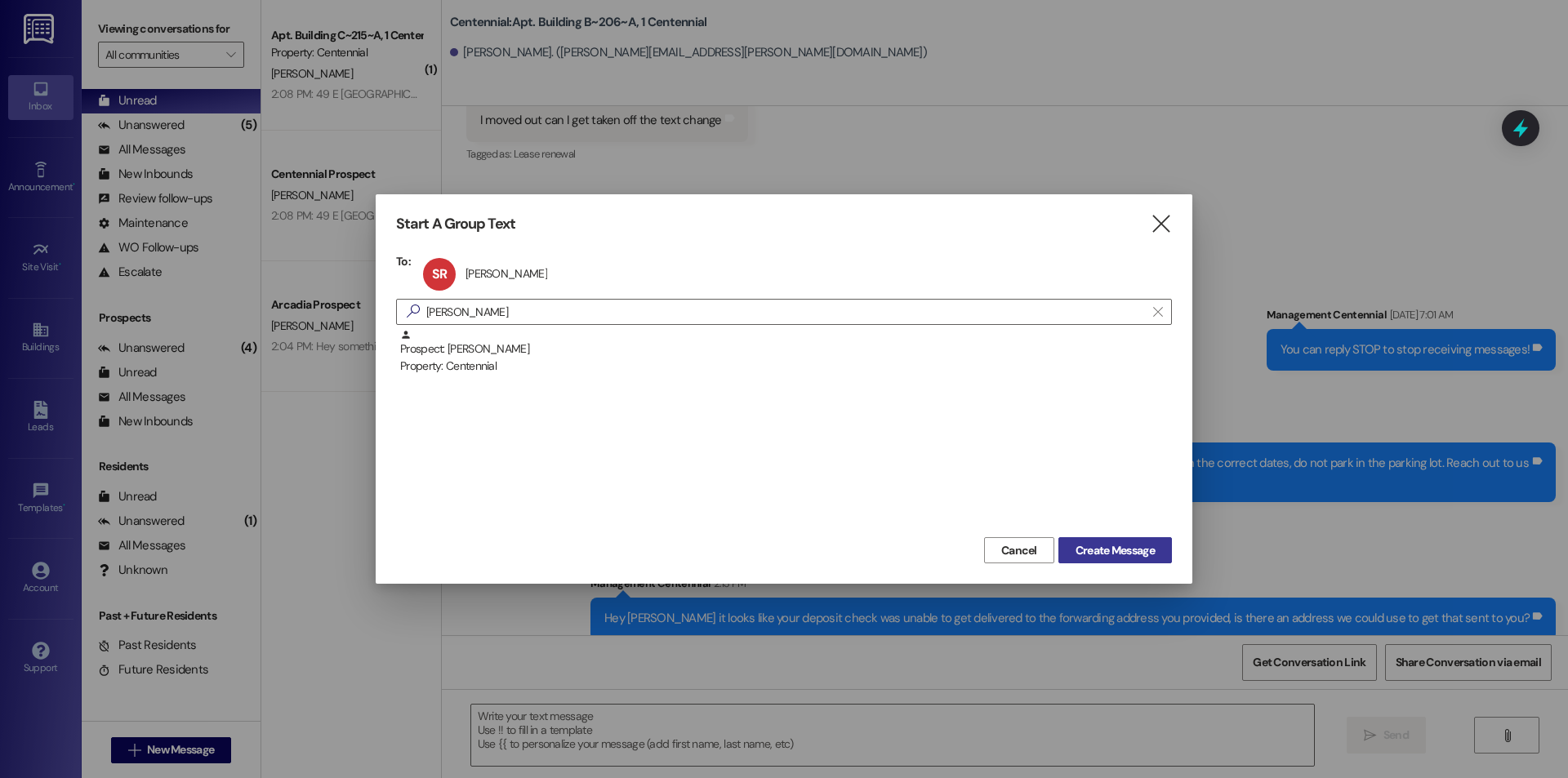
click at [1097, 543] on span "Create Message" at bounding box center [1115, 551] width 79 height 17
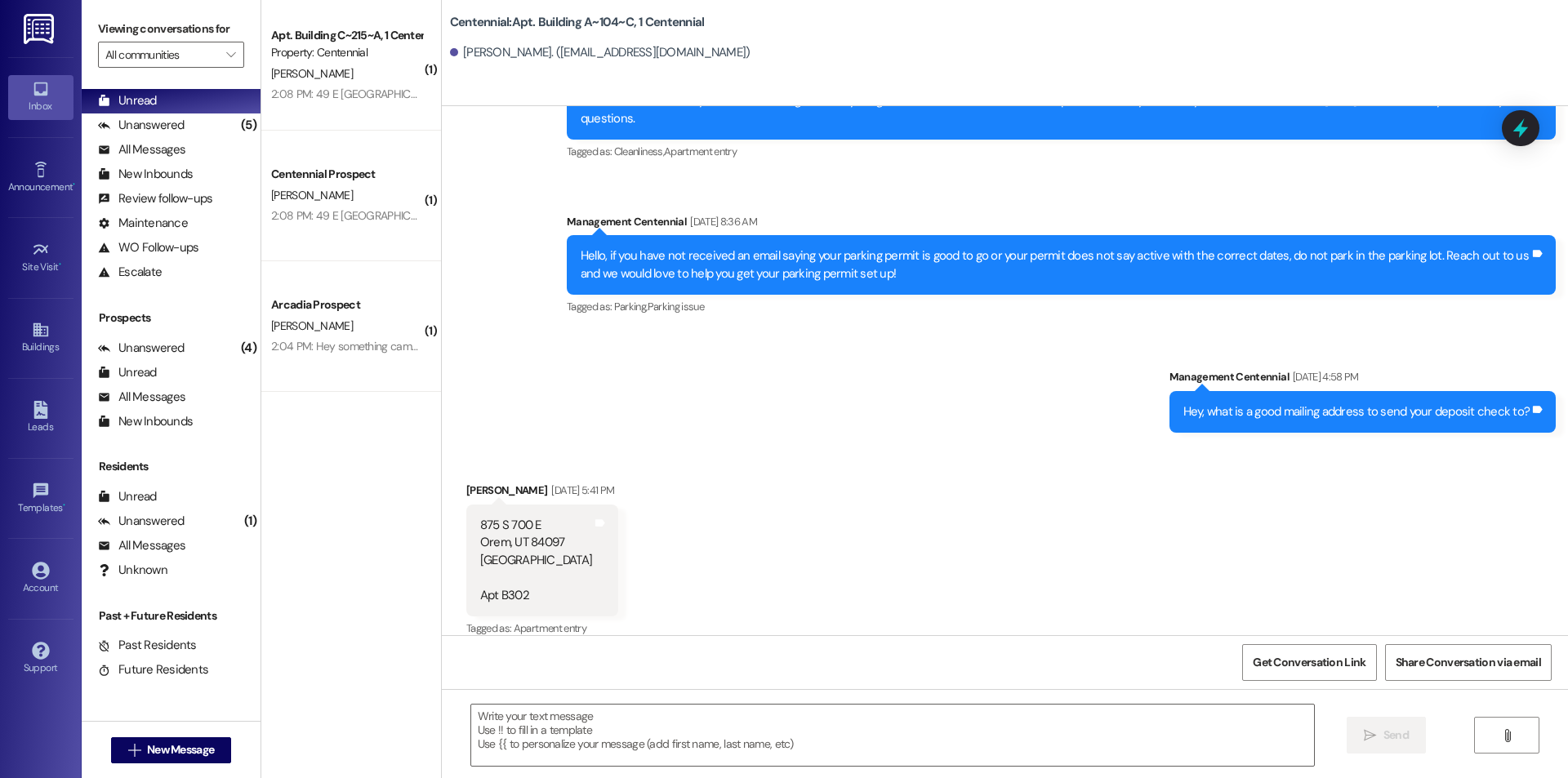
scroll to position [16459, 0]
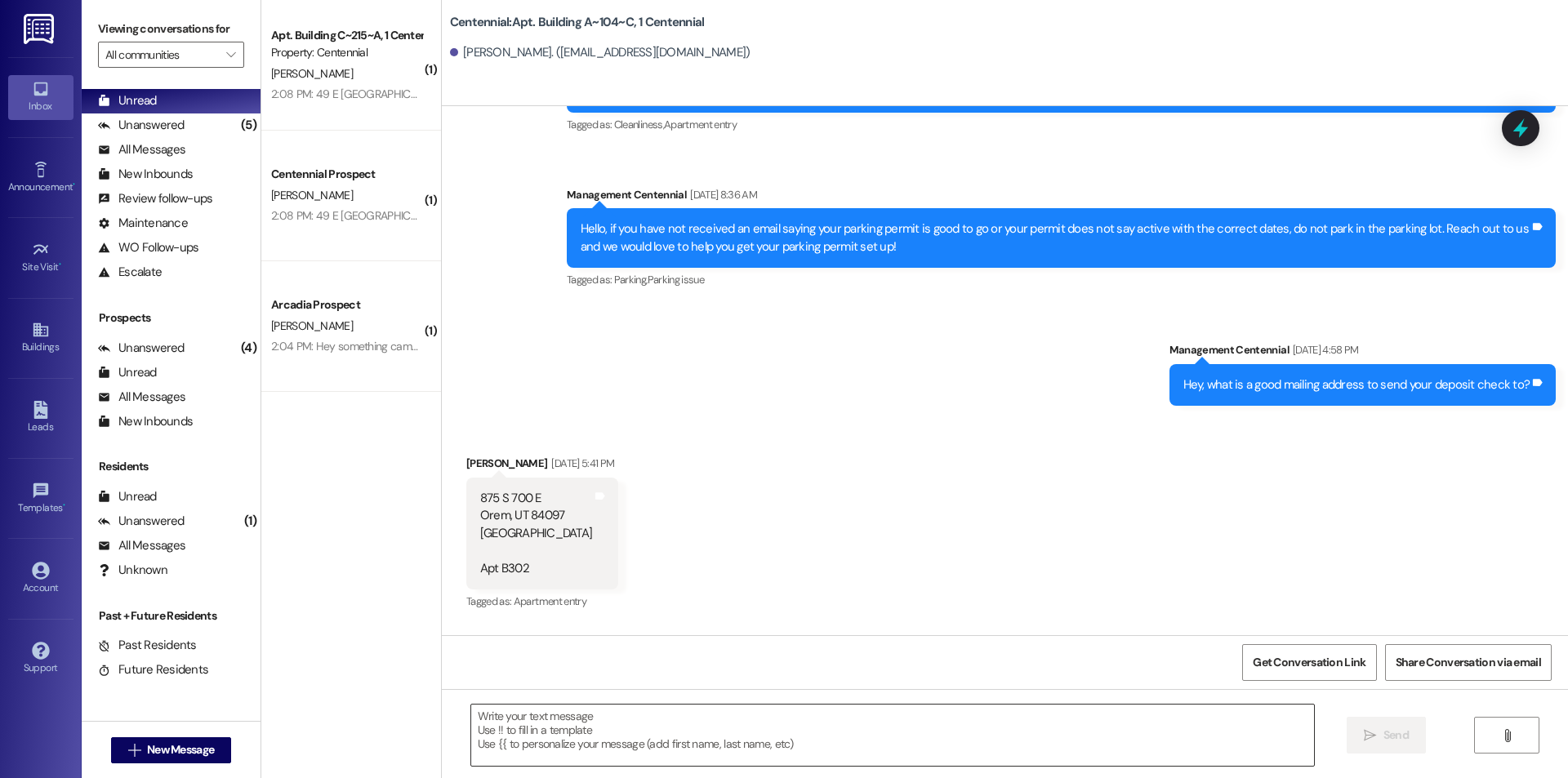
click at [678, 726] on textarea at bounding box center [892, 734] width 843 height 61
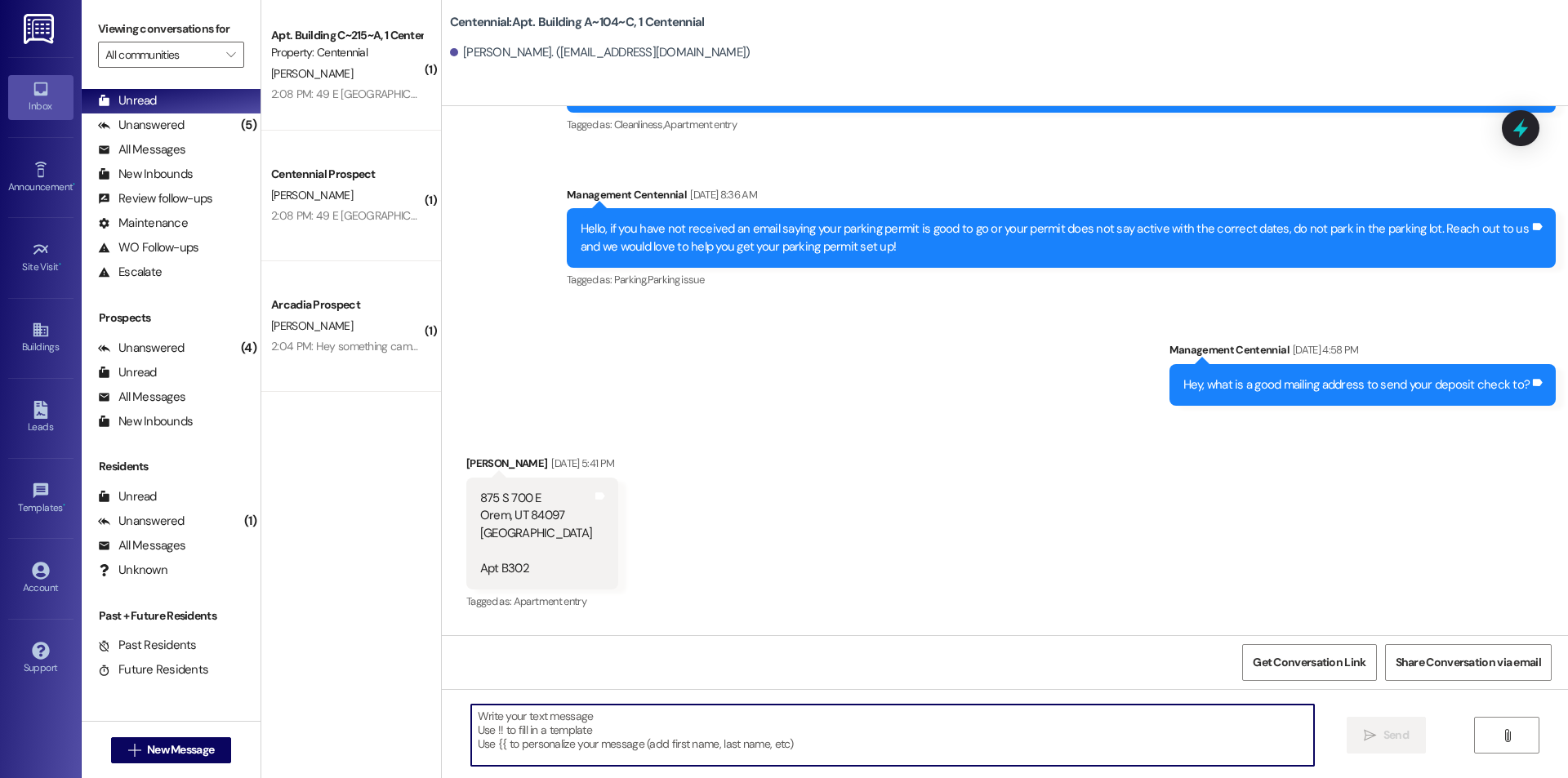
paste textarea "Hey {{first_name}} it looks like your deposit check was unable to get delivered…"
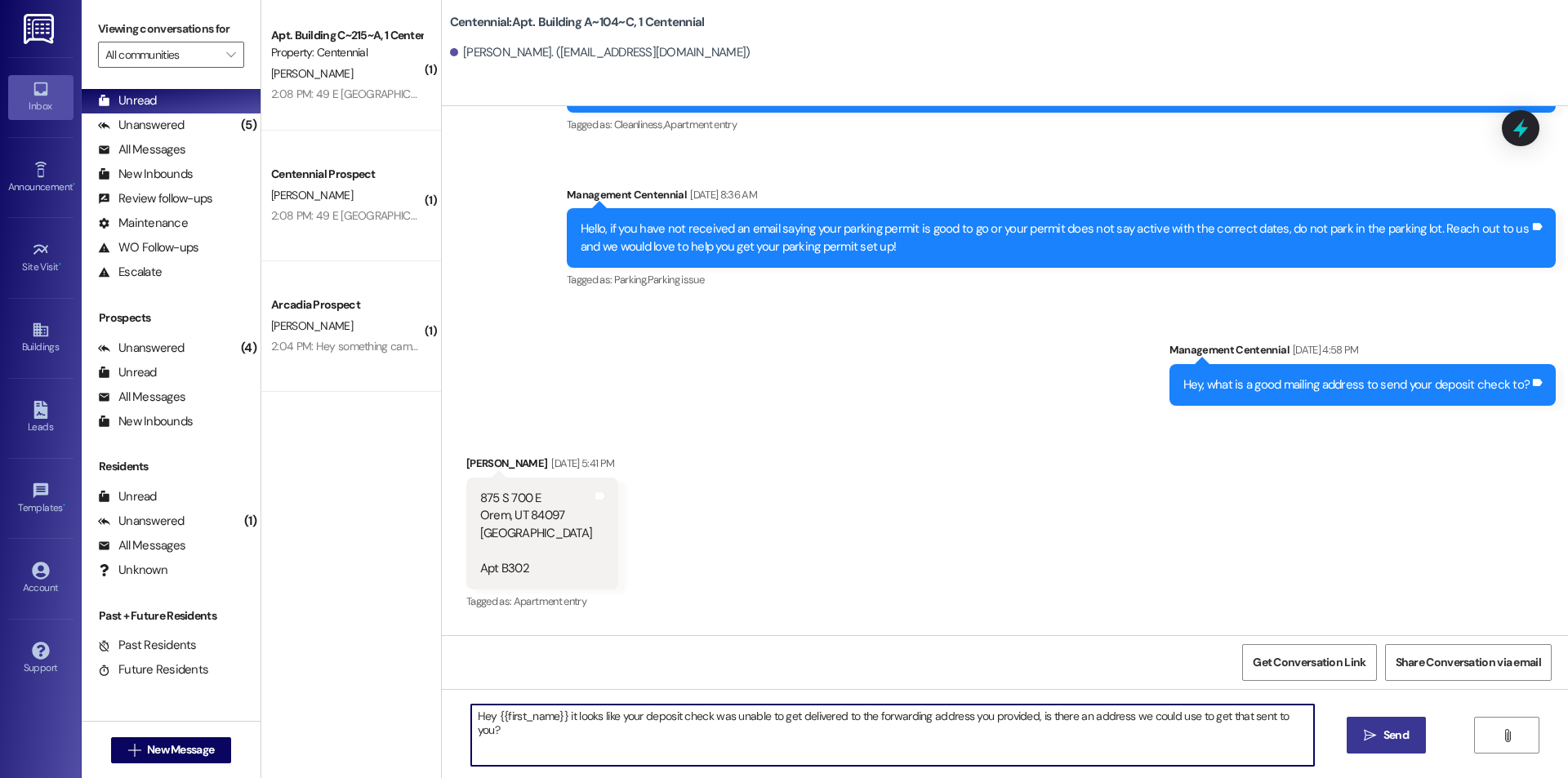
type textarea "Hey {{first_name}} it looks like your deposit check was unable to get delivered…"
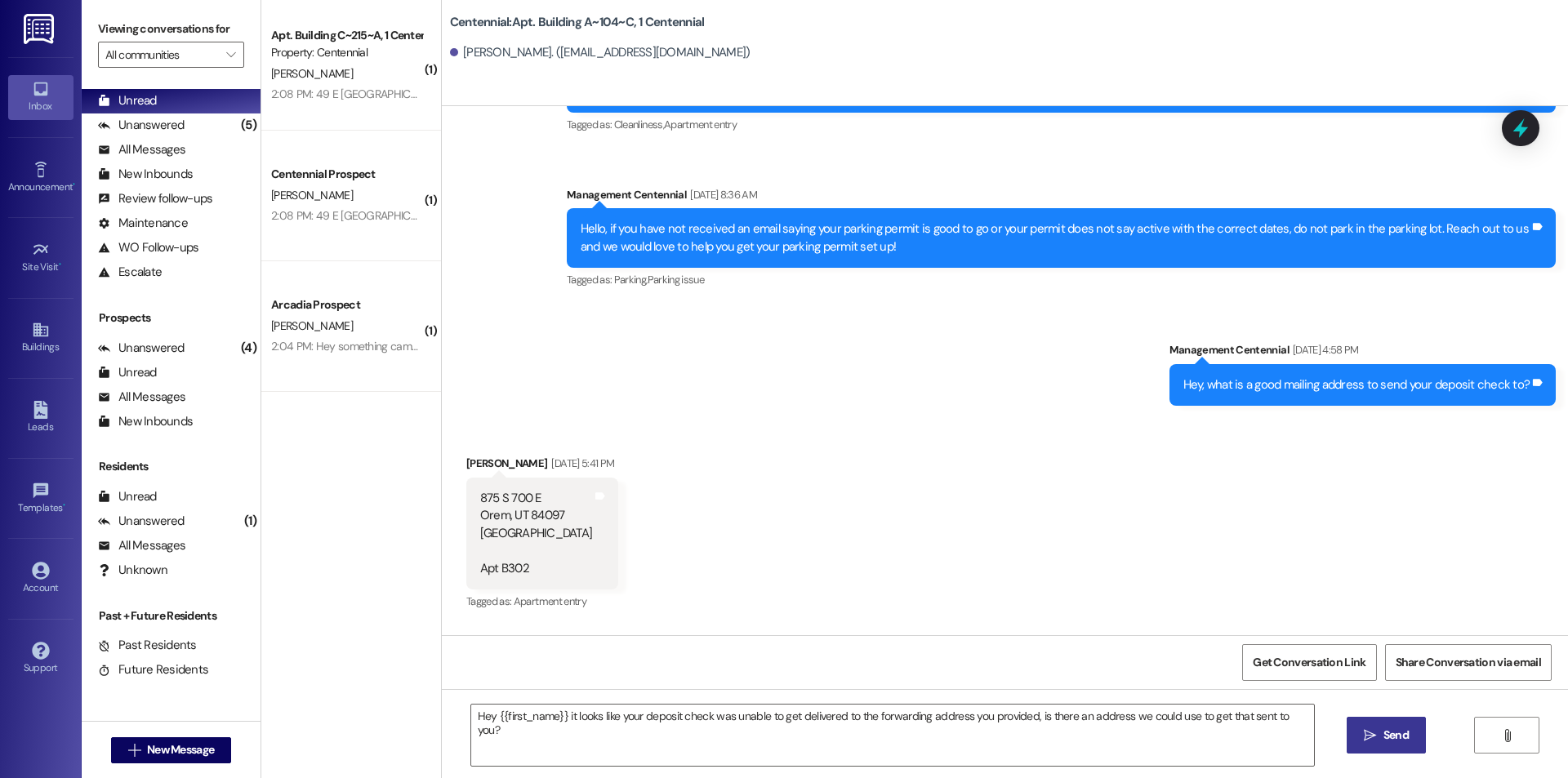
click at [1367, 740] on icon "" at bounding box center [1370, 735] width 12 height 13
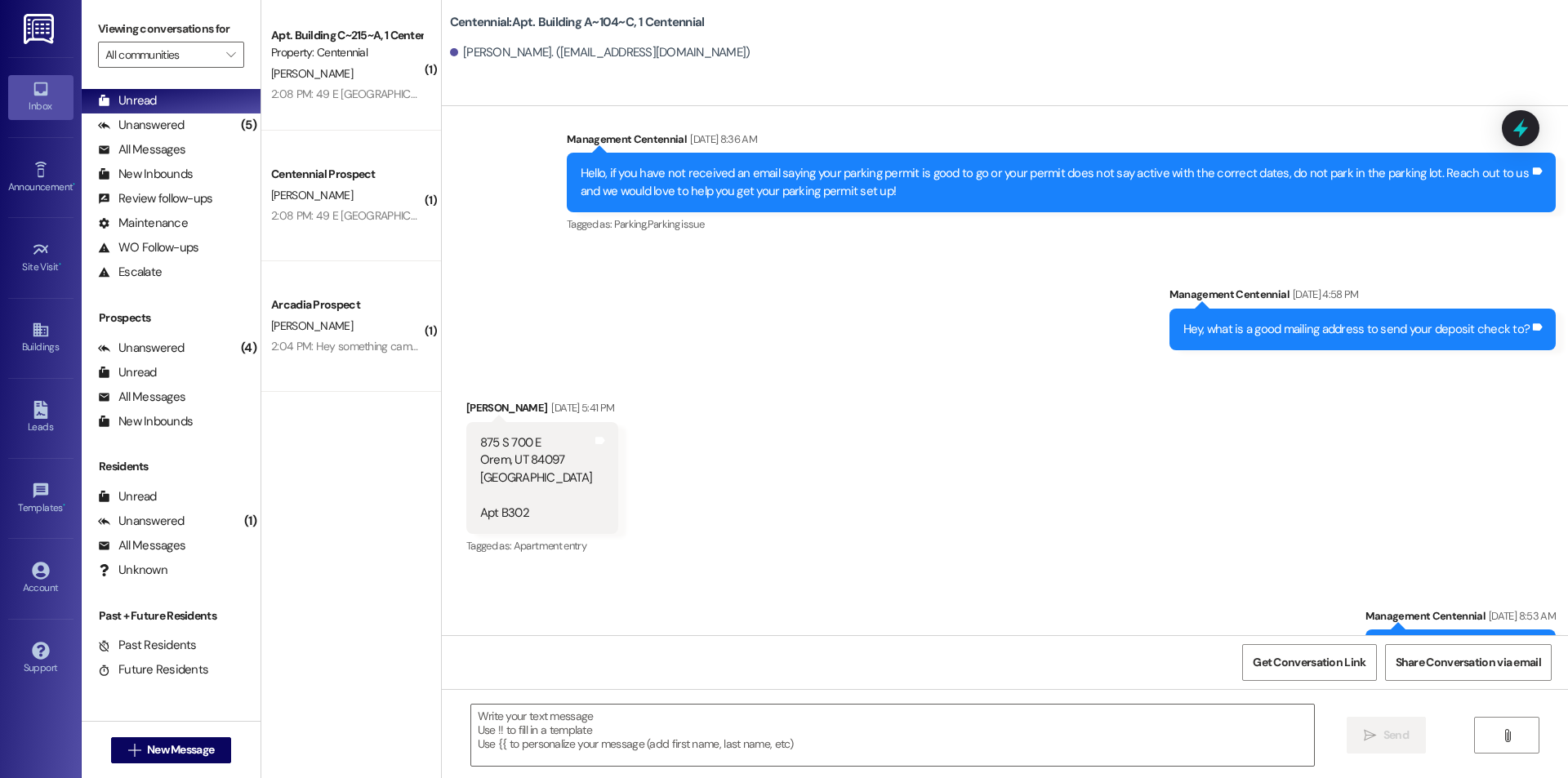
scroll to position [16574, 0]
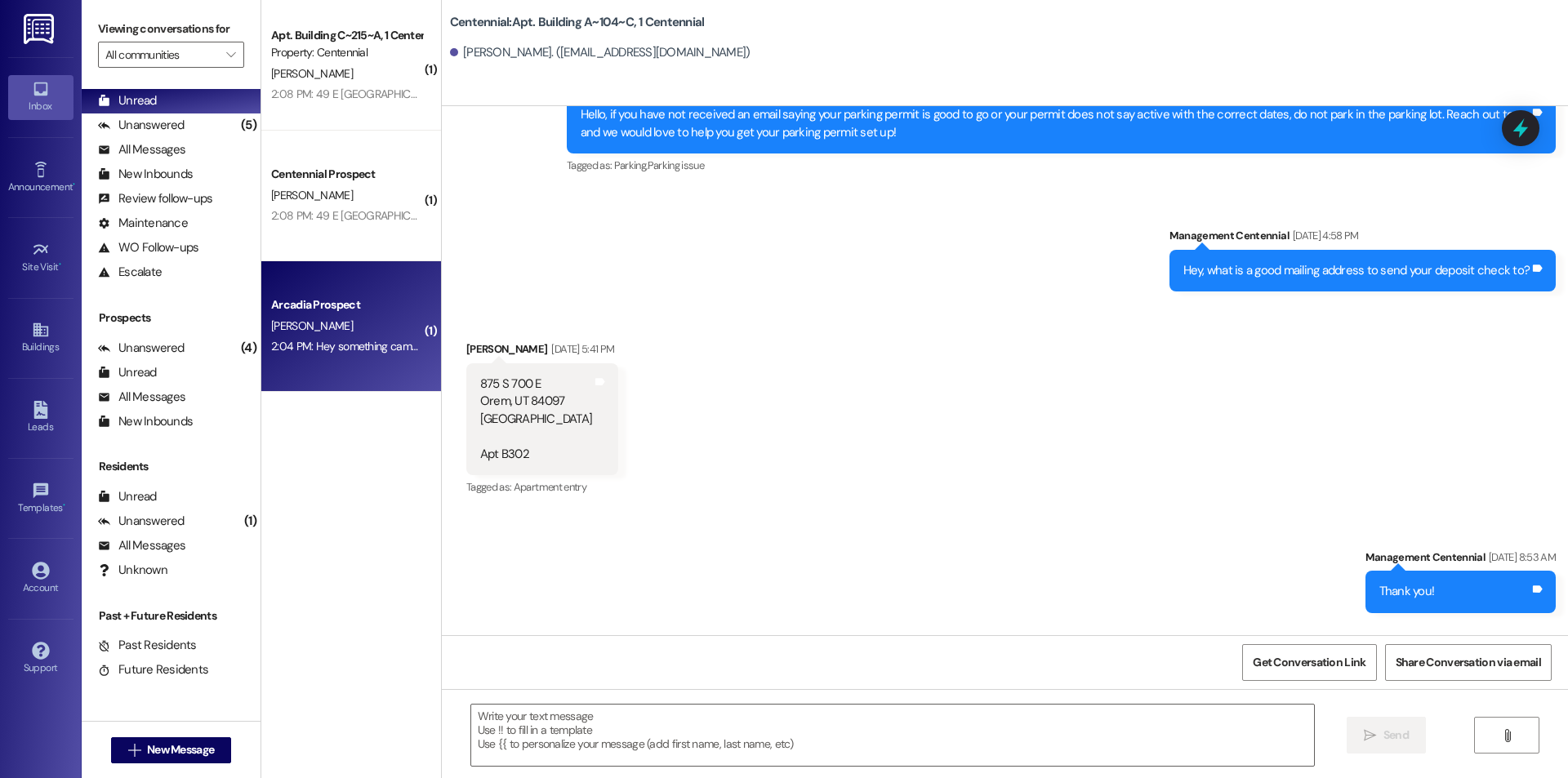
click at [378, 317] on div "[PERSON_NAME]" at bounding box center [346, 326] width 154 height 21
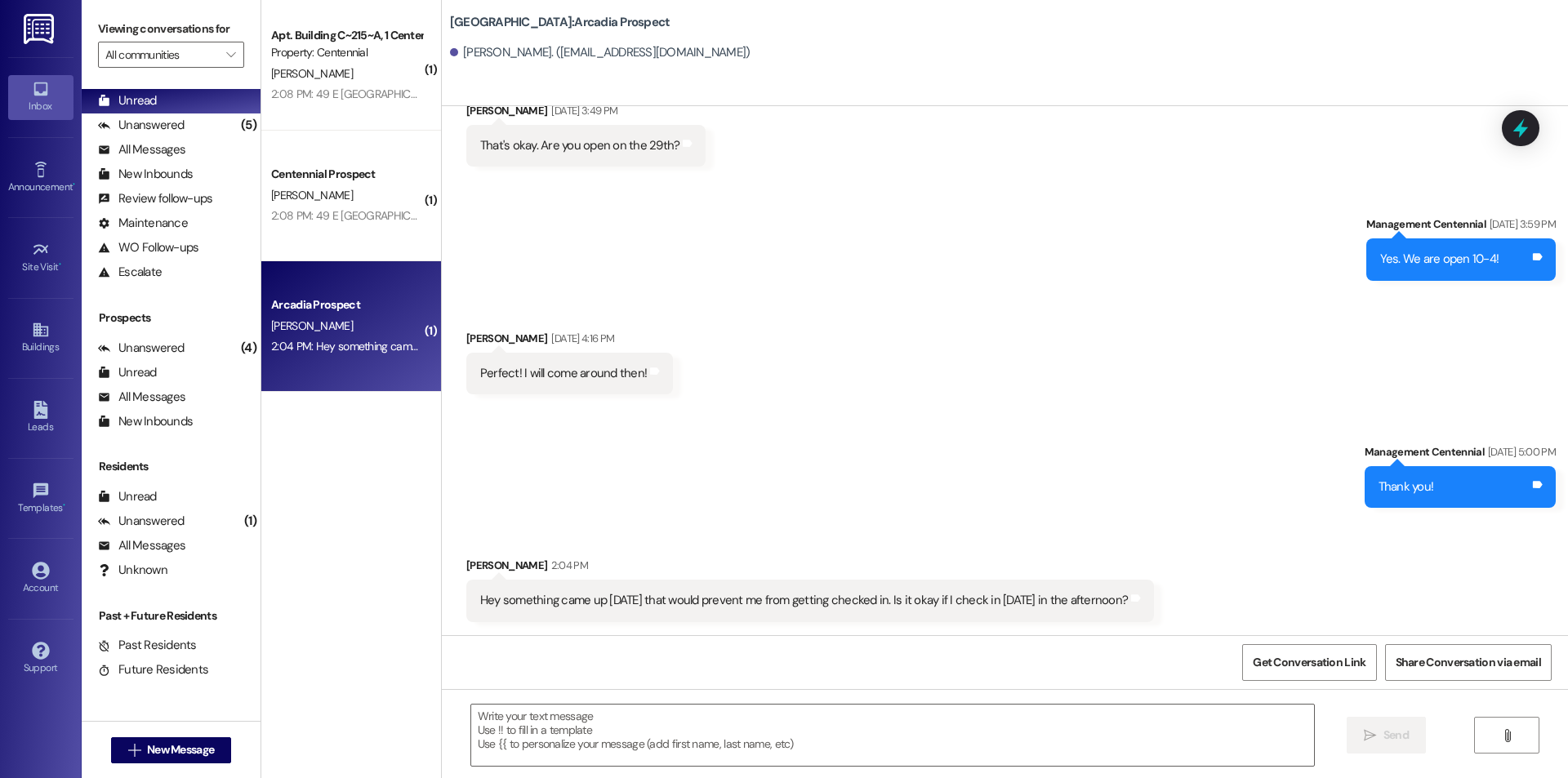
scroll to position [851, 0]
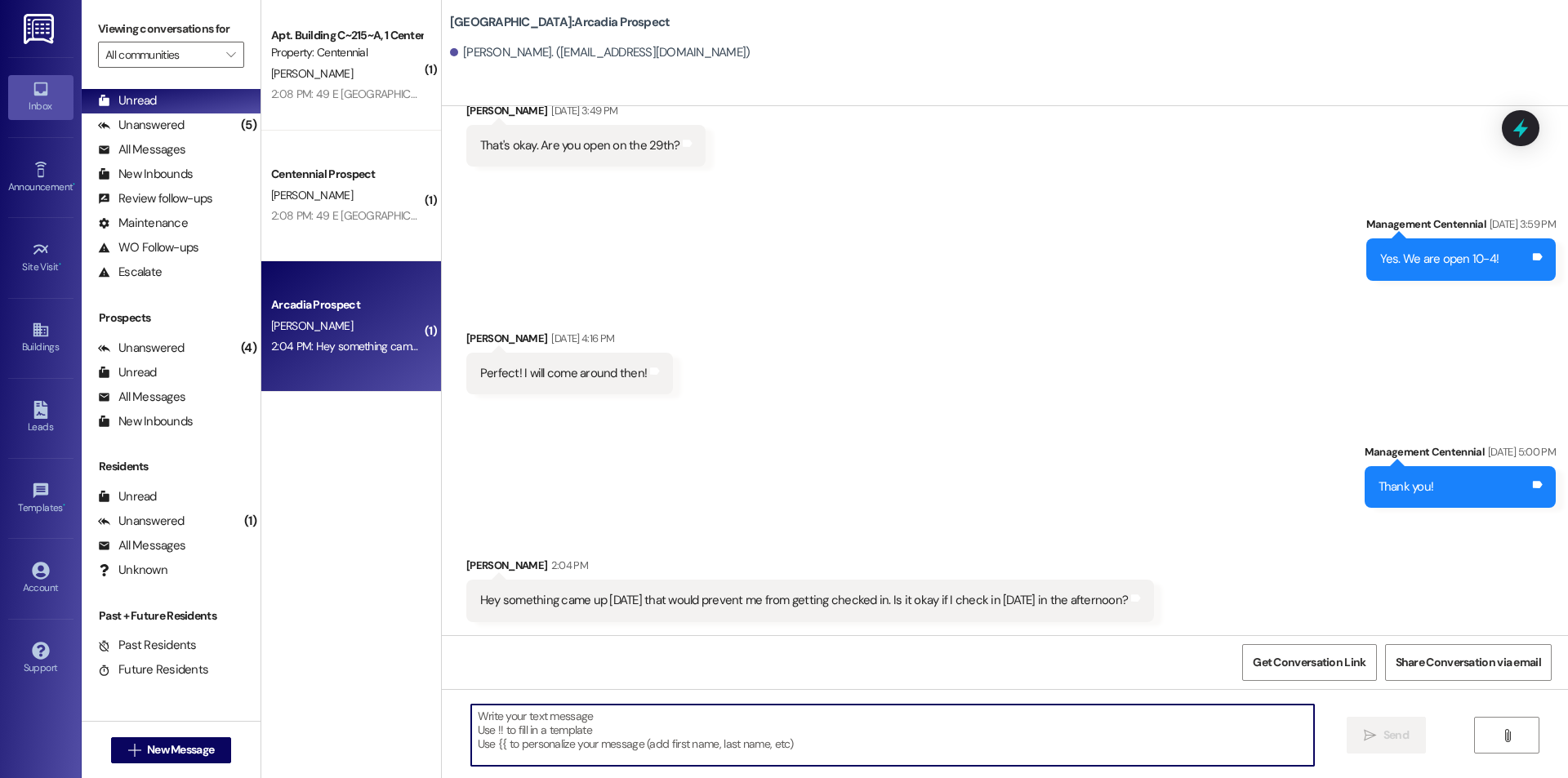
click at [862, 720] on textarea at bounding box center [892, 734] width 843 height 61
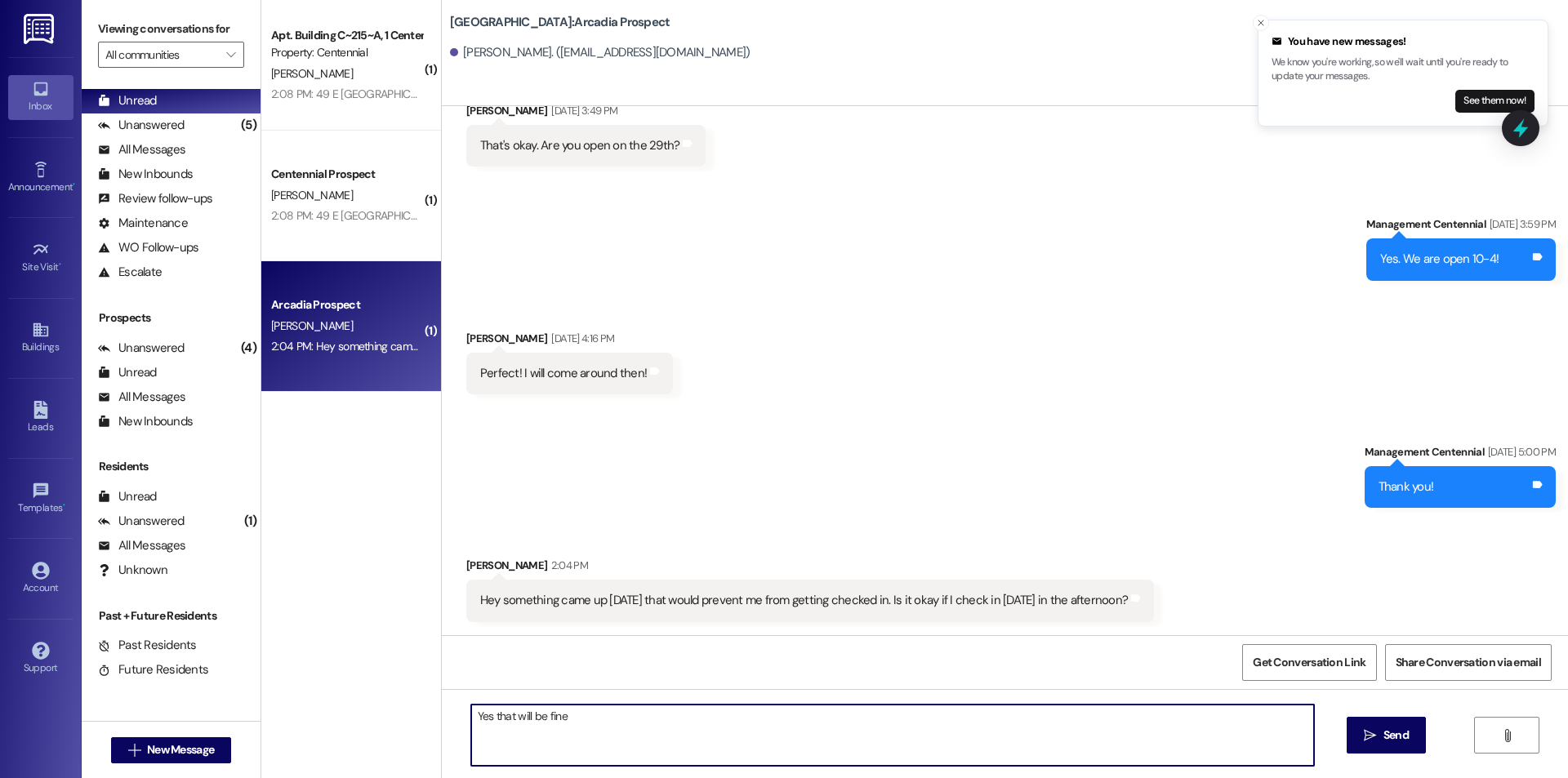
type textarea "Yes that will be fine!"
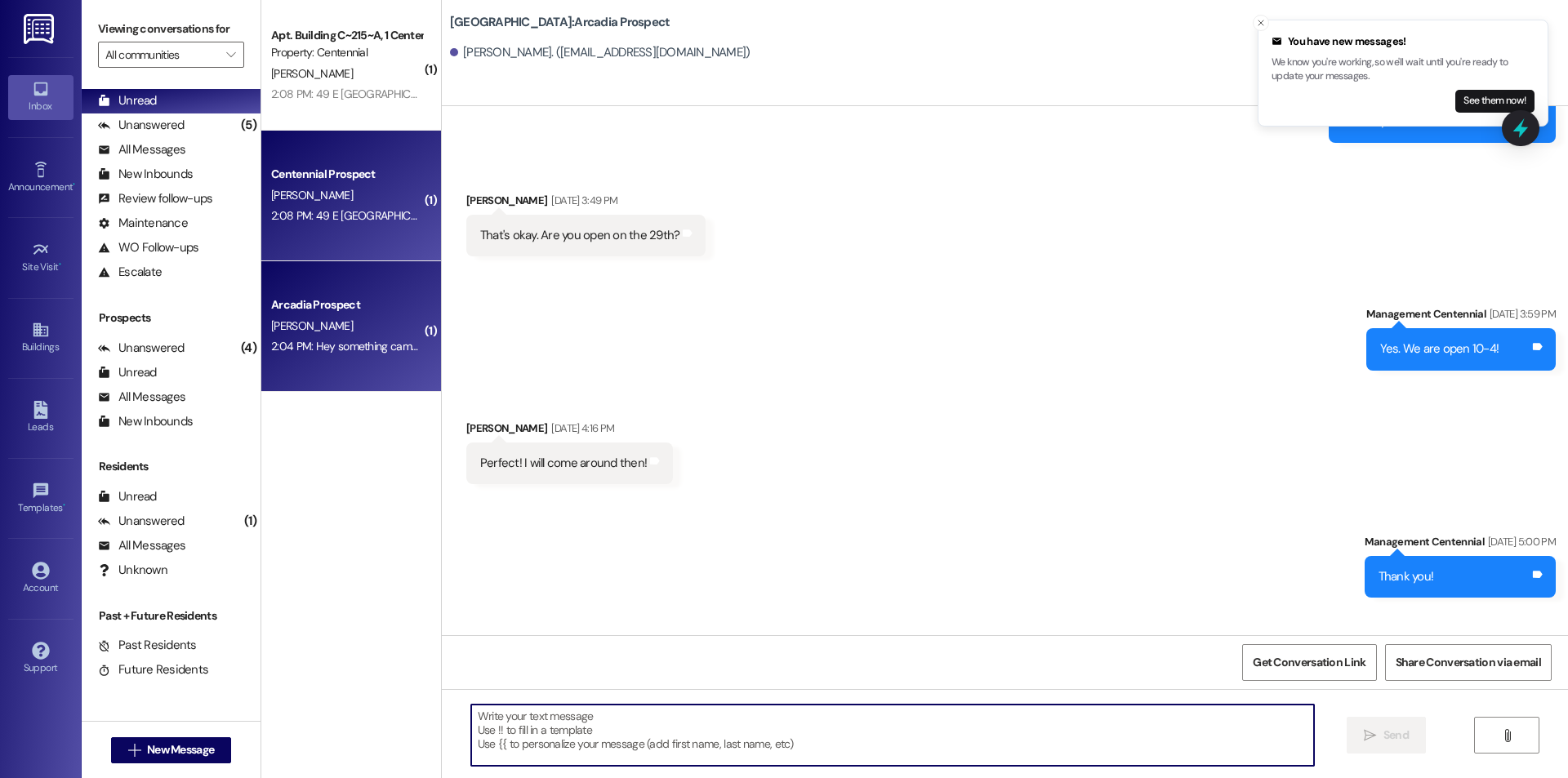
scroll to position [736, 0]
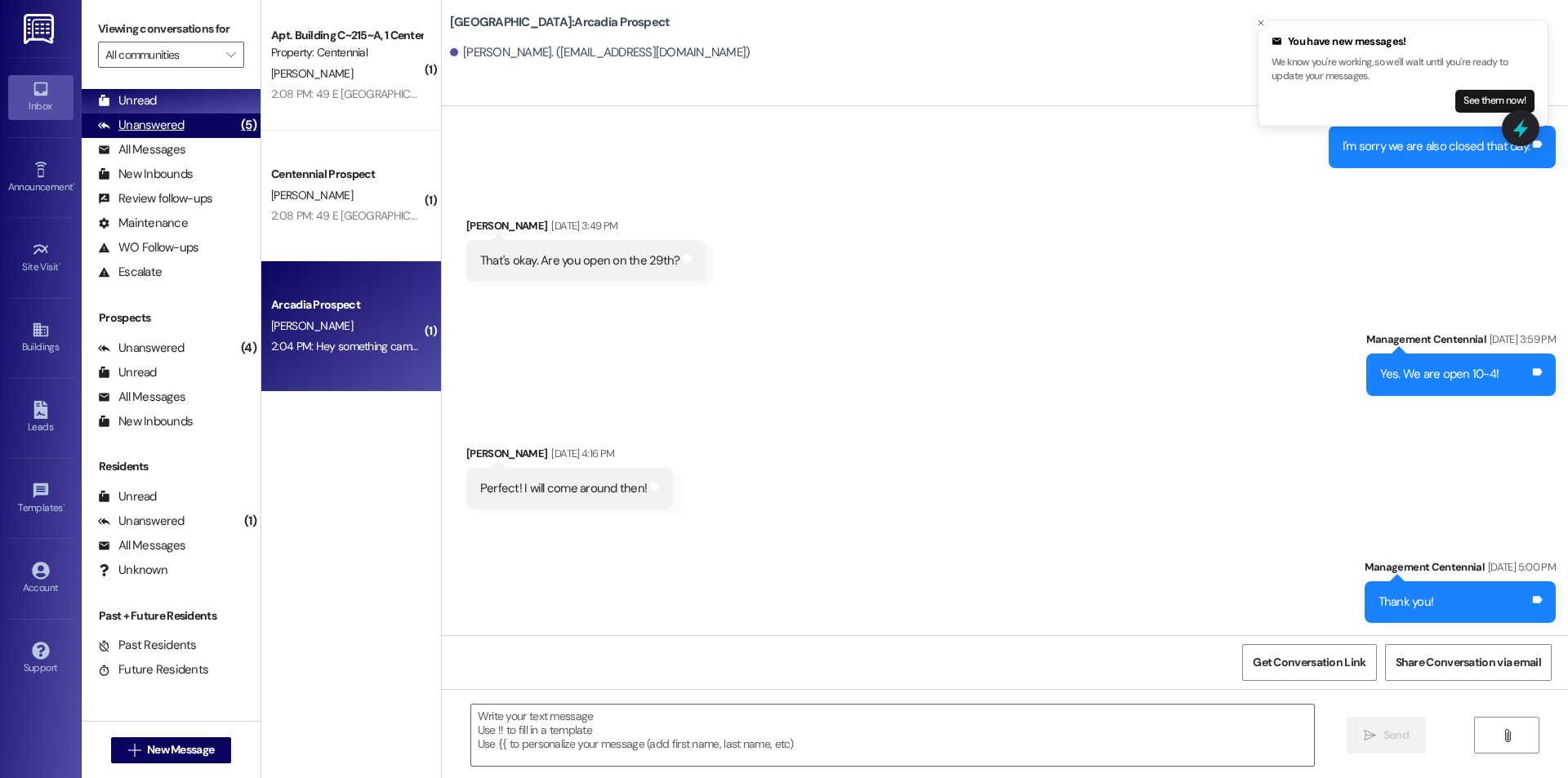
click at [195, 114] on div "Unanswered (5)" at bounding box center [171, 126] width 179 height 24
click at [189, 95] on div "Unread (0)" at bounding box center [171, 101] width 179 height 24
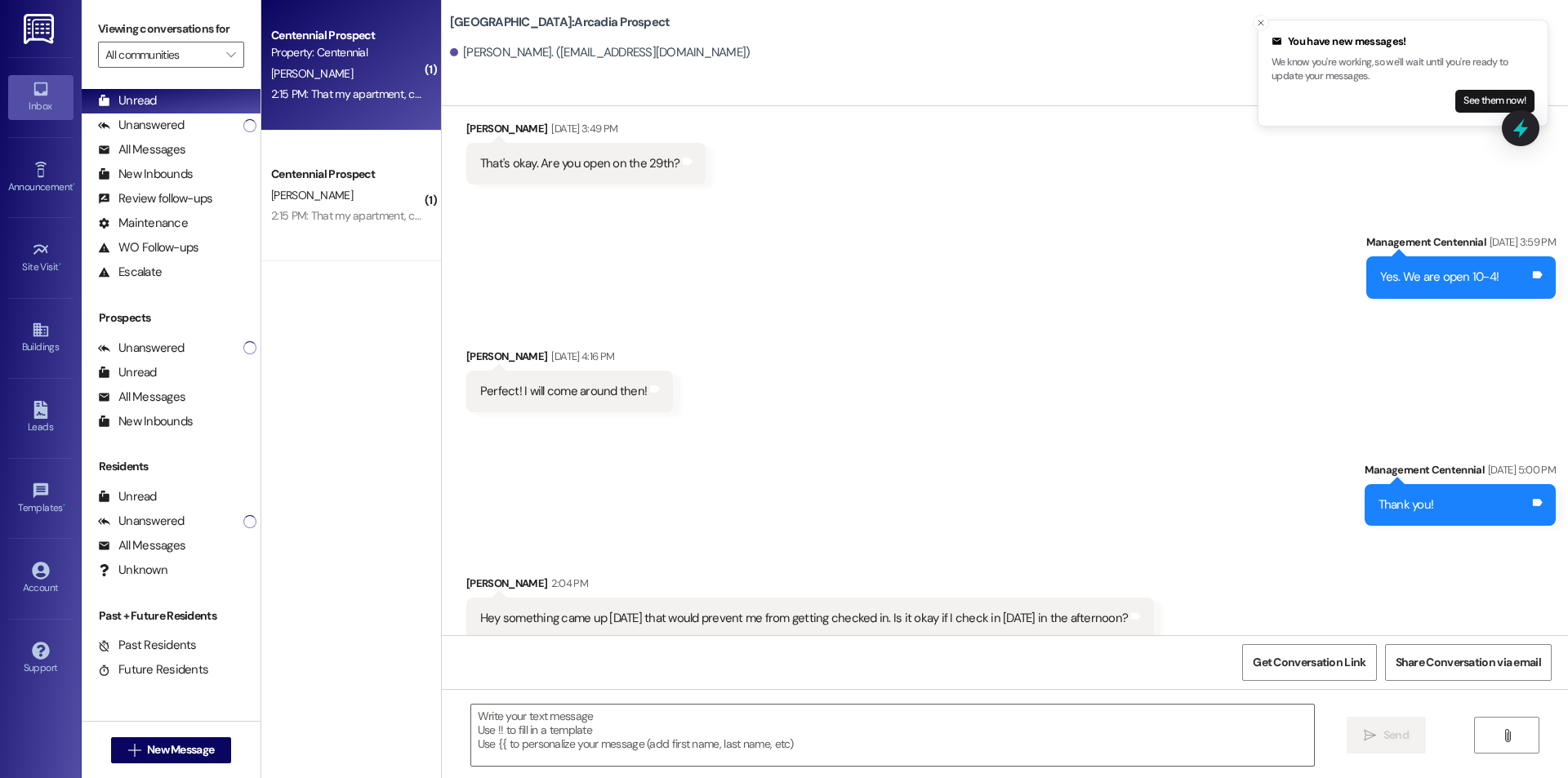
scroll to position [850, 0]
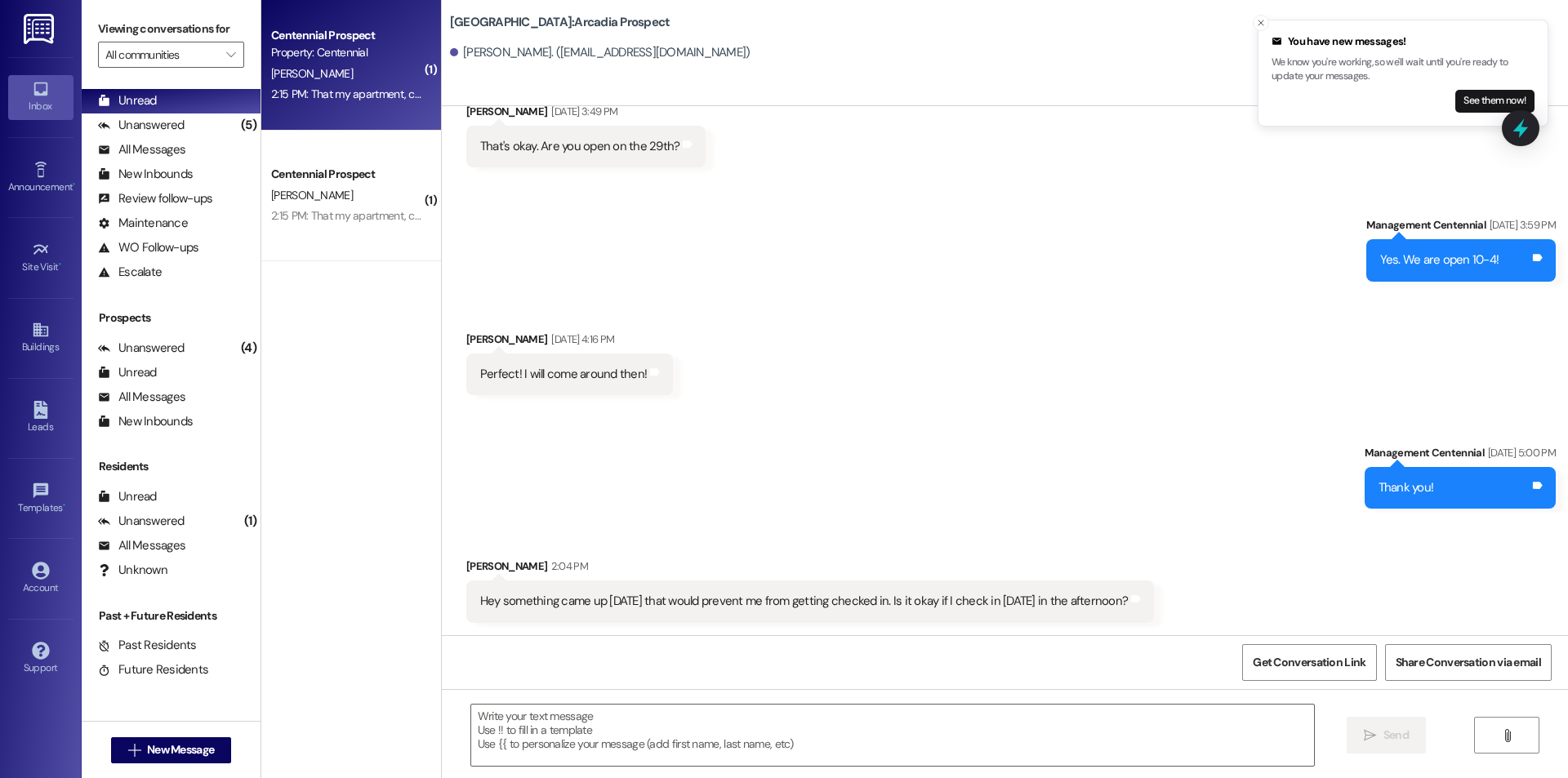
click at [339, 105] on div "Centennial Prospect Property: Centennial [PERSON_NAME] 2:15 PM: That my apartme…" at bounding box center [350, 65] width 180 height 131
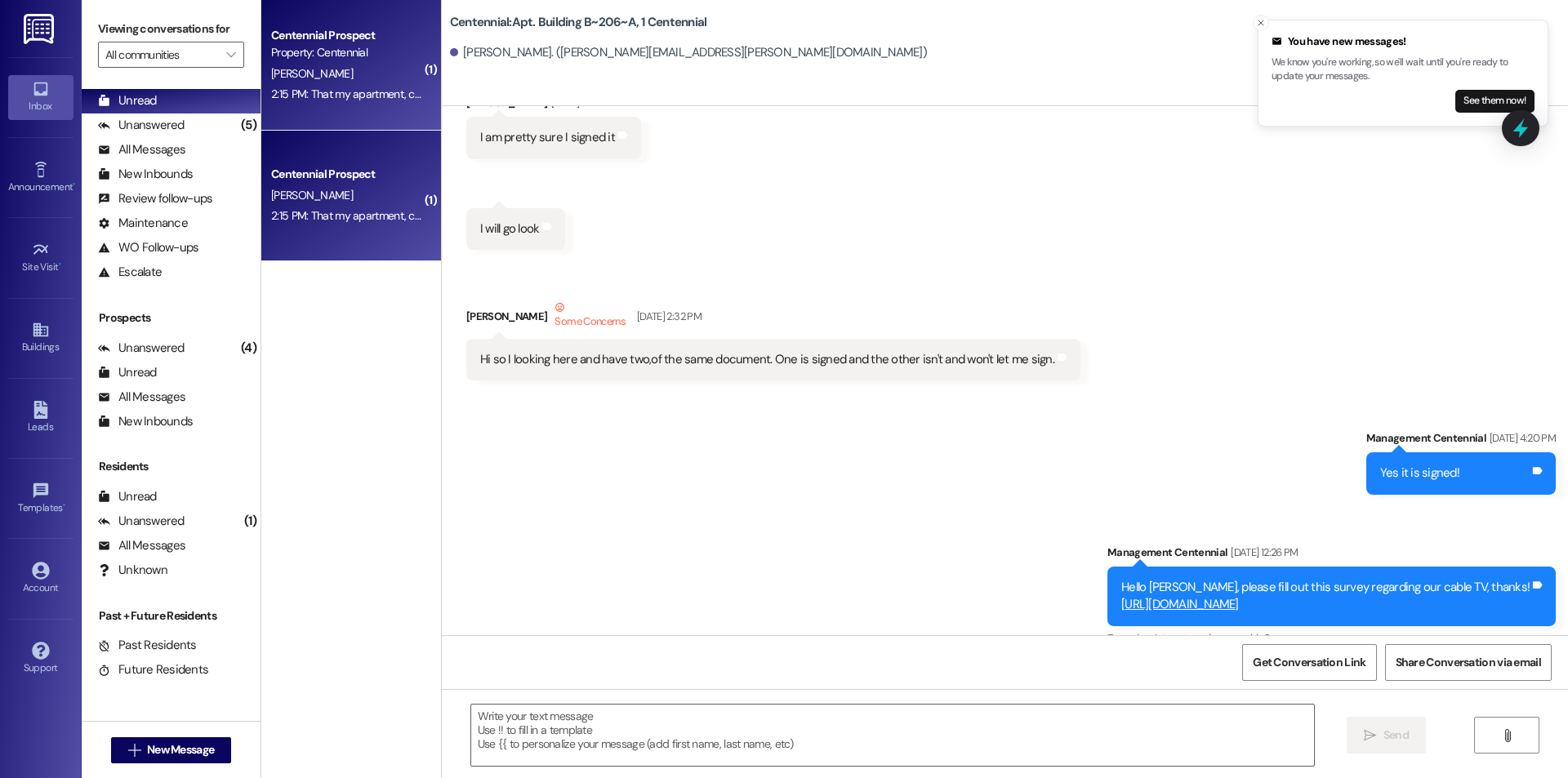
scroll to position [13310, 0]
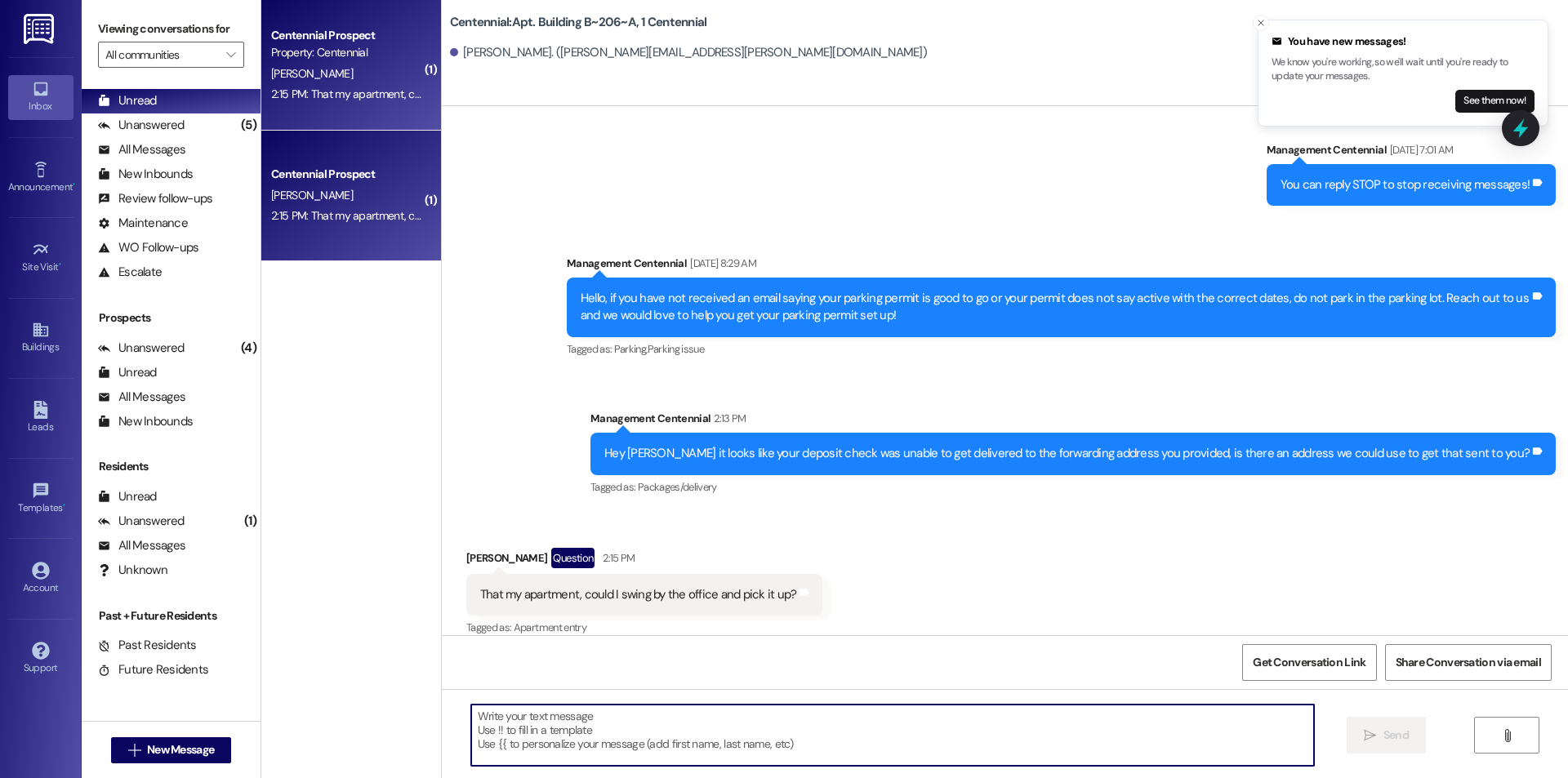
click at [655, 738] on textarea at bounding box center [892, 734] width 843 height 61
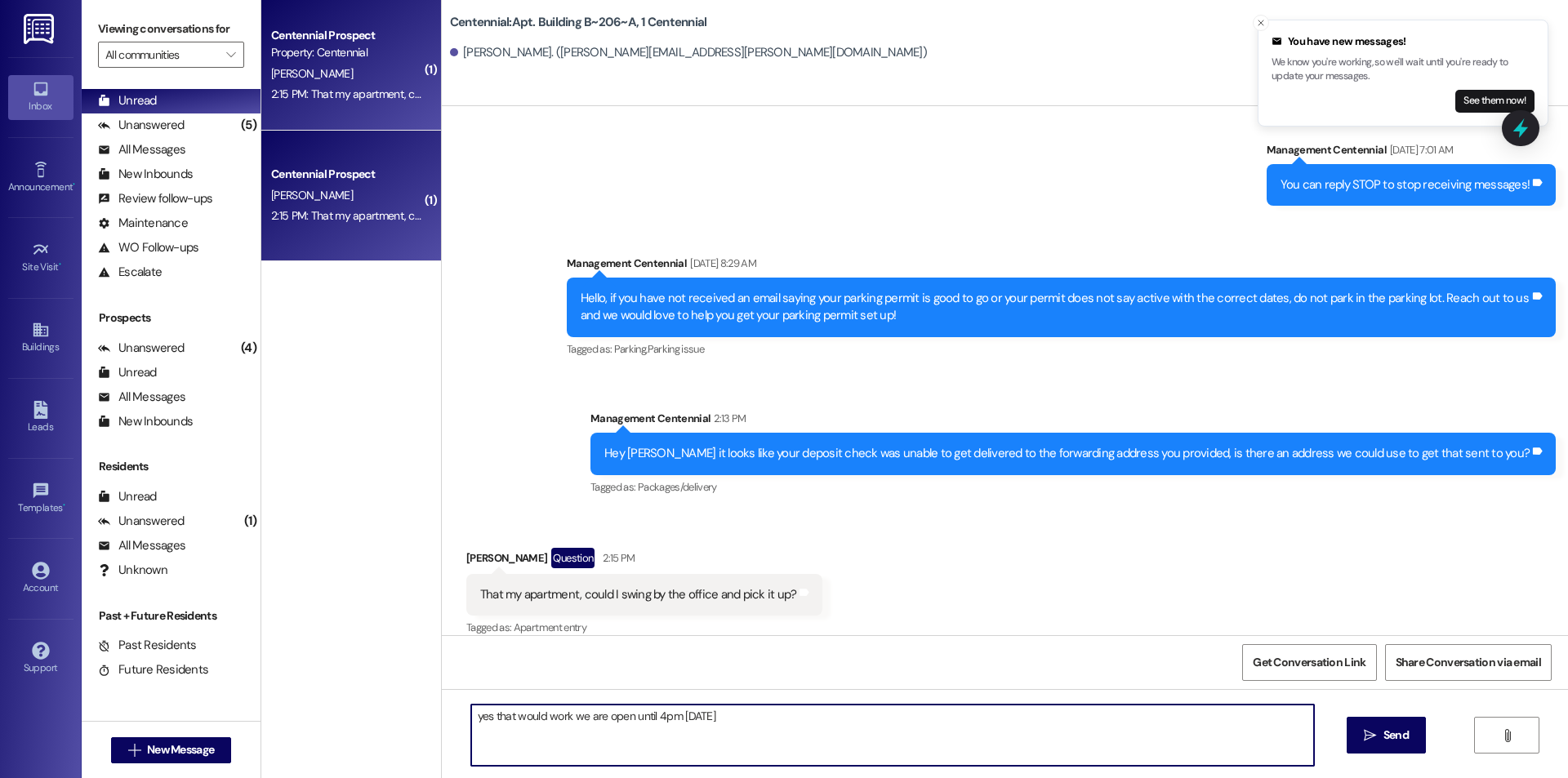
click at [471, 711] on textarea "yes that would work we are open until 4pm [DATE]" at bounding box center [892, 734] width 843 height 61
click at [715, 726] on textarea "Yes that would work we are open until 4pm [DATE]" at bounding box center [892, 734] width 843 height 61
type textarea "Yes that would work we are open until 4pm [DATE]!"
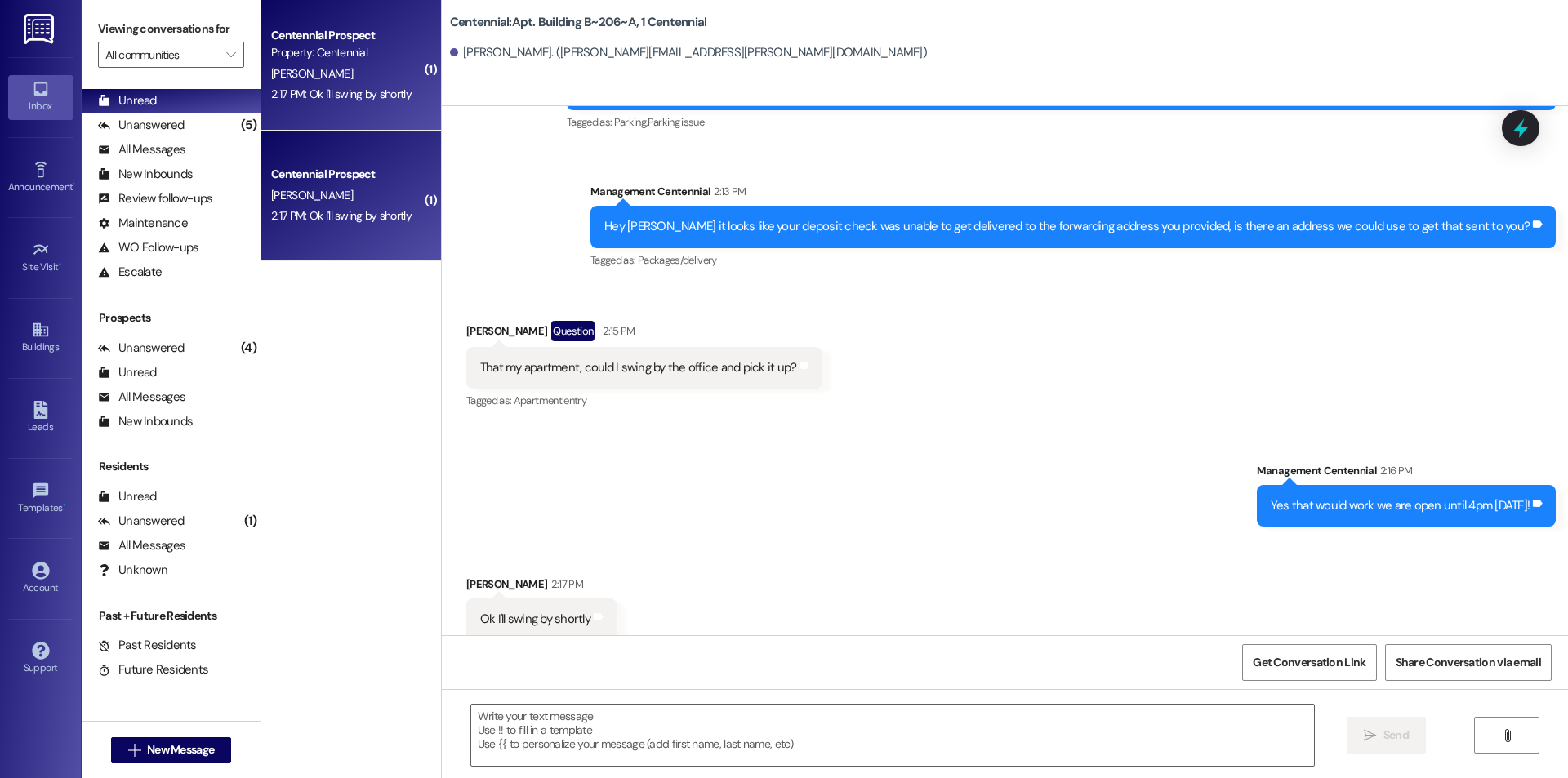
scroll to position [13538, 0]
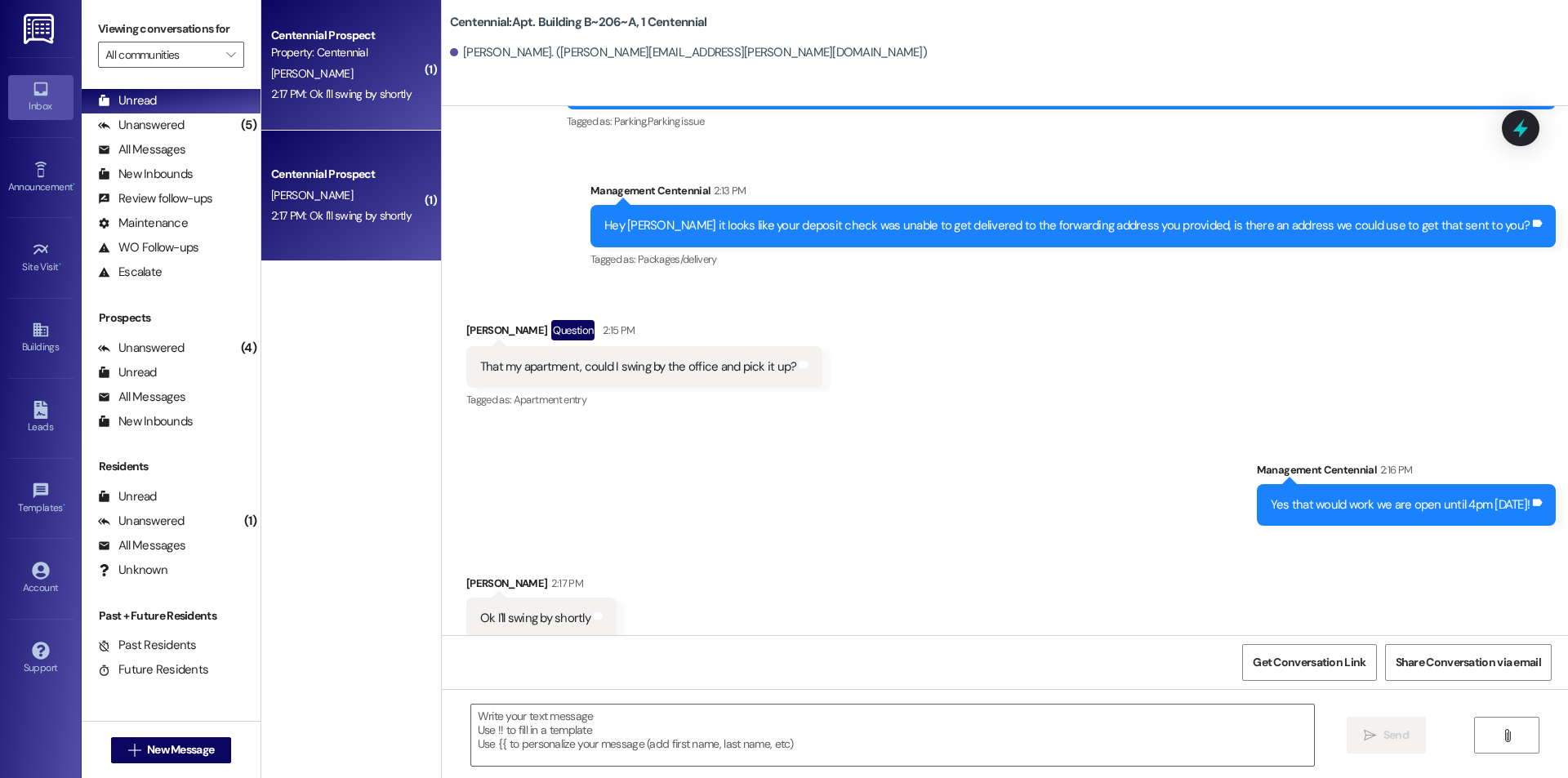
click at [660, 698] on div " Send " at bounding box center [1005, 750] width 1126 height 122
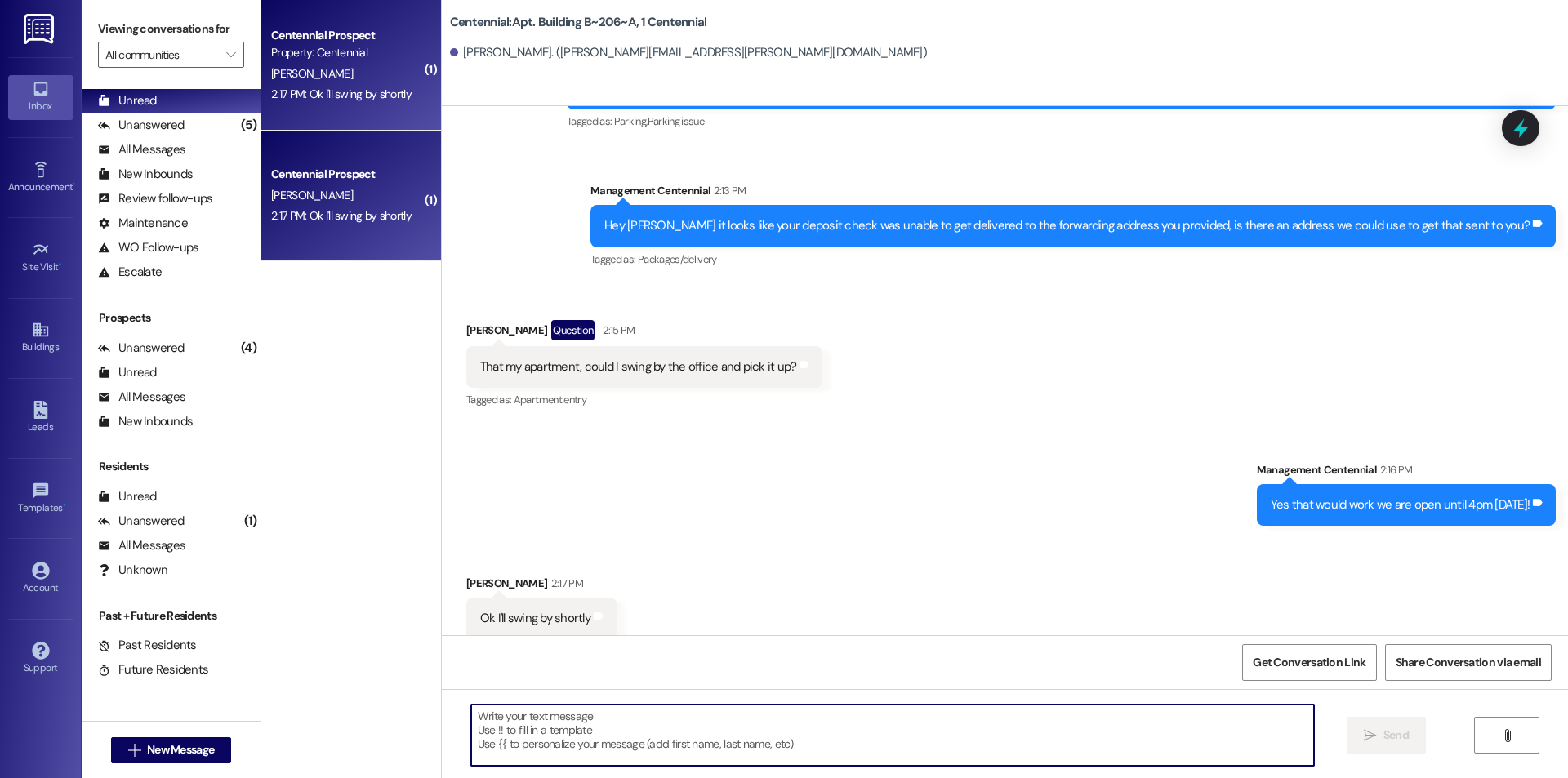
click at [670, 713] on textarea at bounding box center [892, 734] width 843 height 61
type textarea "Perfect!"
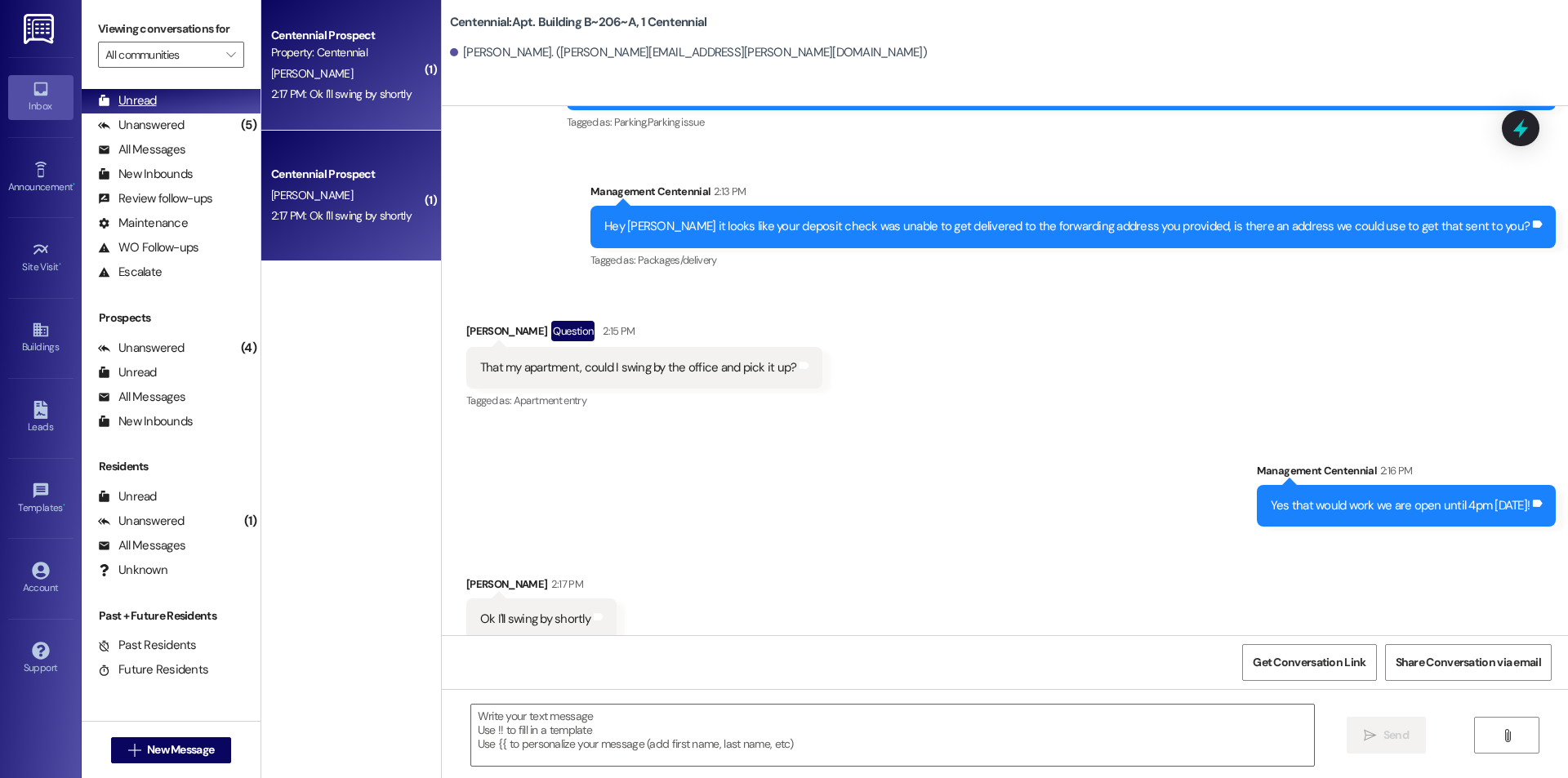
click at [200, 106] on div "Unread (0)" at bounding box center [171, 101] width 179 height 24
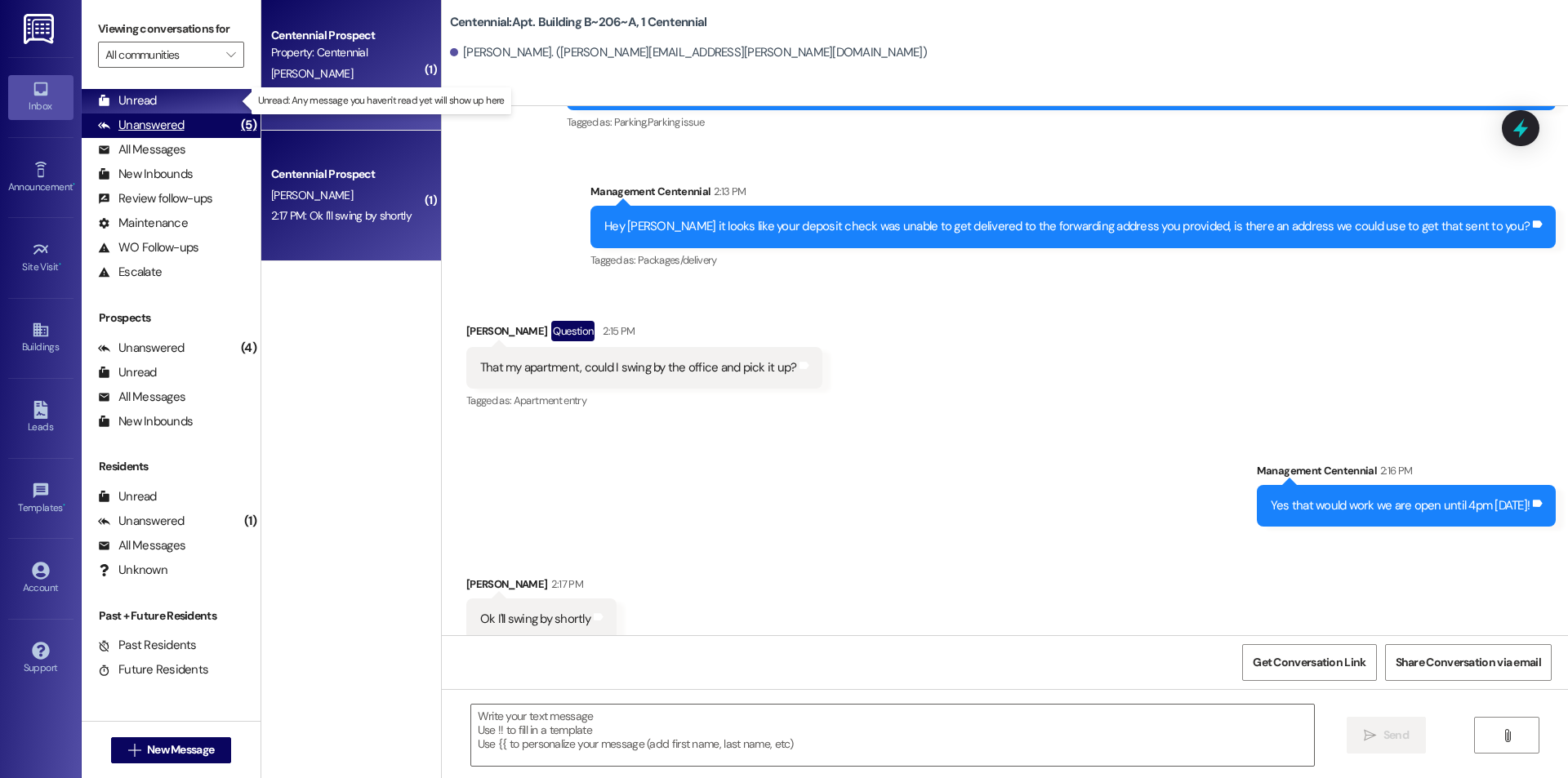
click at [200, 118] on div "Unanswered (5)" at bounding box center [171, 126] width 179 height 24
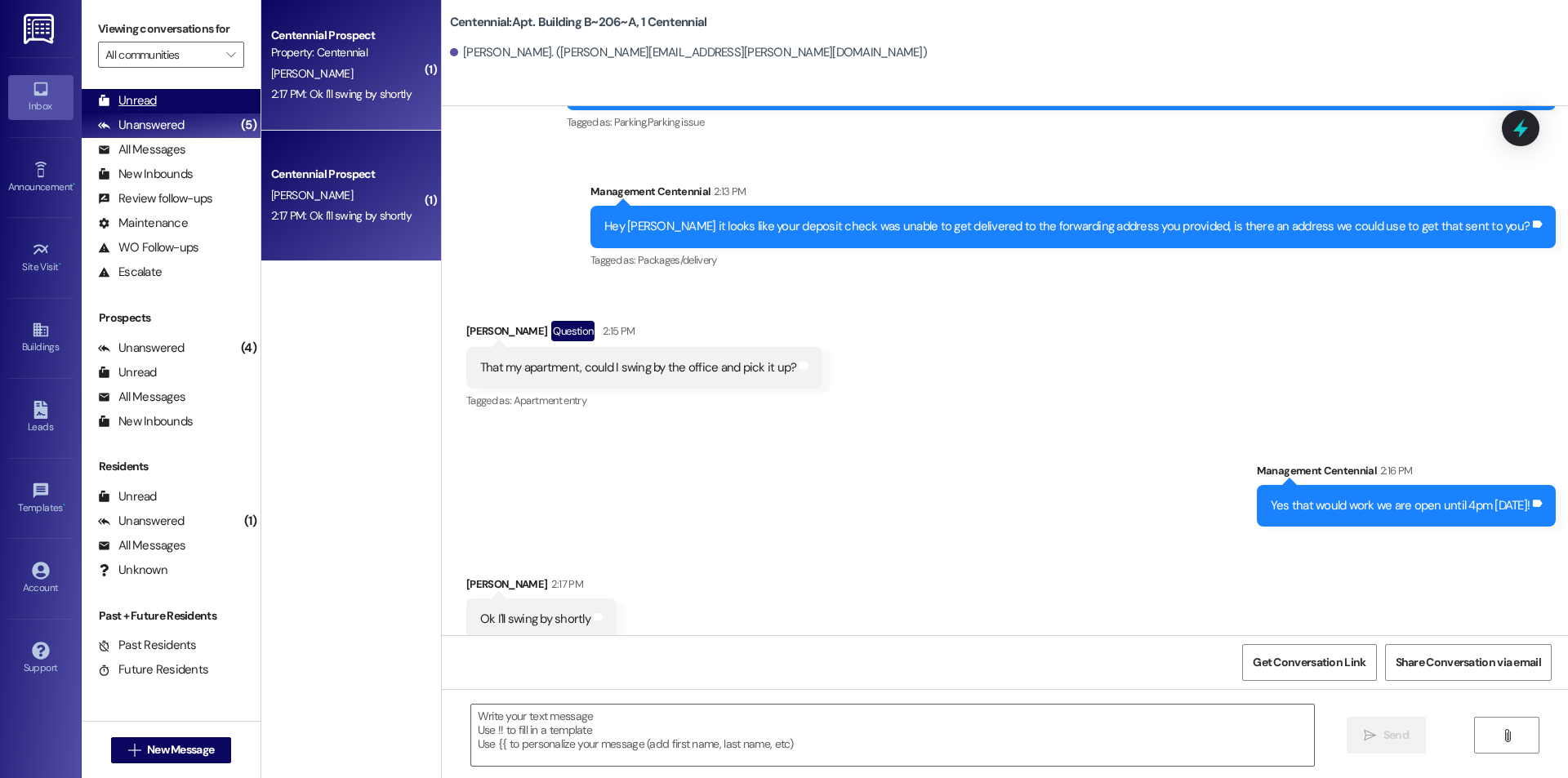
click at [200, 109] on div "Unread (0)" at bounding box center [171, 101] width 179 height 24
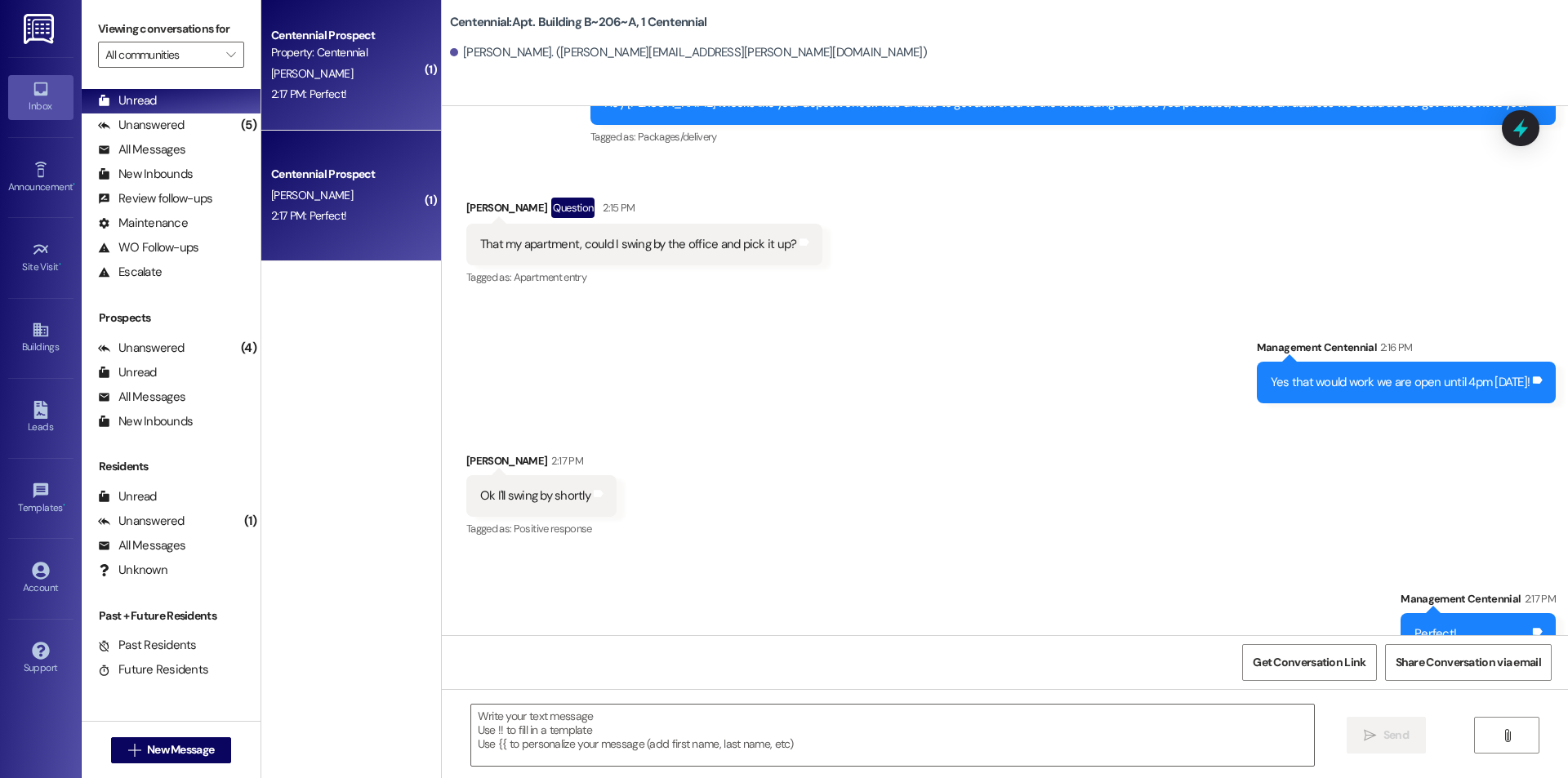
scroll to position [13561, 0]
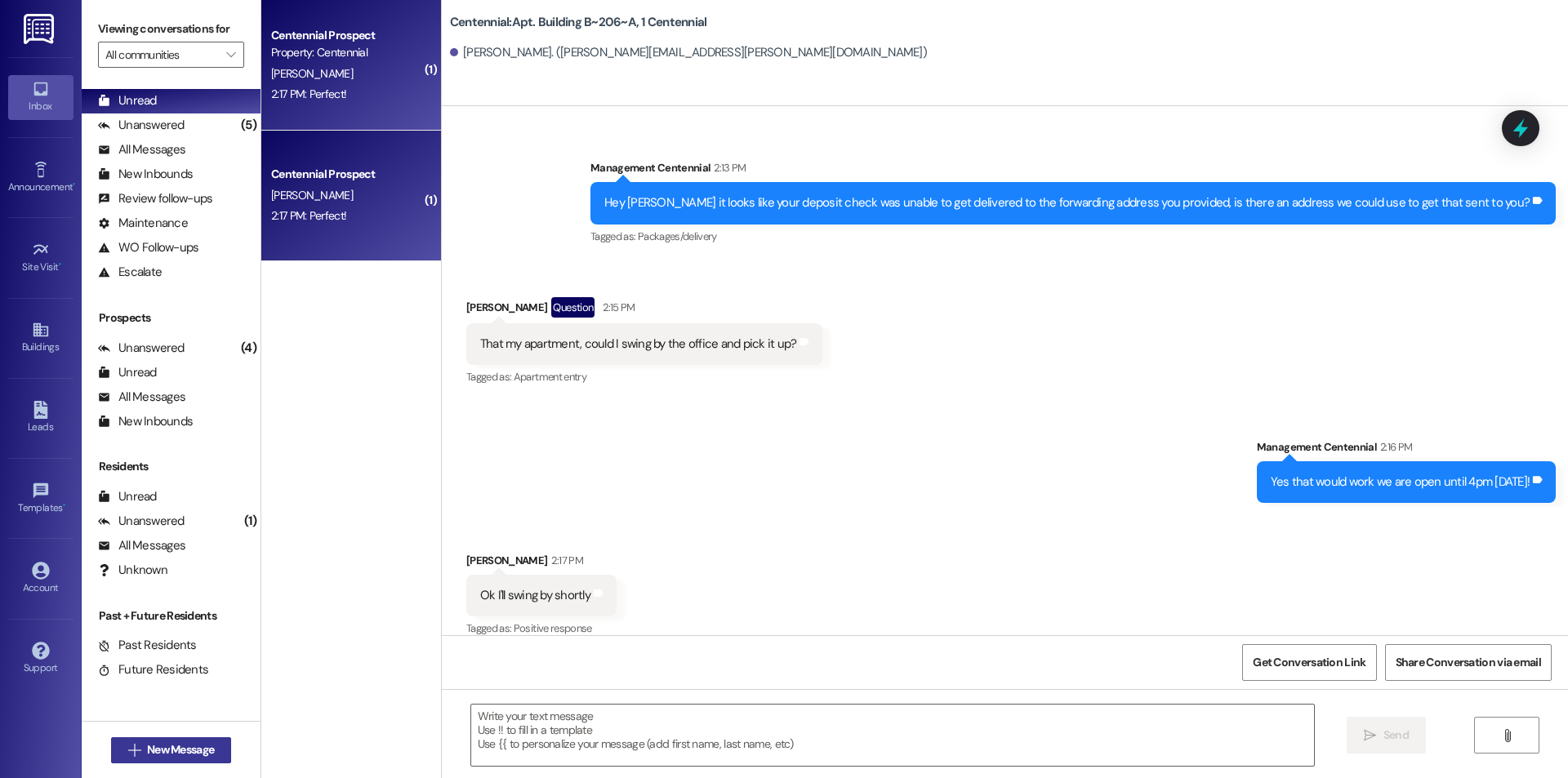
click at [181, 757] on span "New Message" at bounding box center [181, 750] width 67 height 17
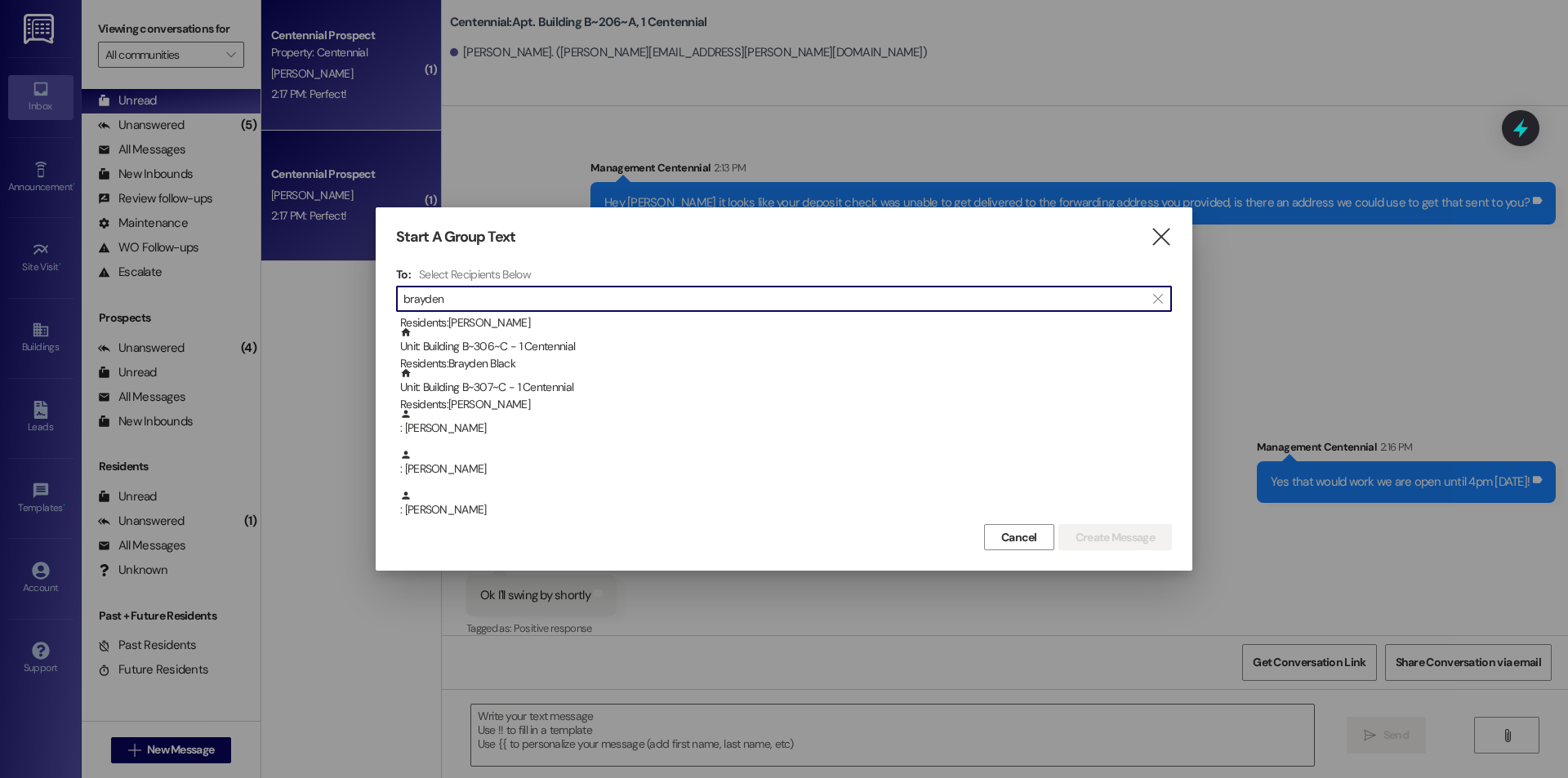
scroll to position [0, 0]
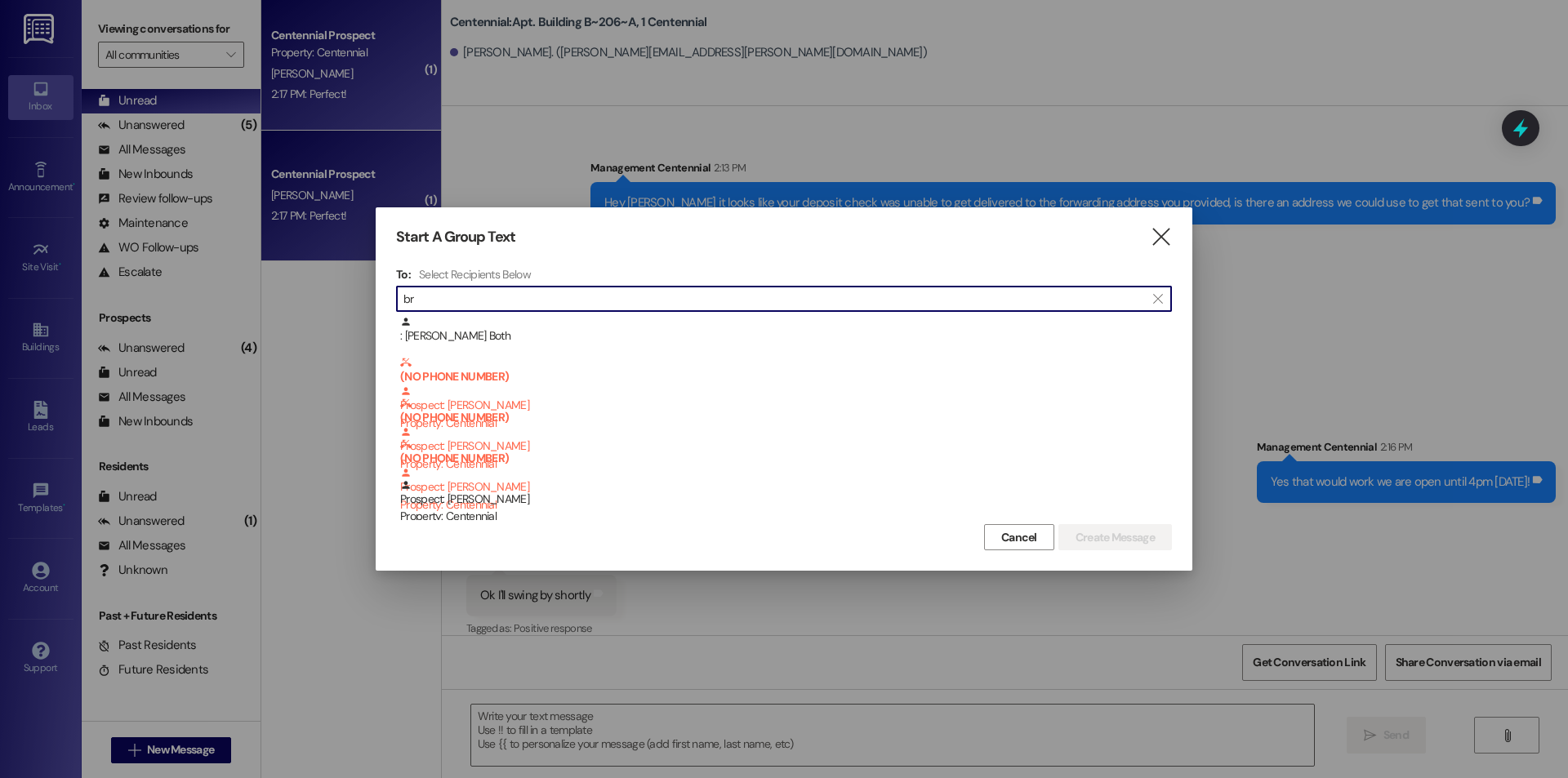
type input "b"
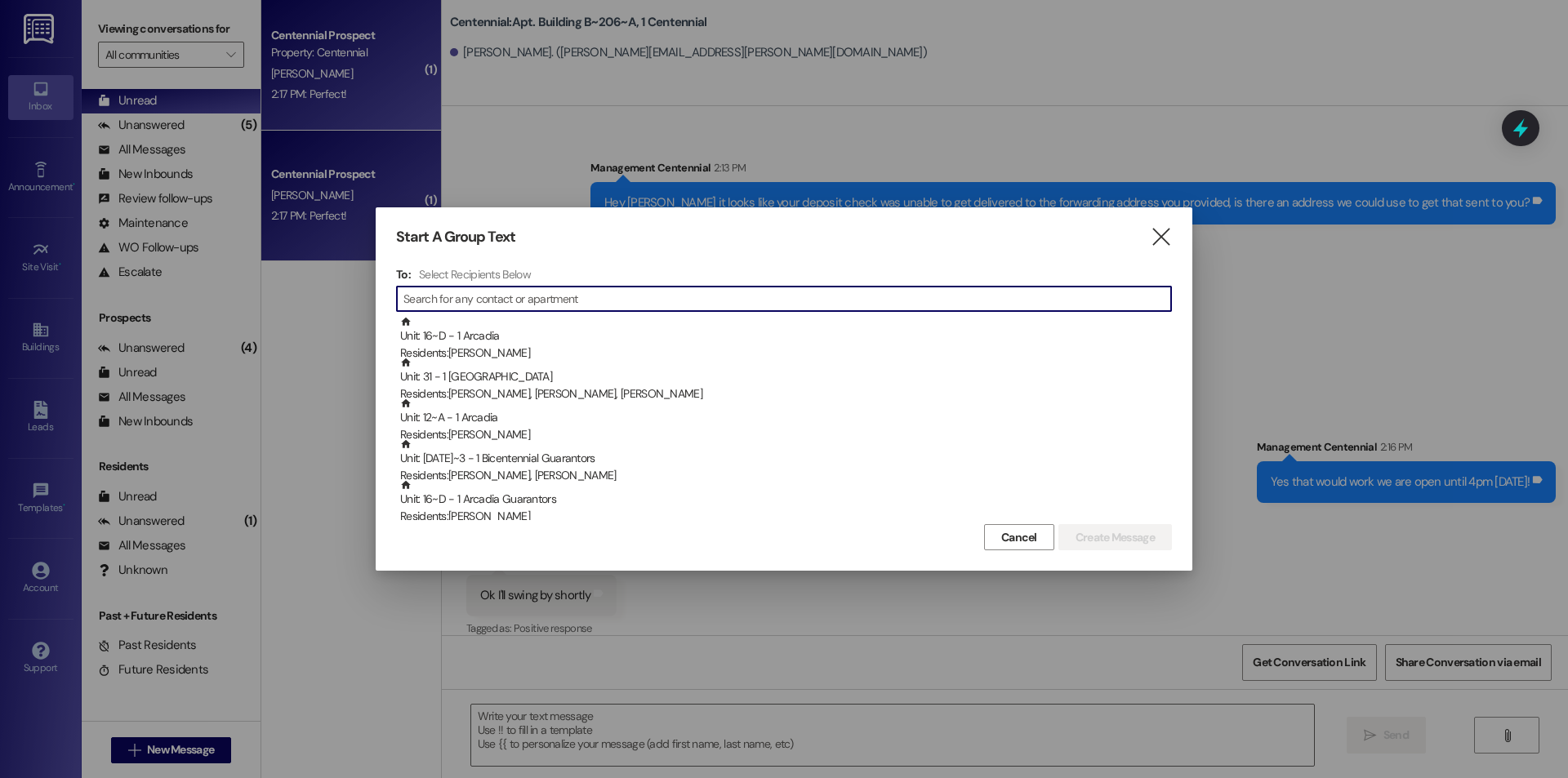
click at [1159, 225] on div "Start A Group Text  To: Select Recipients Below  Unit: 16~D - 1 Arcadia Resid…" at bounding box center [784, 389] width 816 height 363
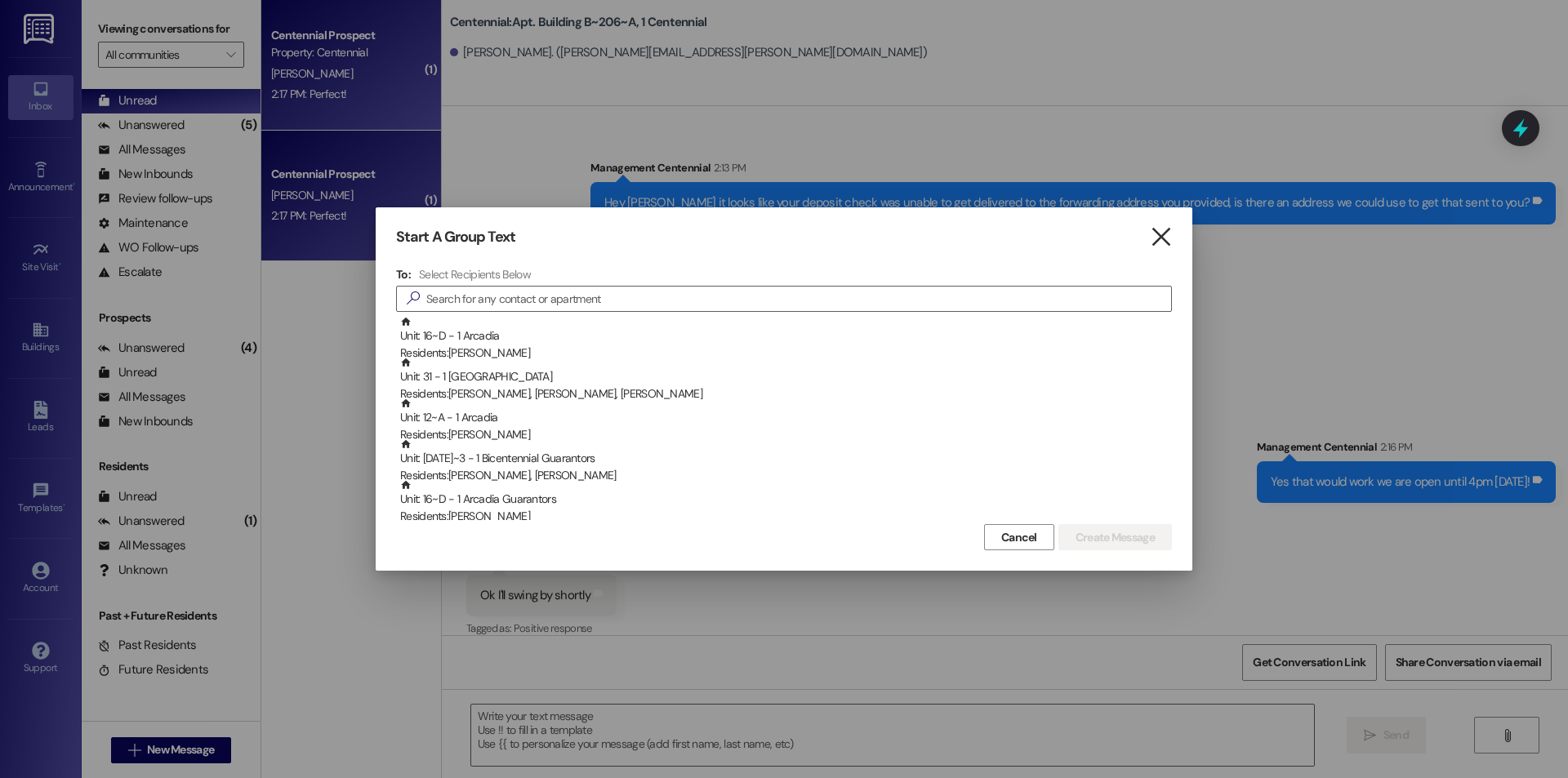
click at [1157, 231] on icon "" at bounding box center [1161, 238] width 22 height 17
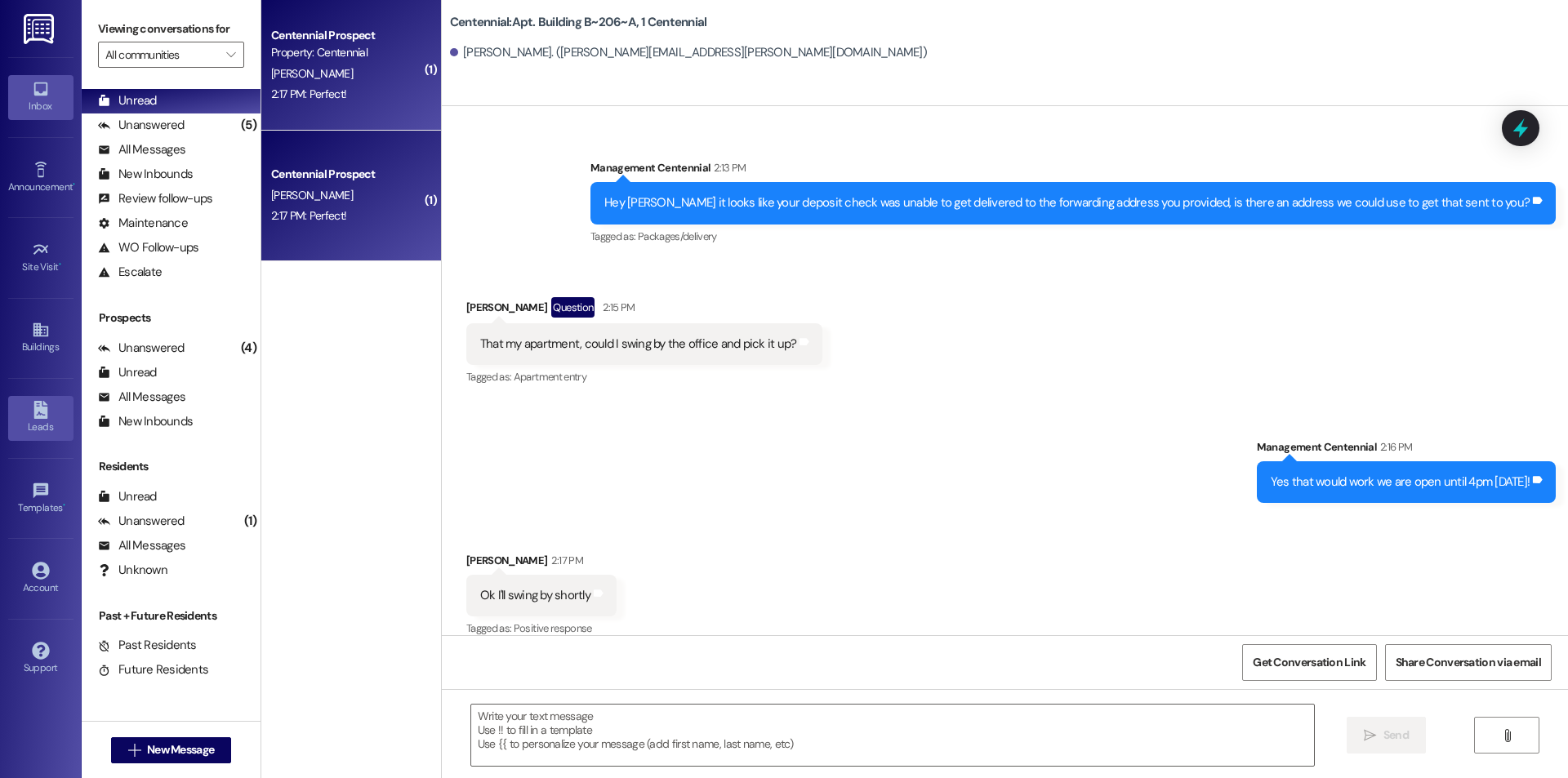
click at [47, 433] on div "Leads" at bounding box center [40, 426] width 82 height 16
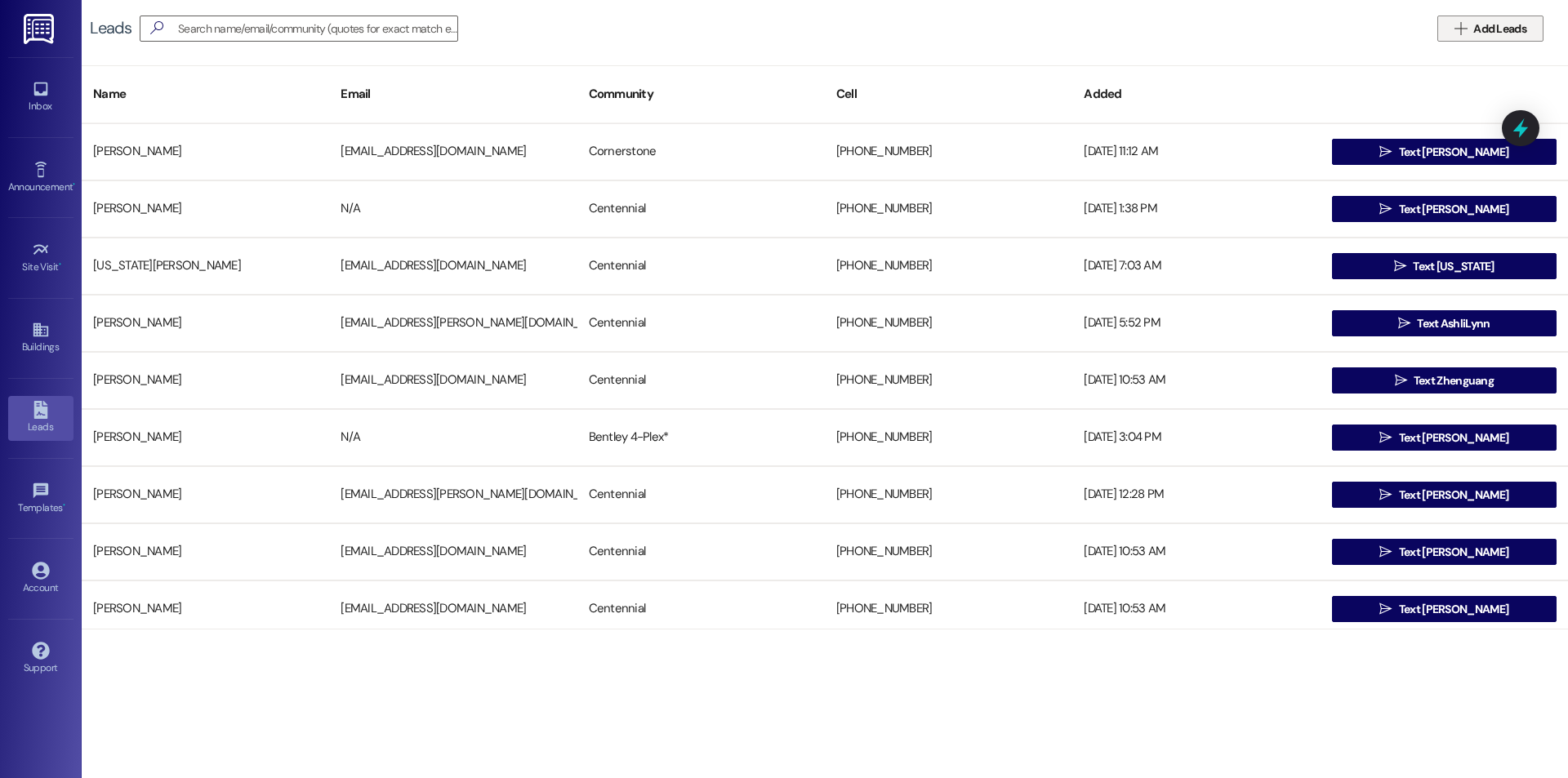
click at [1495, 29] on span "Add Leads" at bounding box center [1500, 29] width 53 height 17
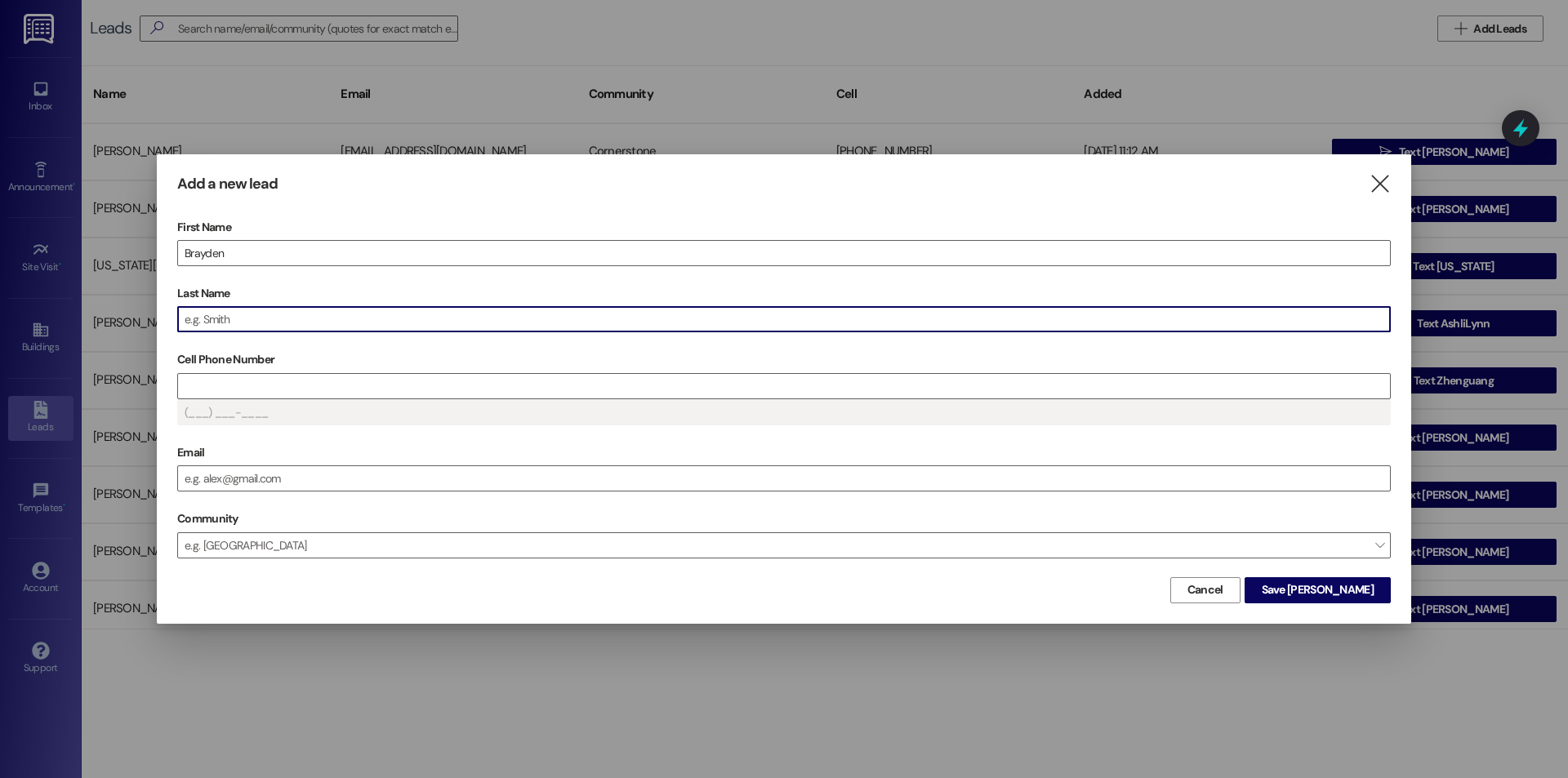
click at [393, 308] on input "Last Name" at bounding box center [784, 319] width 1212 height 24
click at [304, 387] on input "Cell Phone Number" at bounding box center [784, 386] width 1212 height 24
drag, startPoint x: 288, startPoint y: 317, endPoint x: 226, endPoint y: 321, distance: 62.1
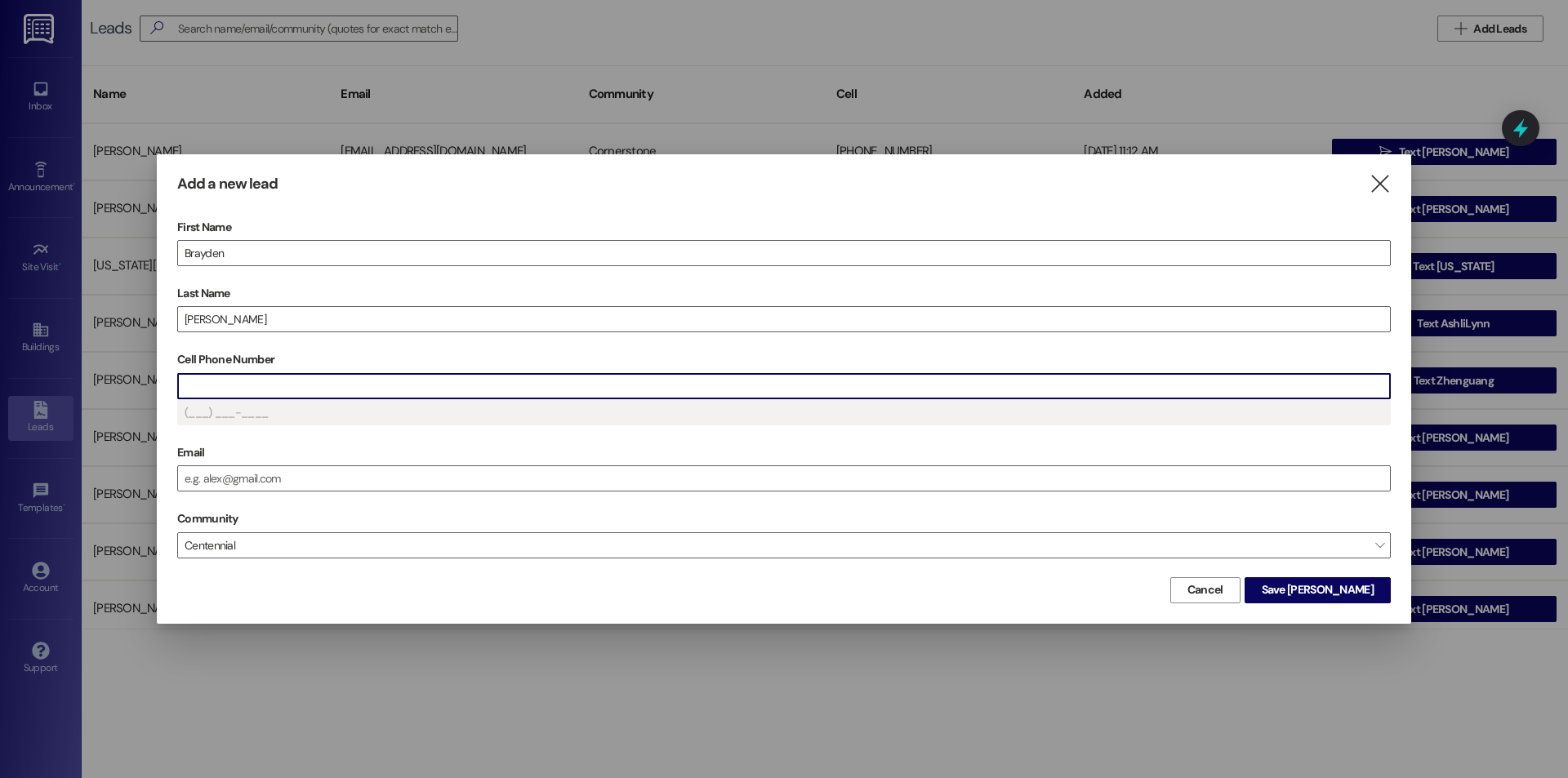
click at [282, 388] on input "Cell Phone Number" at bounding box center [784, 386] width 1212 height 24
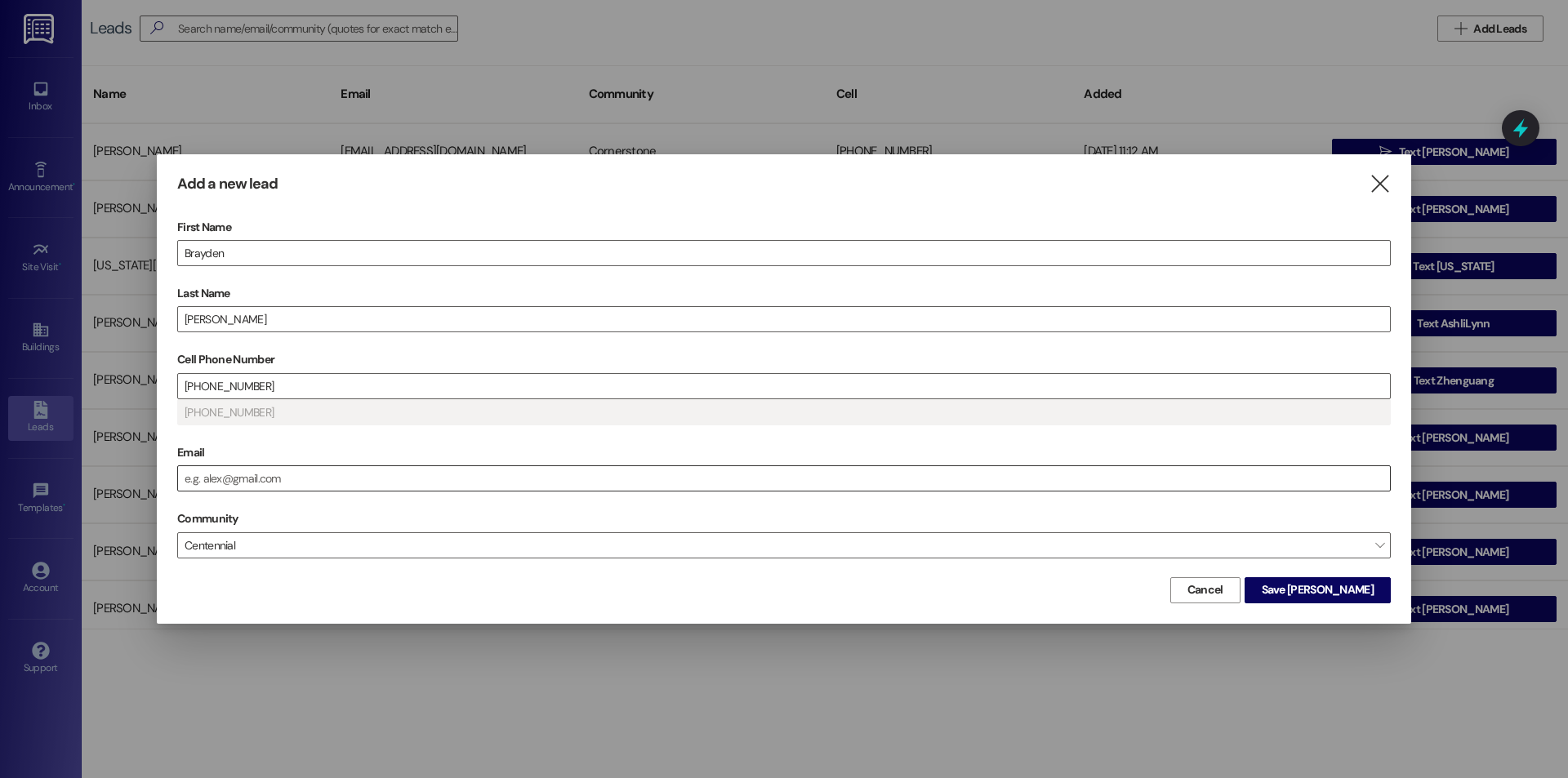
click at [270, 484] on input "Email" at bounding box center [784, 478] width 1212 height 24
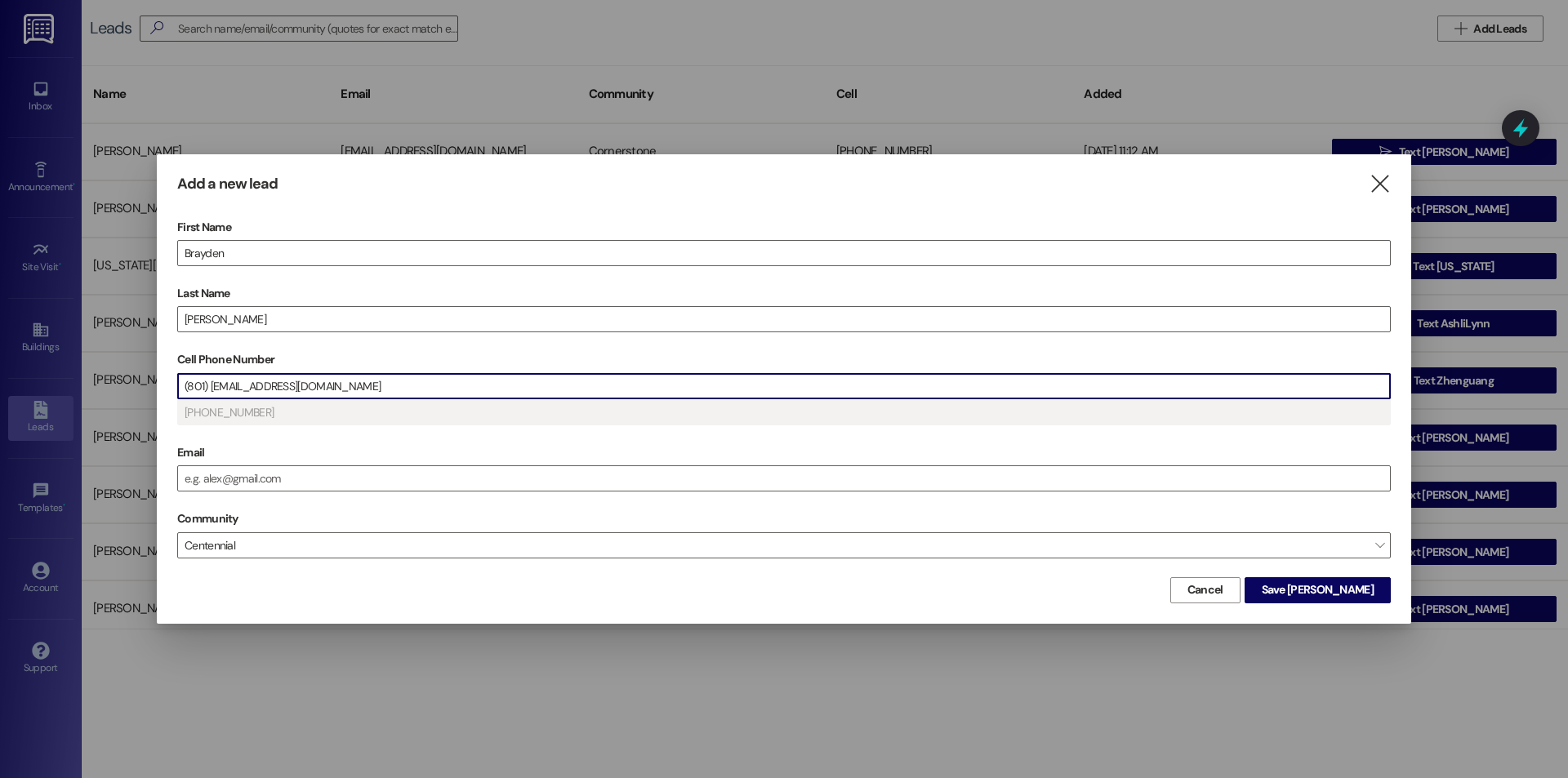
drag, startPoint x: 349, startPoint y: 387, endPoint x: 256, endPoint y: 386, distance: 93.0
click at [256, 386] on input "(801) [EMAIL_ADDRESS][DOMAIN_NAME]" at bounding box center [784, 386] width 1212 height 24
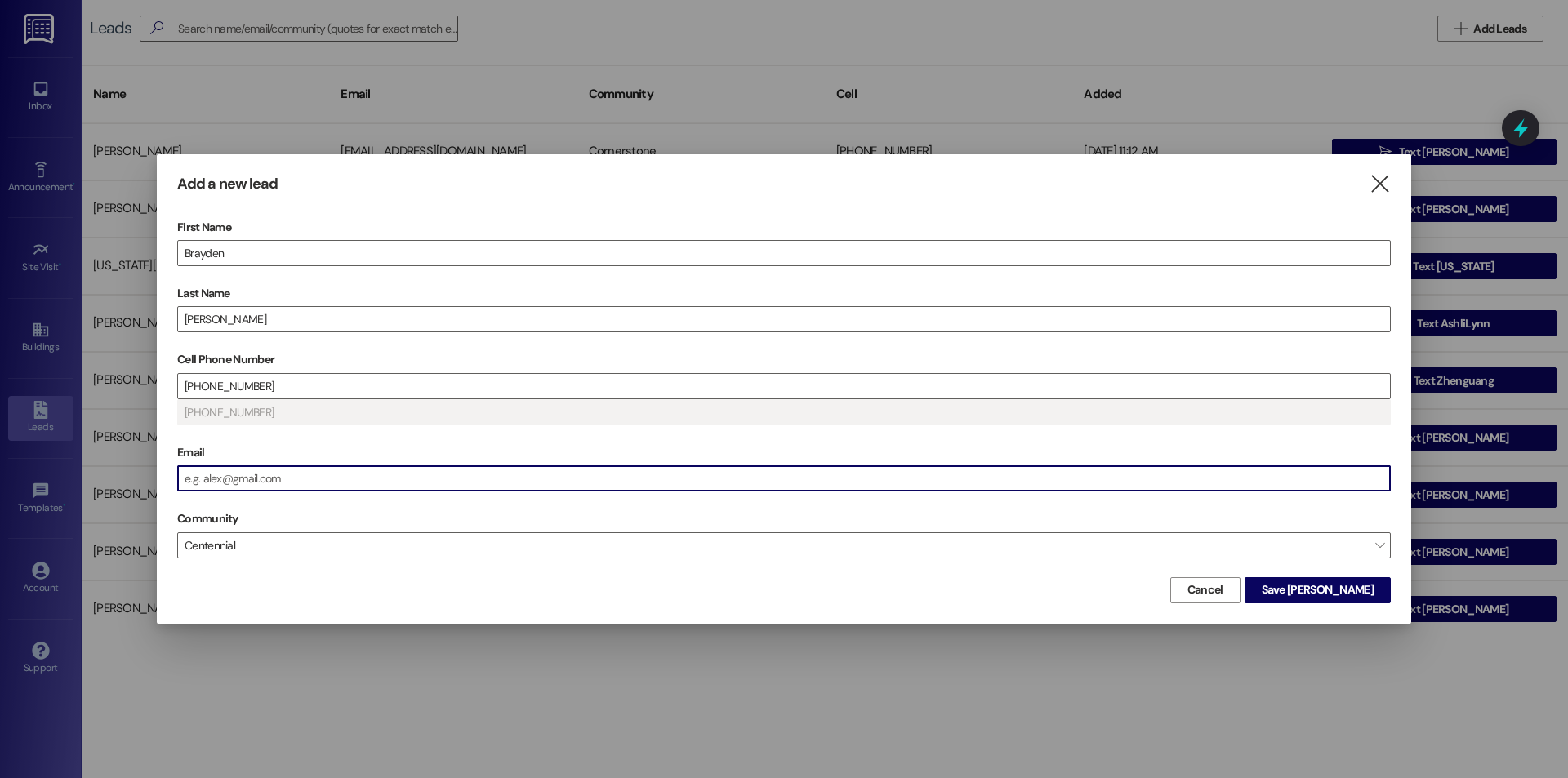
click at [291, 482] on input "Email" at bounding box center [784, 478] width 1212 height 24
click at [1353, 586] on span "Save [PERSON_NAME]" at bounding box center [1317, 590] width 112 height 17
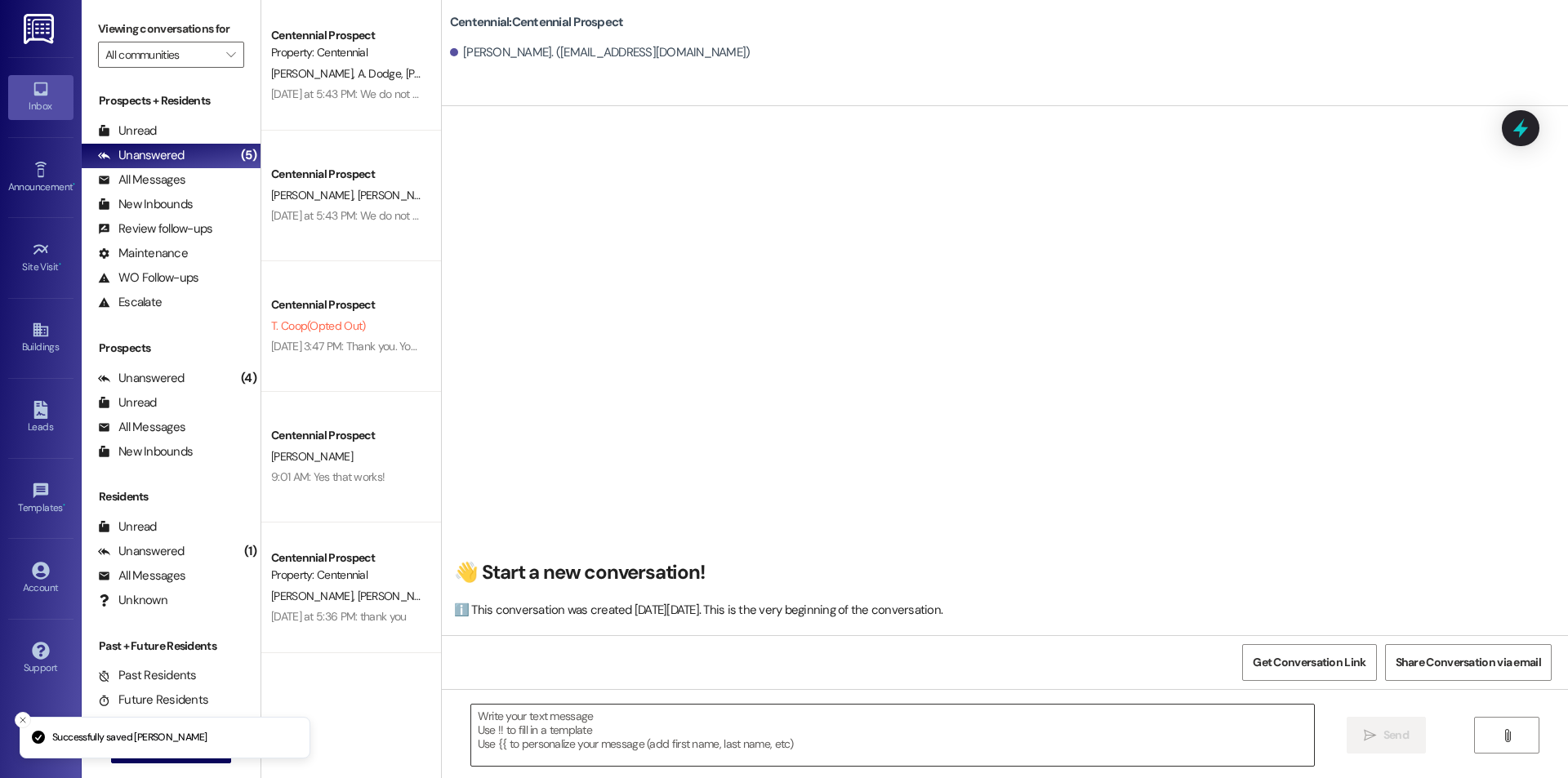
click at [635, 726] on textarea at bounding box center [892, 734] width 843 height 61
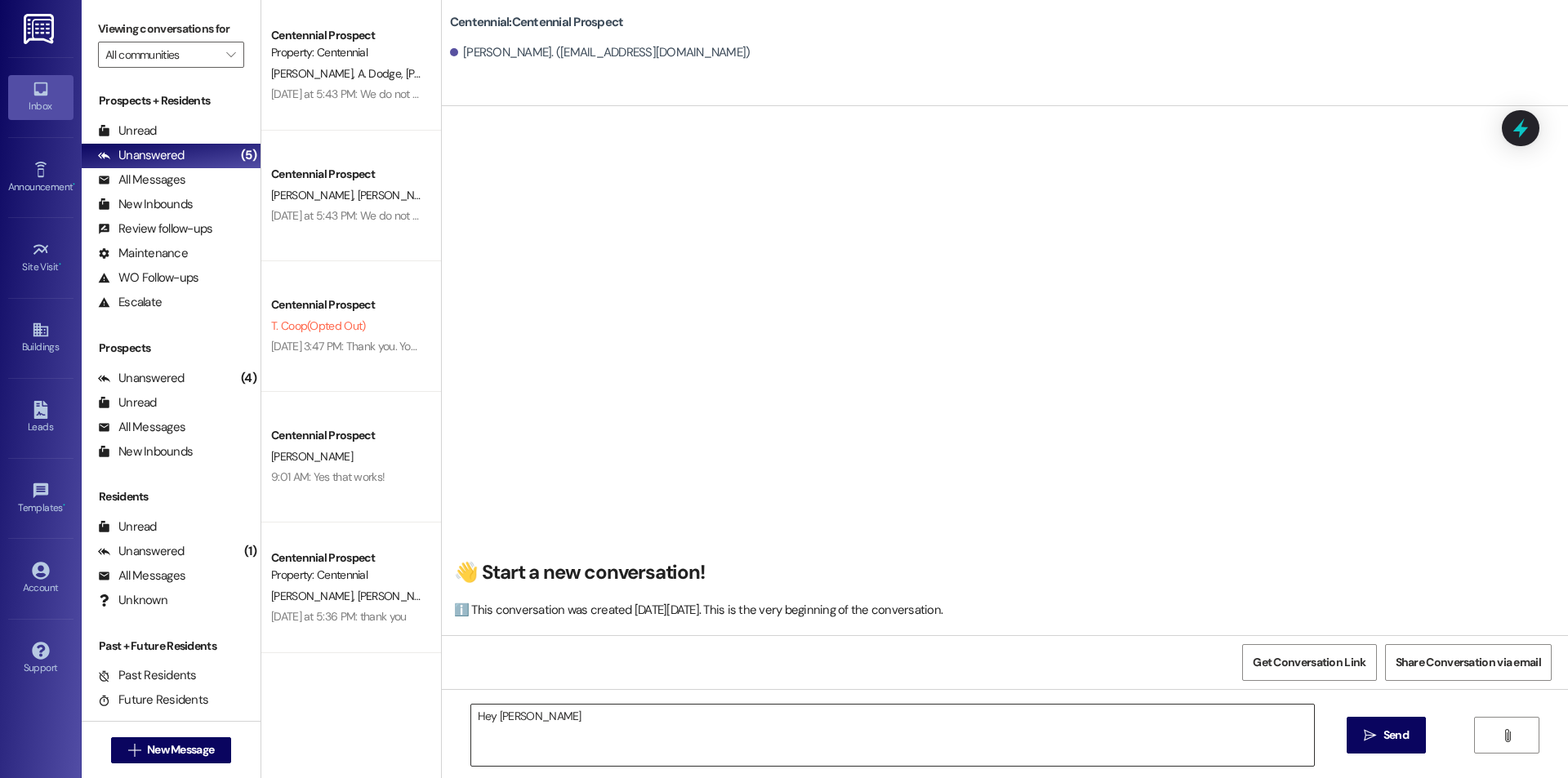
click at [590, 720] on textarea "Hey [PERSON_NAME]" at bounding box center [892, 734] width 843 height 61
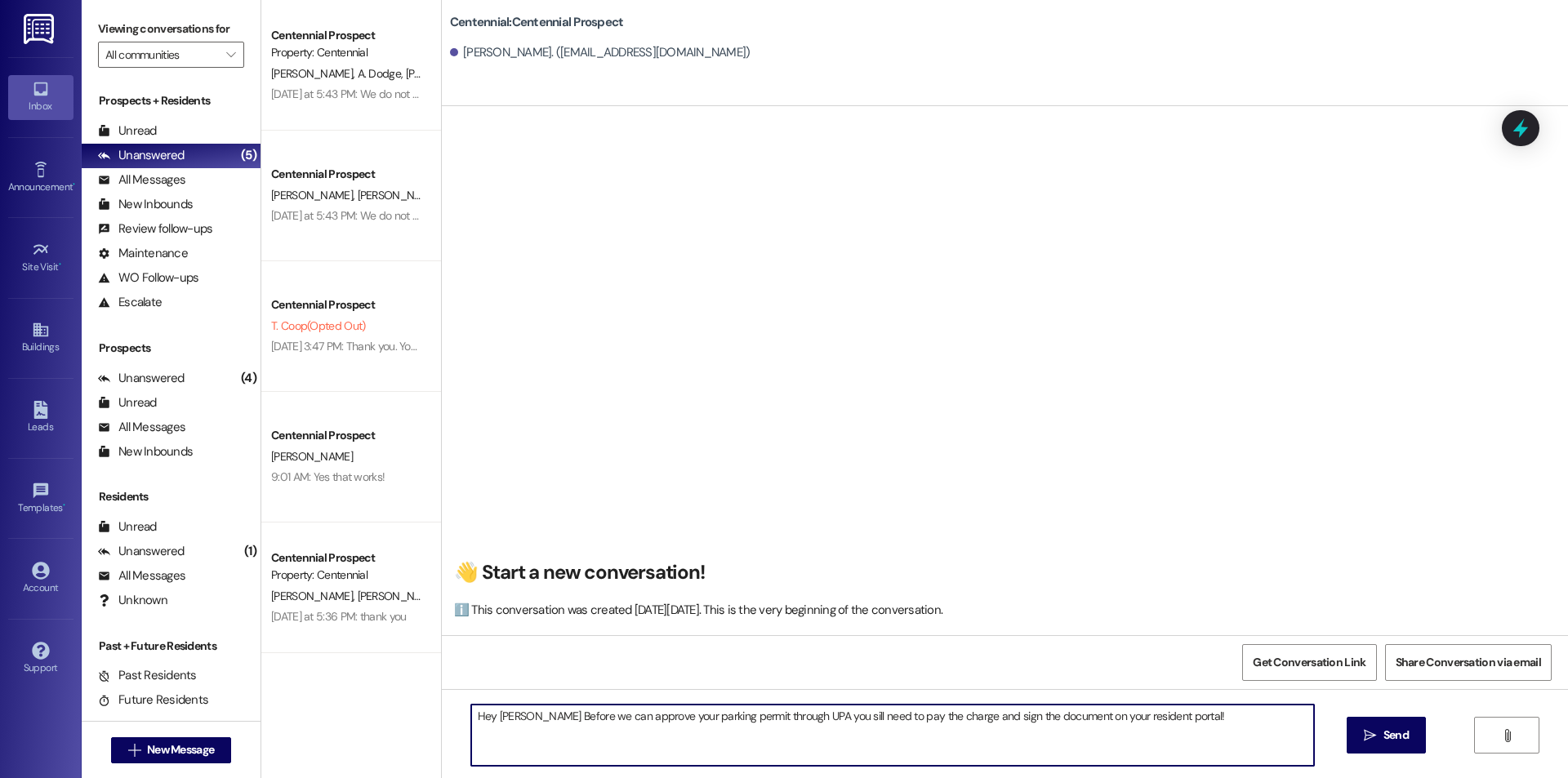
click at [1184, 725] on textarea "Hey [PERSON_NAME] Before we can approve your parking permit through UPA you sil…" at bounding box center [892, 734] width 843 height 61
click at [818, 712] on textarea "Hey [PERSON_NAME] Before we can approve your parking permit through UPA you sil…" at bounding box center [892, 734] width 843 height 61
click at [821, 712] on textarea "Hey [PERSON_NAME] Before we can approve your parking permit through UPA you sil…" at bounding box center [892, 734] width 843 height 61
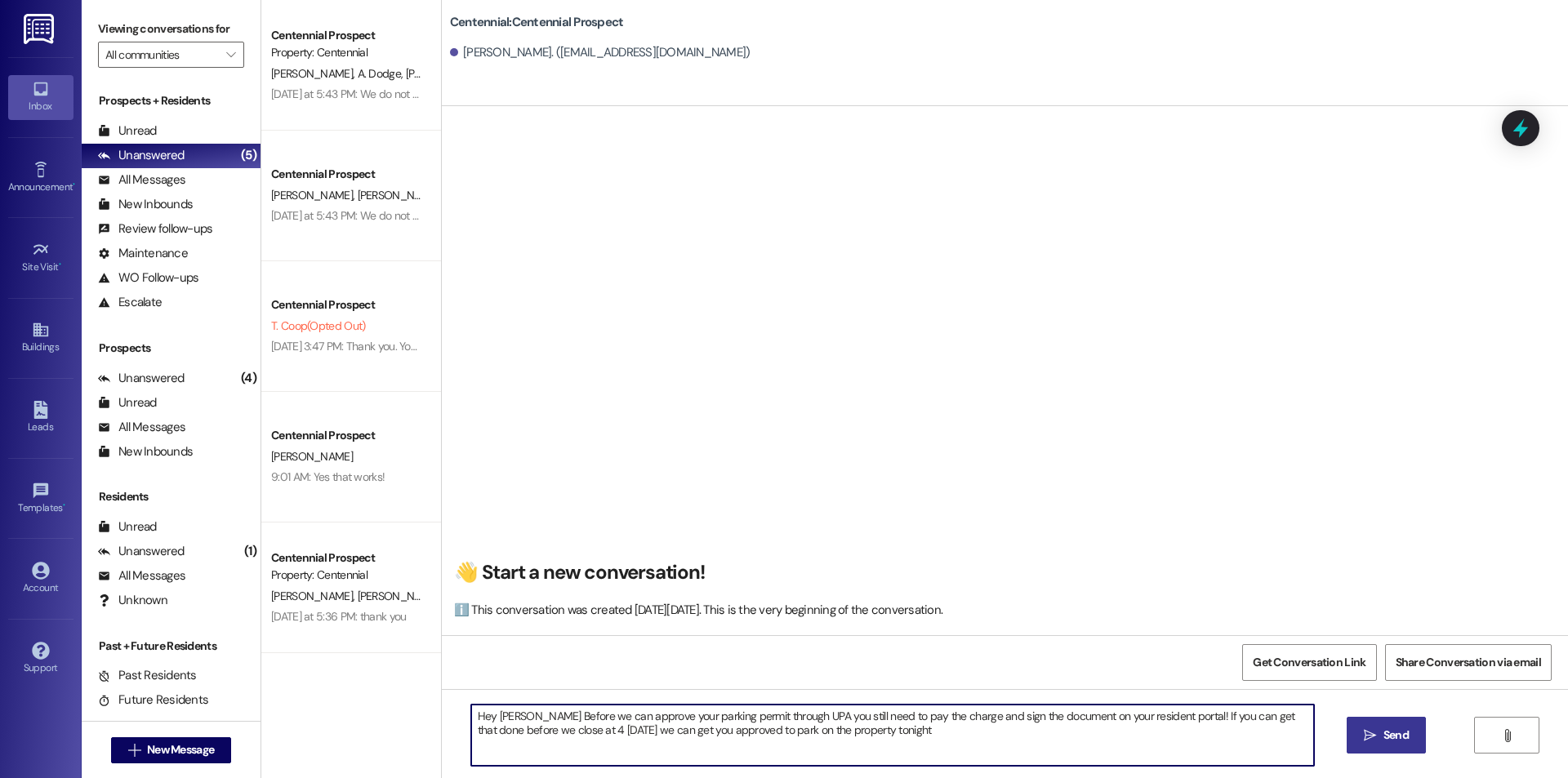
type textarea "Hey [PERSON_NAME] Before we can approve your parking permit through UPA you sti…"
click at [1371, 741] on icon "" at bounding box center [1370, 735] width 12 height 13
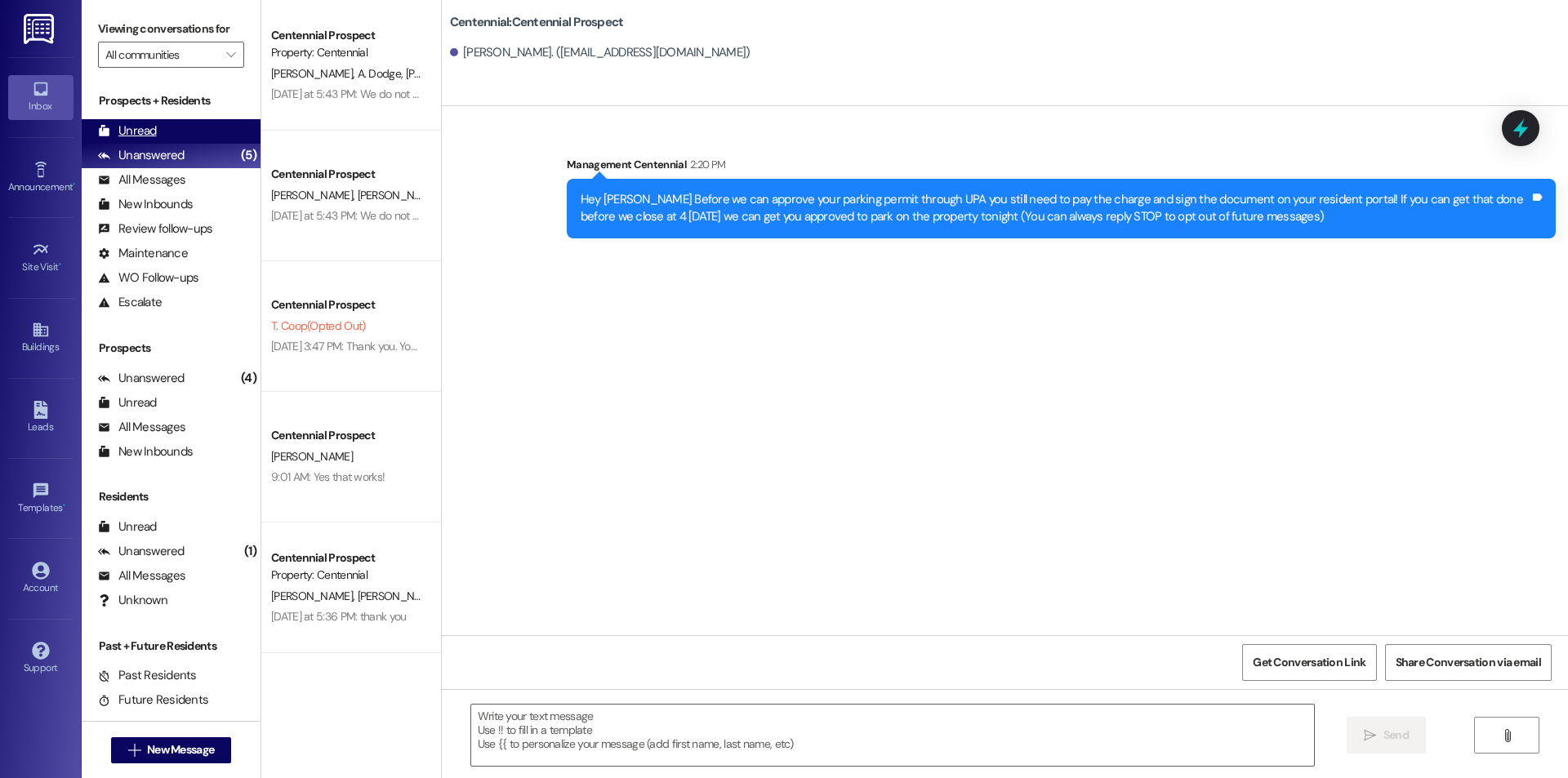
click at [133, 134] on div "Unread" at bounding box center [127, 131] width 59 height 17
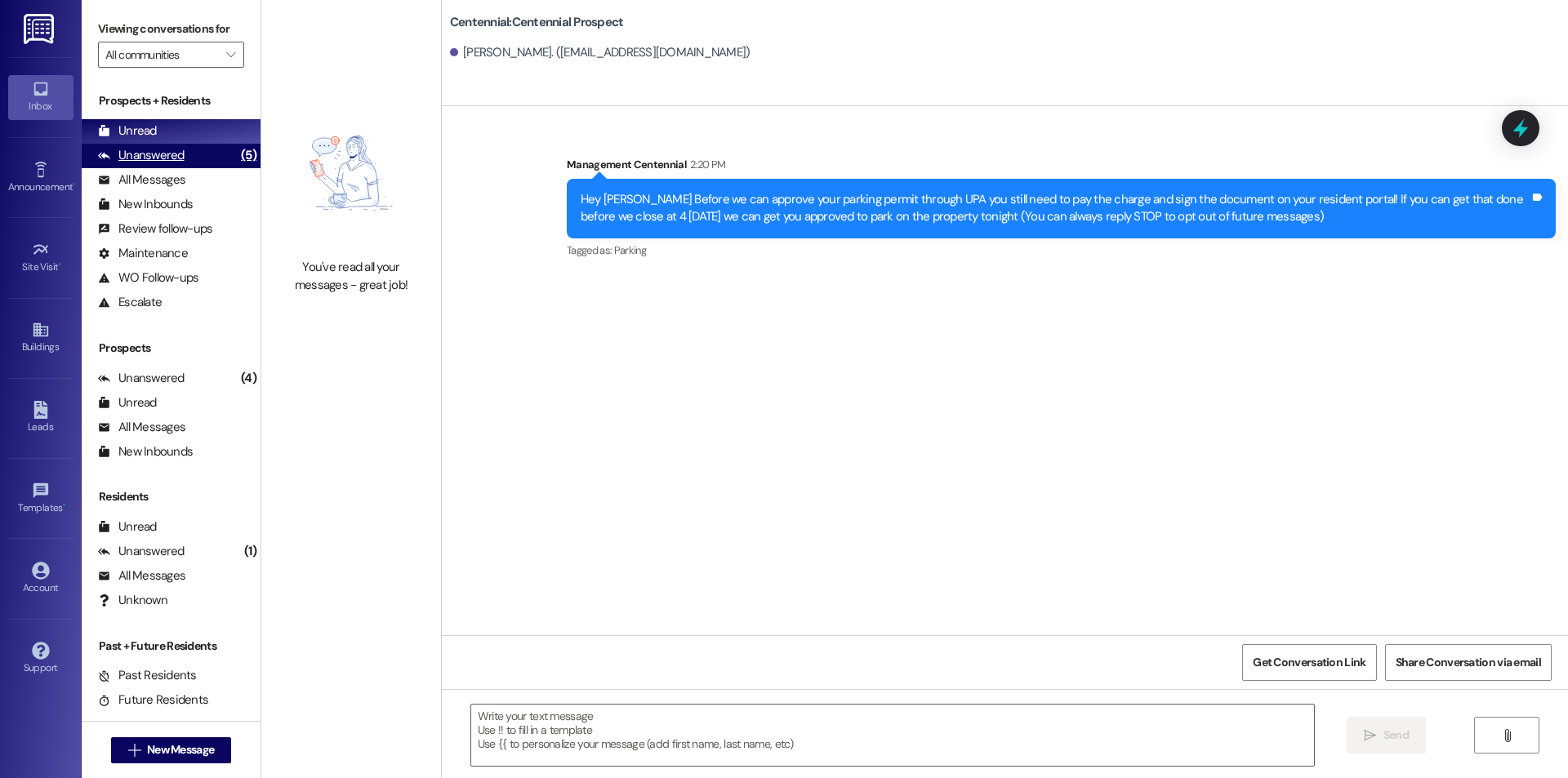
click at [174, 164] on div "Unanswered" at bounding box center [141, 156] width 87 height 17
click at [174, 141] on div "Unread (0)" at bounding box center [171, 131] width 179 height 24
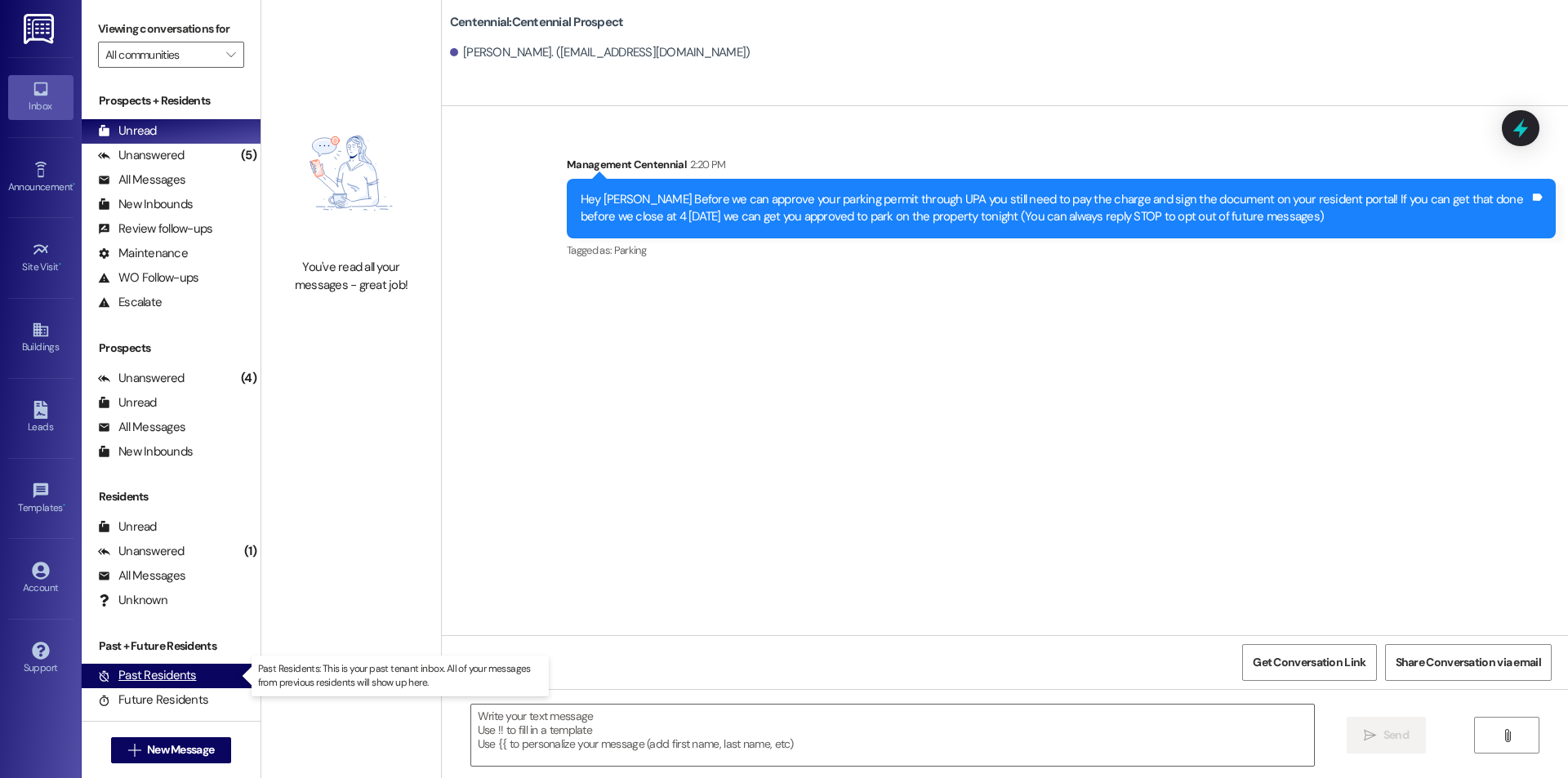
click at [119, 675] on div "Past Residents" at bounding box center [147, 676] width 99 height 17
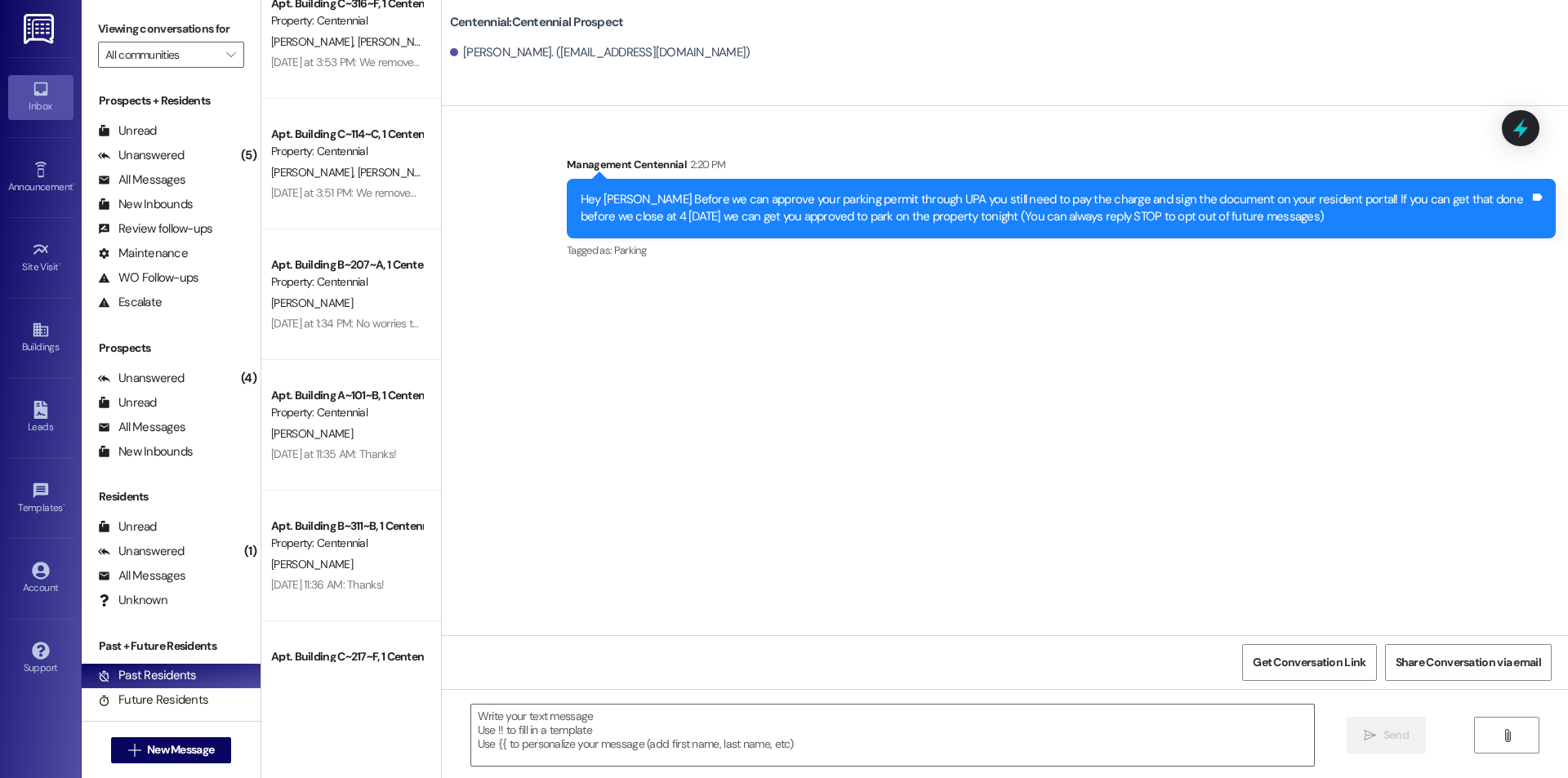
scroll to position [4571, 0]
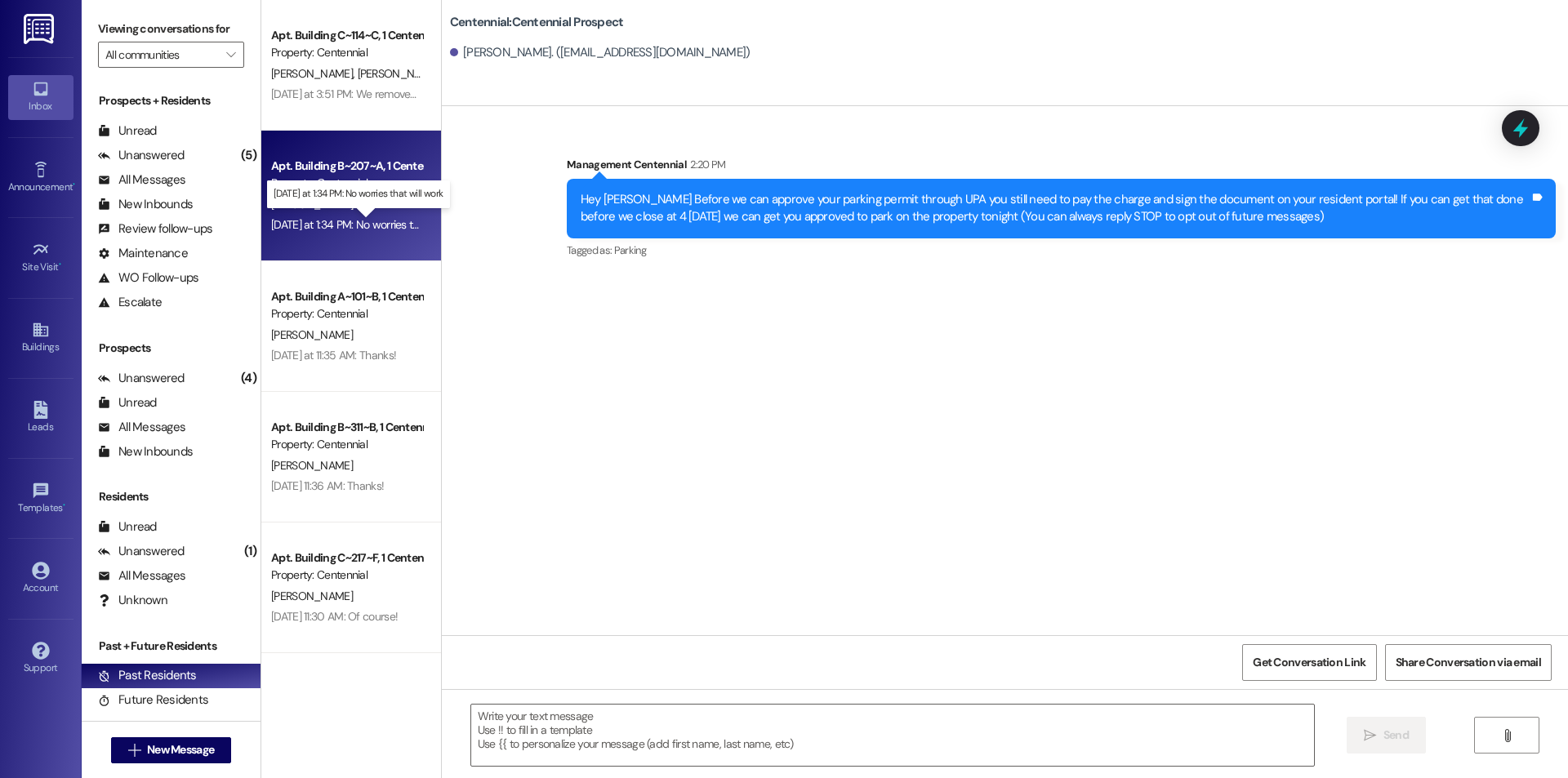
click at [304, 229] on div "[DATE] at 1:34 PM: No worries that will work [DATE] at 1:34 PM: No worries that…" at bounding box center [370, 224] width 199 height 15
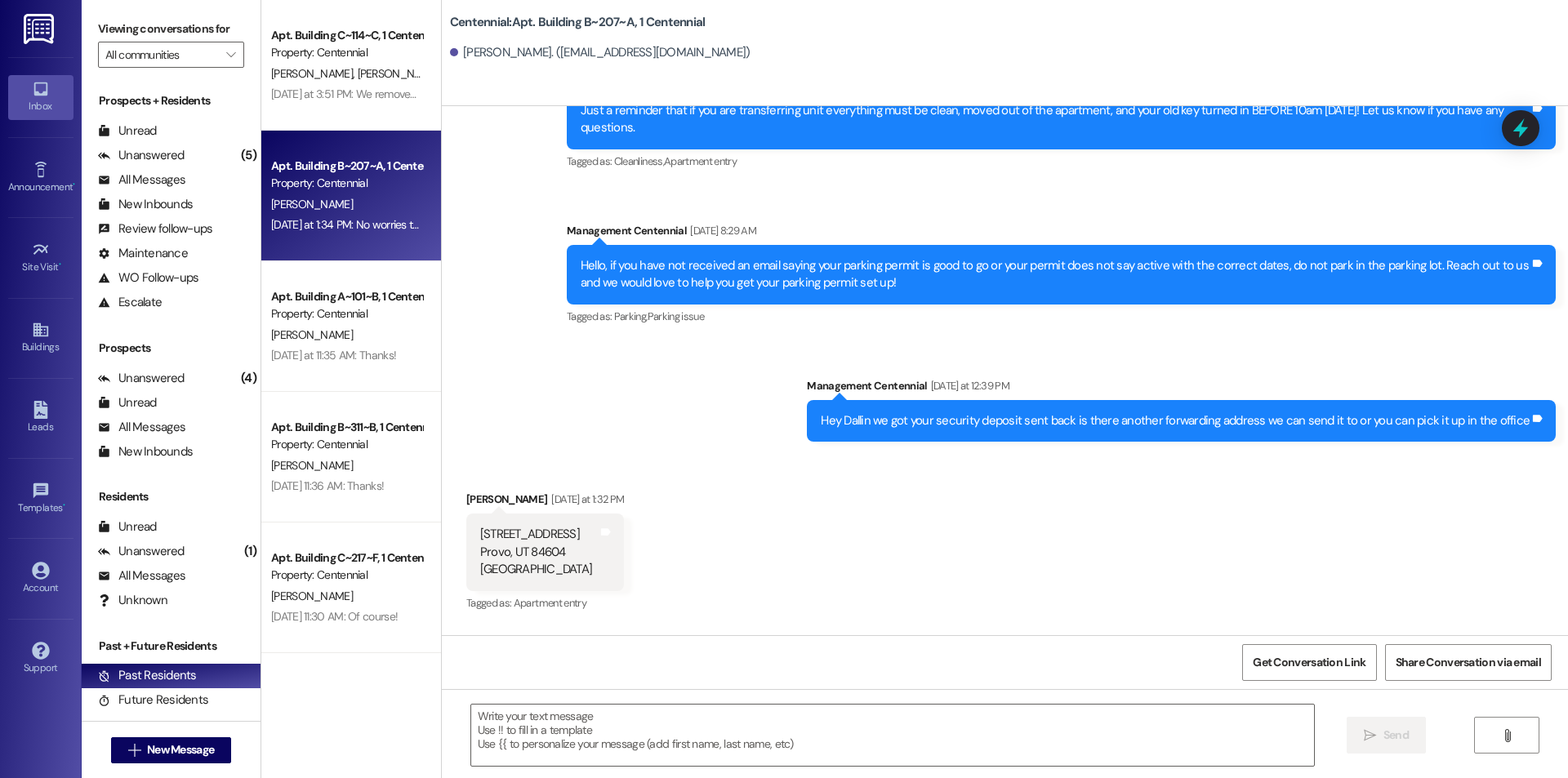
scroll to position [20190, 0]
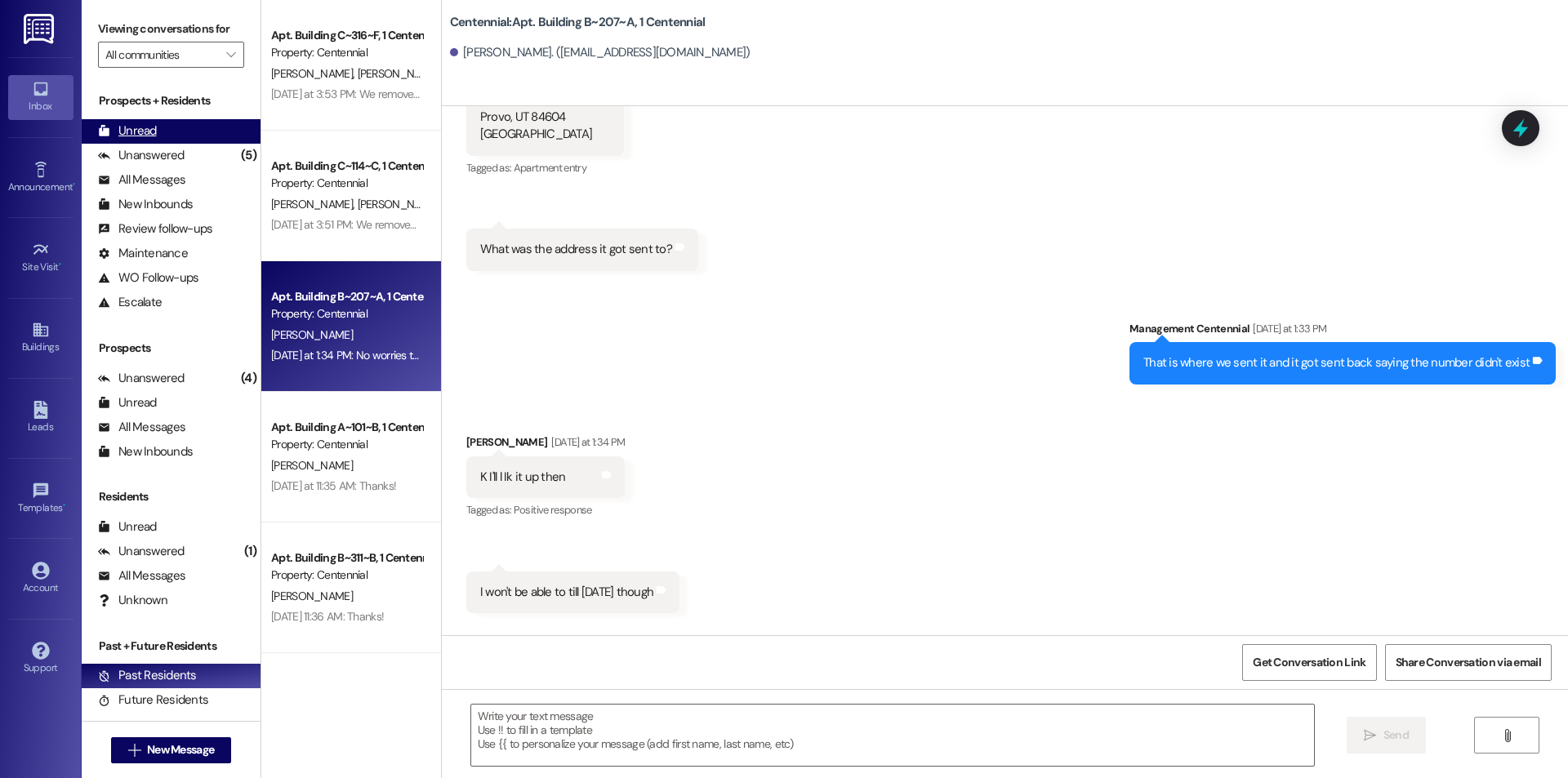
click at [203, 130] on div "Unread (0)" at bounding box center [171, 131] width 179 height 24
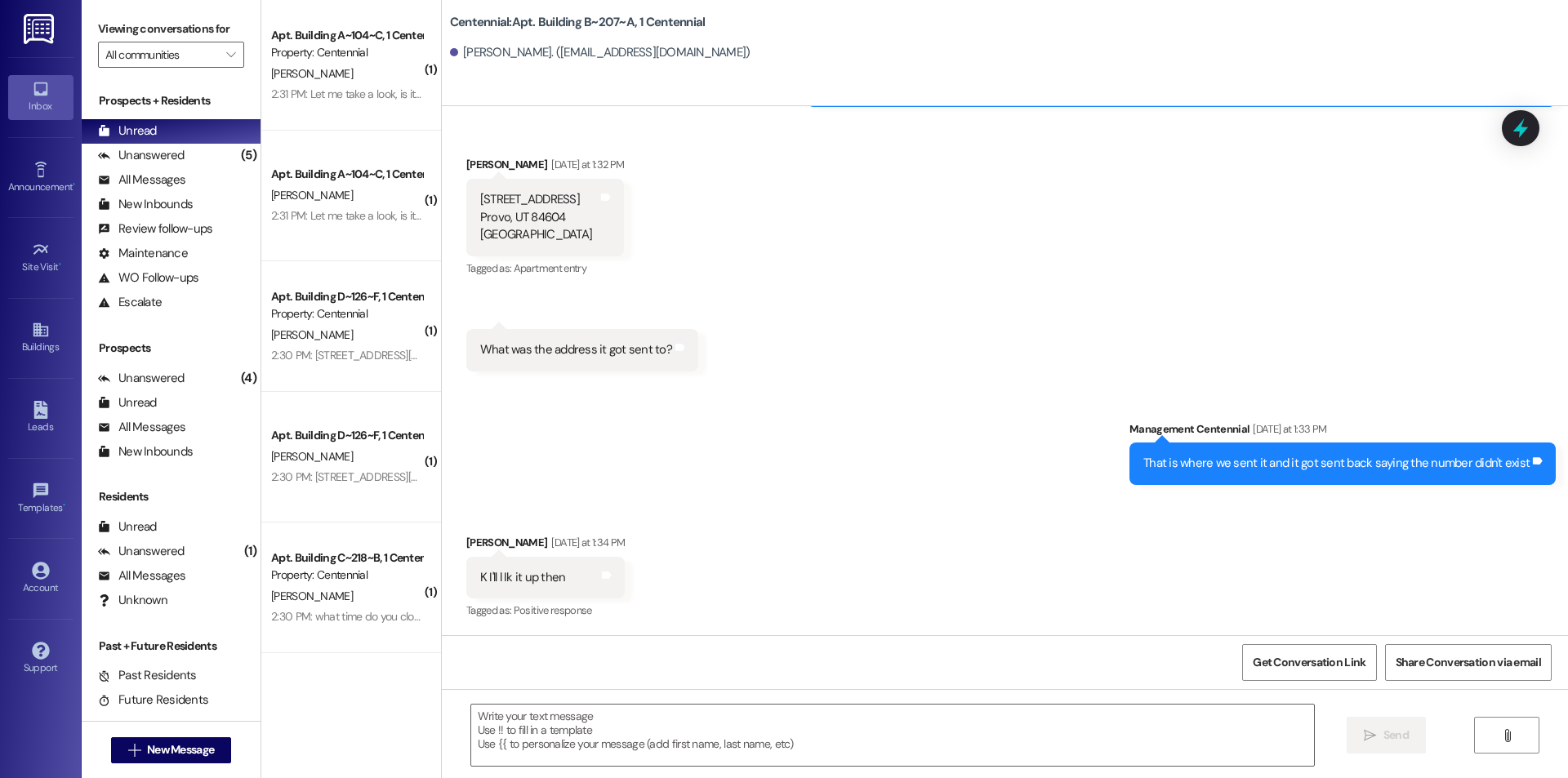
scroll to position [20076, 0]
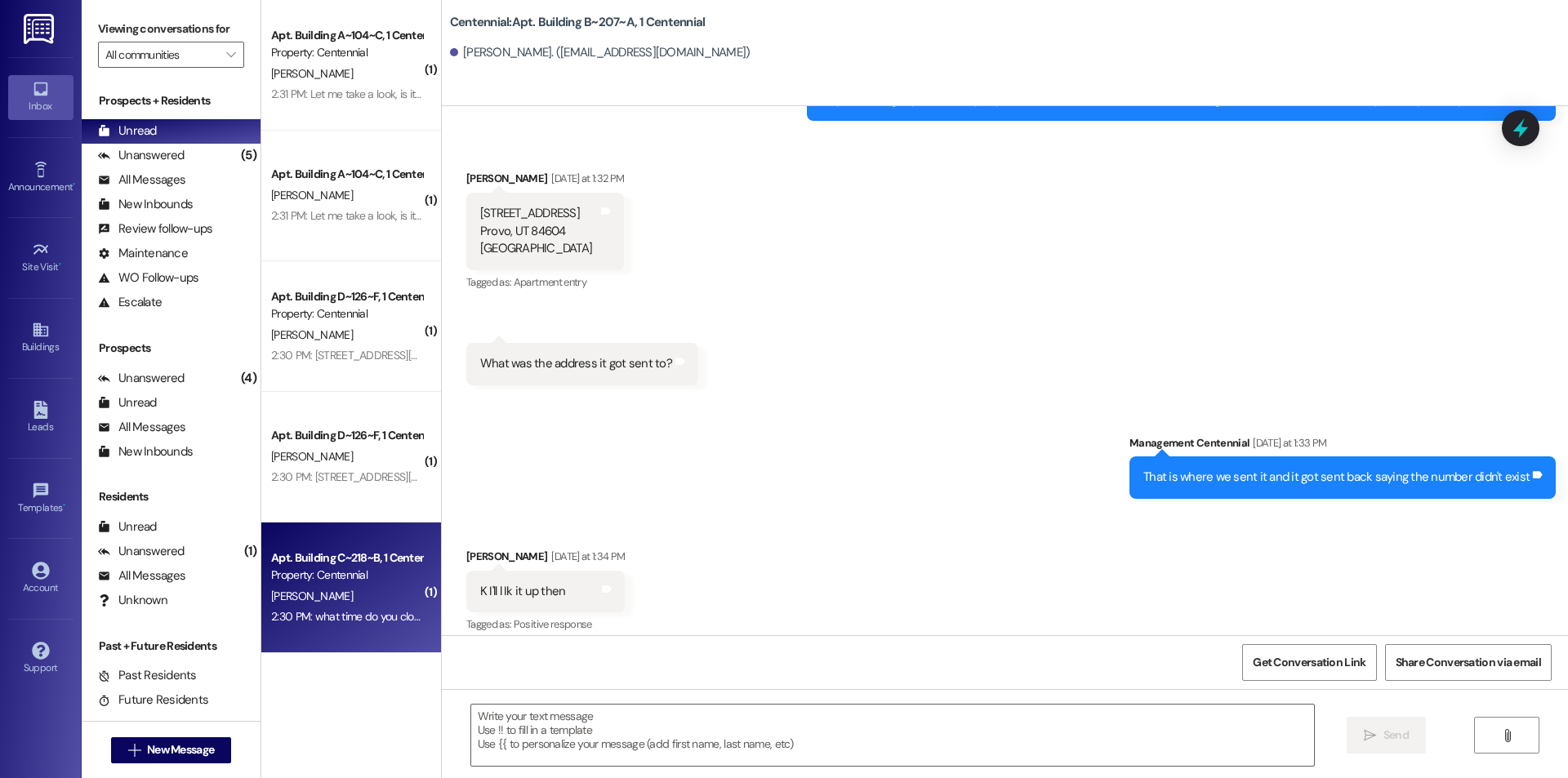
click at [331, 562] on div "Apt. Building C~218~B, 1 Centennial" at bounding box center [346, 558] width 151 height 17
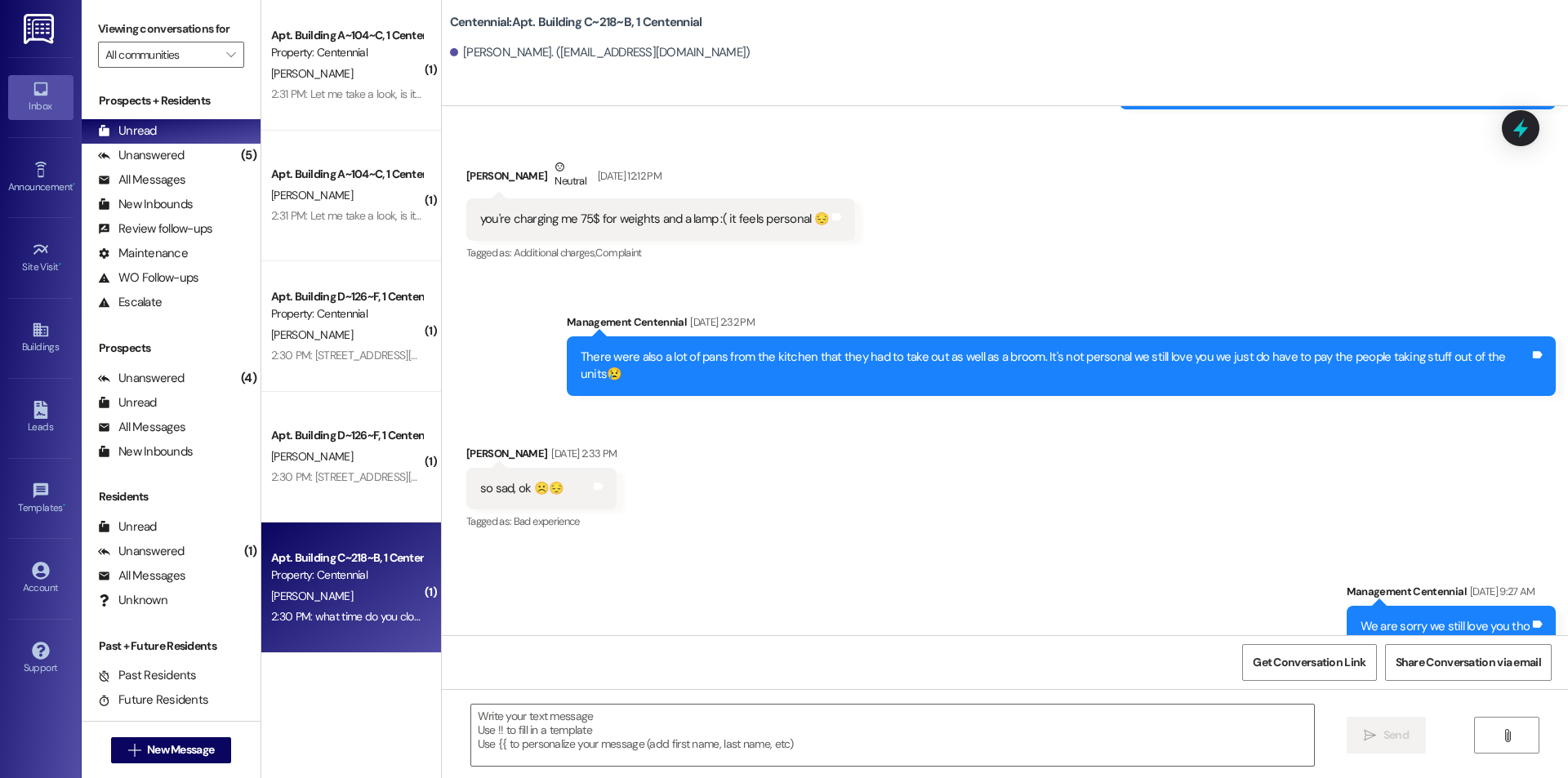
scroll to position [51460, 0]
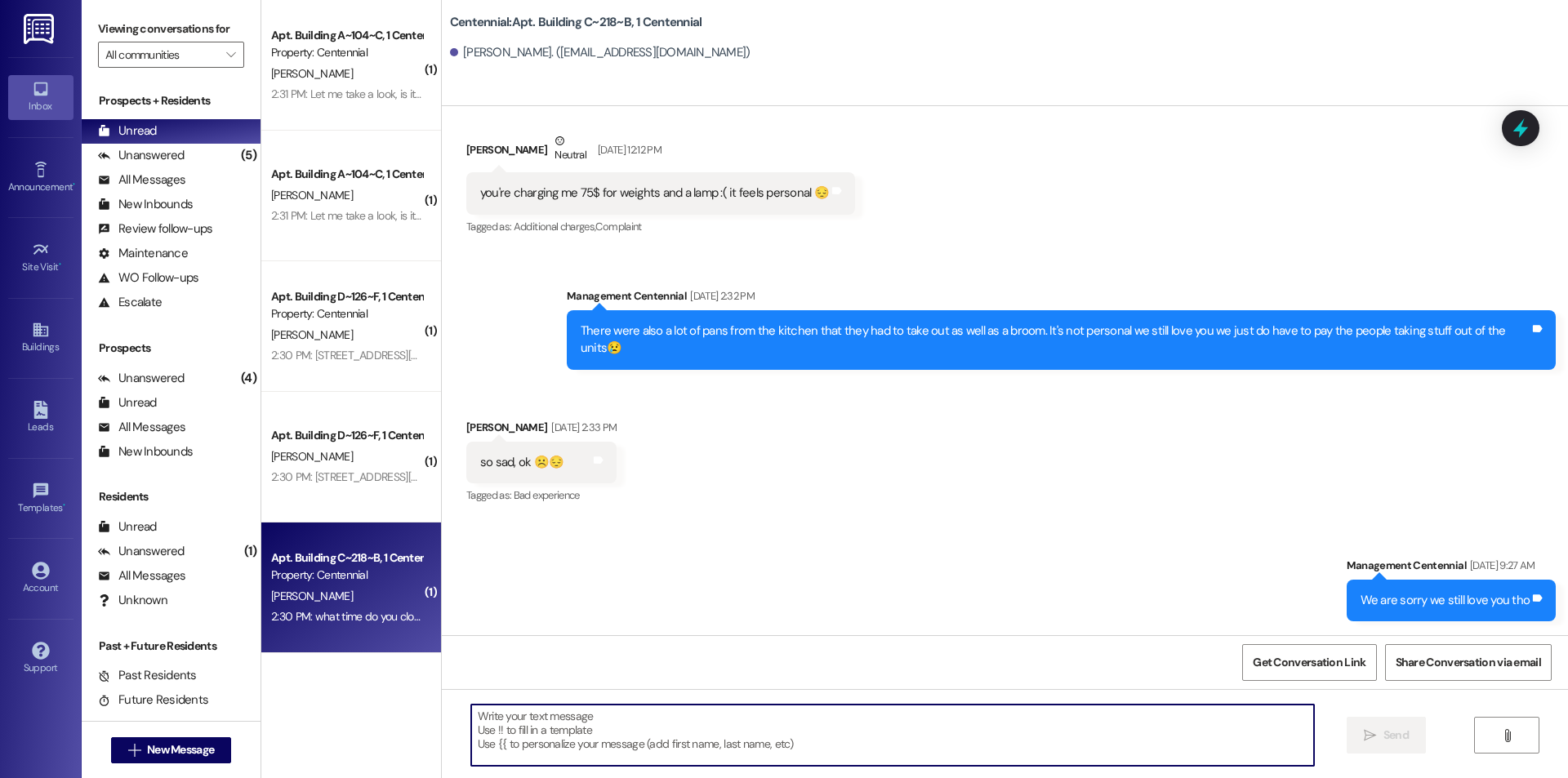
click at [674, 711] on textarea at bounding box center [892, 734] width 843 height 61
type textarea "We close [DATE] at 4pm"
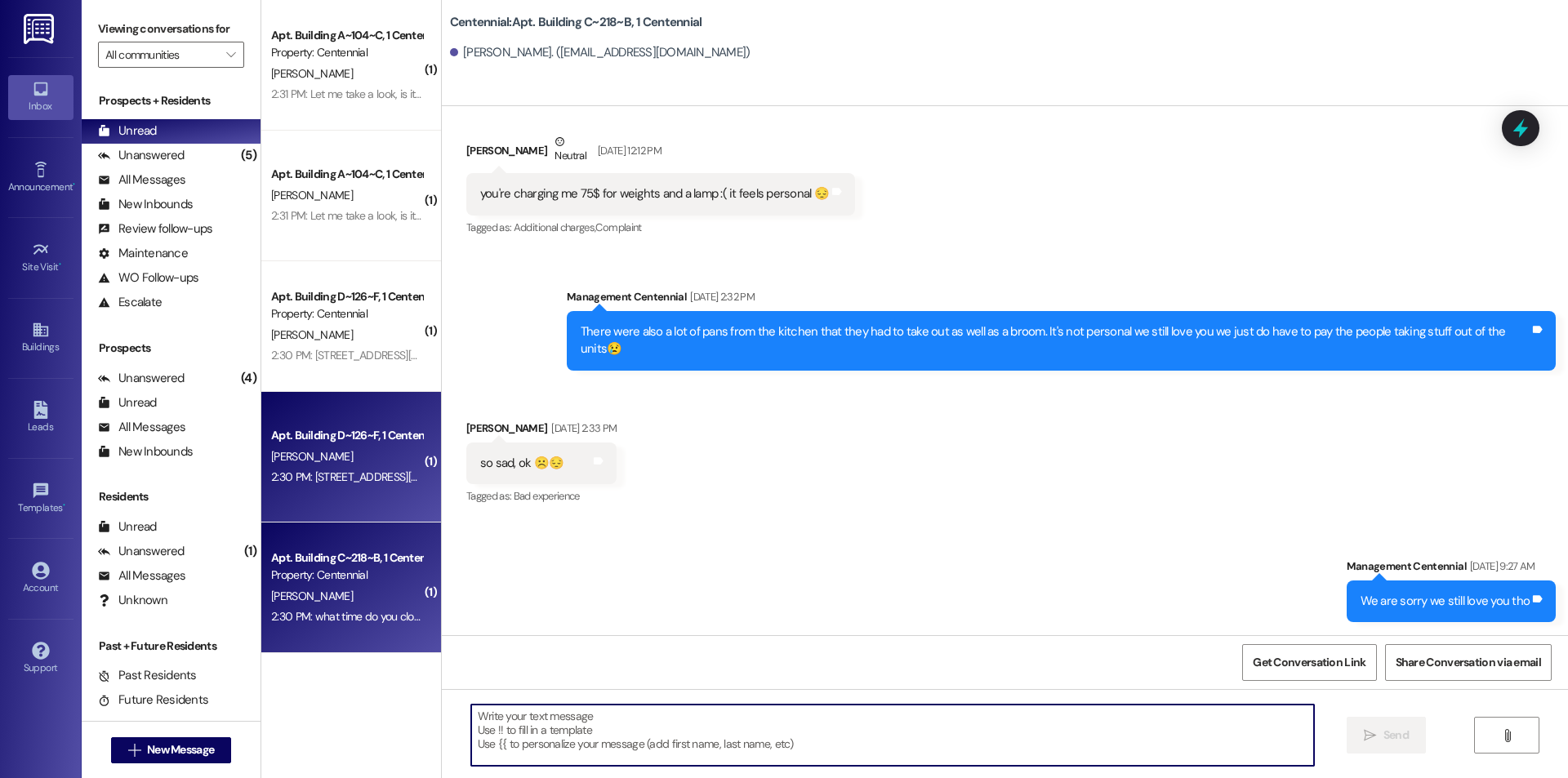
click at [339, 434] on div "Apt. Building D~126~F, 1 Centennial" at bounding box center [346, 435] width 151 height 17
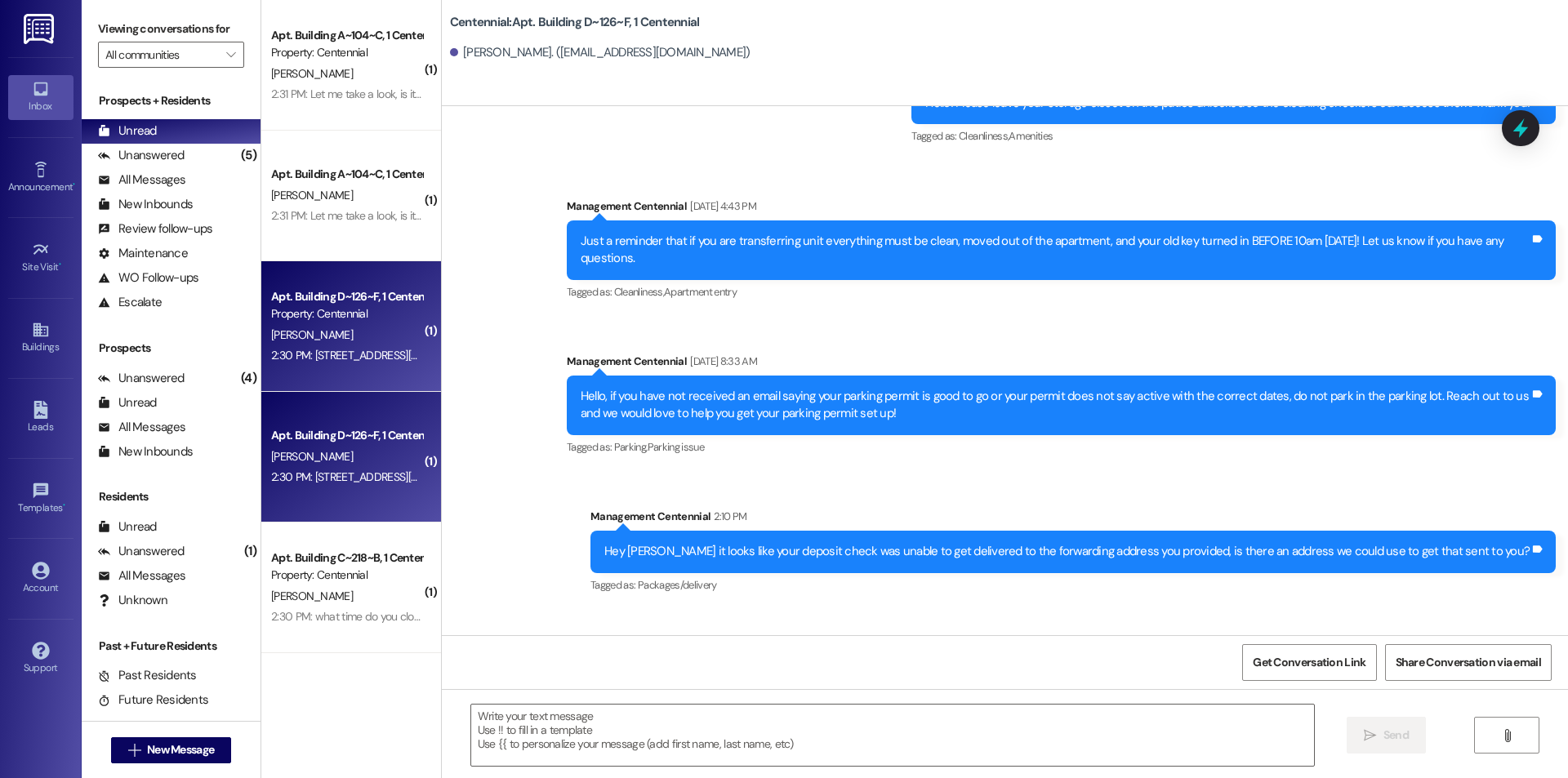
scroll to position [19108, 0]
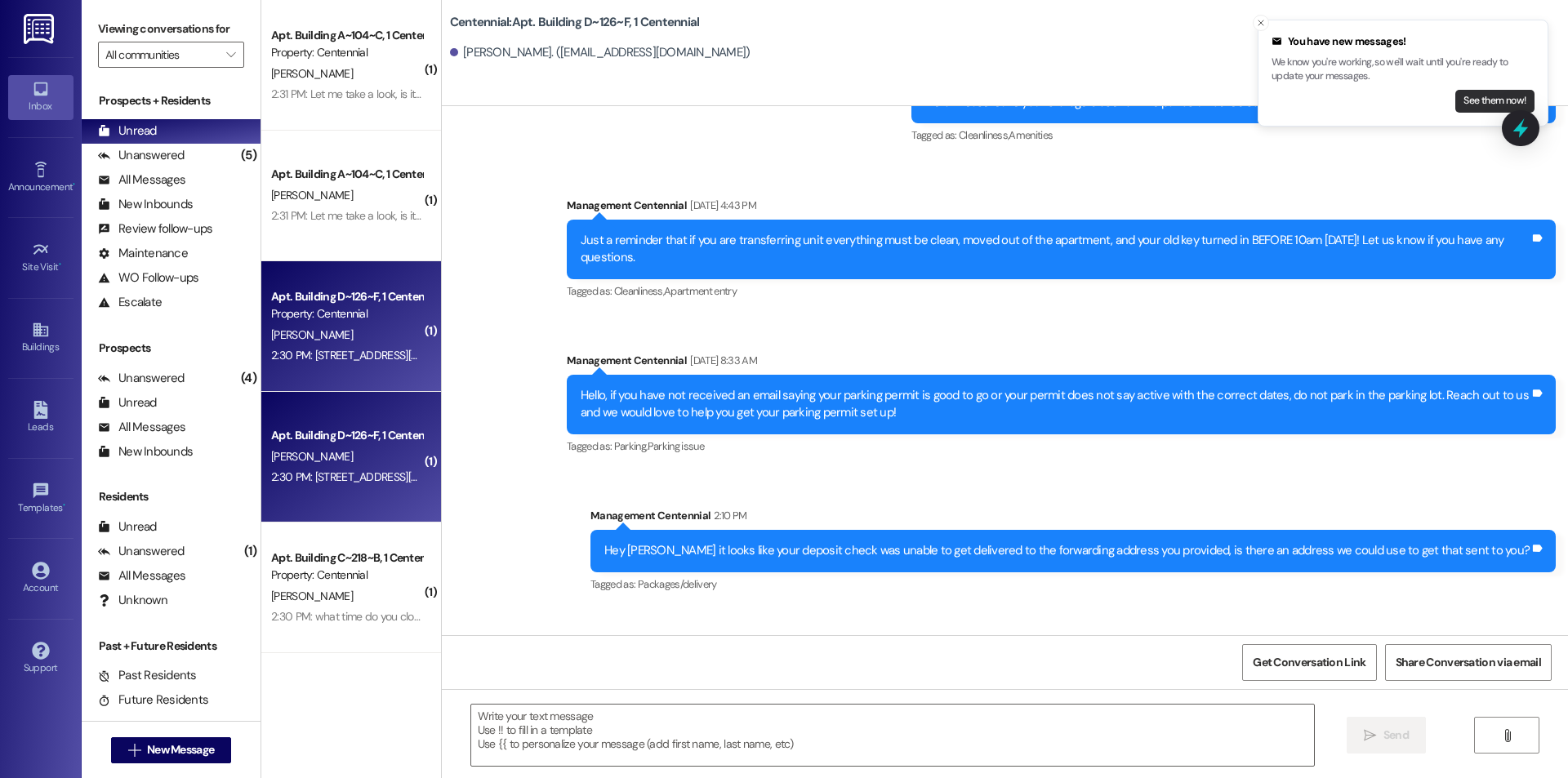
click at [1480, 97] on button "See them now!" at bounding box center [1495, 101] width 79 height 23
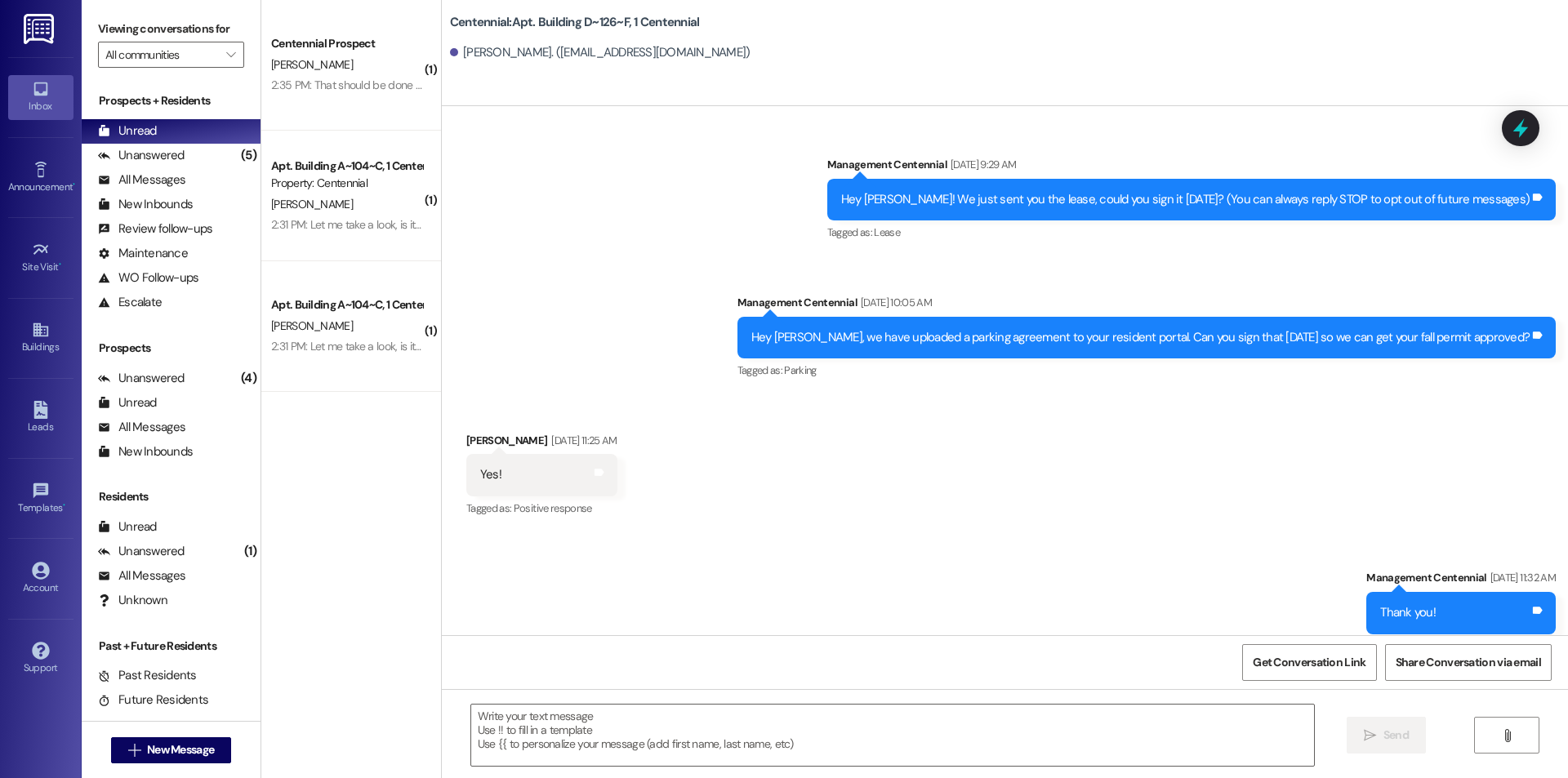
scroll to position [19107, 0]
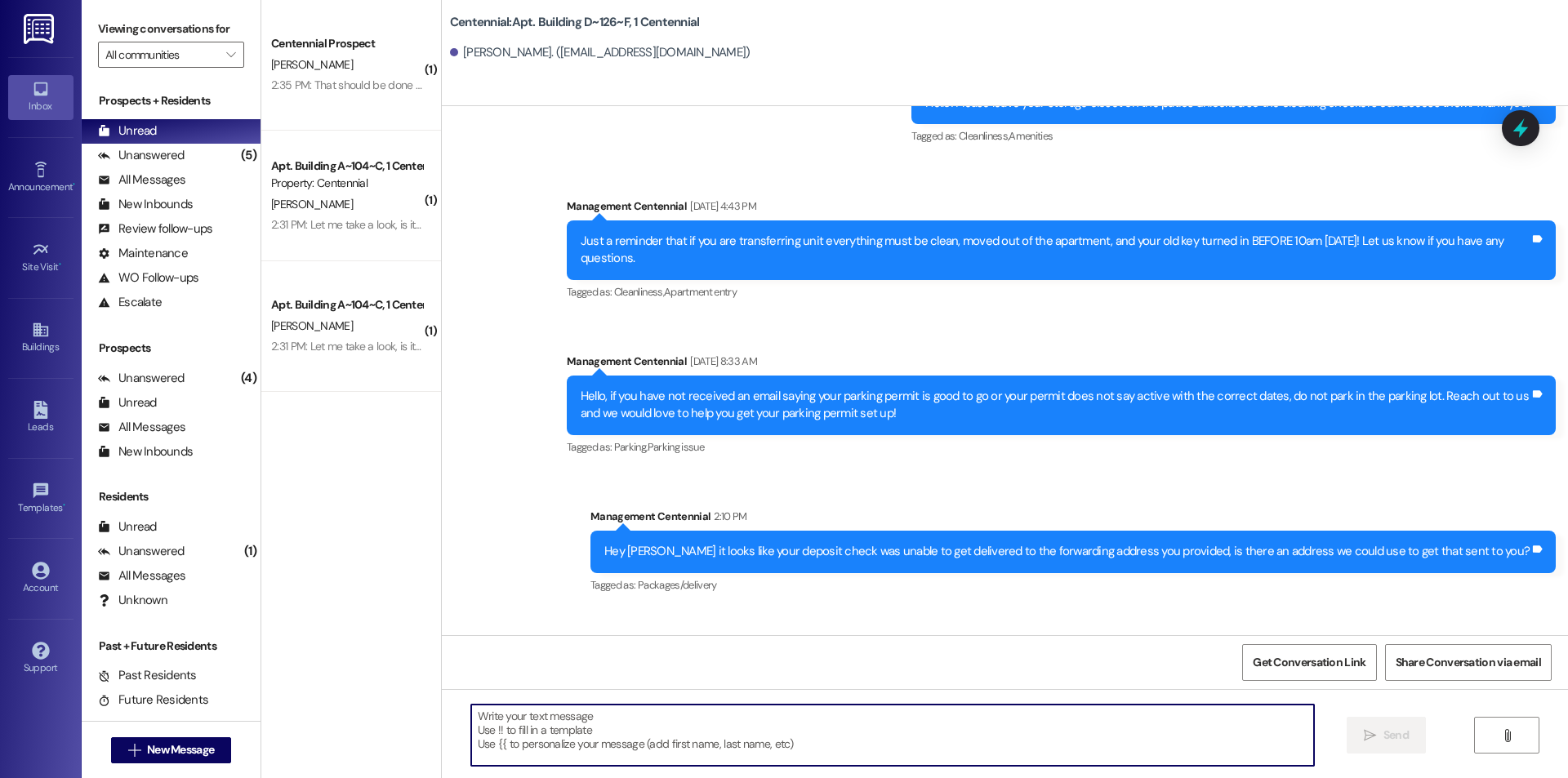
drag, startPoint x: 647, startPoint y: 741, endPoint x: 638, endPoint y: 742, distance: 9.1
click at [646, 741] on textarea at bounding box center [892, 734] width 843 height 61
click at [531, 713] on textarea "Ok perfect we ill get it sent to that address" at bounding box center [892, 734] width 843 height 61
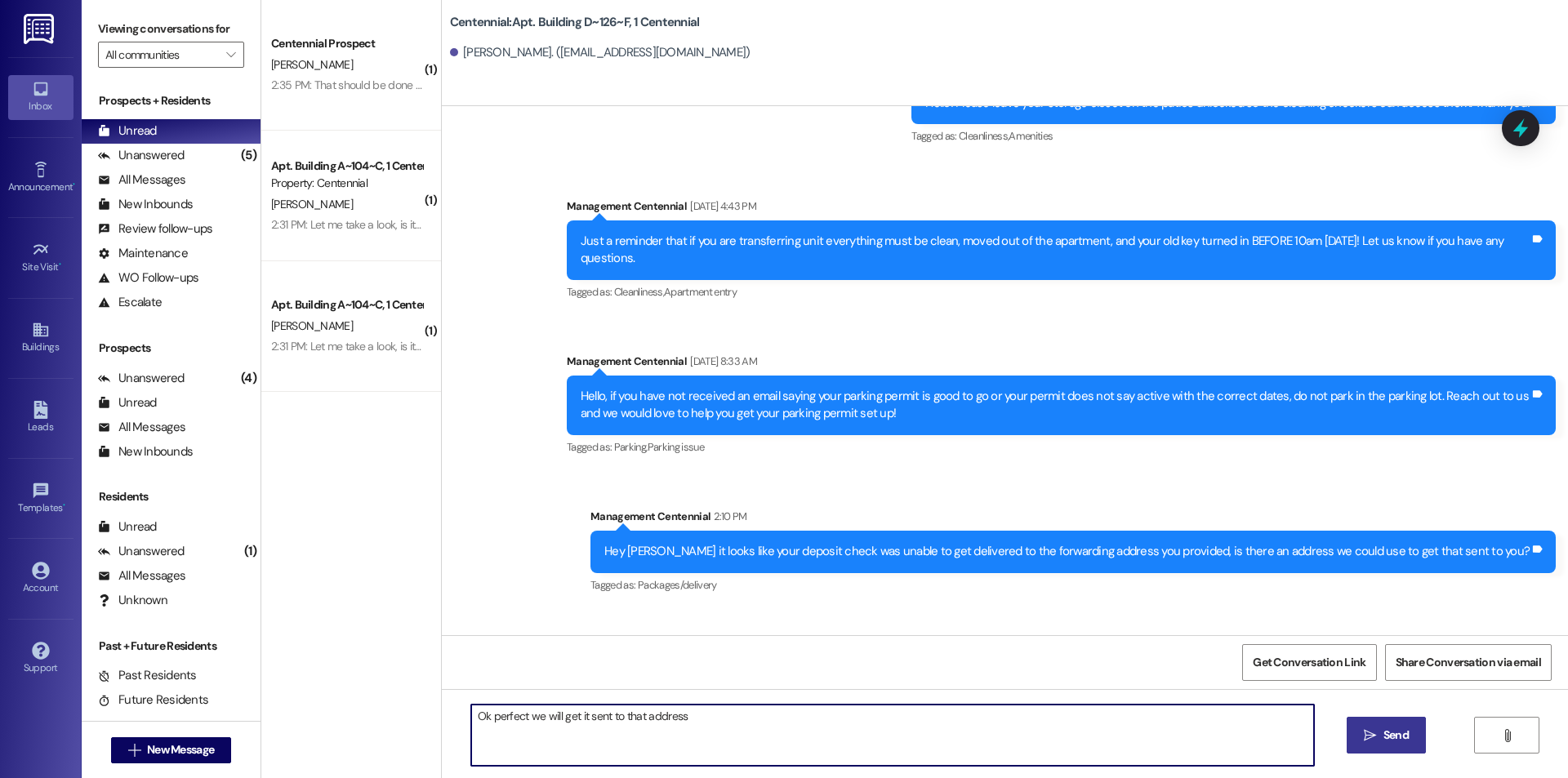
type textarea "Ok perfect we will get it sent to that address"
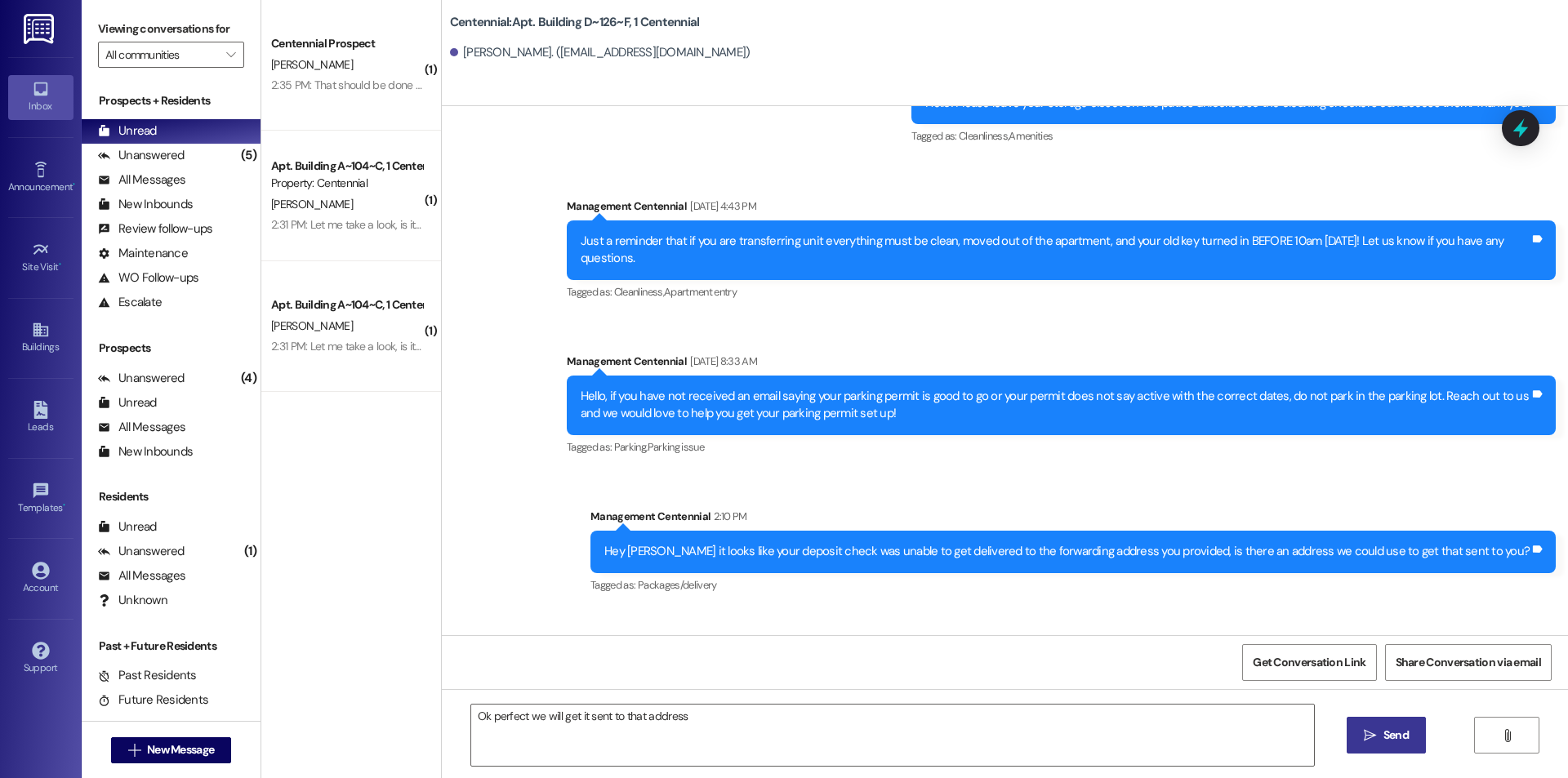
click at [1373, 727] on span " Send" at bounding box center [1386, 735] width 52 height 17
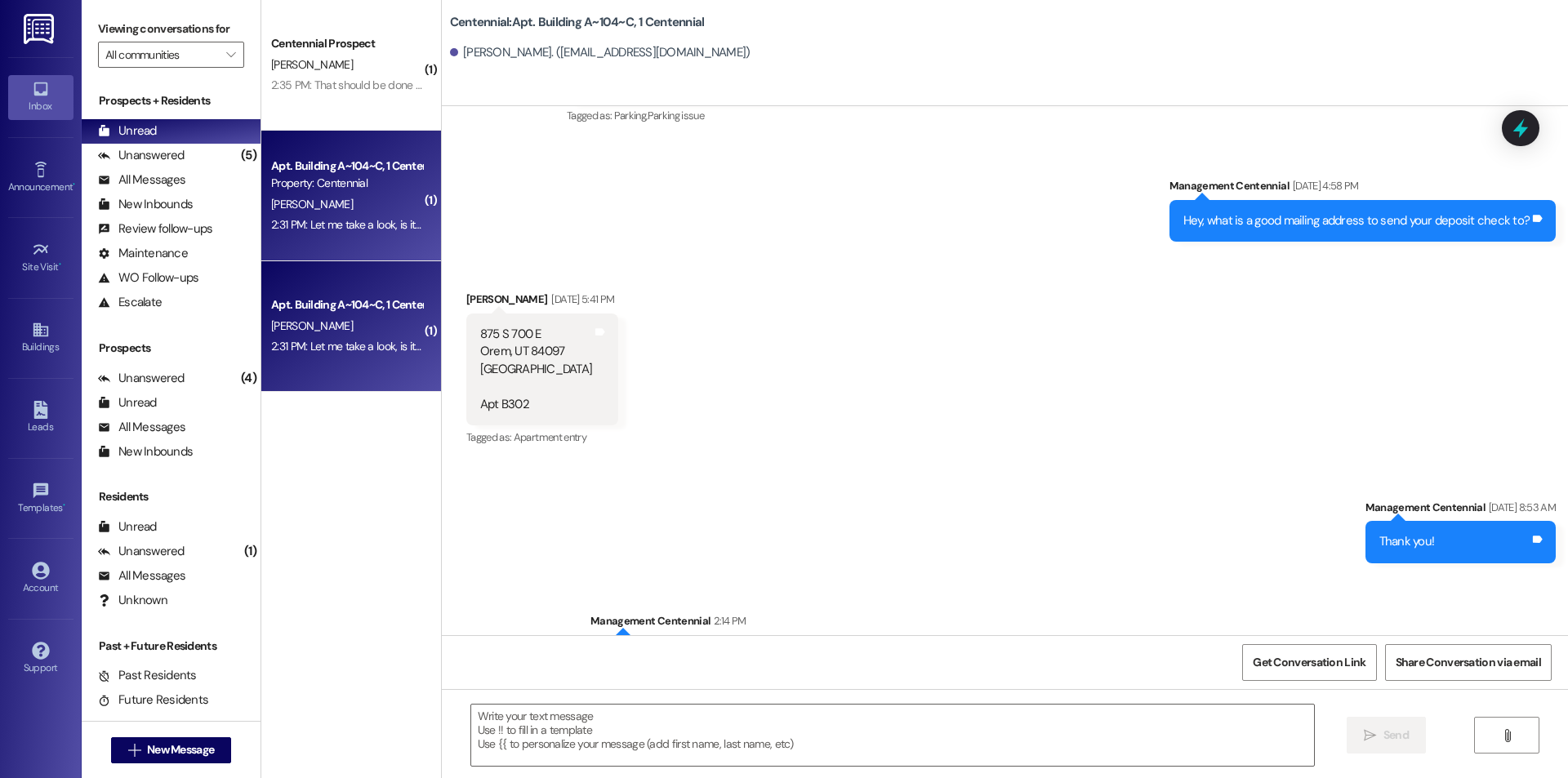
scroll to position [16739, 0]
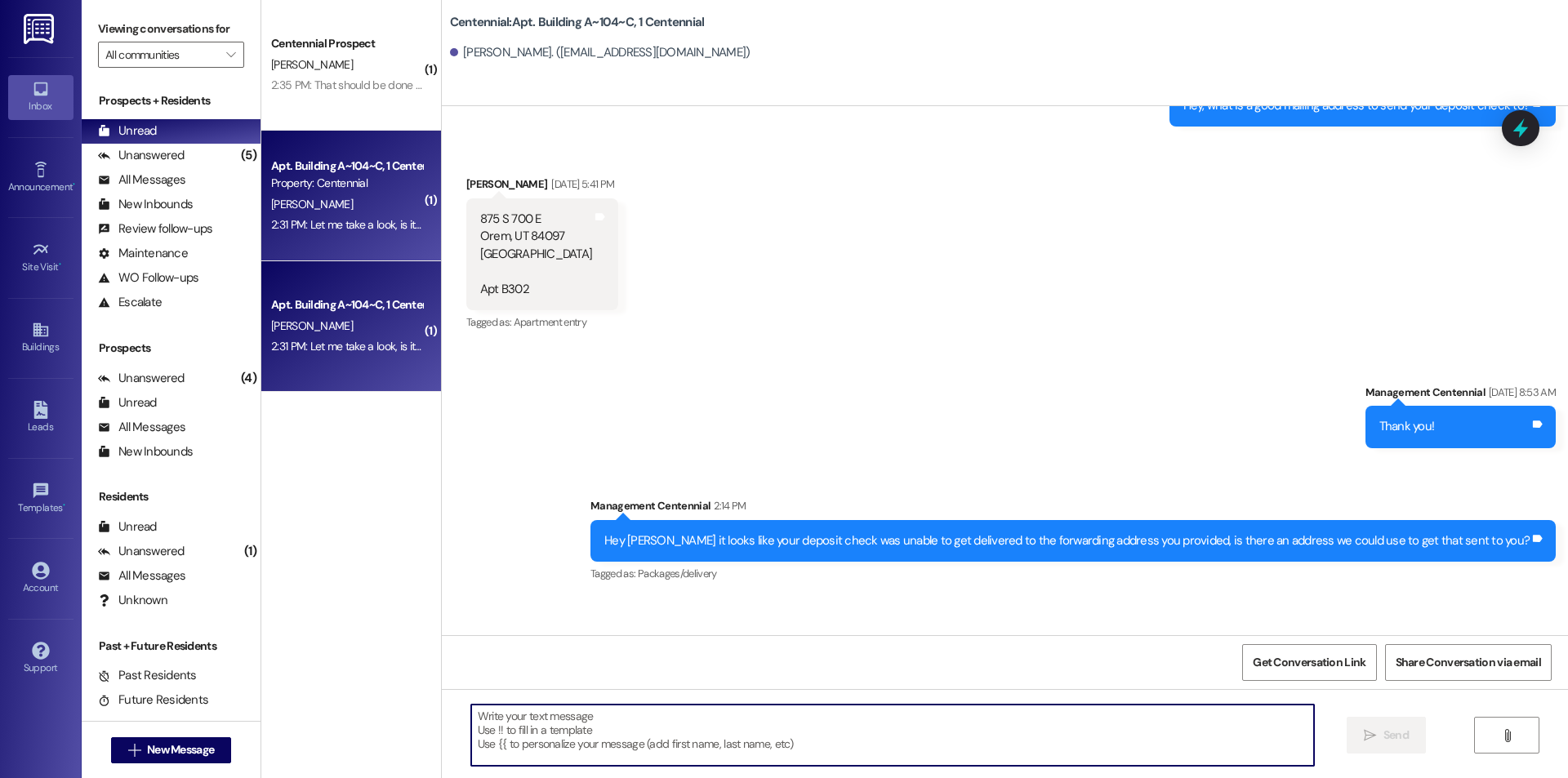
click at [686, 727] on textarea at bounding box center [892, 734] width 843 height 61
type textarea "Yes that is an option!"
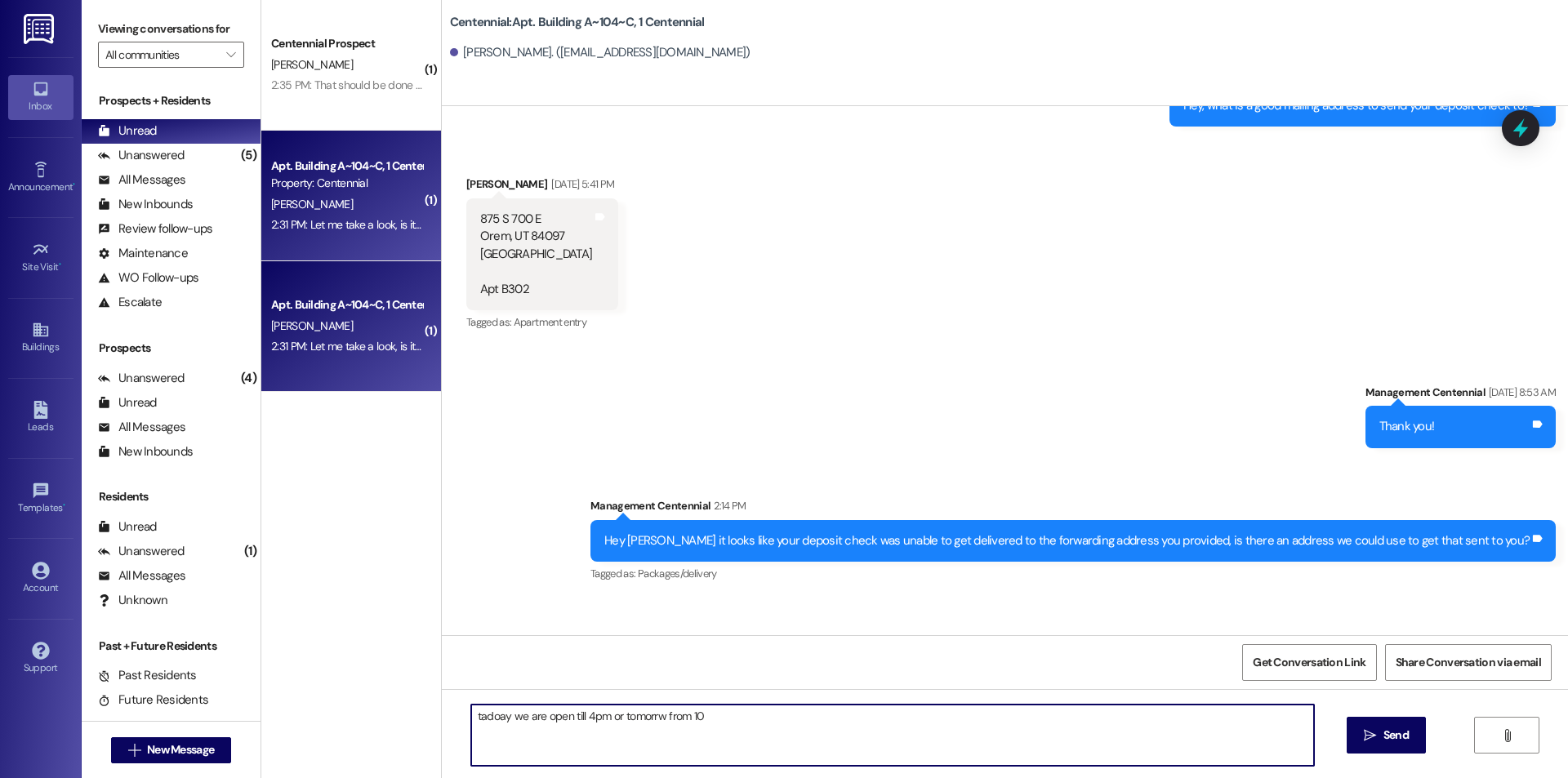
scroll to position [16853, 0]
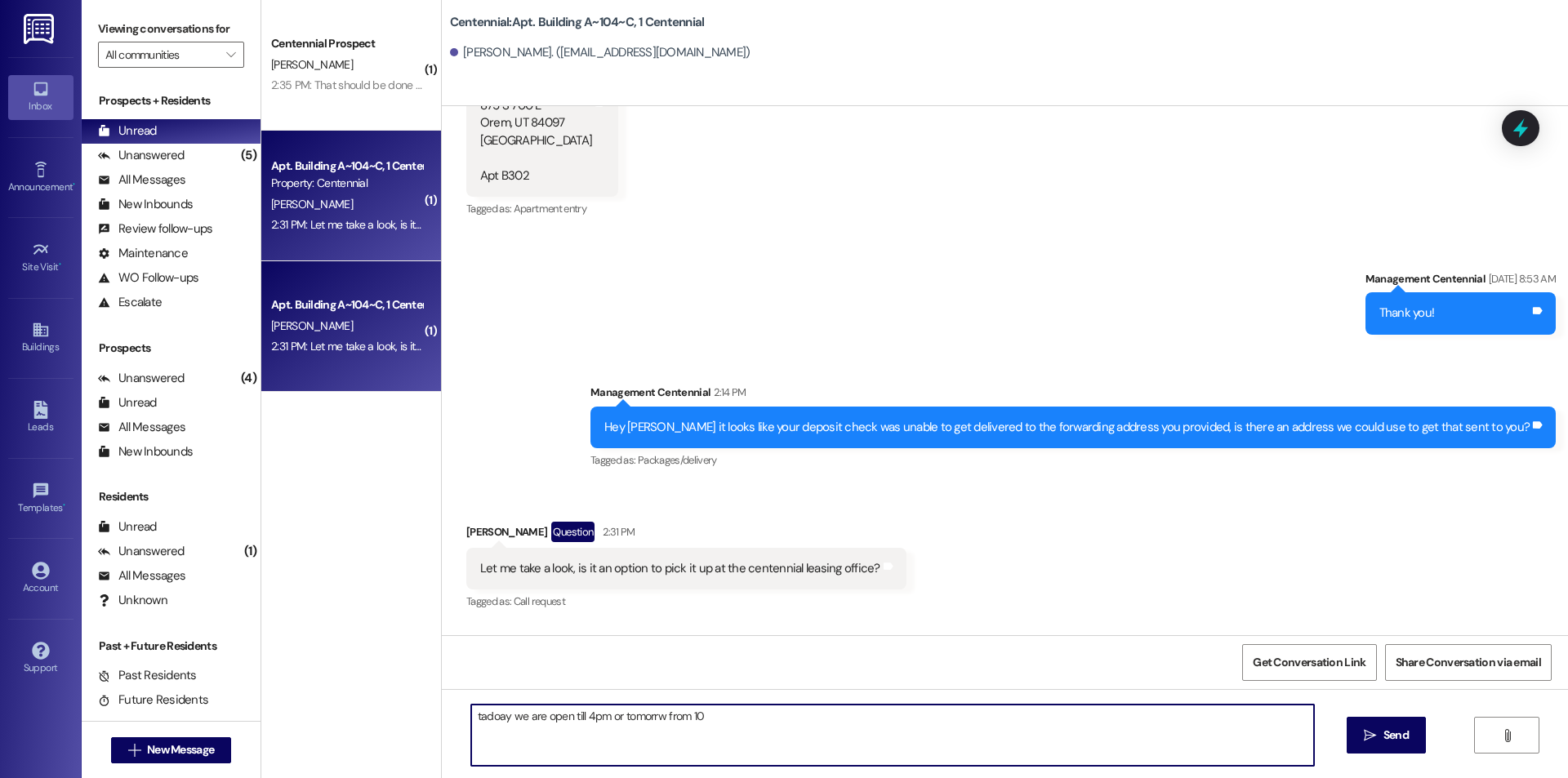
click at [592, 712] on textarea "tadoay we are open till 4pm or tomorrw from 10" at bounding box center [892, 734] width 843 height 61
click at [703, 719] on textarea "[DATE] we are open till 4pm or [DATE] from 10" at bounding box center [892, 734] width 843 height 61
type textarea "[DATE] we are open till 4pm or [DATE] from 10am-2pm"
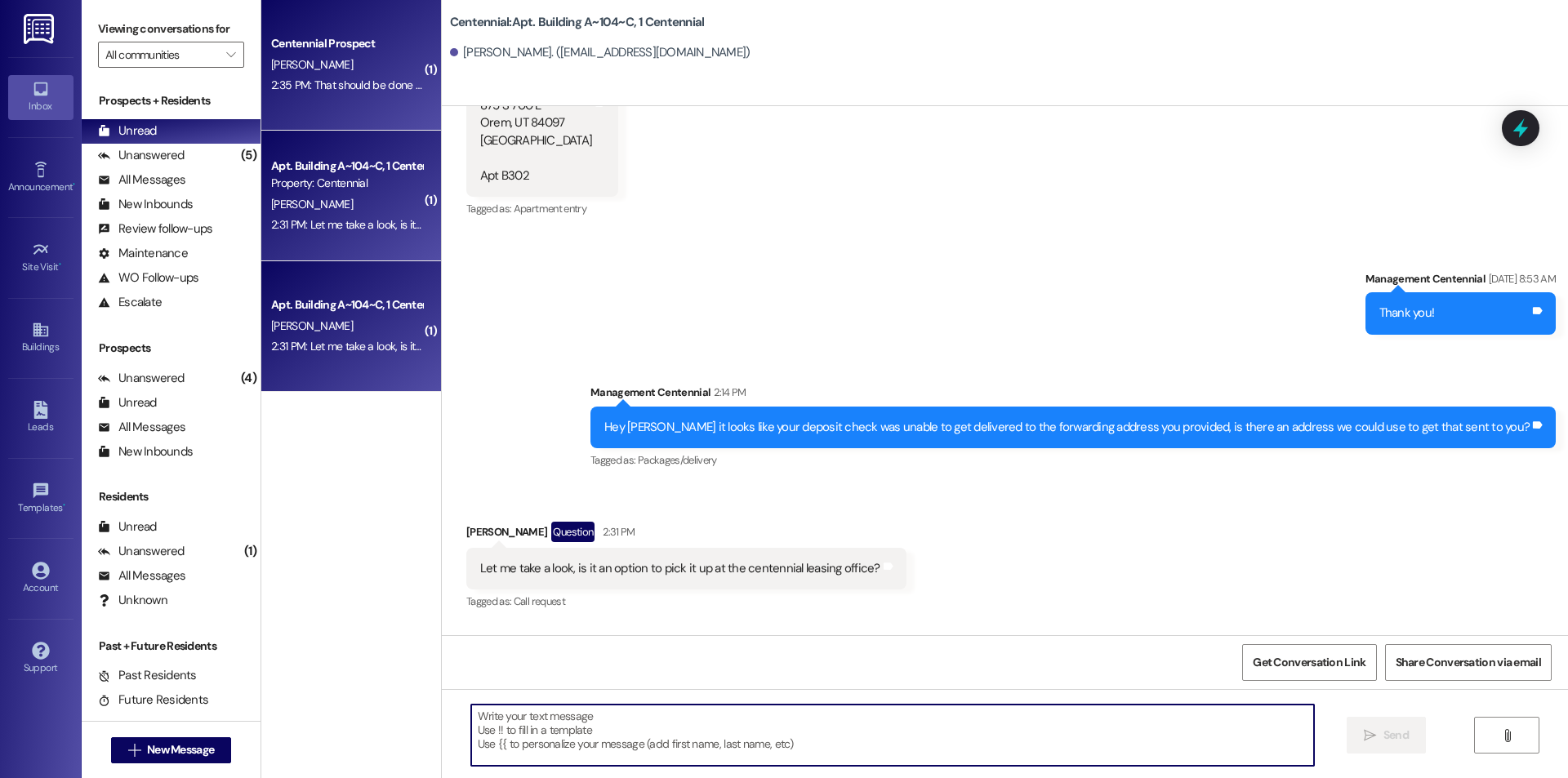
click at [381, 96] on div "2:35 PM: That should be done now 2:35 PM: That should be done now" at bounding box center [346, 85] width 154 height 21
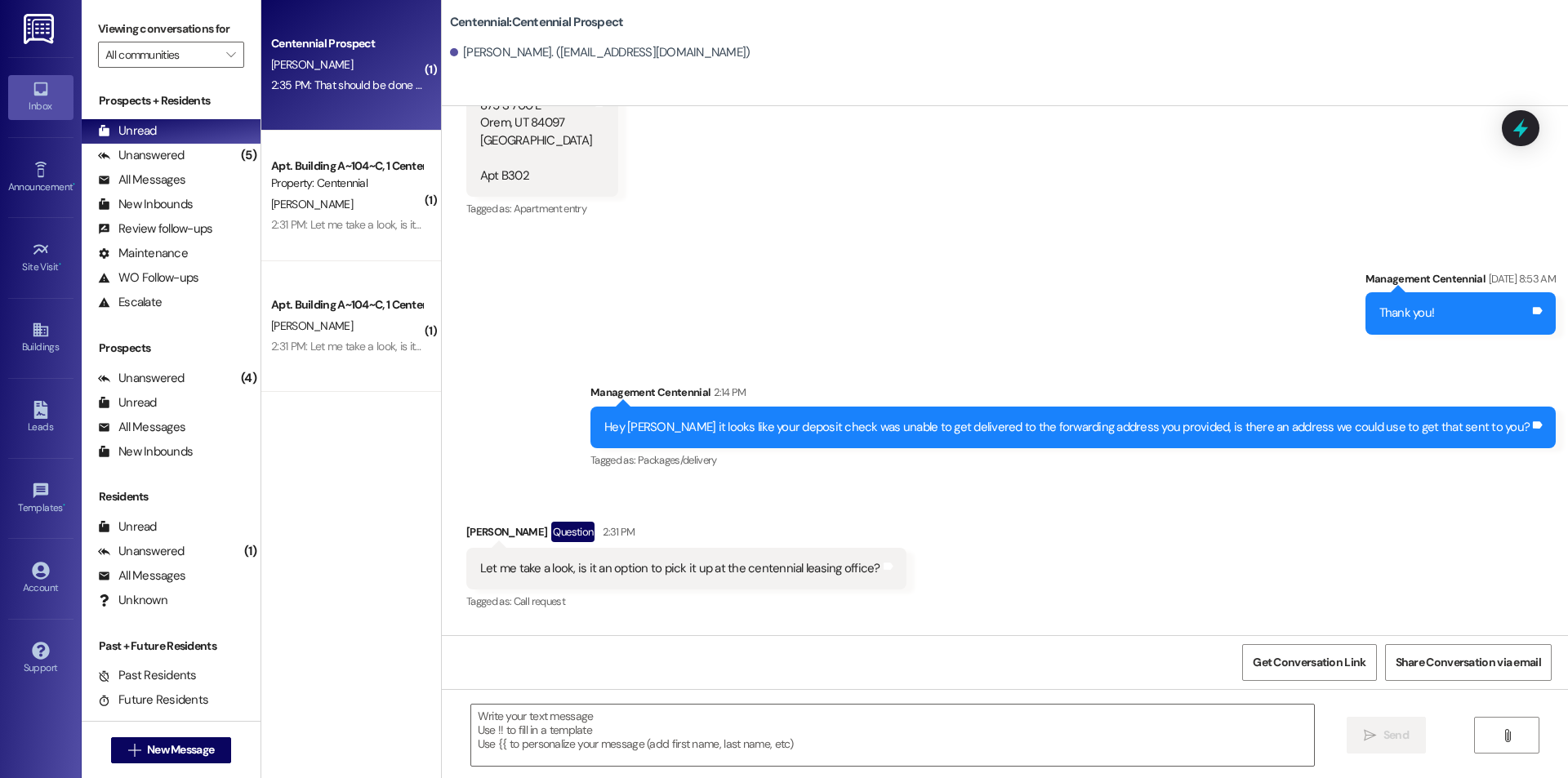
scroll to position [0, 0]
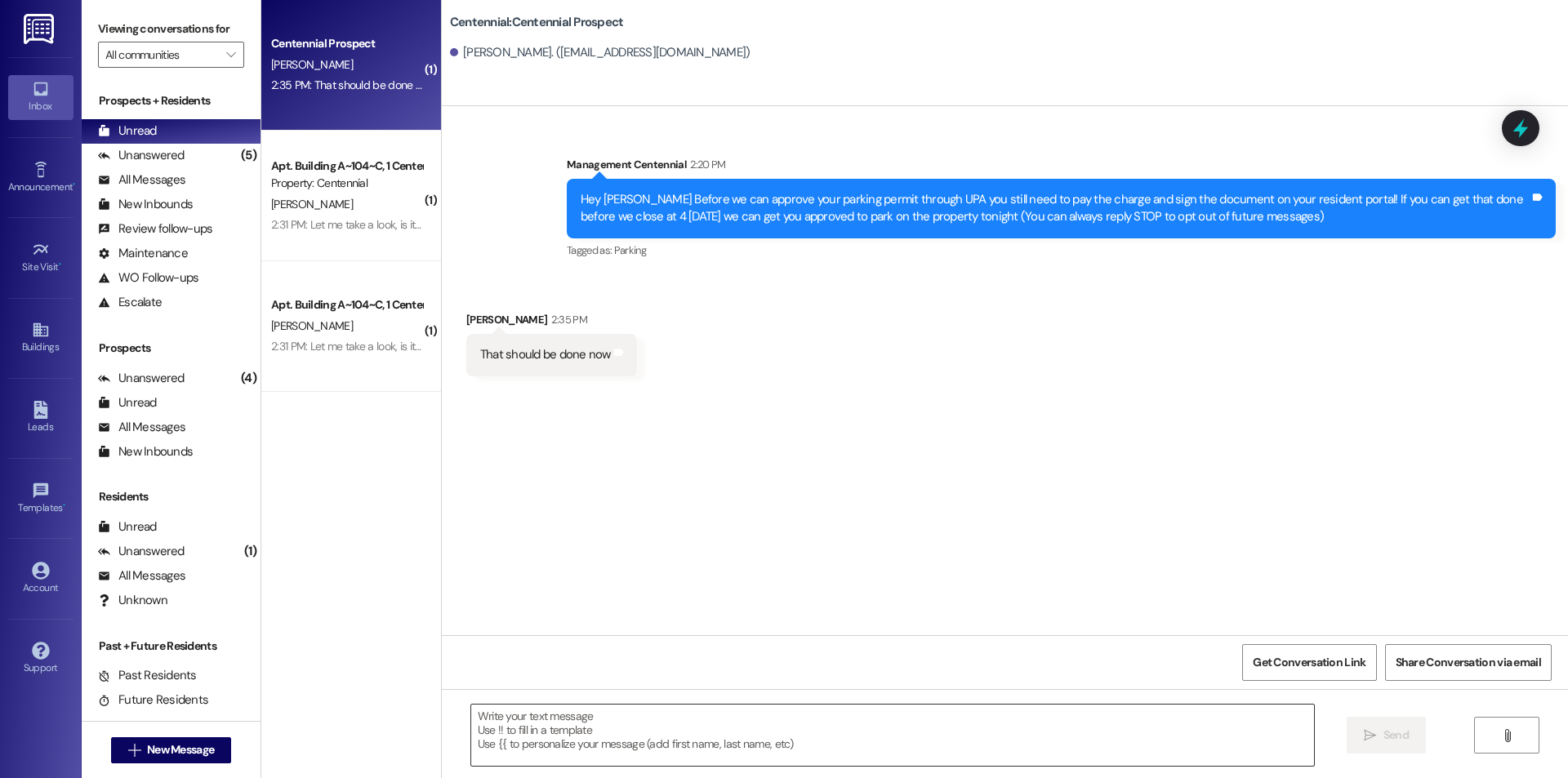
drag, startPoint x: 545, startPoint y: 744, endPoint x: 554, endPoint y: 738, distance: 10.8
click at [550, 741] on textarea at bounding box center [892, 734] width 843 height 61
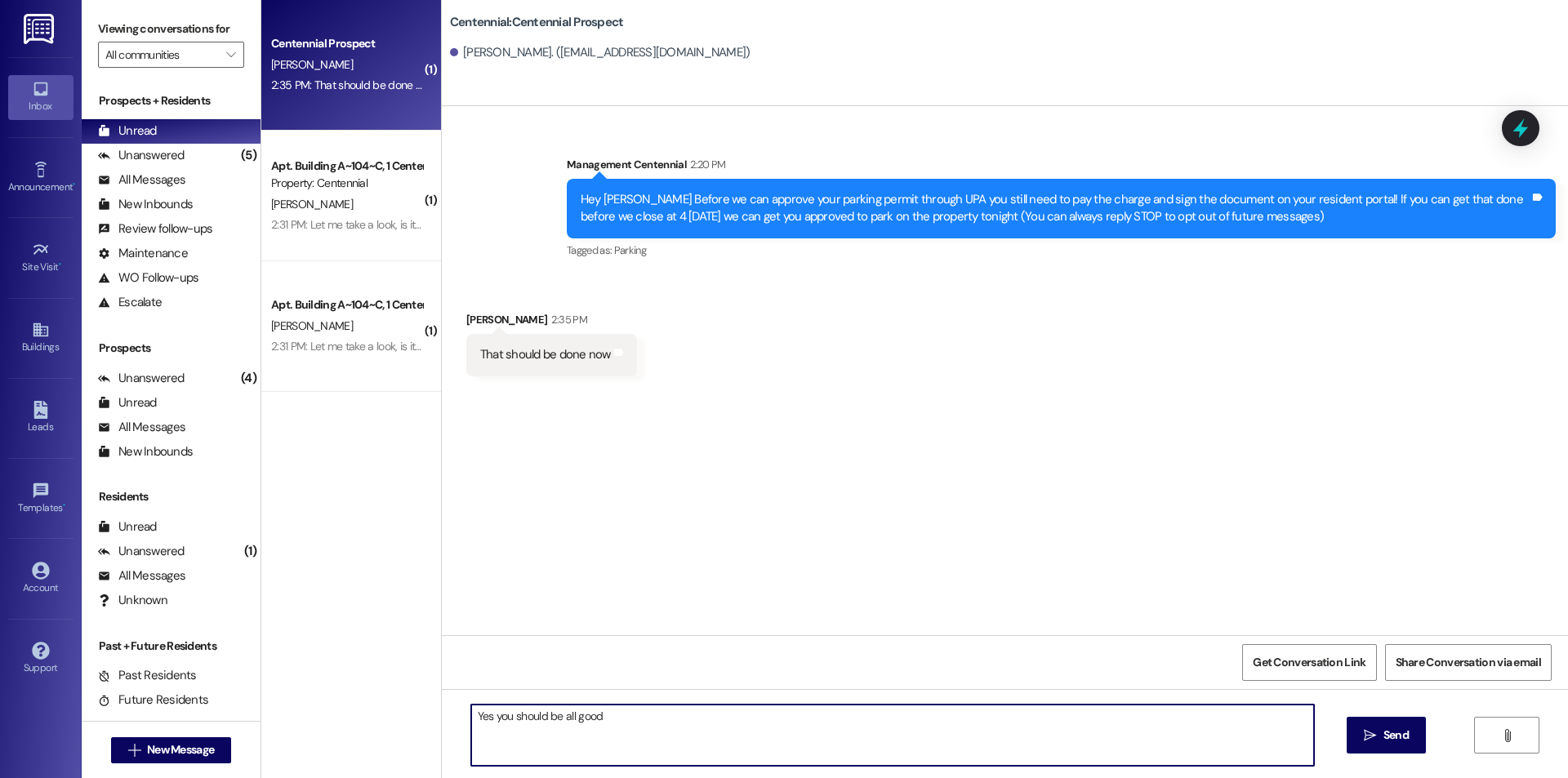
type textarea "Yes you should be all good!"
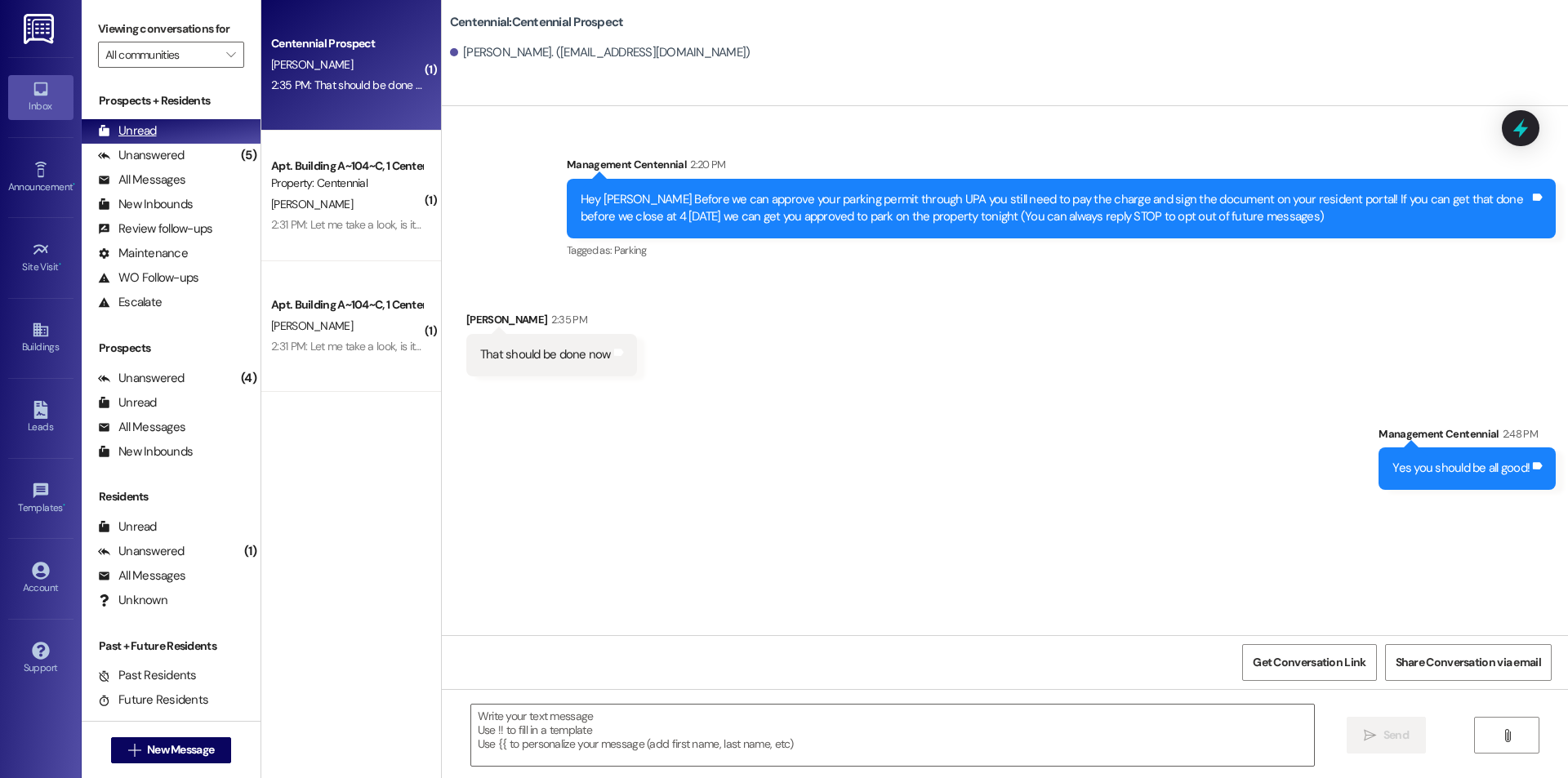
drag, startPoint x: 112, startPoint y: 153, endPoint x: 115, endPoint y: 133, distance: 20.2
click at [112, 150] on div "Unanswered" at bounding box center [141, 156] width 87 height 17
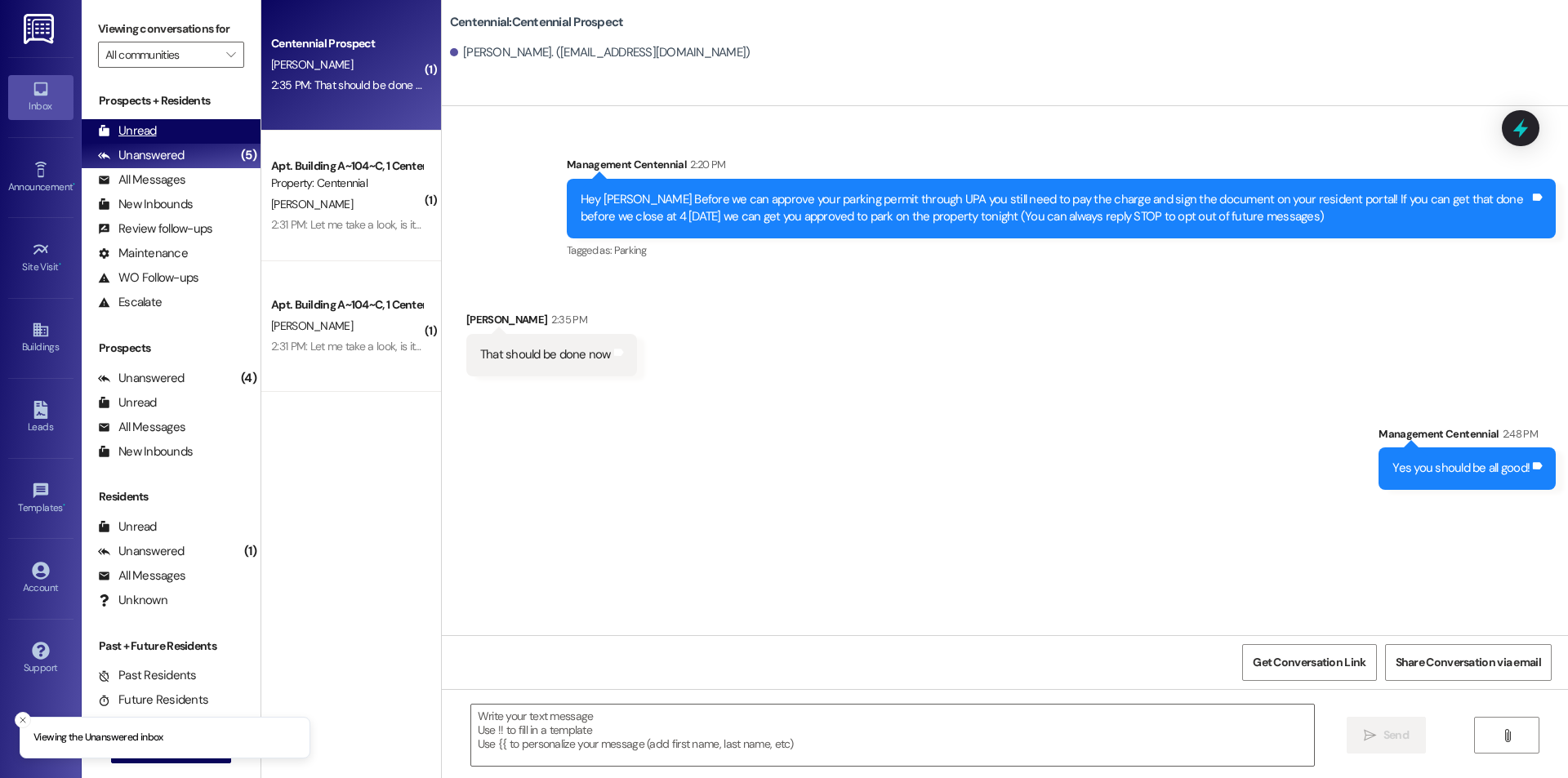
click at [115, 133] on div "Unread" at bounding box center [127, 131] width 59 height 17
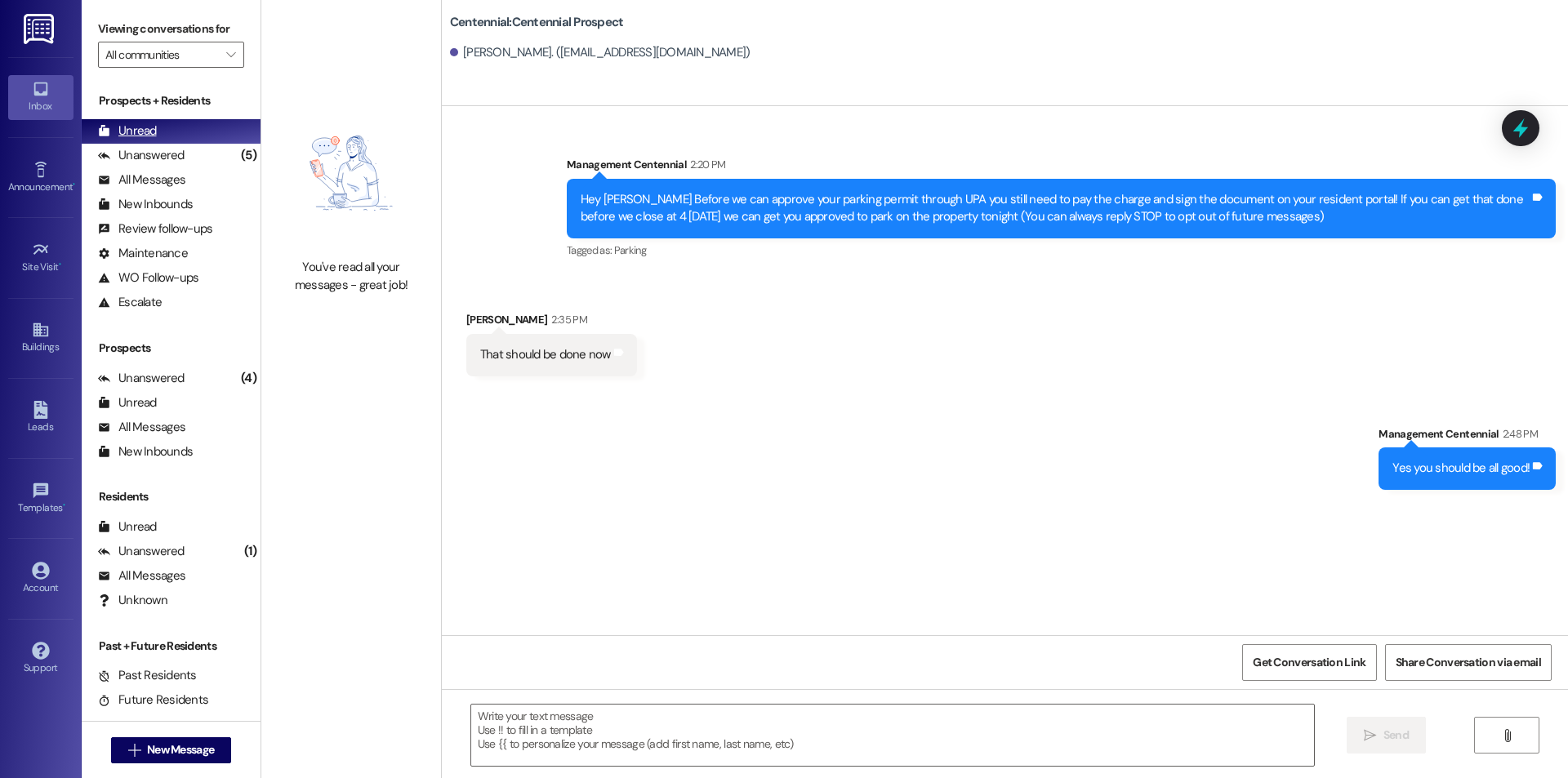
drag, startPoint x: 167, startPoint y: 154, endPoint x: 166, endPoint y: 139, distance: 15.0
click at [167, 153] on div "Unanswered" at bounding box center [141, 156] width 87 height 17
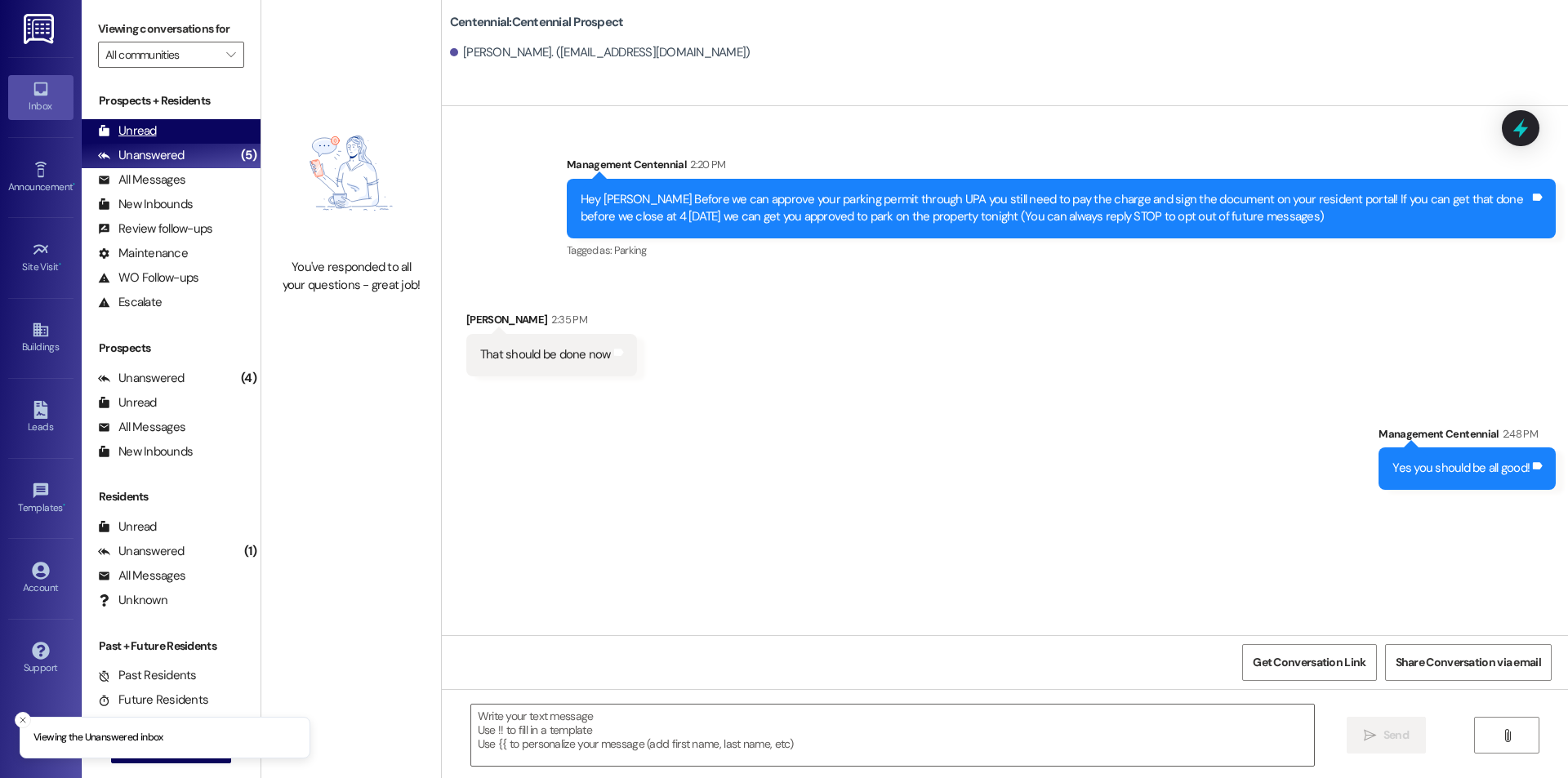
click at [166, 134] on div "Unread (0)" at bounding box center [171, 131] width 179 height 24
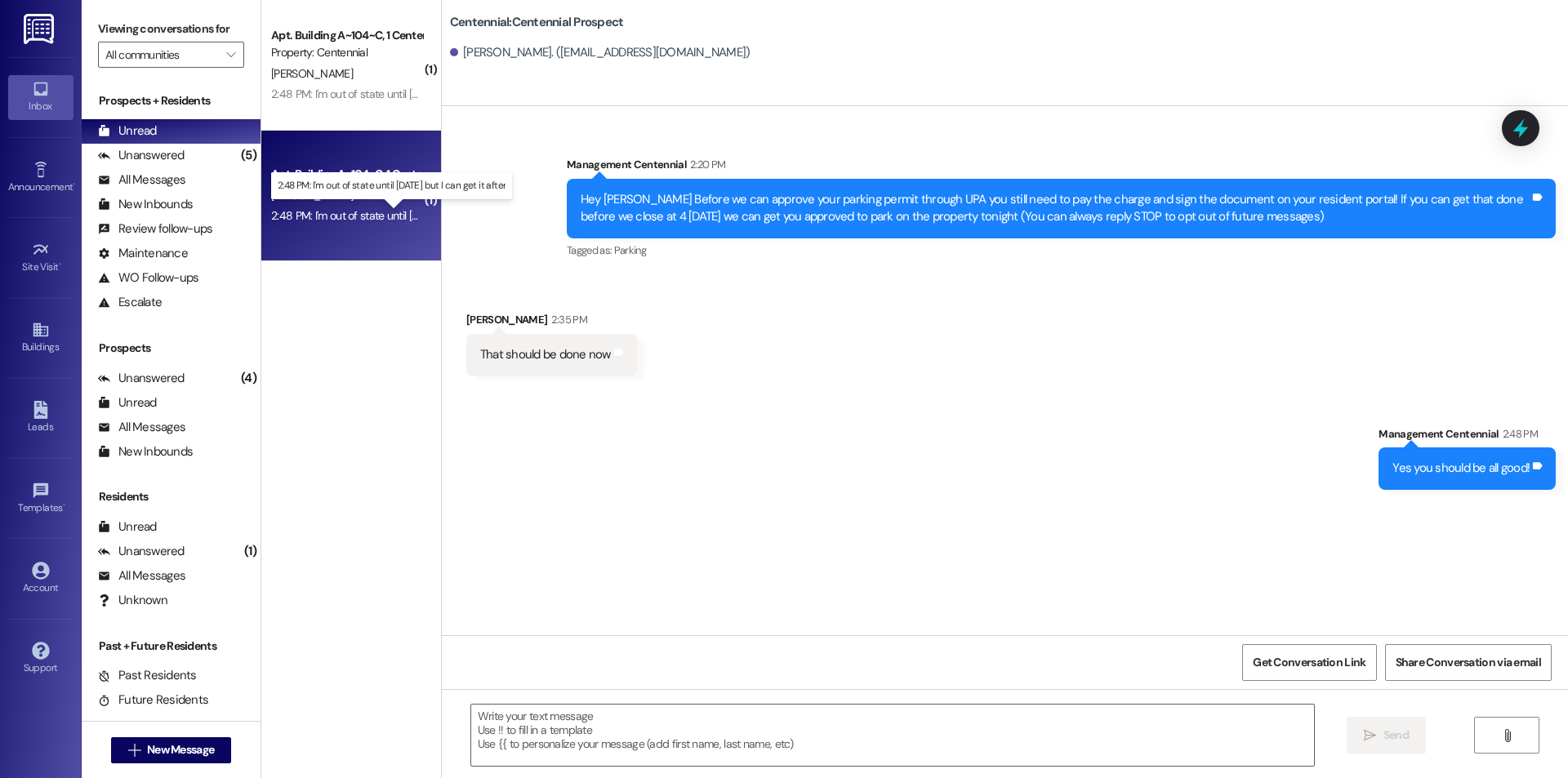
click at [319, 215] on div "2:48 PM: I'm out of state until [DATE] but I can get it after 2:48 PM: I'm out …" at bounding box center [402, 215] width 263 height 15
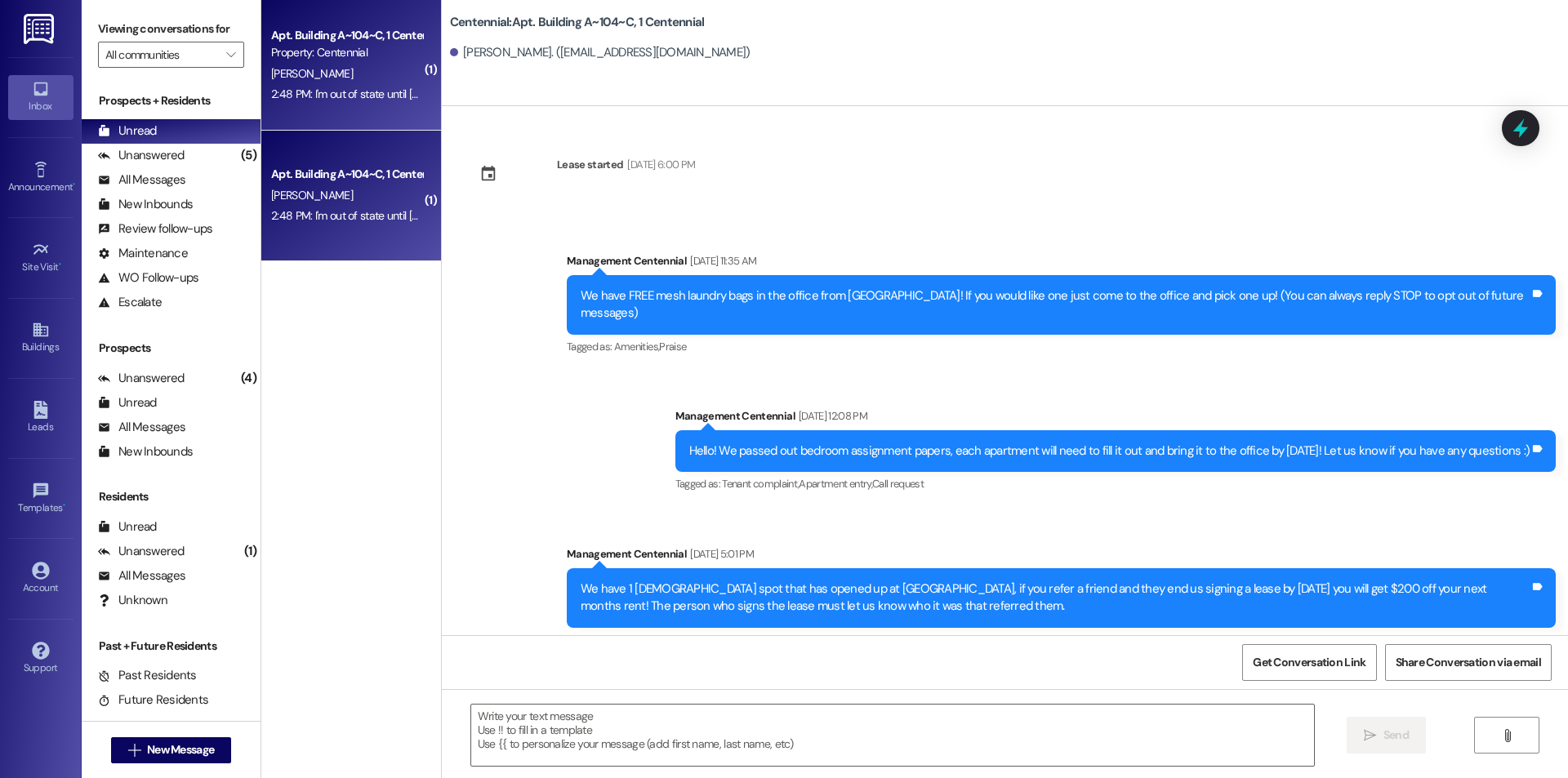
scroll to position [17104, 0]
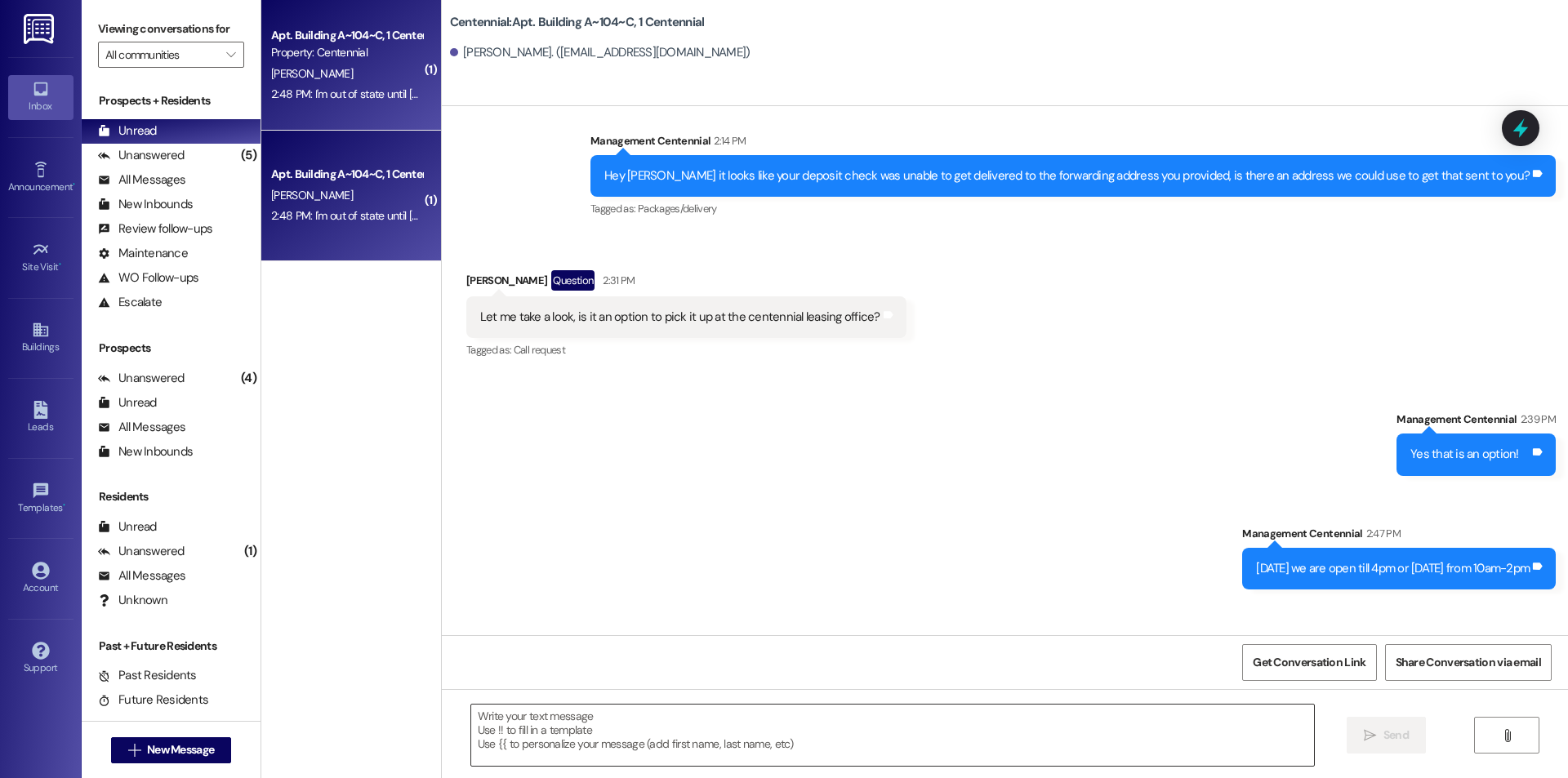
click at [639, 728] on textarea at bounding box center [892, 734] width 843 height 61
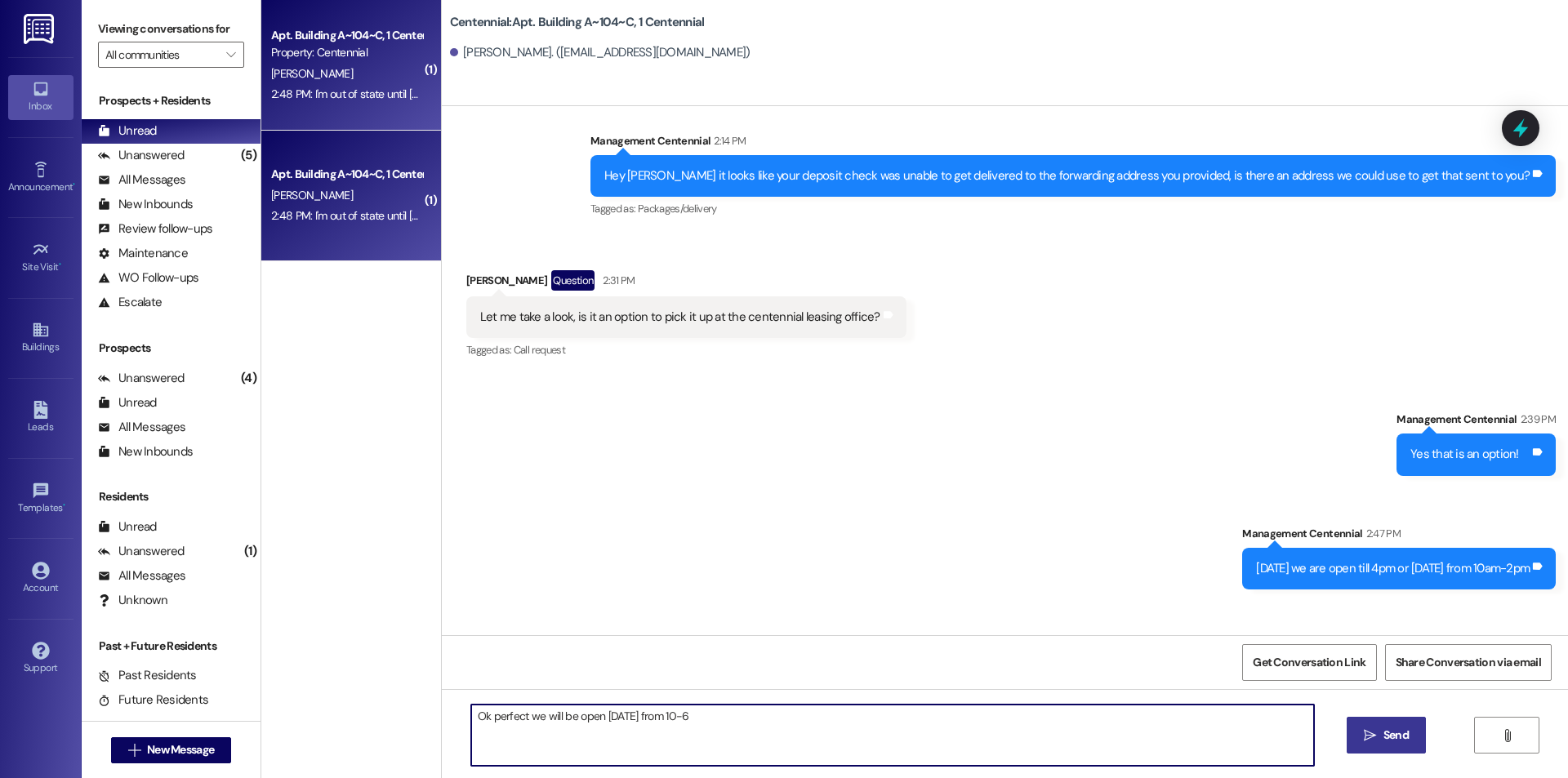
type textarea "Ok perfect we will be open [DATE] from 10-6"
click at [1353, 744] on button " Send" at bounding box center [1386, 735] width 79 height 37
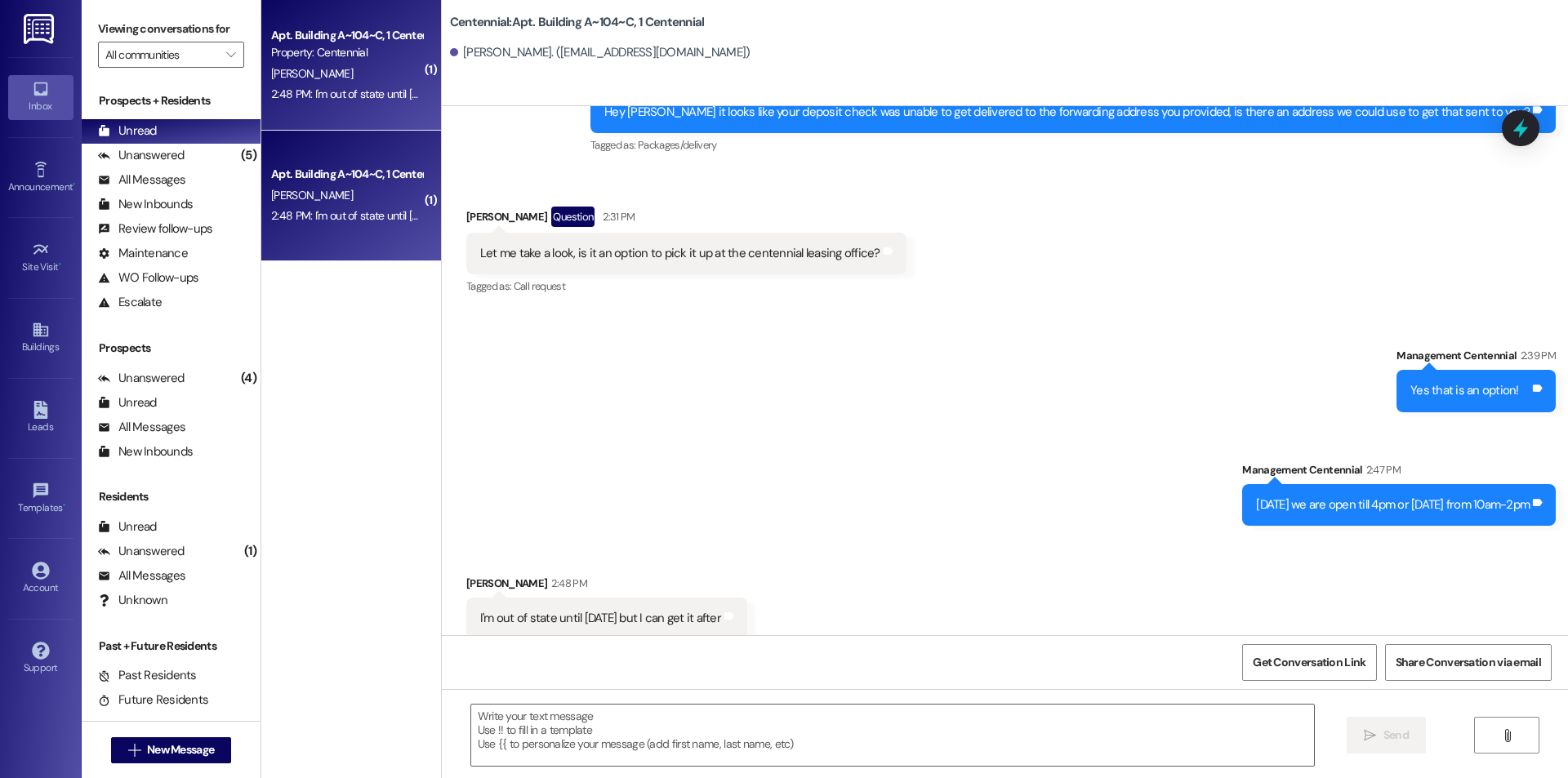
scroll to position [17218, 0]
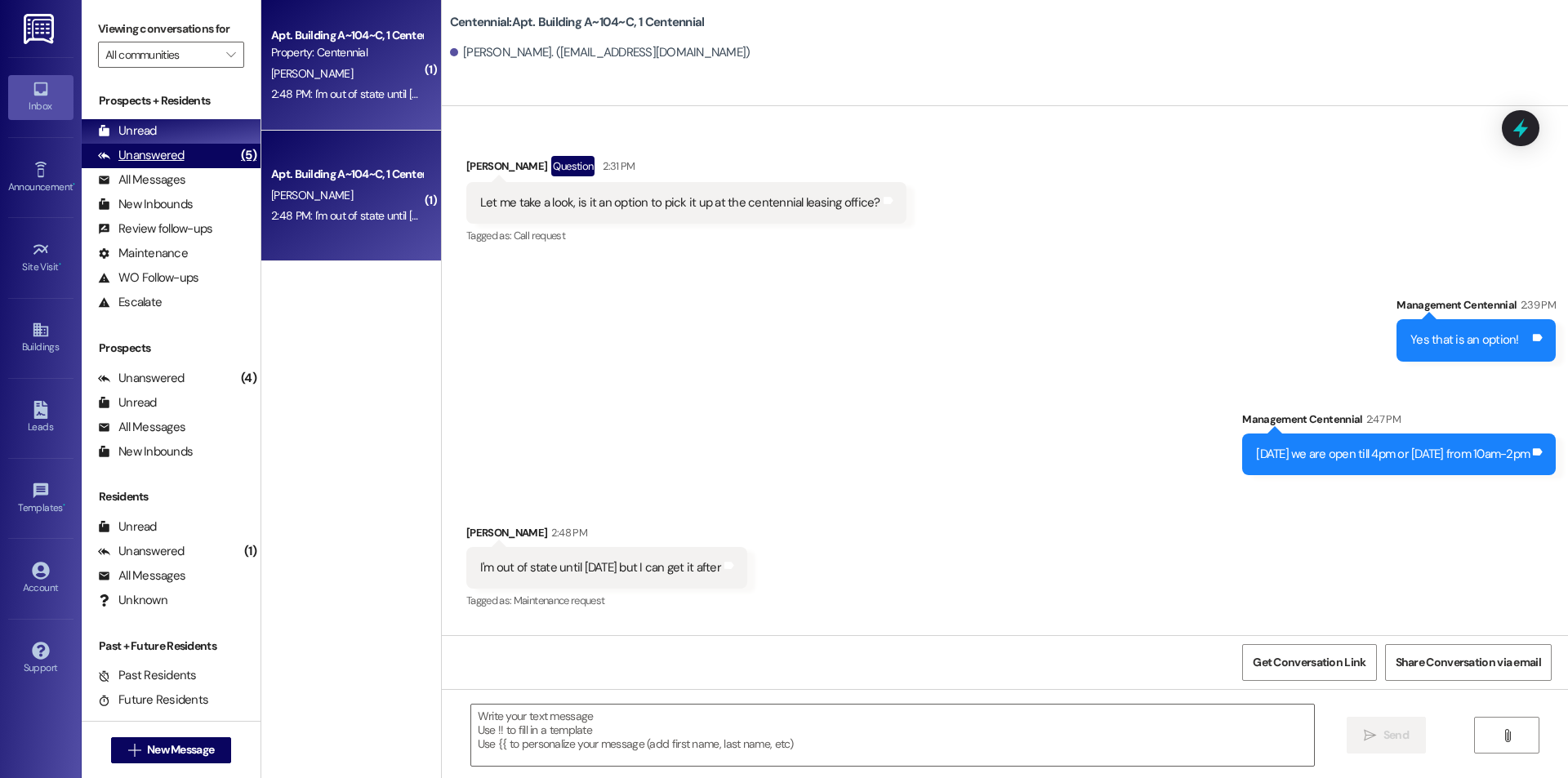
click at [189, 154] on div "Unanswered (5)" at bounding box center [171, 156] width 179 height 24
click at [190, 133] on div "Unread (0)" at bounding box center [171, 131] width 179 height 24
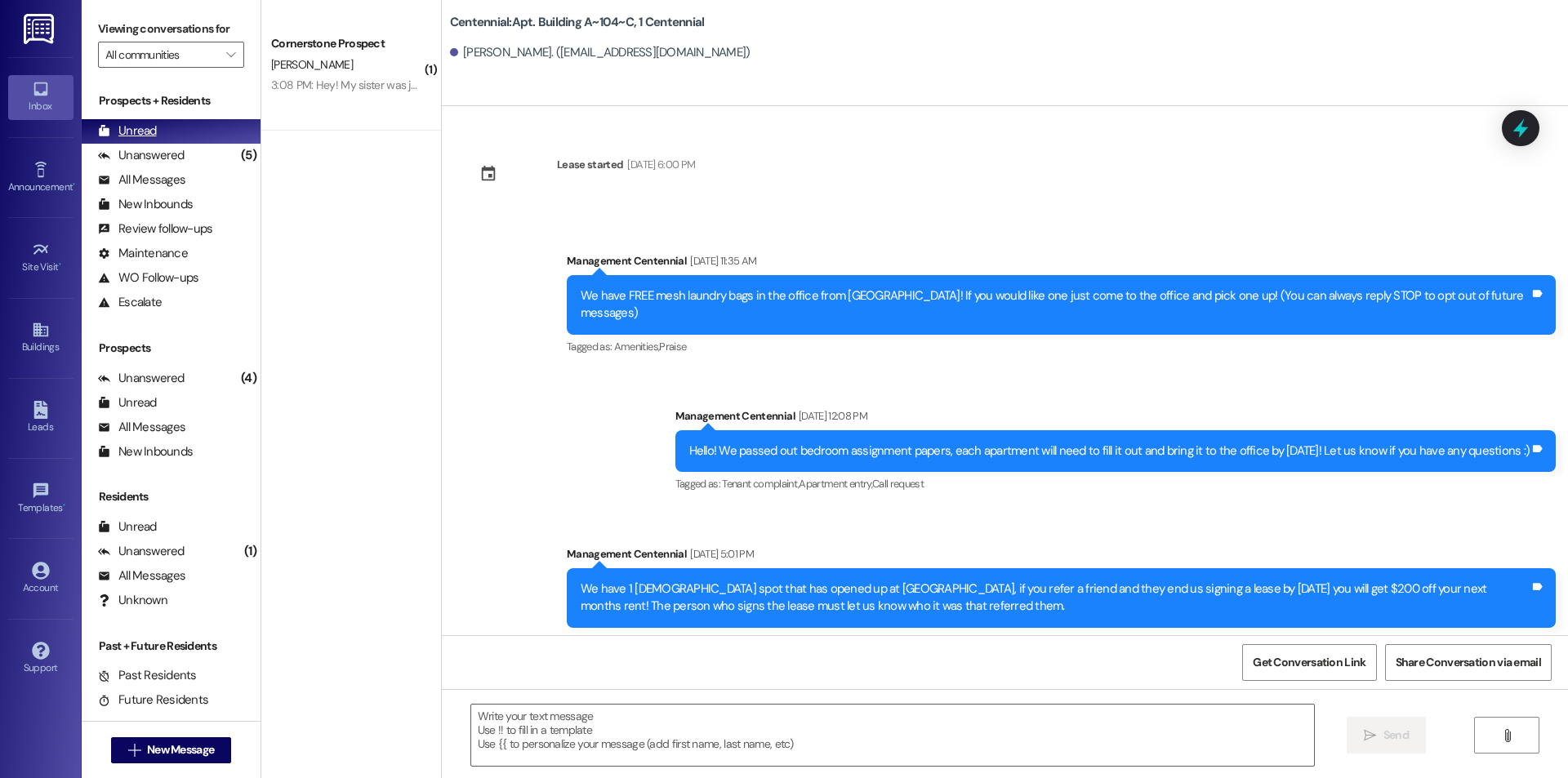
scroll to position [17103, 0]
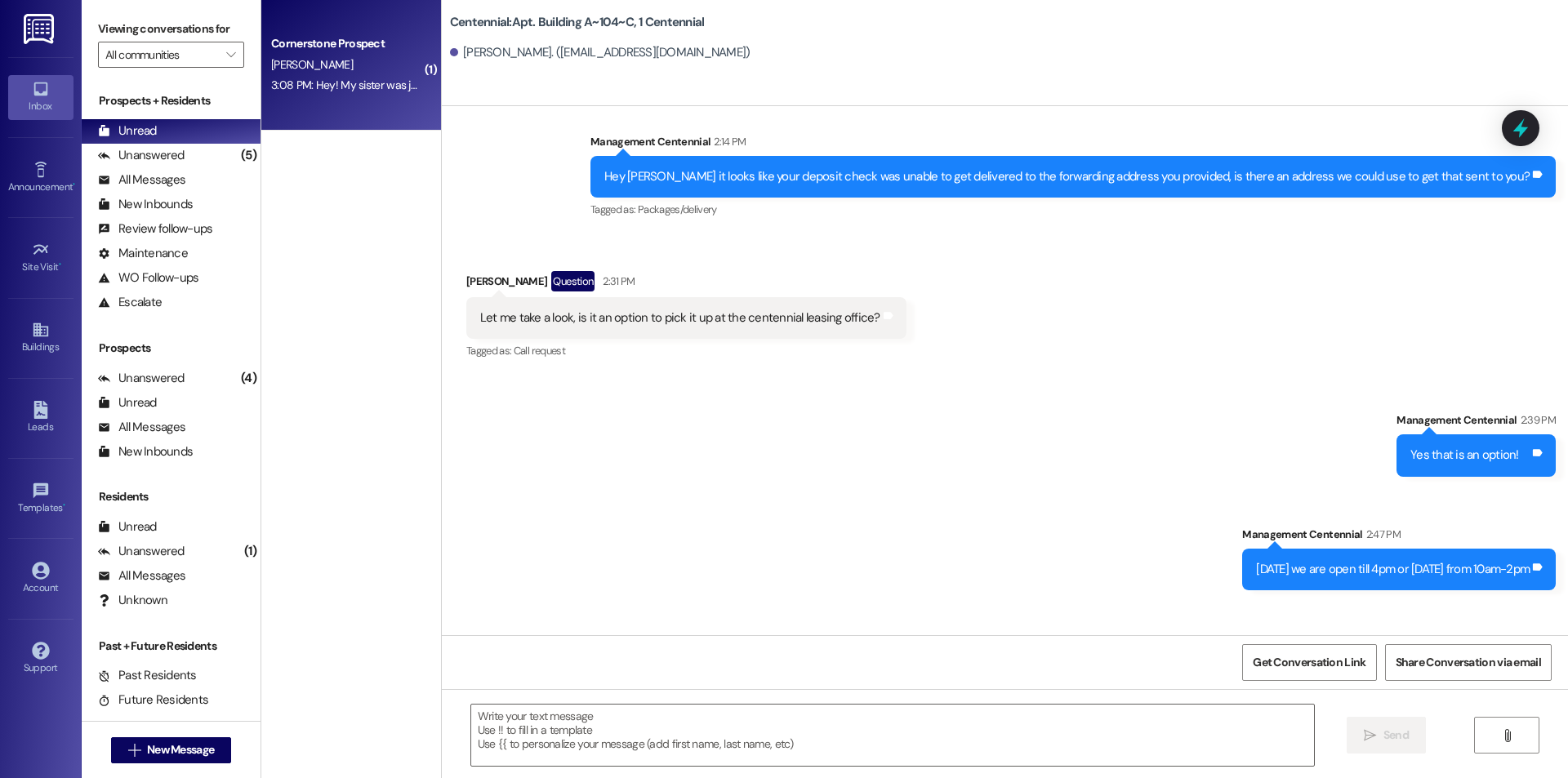
click at [311, 93] on div "3:08 PM: Hey! My sister was just talking to someone about transferring this con…" at bounding box center [346, 85] width 154 height 21
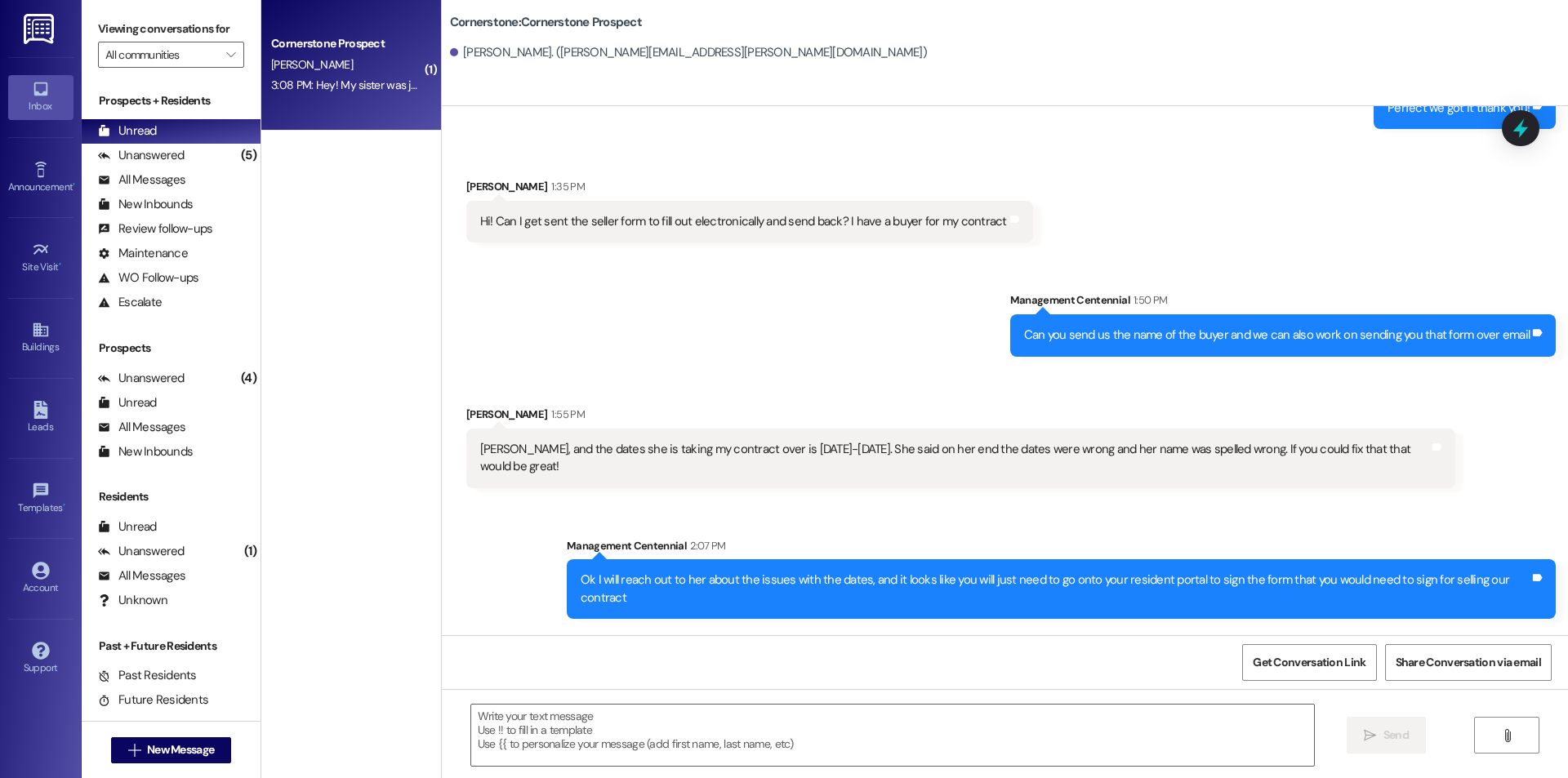
scroll to position [2651, 0]
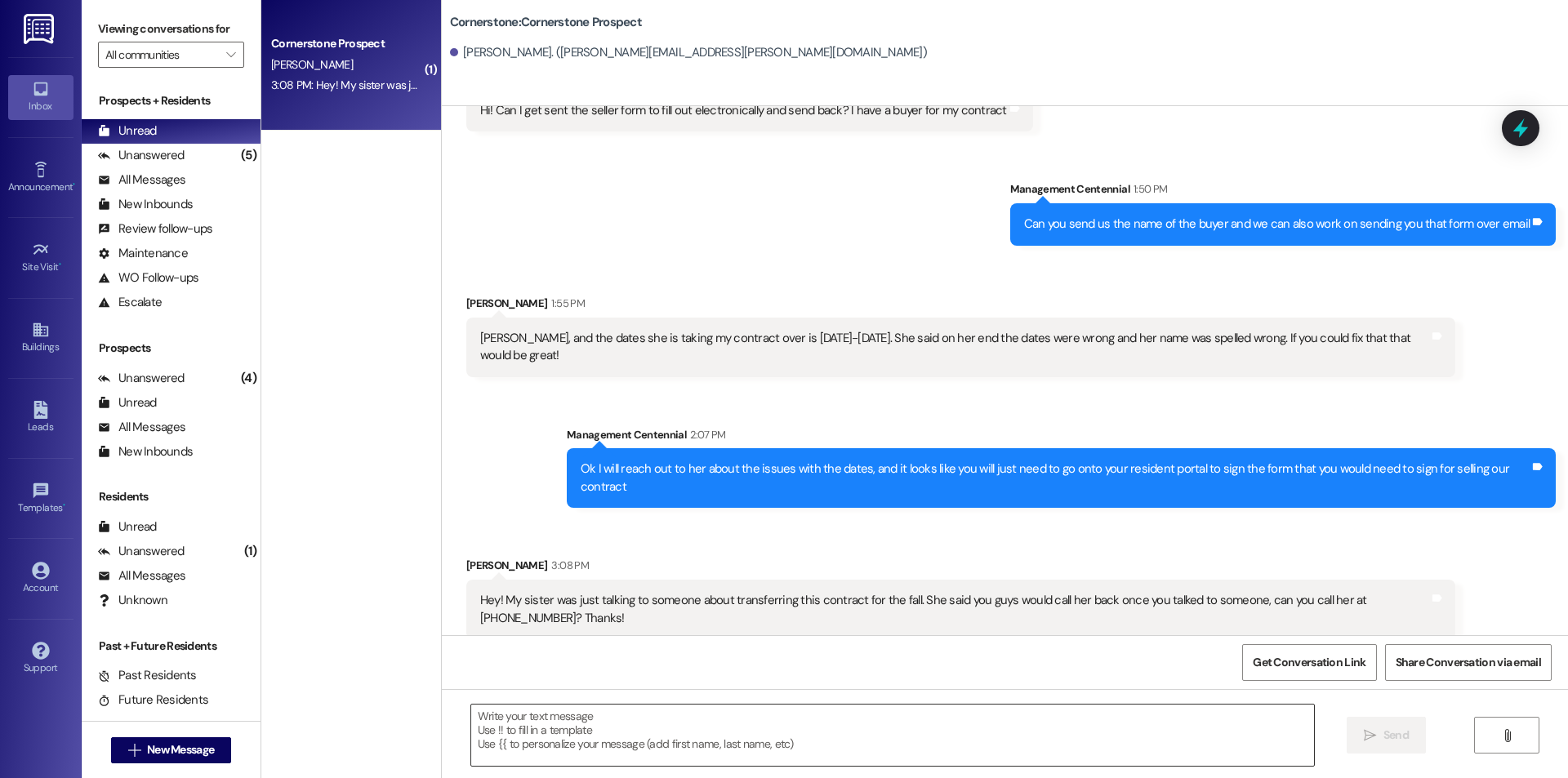
click at [834, 743] on textarea at bounding box center [892, 734] width 843 height 61
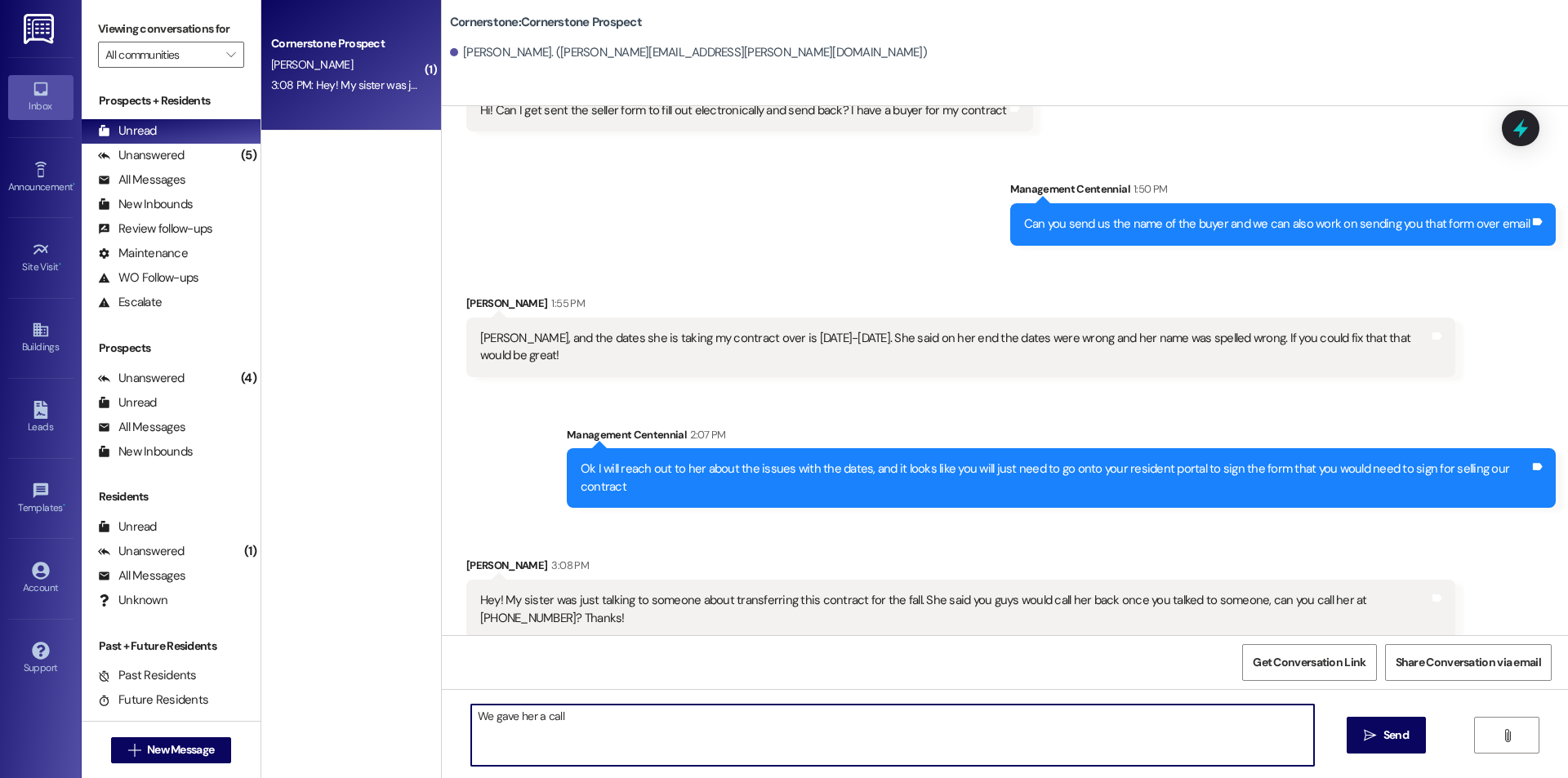
type textarea "We gave her a call!"
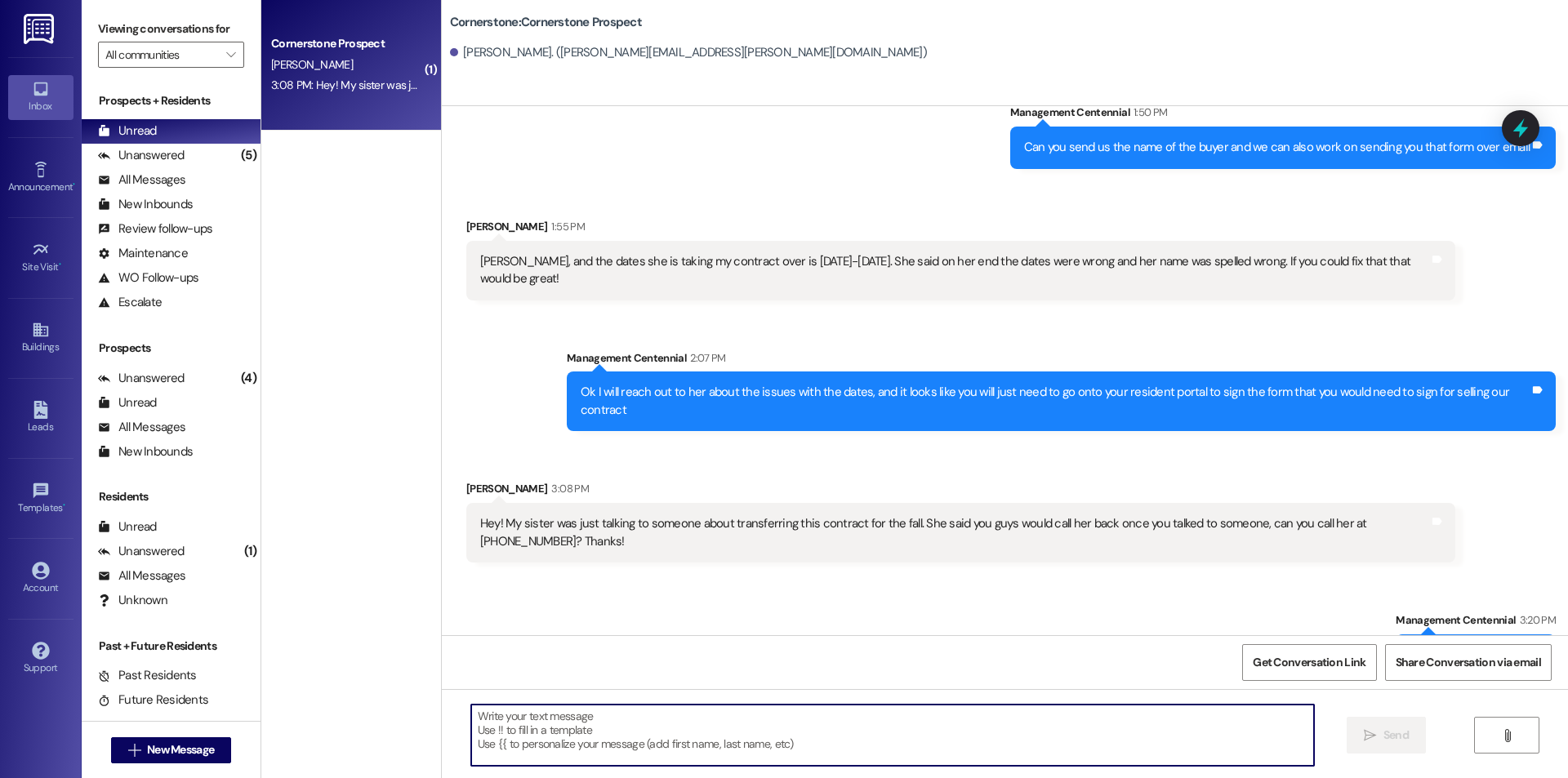
scroll to position [2764, 0]
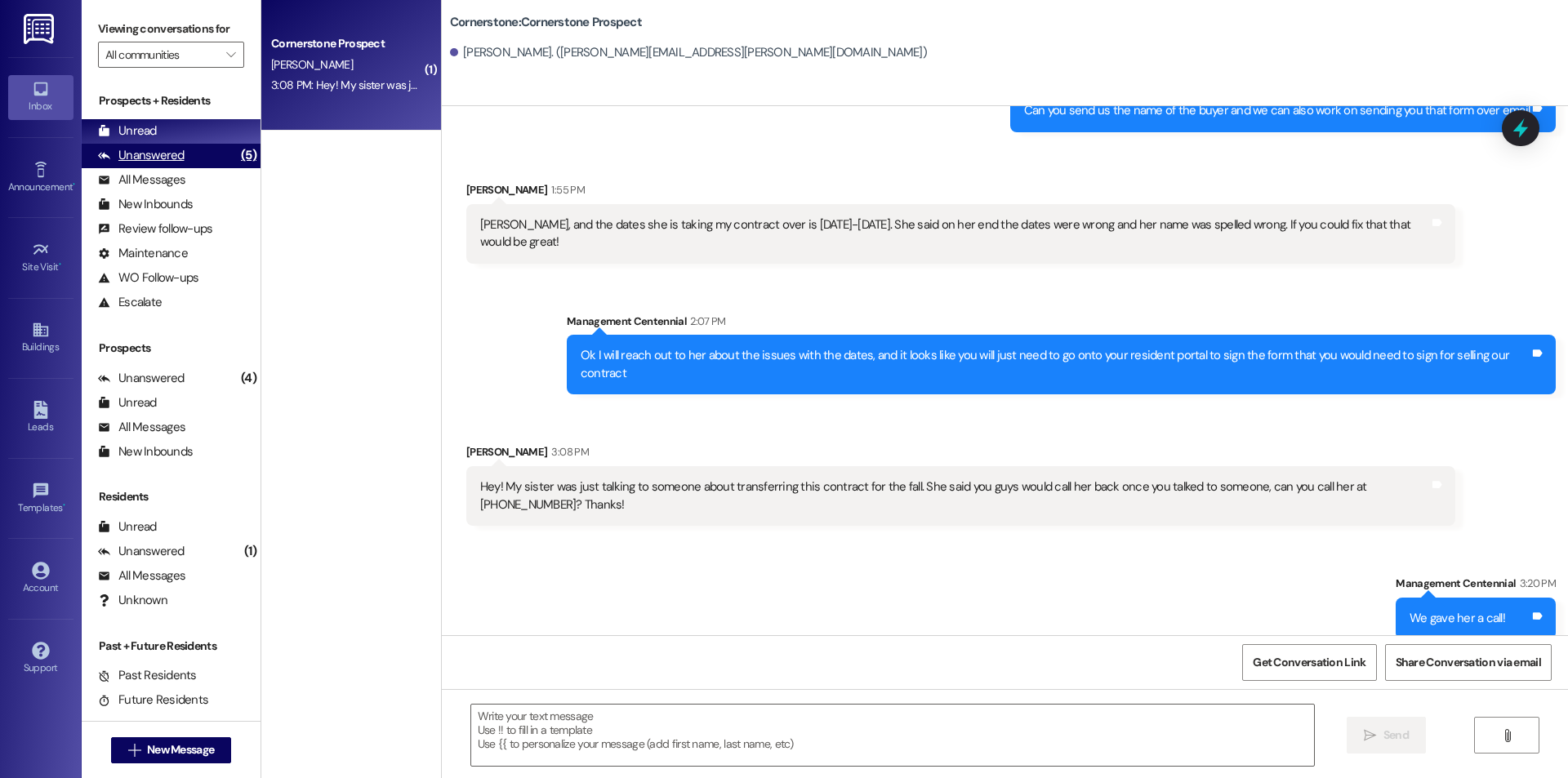
click at [191, 152] on div "Unanswered (5)" at bounding box center [171, 156] width 179 height 24
click at [177, 138] on div "Unread (0)" at bounding box center [171, 131] width 179 height 24
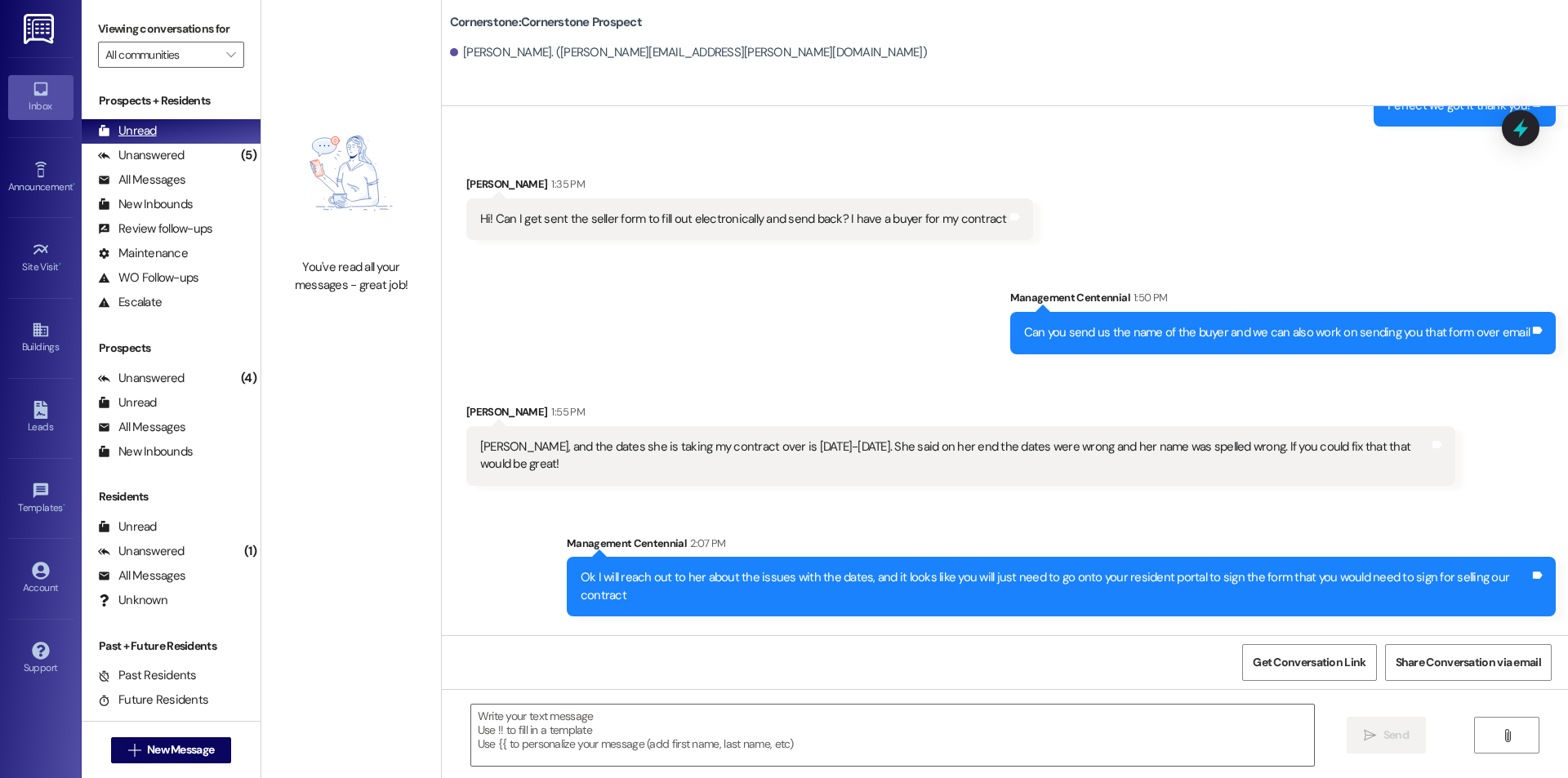
scroll to position [2650, 0]
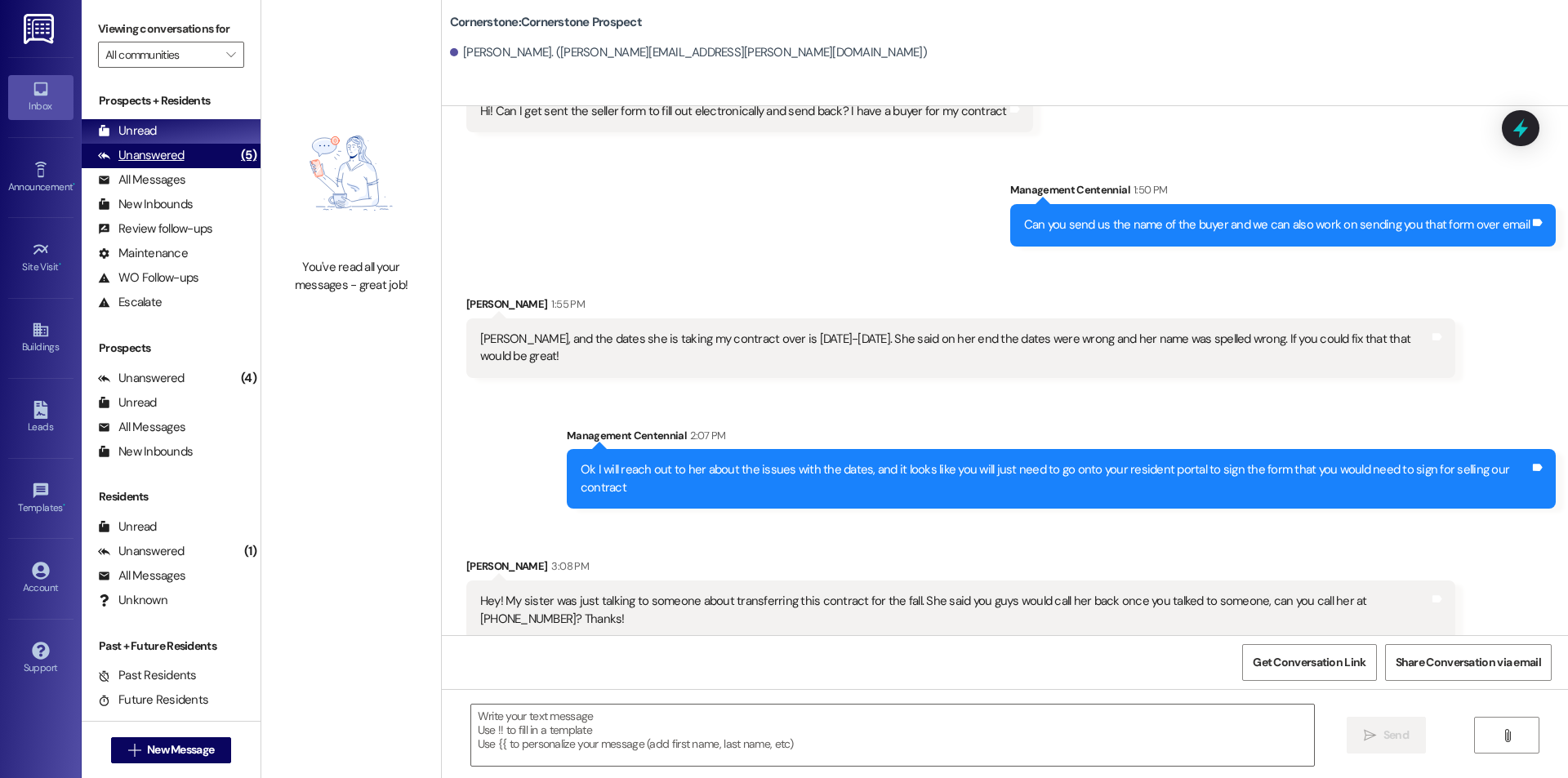
click at [198, 157] on div "Unanswered (5)" at bounding box center [171, 156] width 179 height 24
click at [196, 130] on div "Unread (0)" at bounding box center [171, 131] width 179 height 24
